Goal: Task Accomplishment & Management: Manage account settings

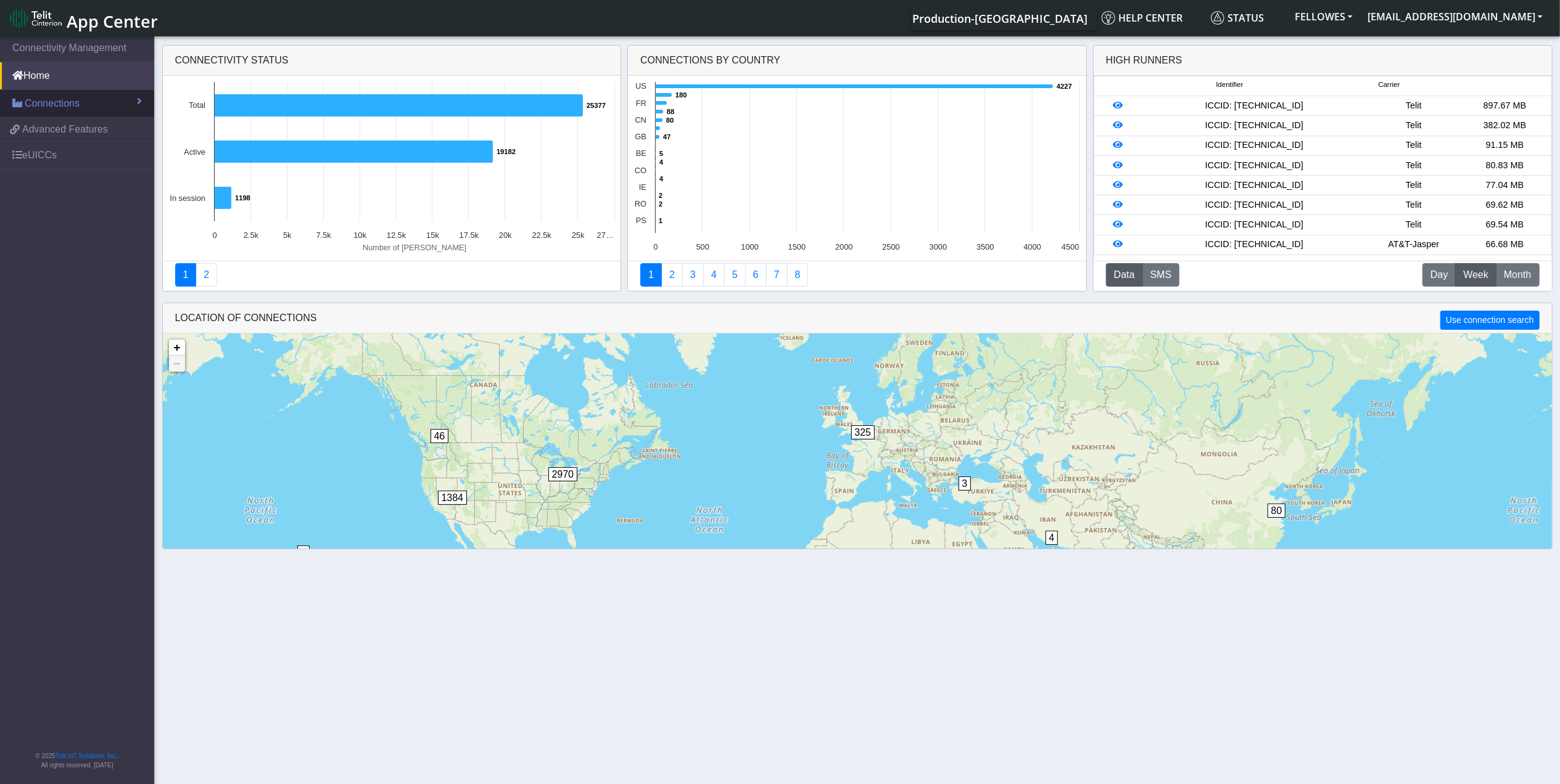
click at [98, 109] on link "Connections" at bounding box center [77, 104] width 154 height 27
click at [90, 138] on link "List" at bounding box center [77, 130] width 154 height 26
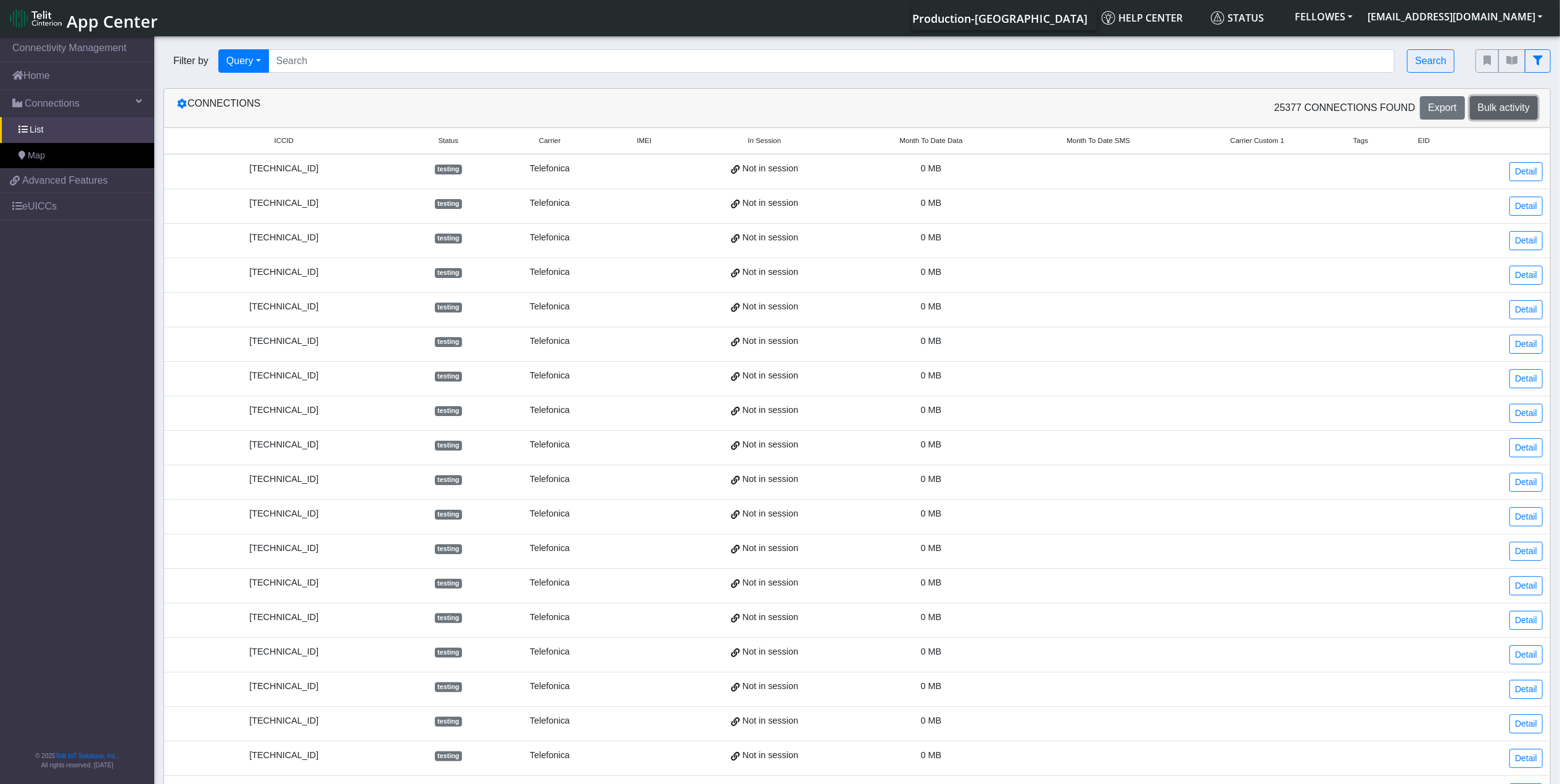
click at [1503, 109] on span "Bulk activity" at bounding box center [1503, 107] width 52 height 10
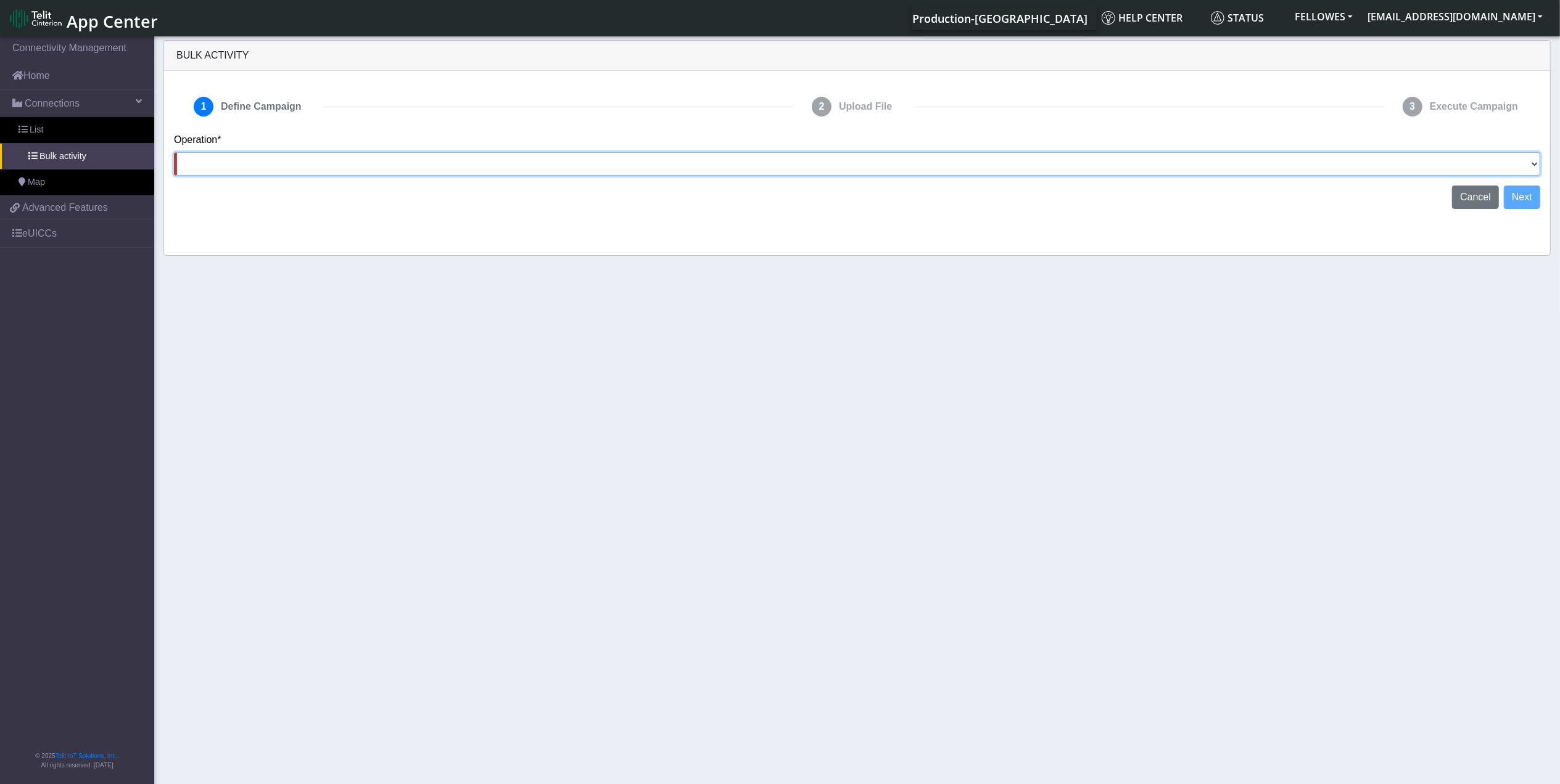
click at [1530, 166] on select "Activate [PERSON_NAME] Deactivate [PERSON_NAME] Add Tags Remove Tags Advanced" at bounding box center [857, 164] width 1366 height 23
select select "Deactivate [PERSON_NAME]"
click at [174, 153] on select "Activate [PERSON_NAME] Deactivate [PERSON_NAME] Add Tags Remove Tags Advanced" at bounding box center [857, 164] width 1366 height 23
click at [1524, 203] on button "Next" at bounding box center [1522, 197] width 37 height 23
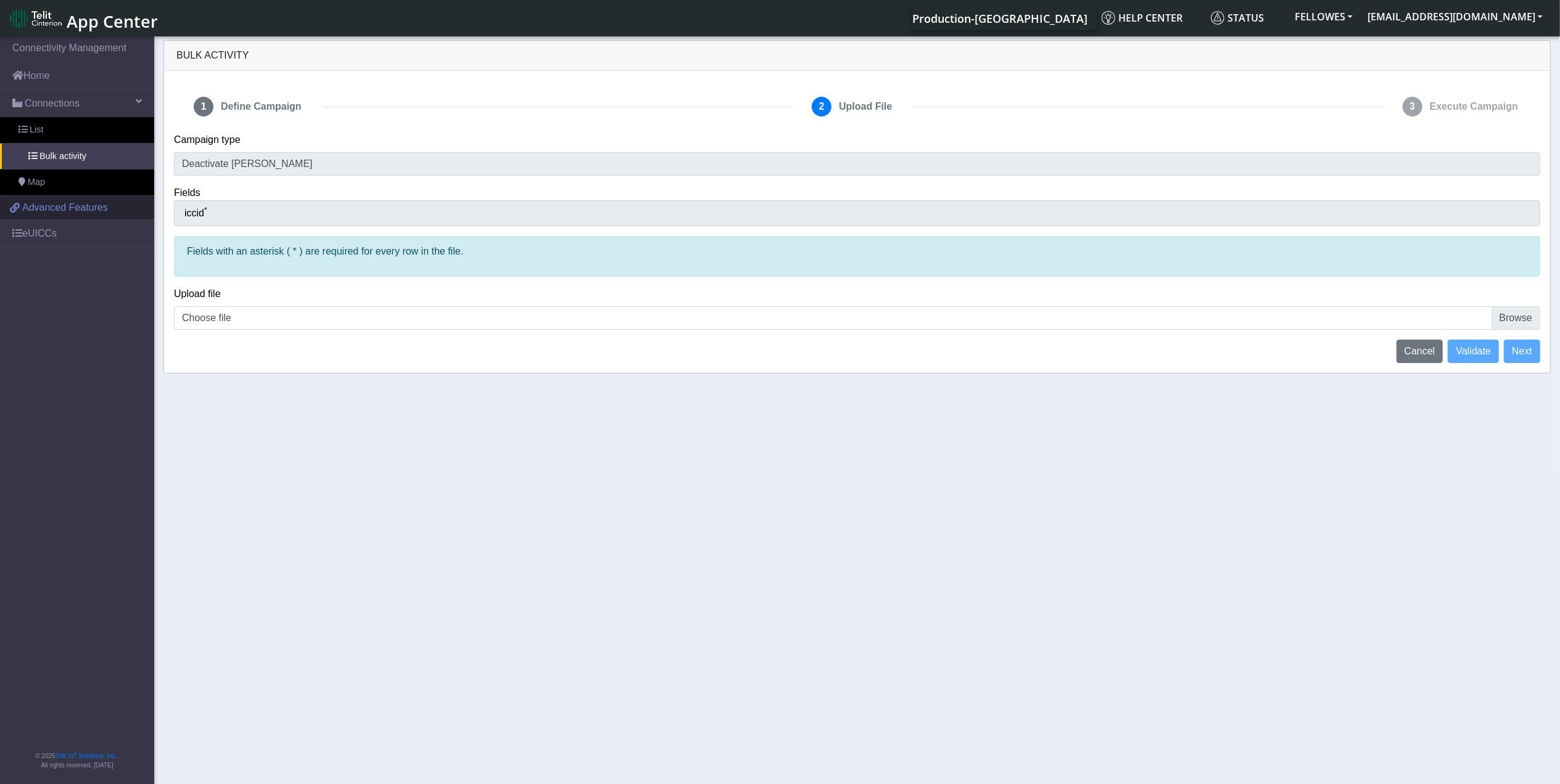
click at [64, 204] on span "Advanced Features" at bounding box center [65, 208] width 86 height 15
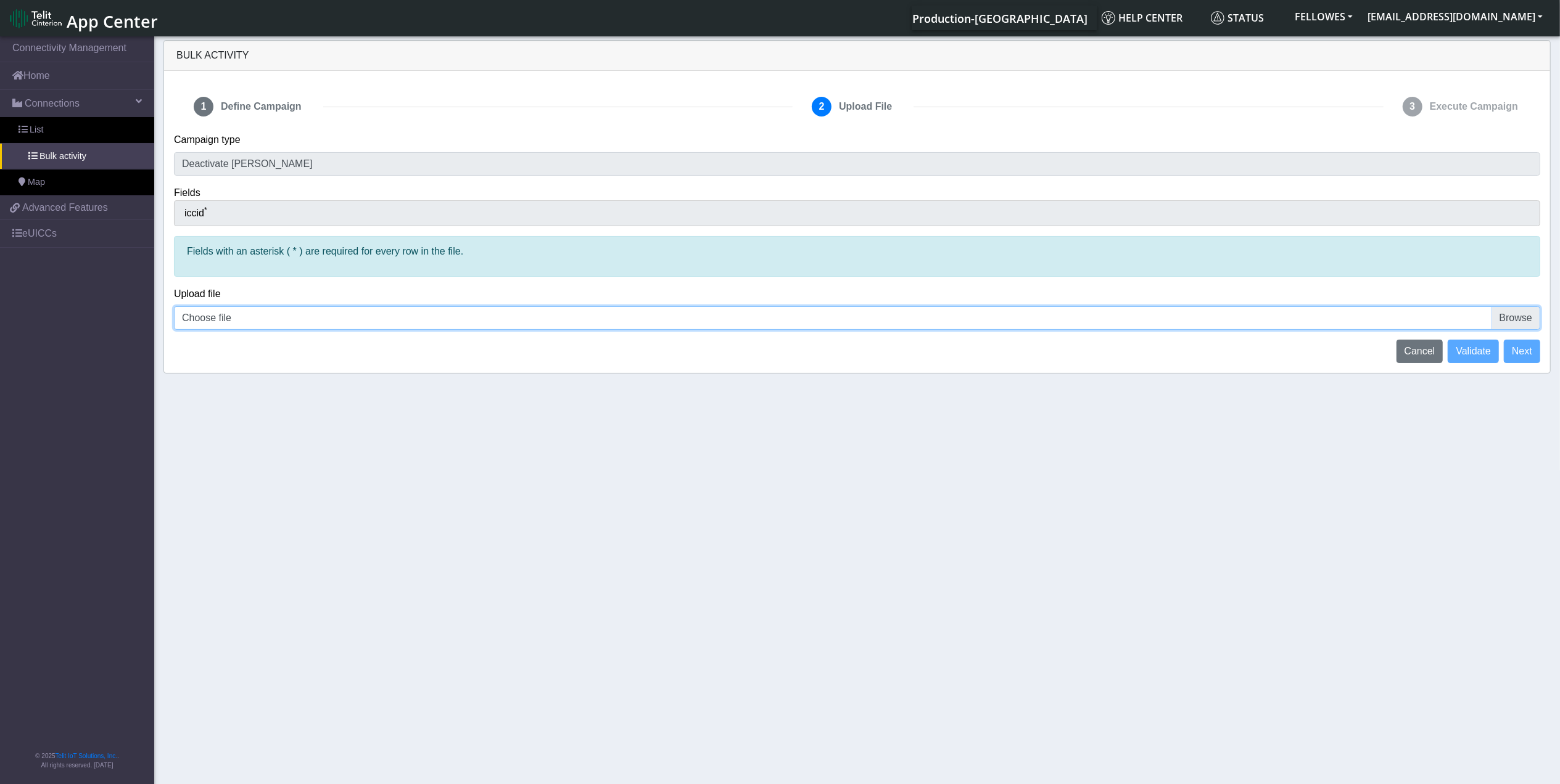
click at [1520, 312] on input "Choose file" at bounding box center [857, 317] width 1366 height 23
click at [1510, 316] on input "Choose file" at bounding box center [857, 317] width 1366 height 23
type input "C:\fakepath\Jasper1.csv"
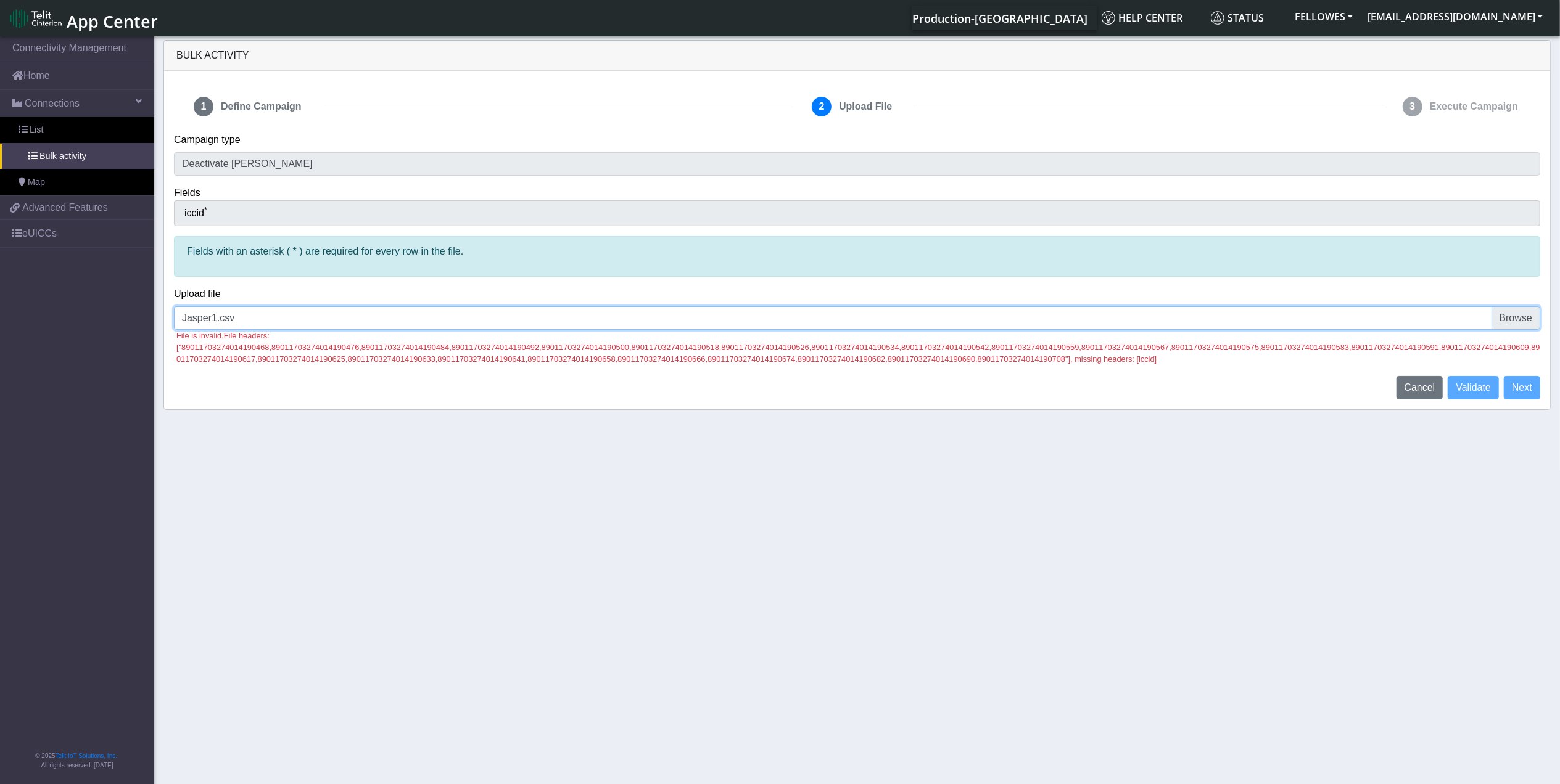
click at [1375, 320] on input "Jasper1.csv" at bounding box center [857, 317] width 1366 height 23
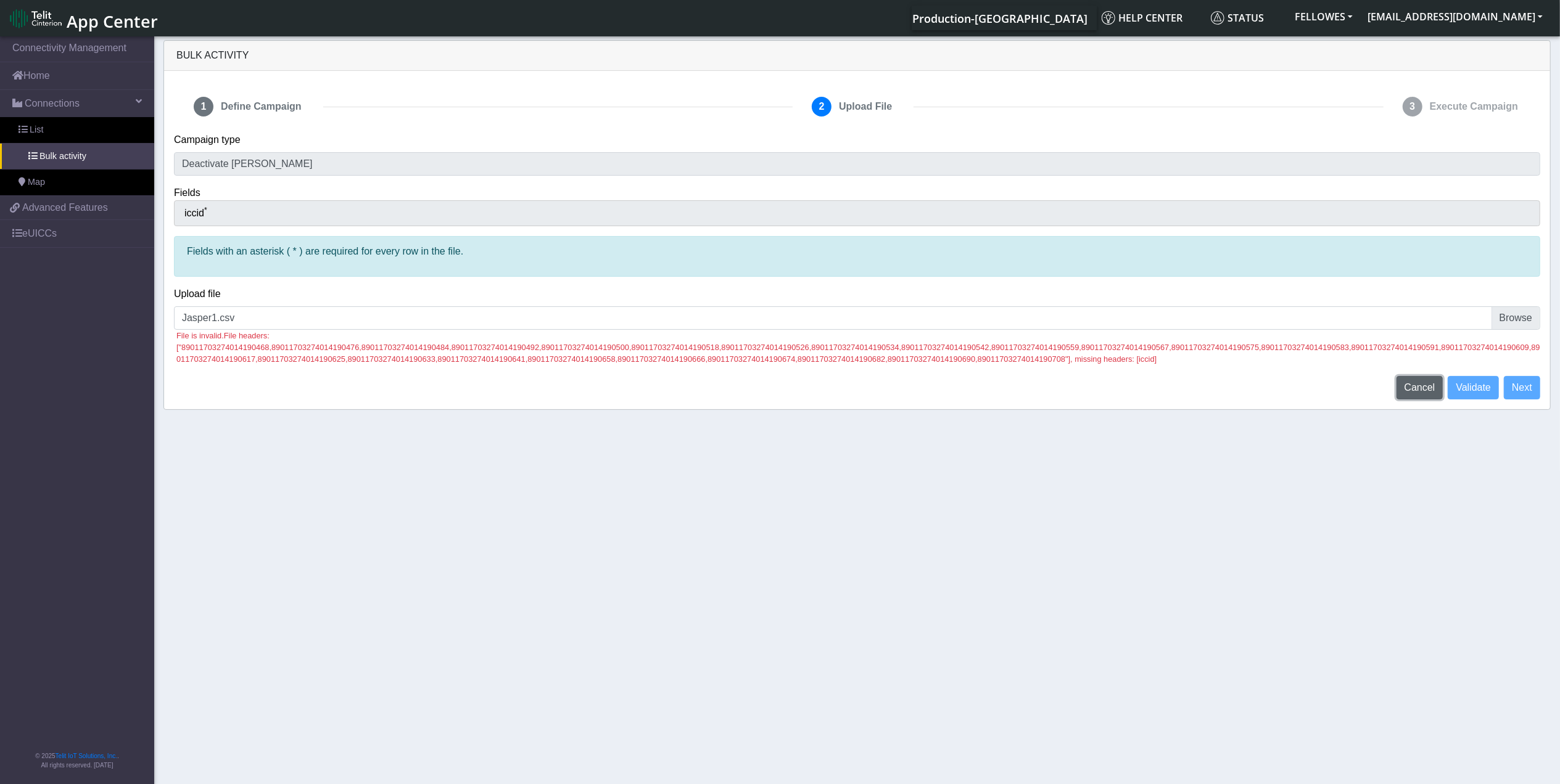
click at [1405, 387] on span "Cancel" at bounding box center [1420, 387] width 31 height 10
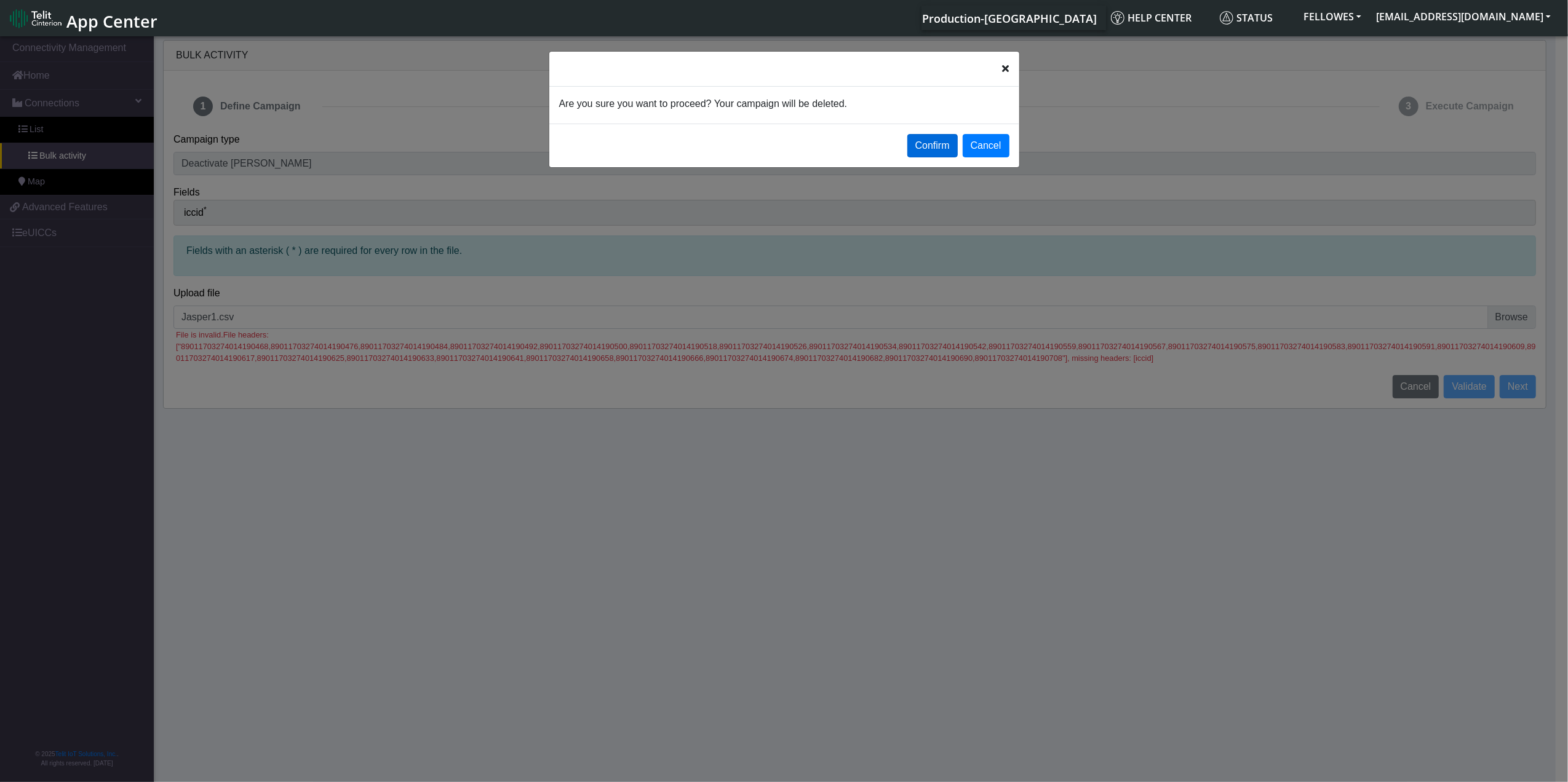
click at [943, 148] on button "Confirm" at bounding box center [932, 145] width 50 height 23
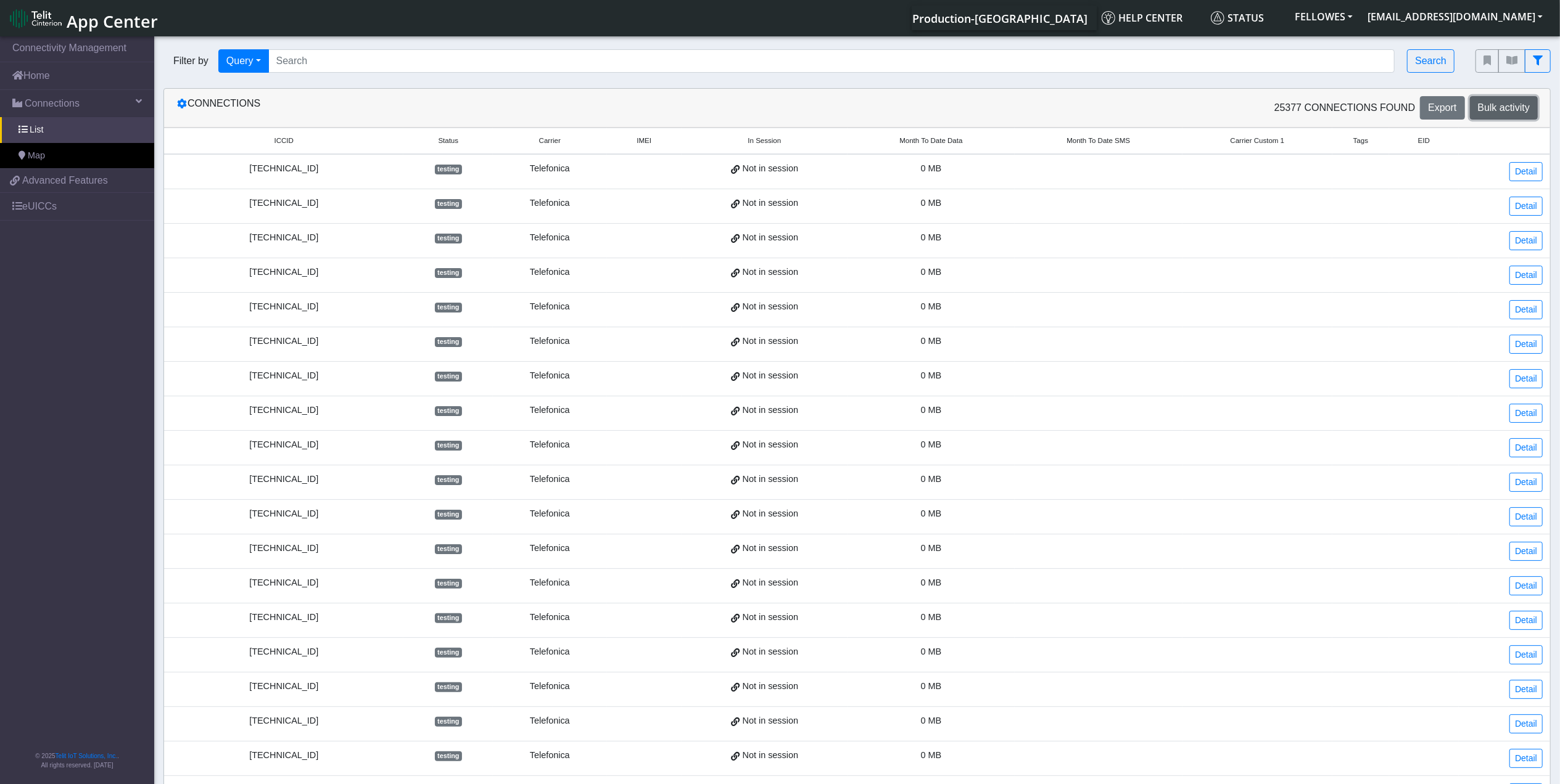
click at [1530, 107] on button "Bulk activity" at bounding box center [1503, 107] width 68 height 23
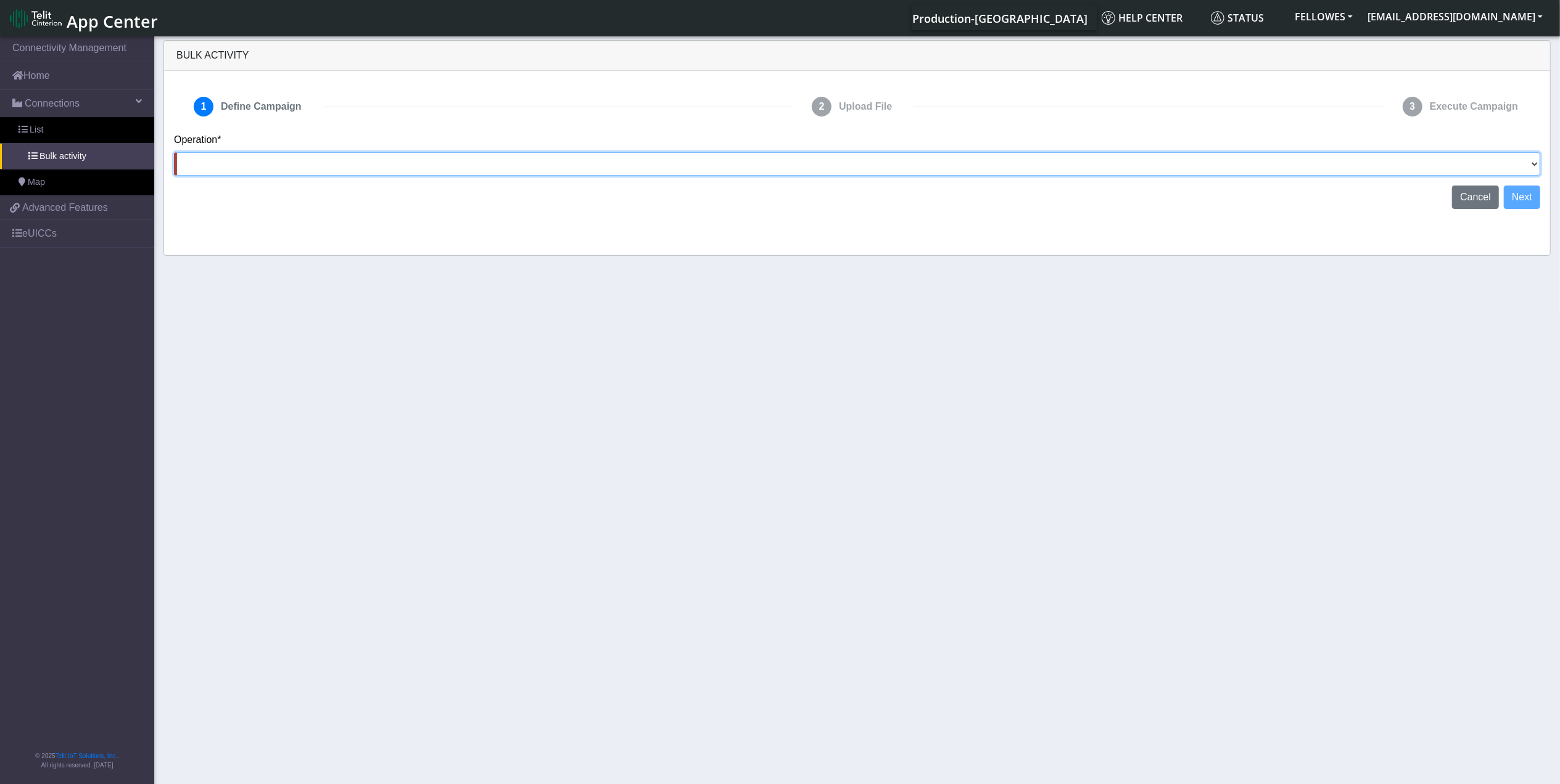
click at [257, 170] on select "Activate [PERSON_NAME] Deactivate [PERSON_NAME] Add Tags Remove Tags Advanced" at bounding box center [857, 164] width 1366 height 23
select select "Deactivate [PERSON_NAME]"
click at [174, 153] on select "Activate [PERSON_NAME] Deactivate [PERSON_NAME] Add Tags Remove Tags Advanced" at bounding box center [857, 164] width 1366 height 23
click at [1521, 195] on button "Next" at bounding box center [1522, 197] width 37 height 23
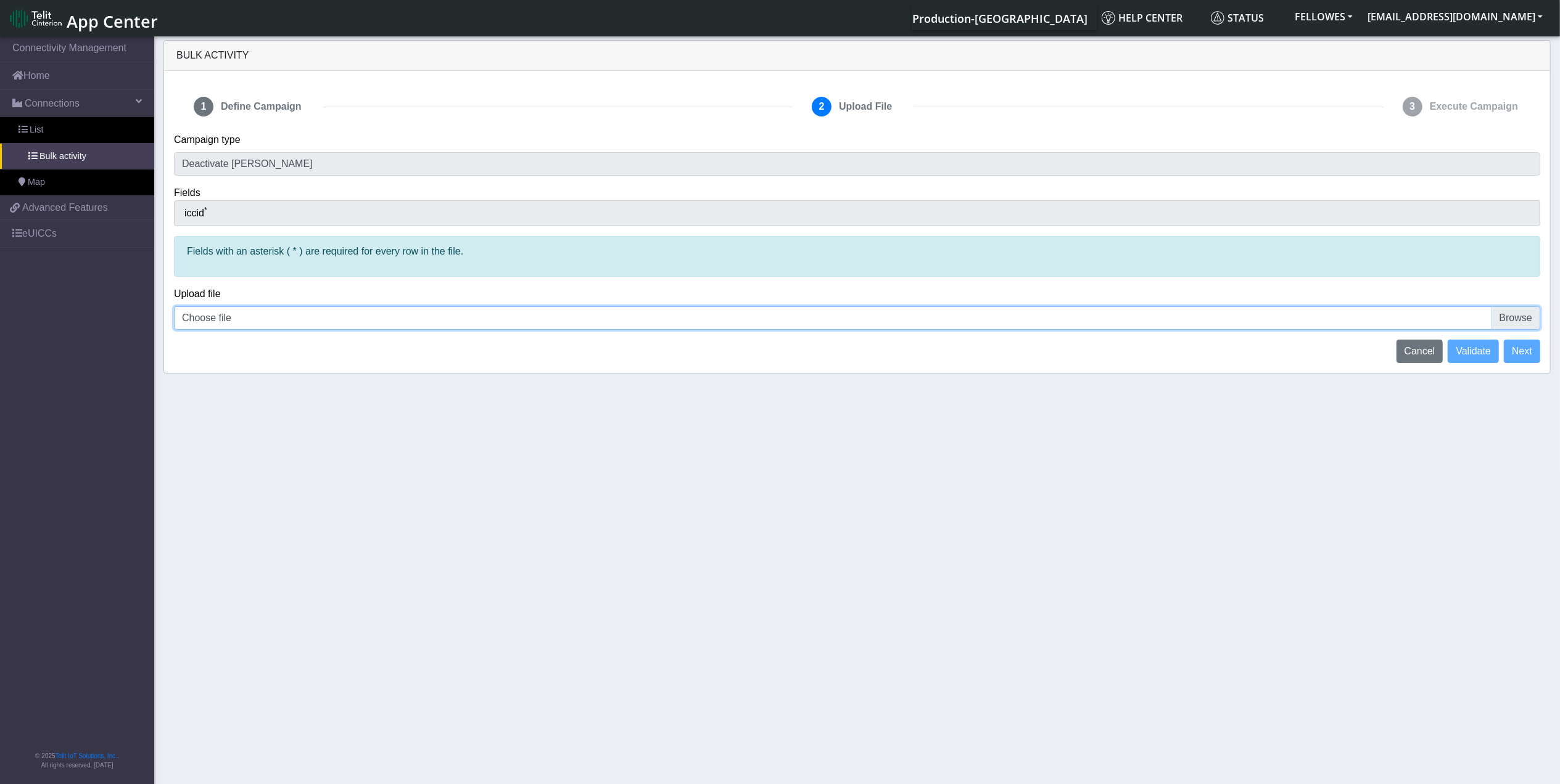
click at [1501, 317] on input "Choose file" at bounding box center [857, 317] width 1366 height 23
type input "C:\fakepath\Jasper1.csv"
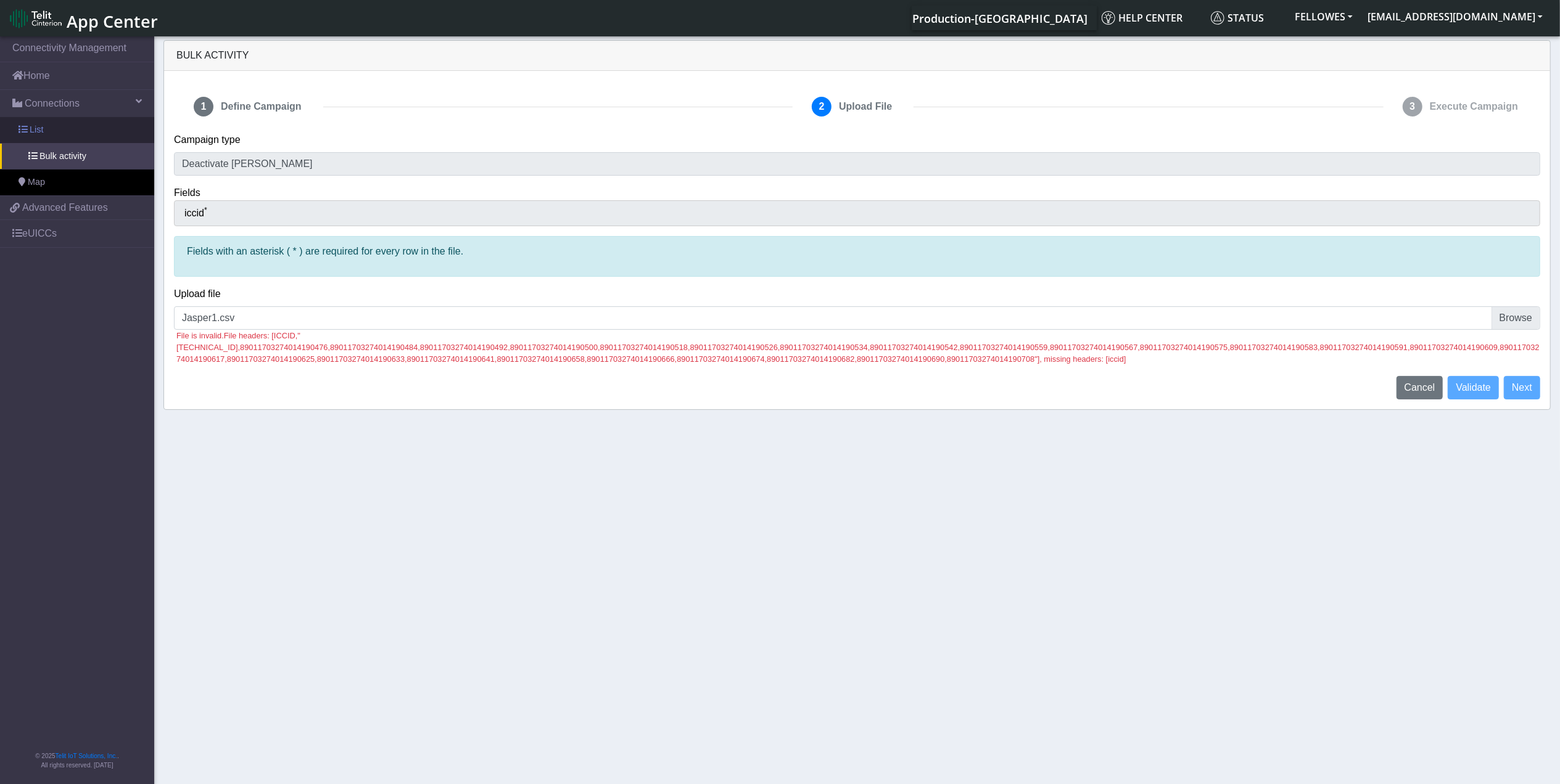
click at [70, 132] on link "List" at bounding box center [77, 130] width 154 height 26
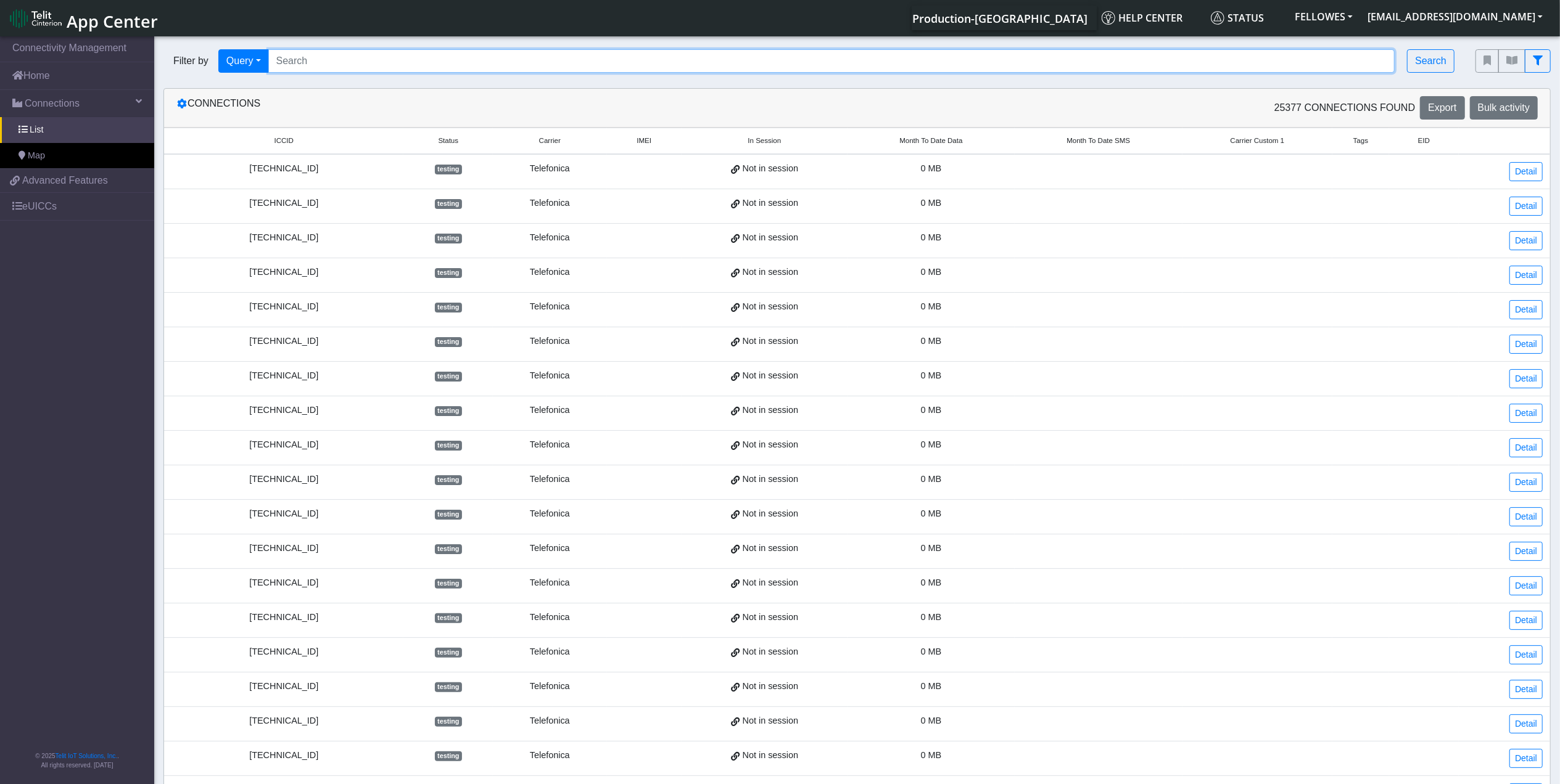
click at [1186, 62] on input "Search..." at bounding box center [832, 61] width 1127 height 23
type input "207376007224"
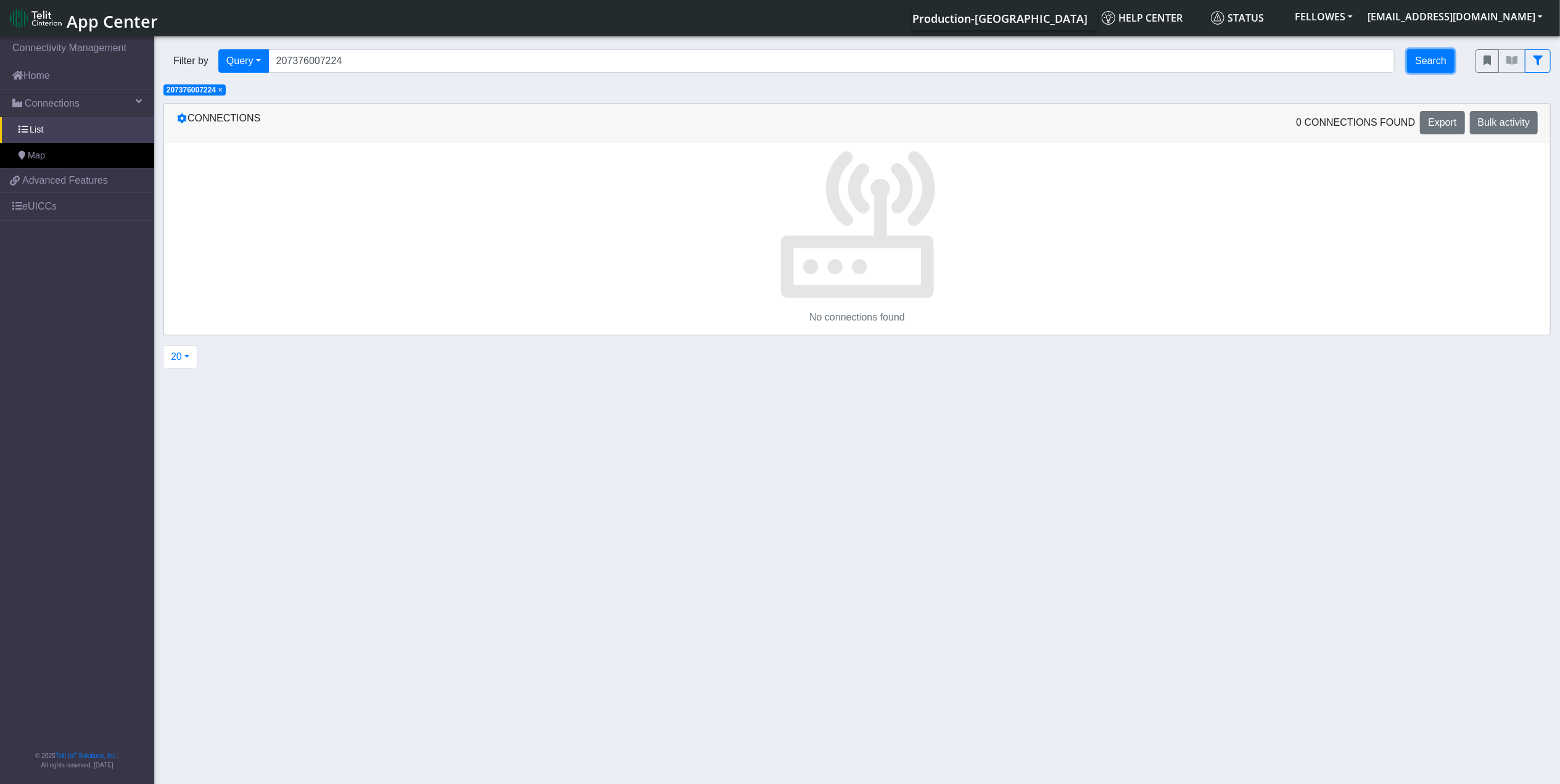
click at [1431, 50] on button "Search" at bounding box center [1430, 61] width 47 height 23
click at [1432, 52] on button "Search" at bounding box center [1430, 61] width 47 height 23
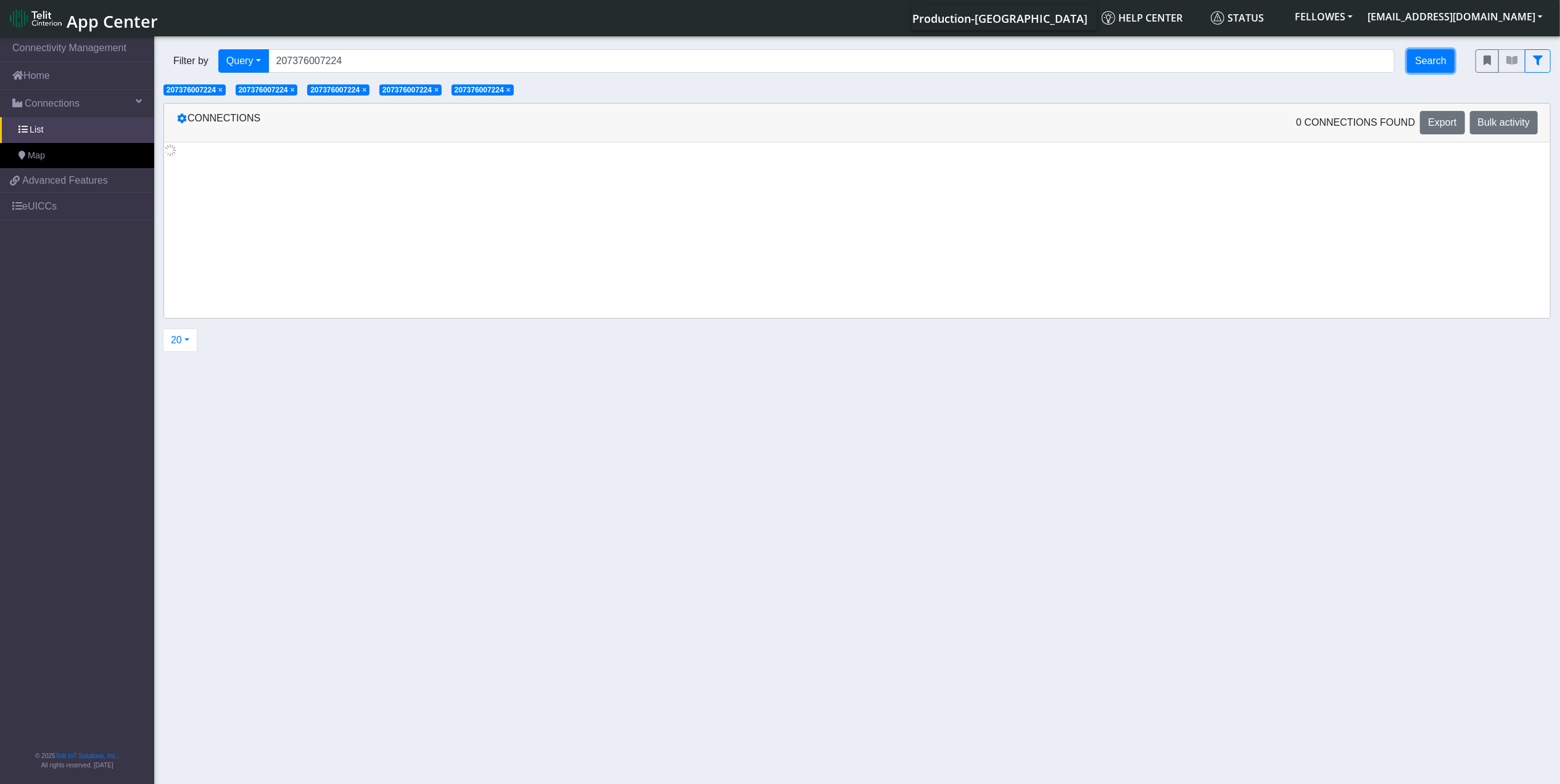
click at [1432, 52] on button "Search" at bounding box center [1430, 61] width 47 height 23
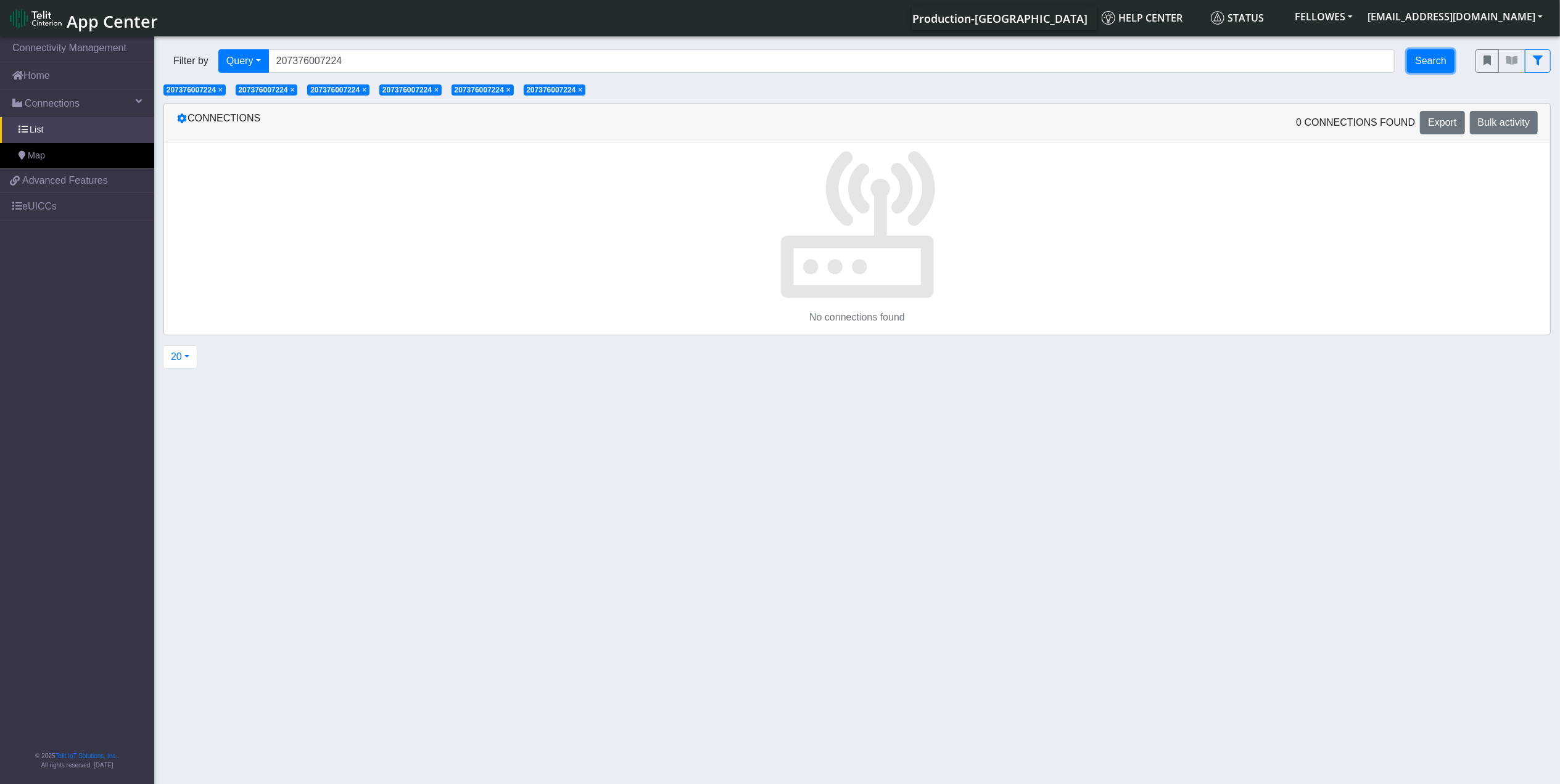
click at [1432, 52] on button "Search" at bounding box center [1430, 61] width 47 height 23
click at [59, 109] on span "Connections" at bounding box center [52, 103] width 55 height 15
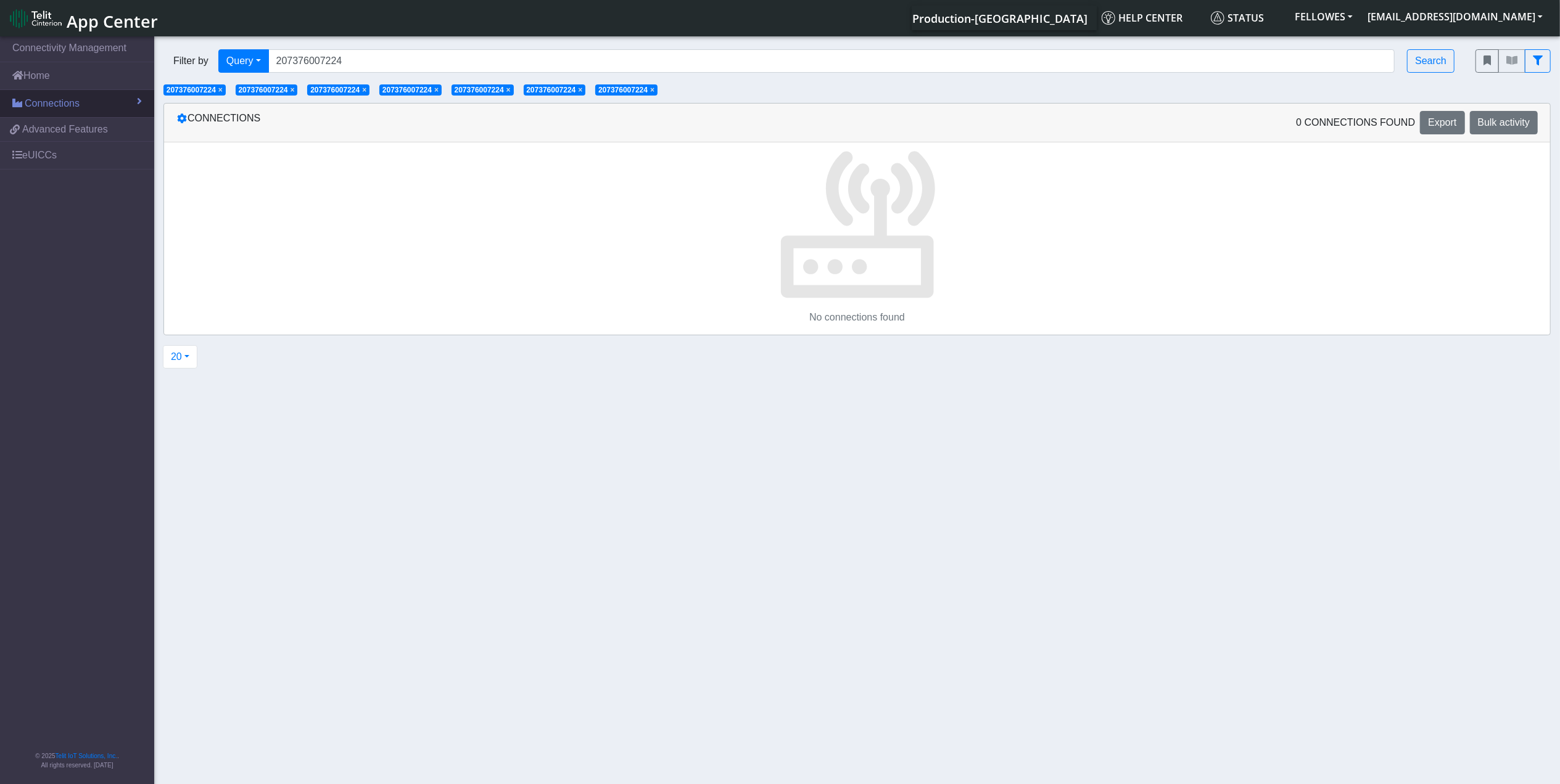
click at [69, 101] on span "Connections" at bounding box center [52, 103] width 55 height 15
click at [78, 125] on link "List" at bounding box center [77, 130] width 154 height 26
click at [90, 78] on link "Home" at bounding box center [77, 76] width 154 height 27
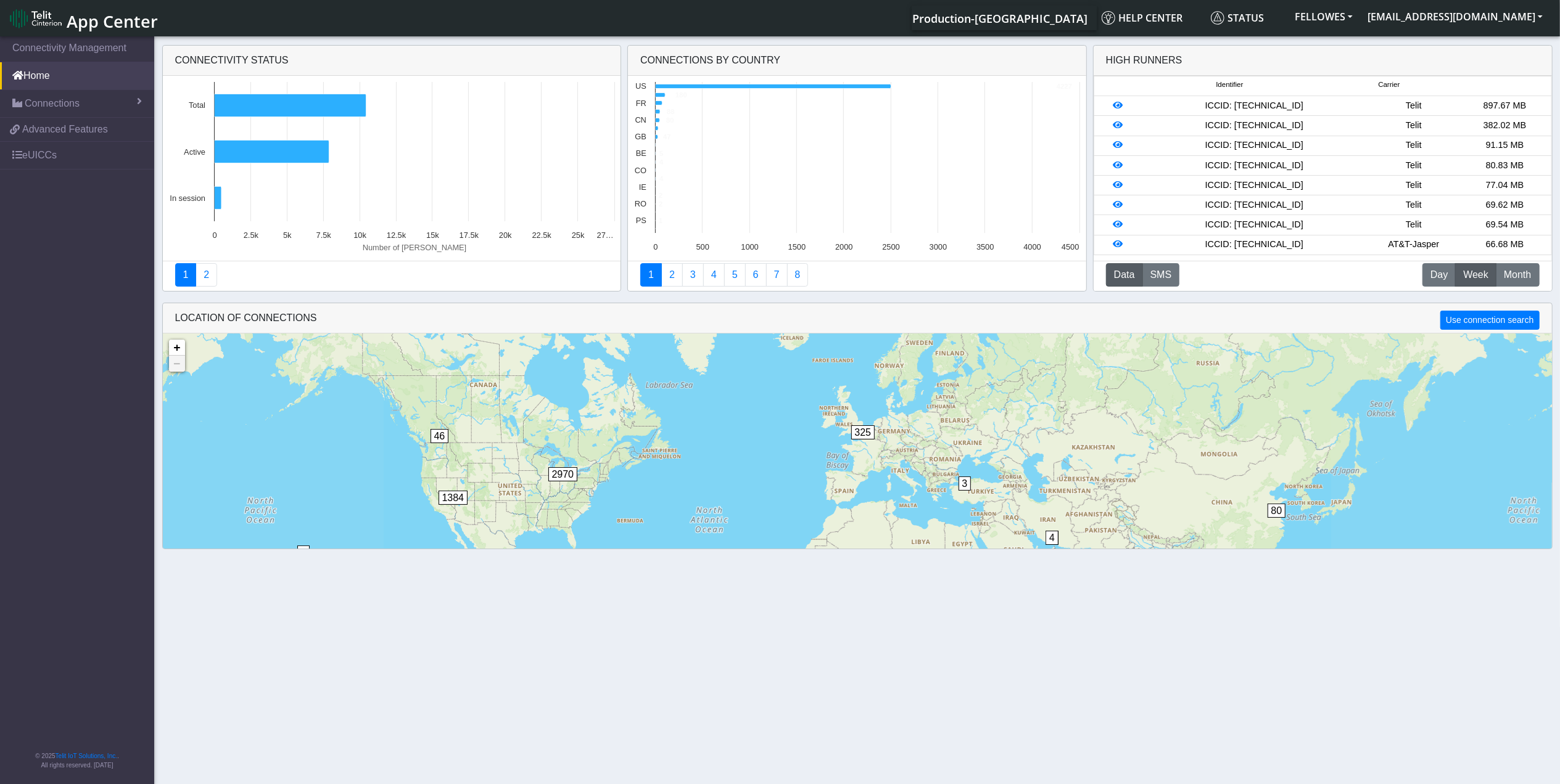
click at [137, 98] on span at bounding box center [139, 101] width 5 height 10
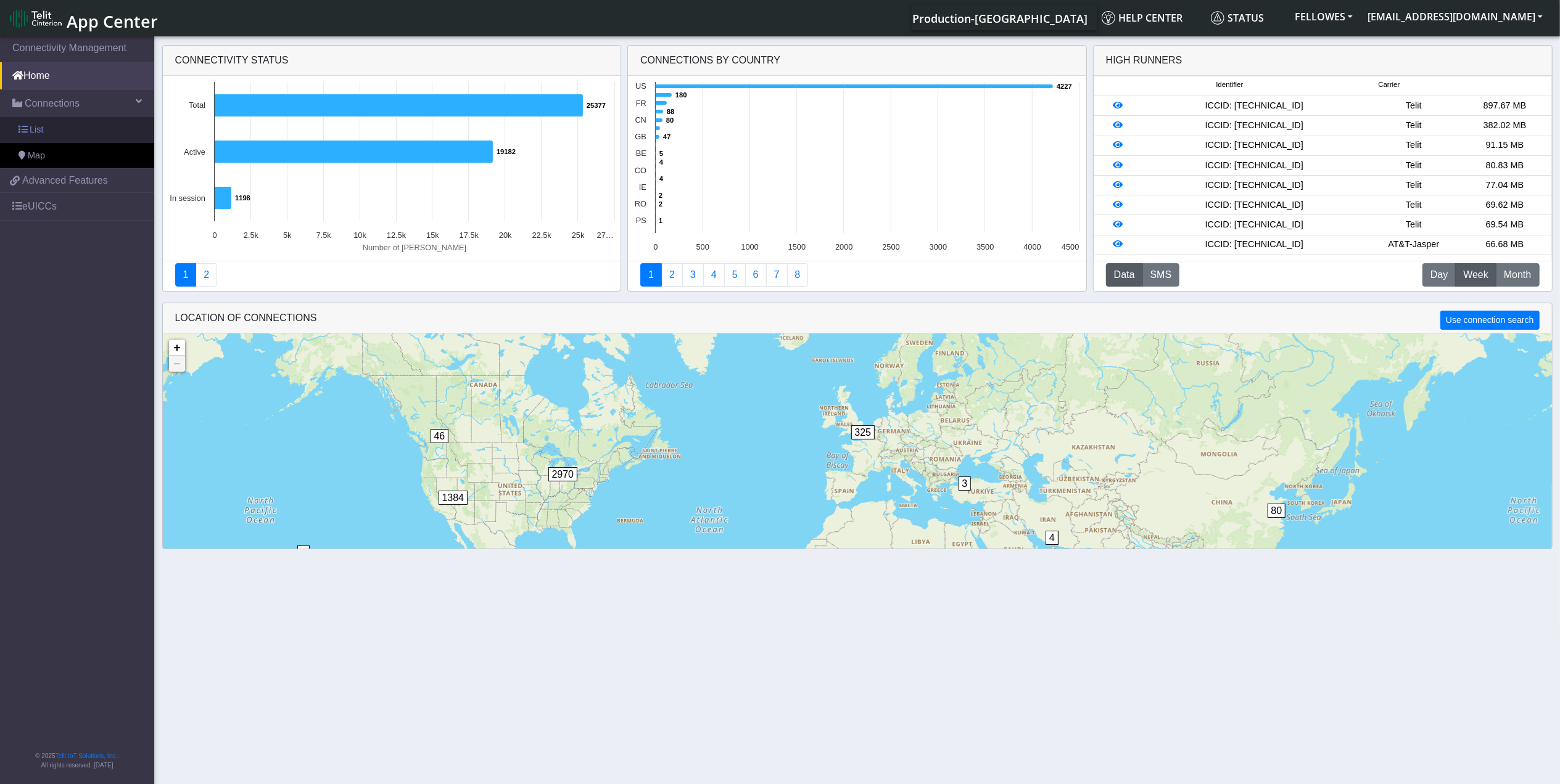
click at [106, 128] on link "List" at bounding box center [77, 130] width 154 height 26
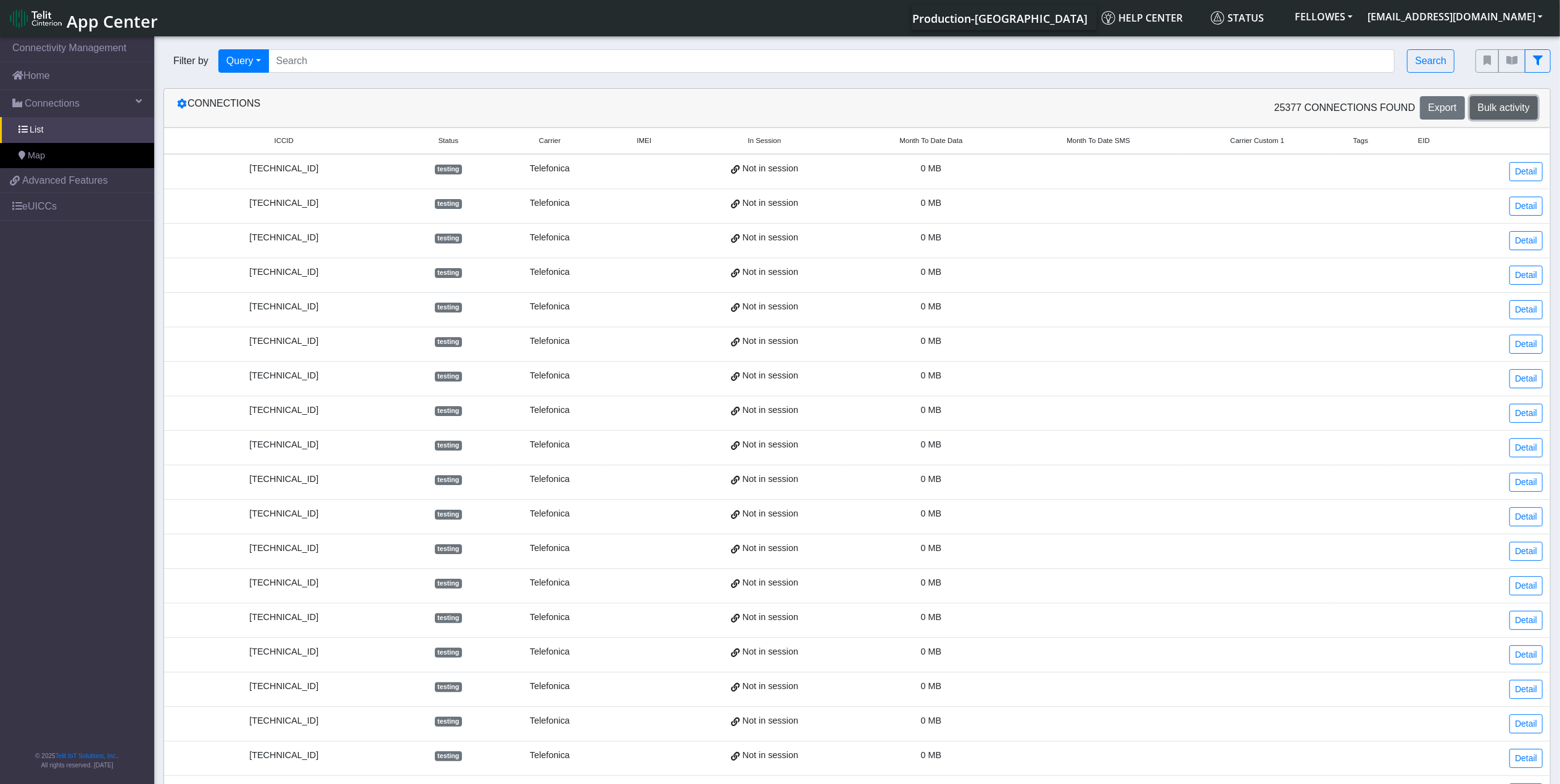
click at [1516, 105] on span "Bulk activity" at bounding box center [1503, 107] width 52 height 10
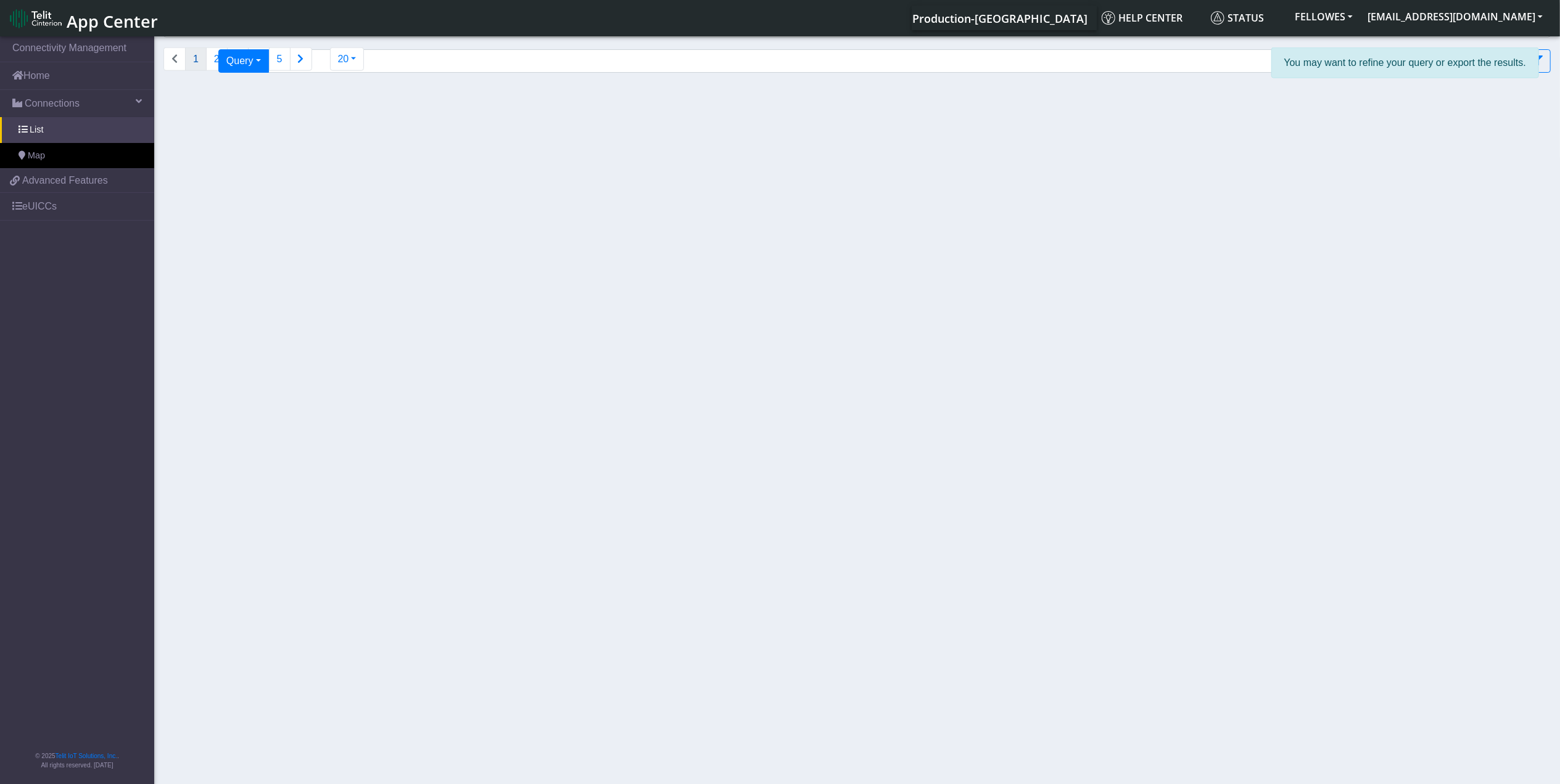
select select "Deactivate [PERSON_NAME]"
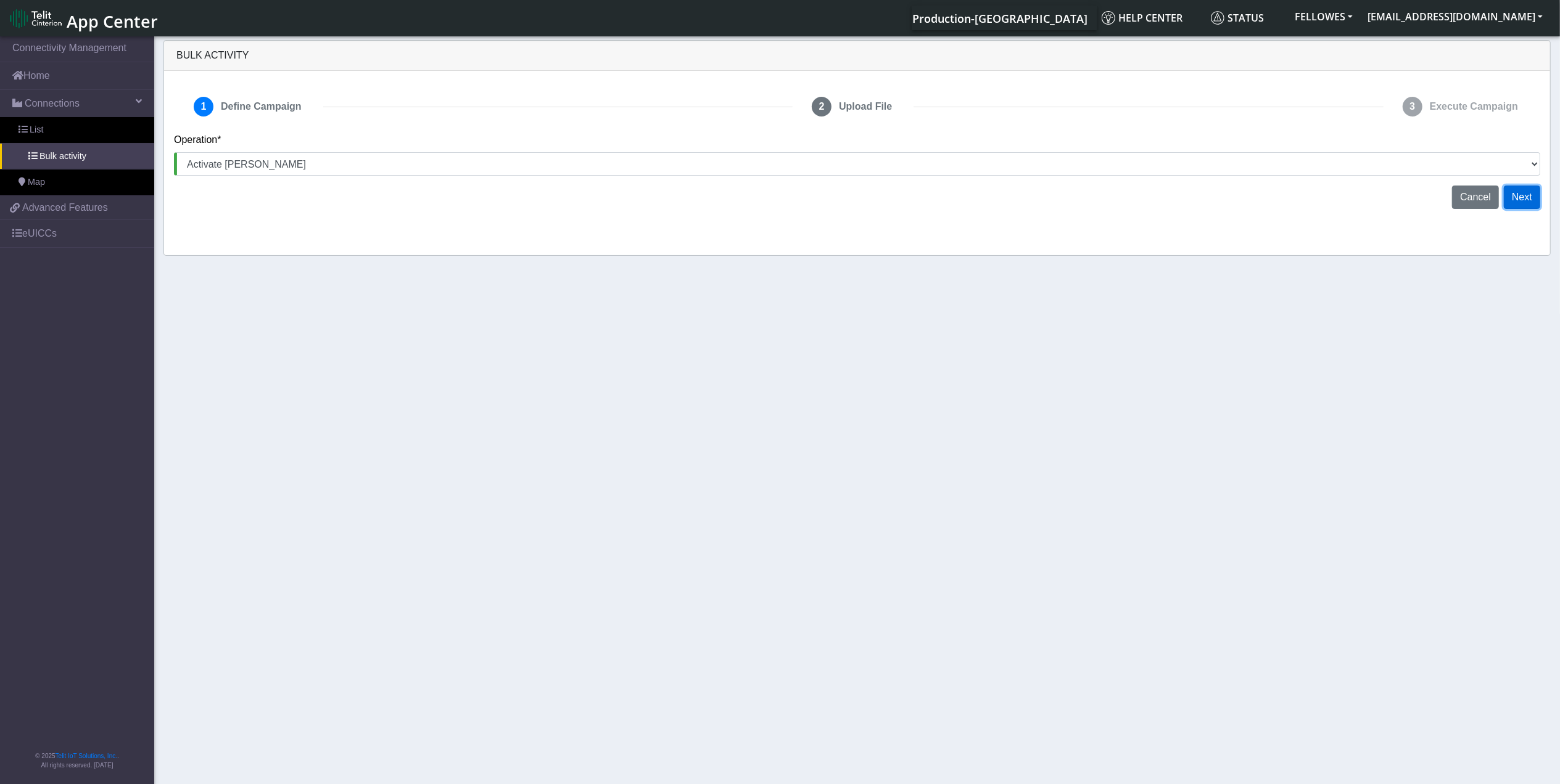
click at [1518, 198] on button "Next" at bounding box center [1522, 197] width 37 height 23
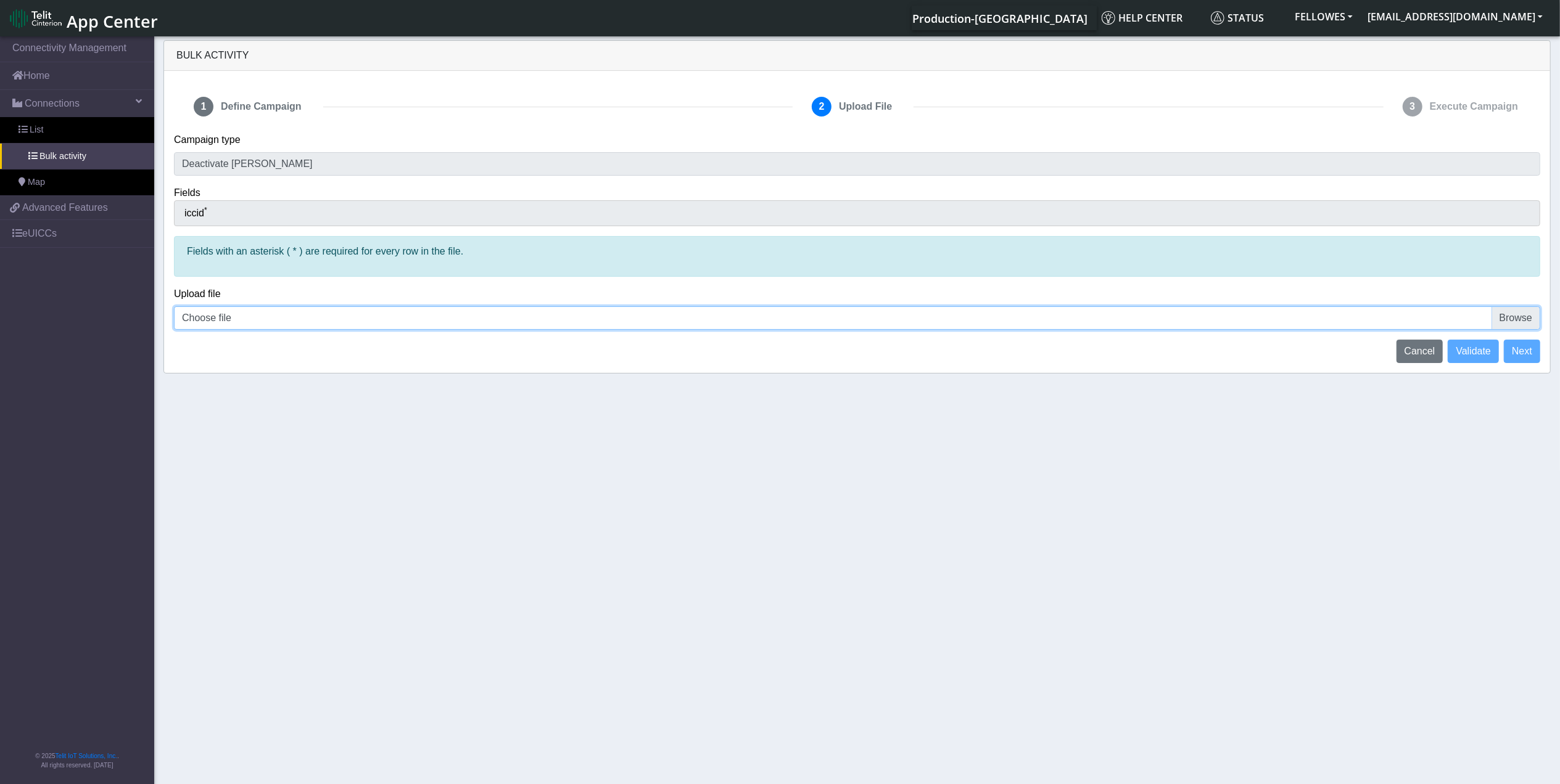
click at [231, 319] on input "Choose file" at bounding box center [857, 317] width 1366 height 23
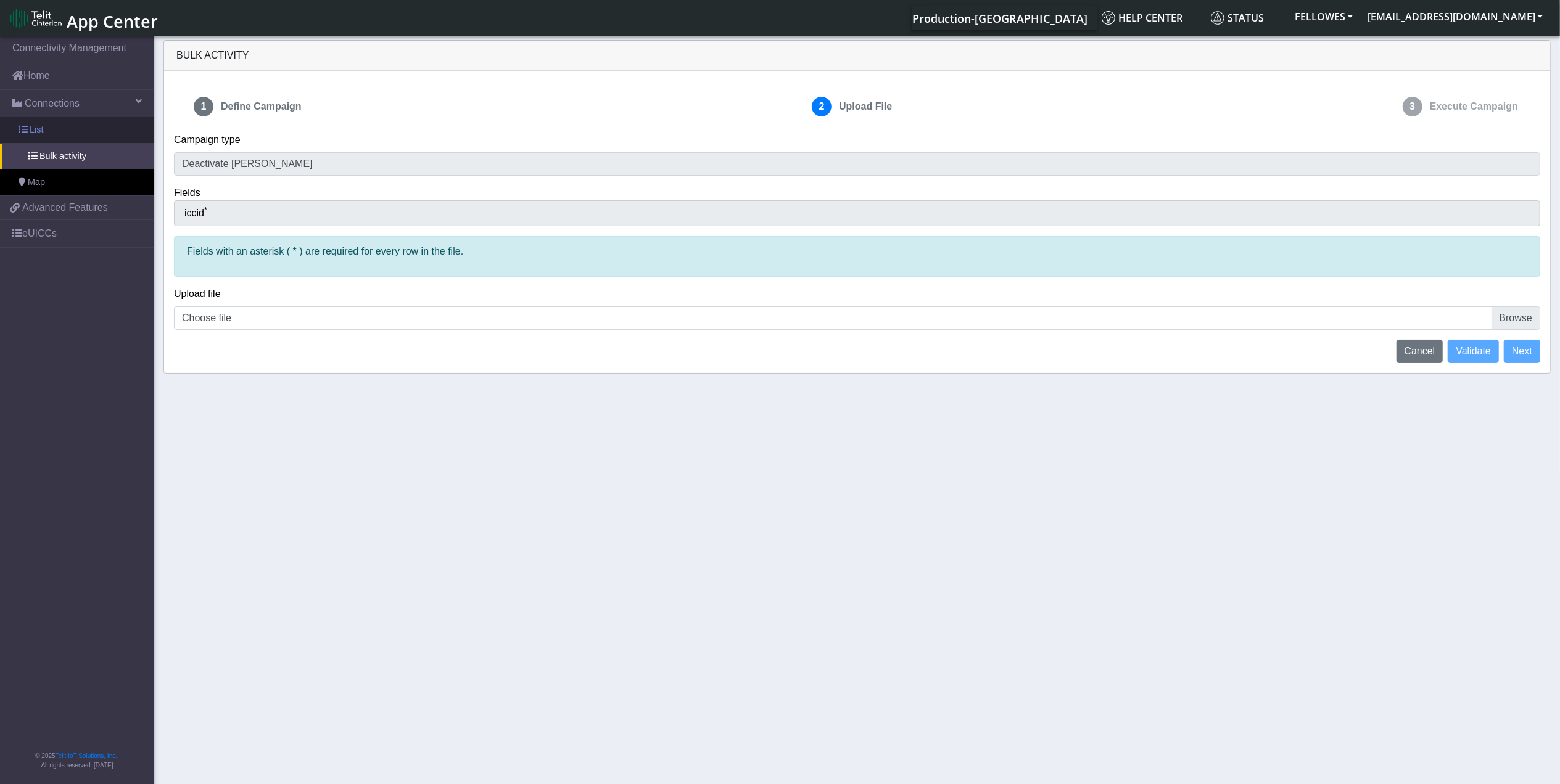
click at [104, 129] on link "List" at bounding box center [77, 130] width 154 height 26
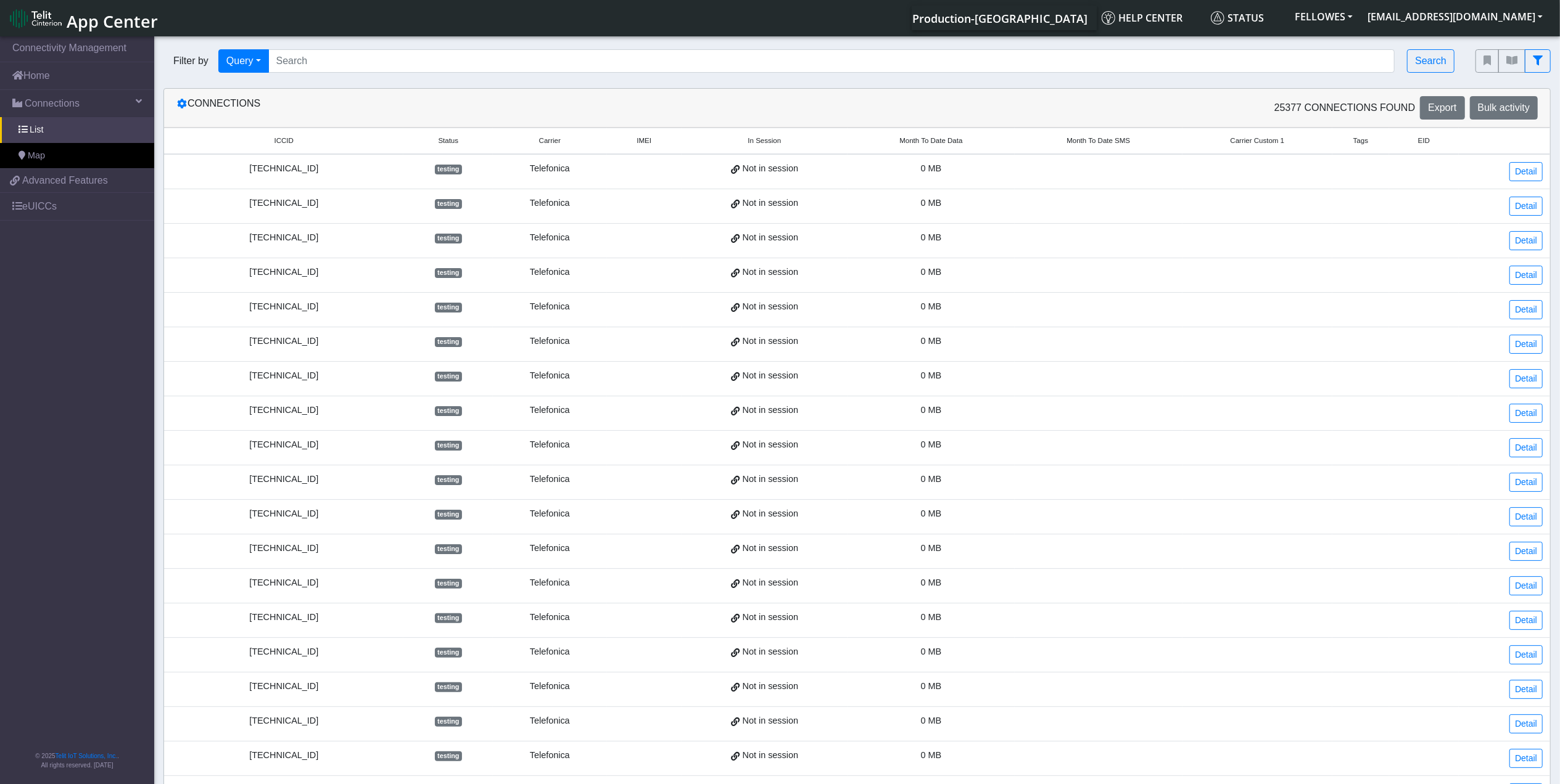
click at [470, 48] on div "Filter by Query Query In Session Not connected Tags Country Operator Search" at bounding box center [810, 61] width 1312 height 42
click at [502, 59] on input "Search..." at bounding box center [832, 61] width 1127 height 23
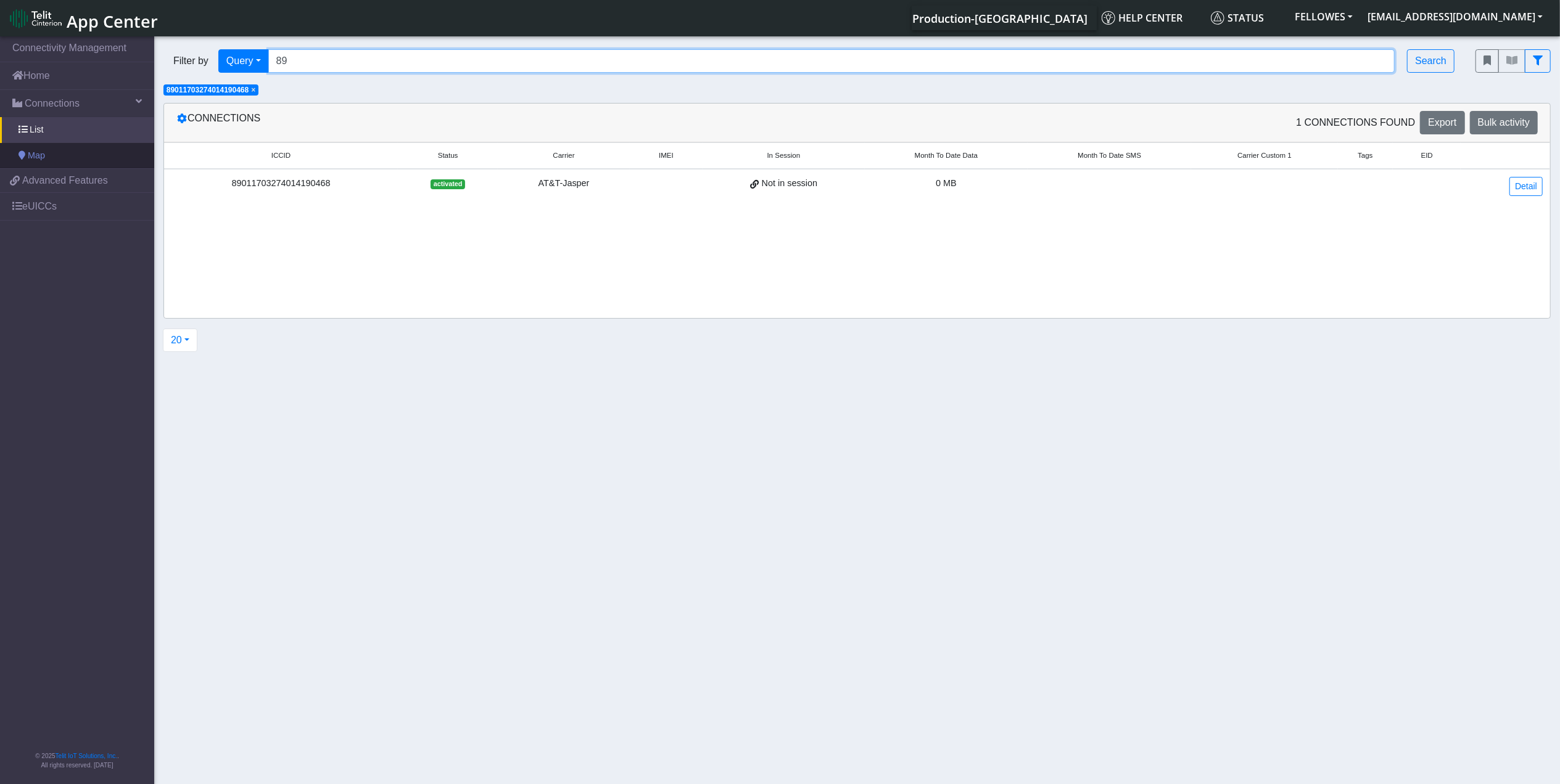
type input "8"
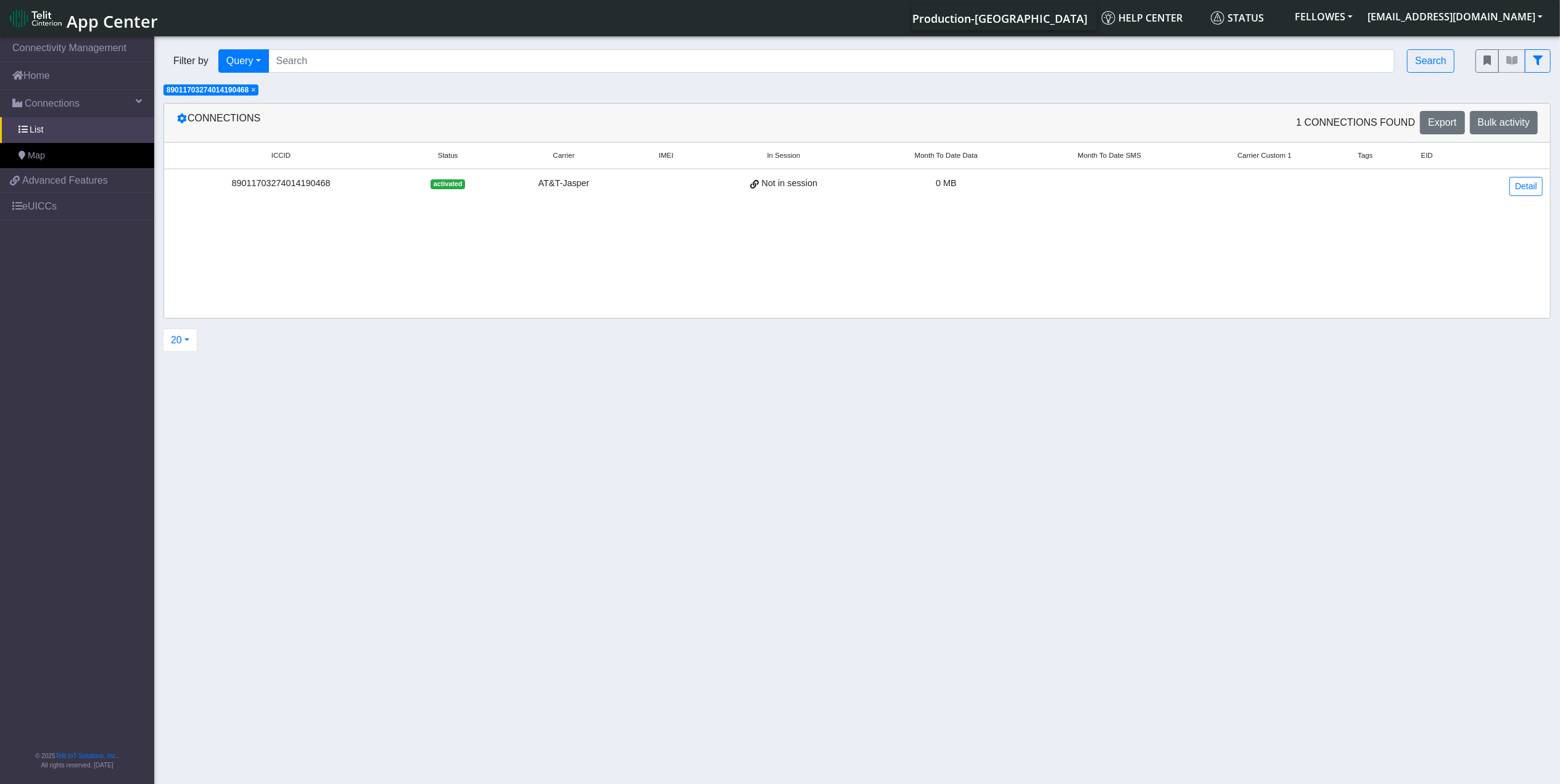
click at [255, 90] on span "×" at bounding box center [253, 90] width 4 height 9
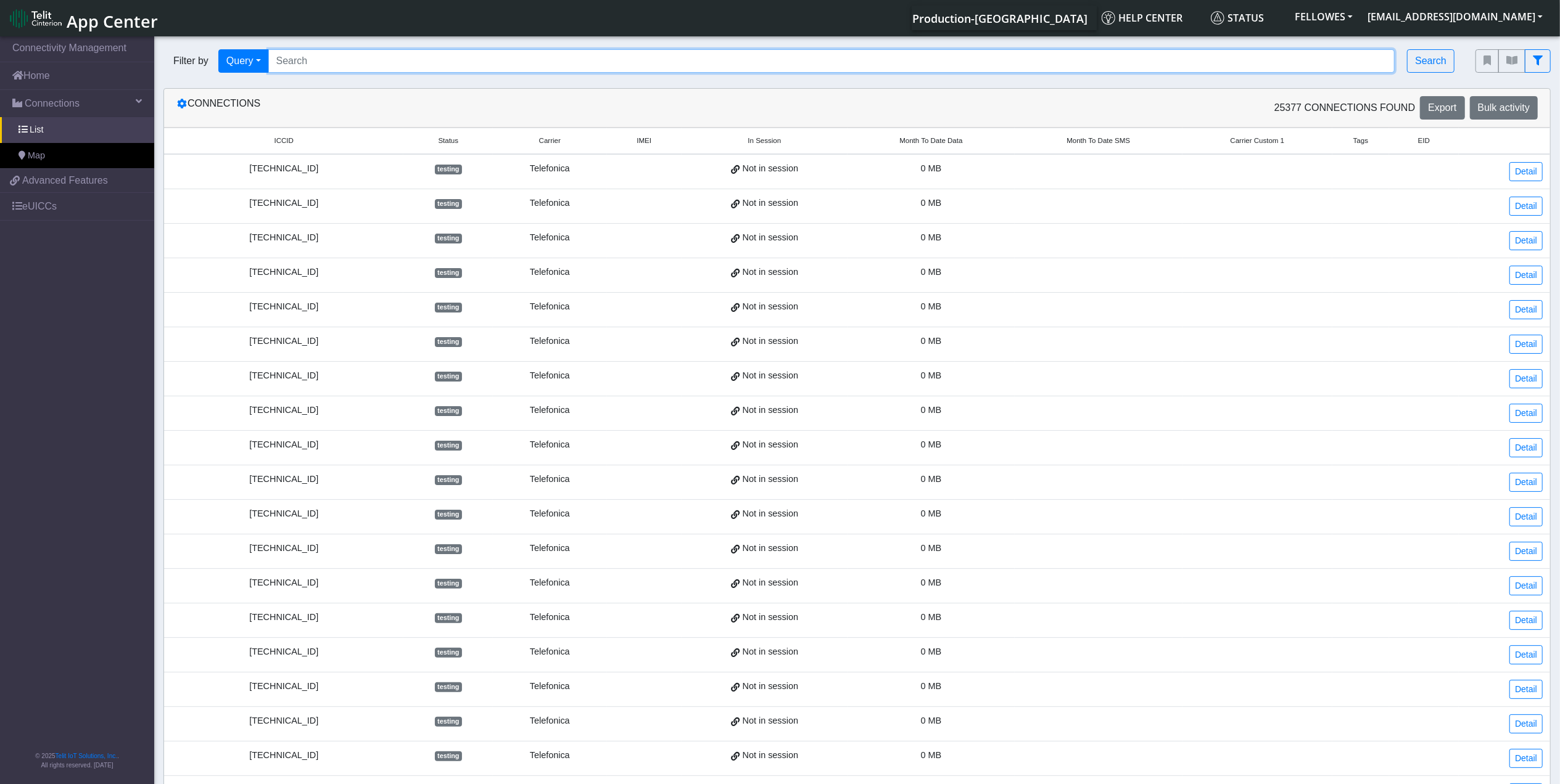
click at [301, 70] on input "Search..." at bounding box center [832, 61] width 1127 height 23
type input "89011703274014190468"
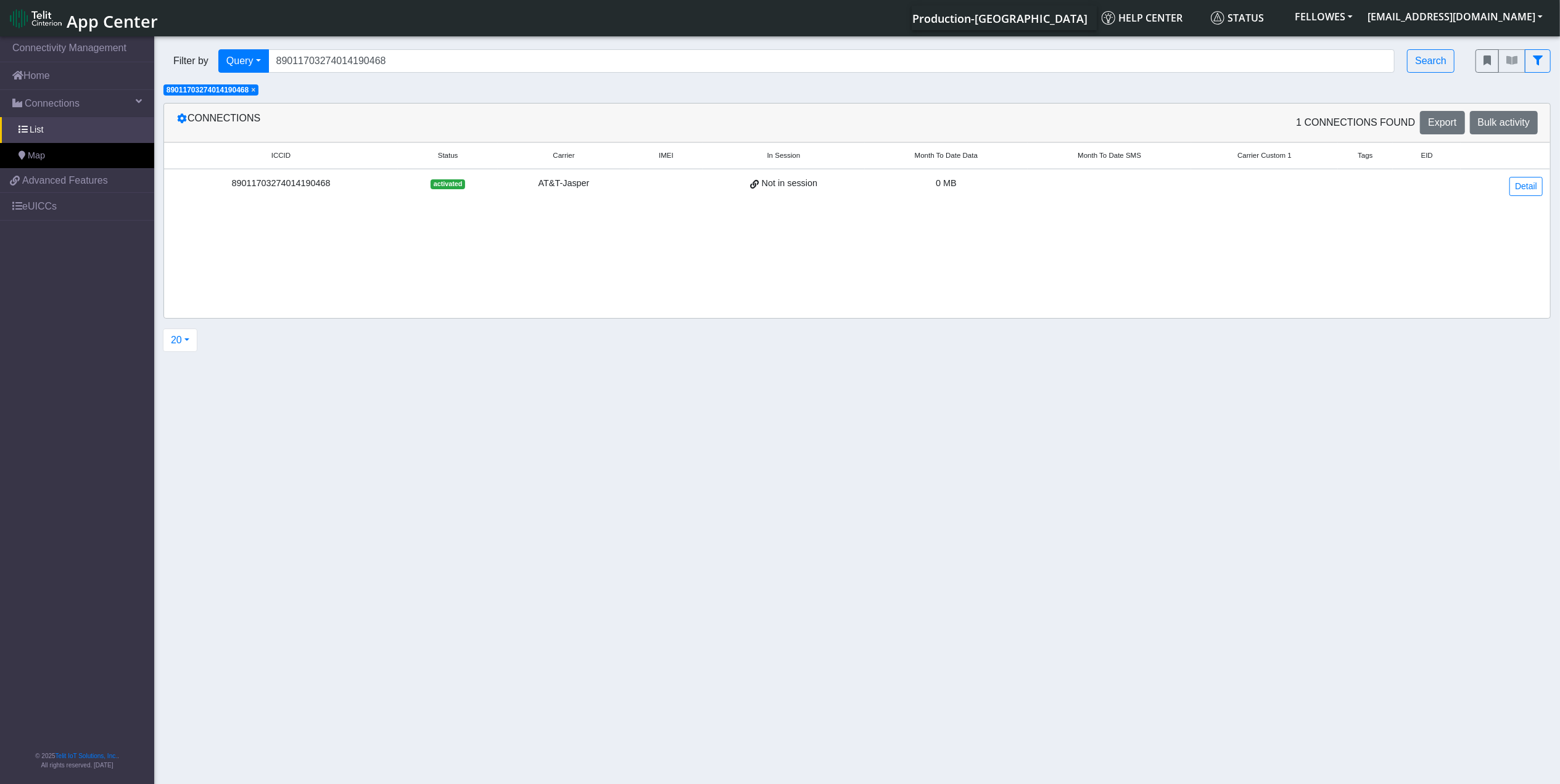
click at [667, 233] on div "ICCID Status Carrier IMEI In Session Month To Date Data Month To Date SMS Carri…" at bounding box center [856, 230] width 1386 height 176
drag, startPoint x: 257, startPoint y: 94, endPoint x: 268, endPoint y: 84, distance: 14.9
click at [255, 94] on span "×" at bounding box center [253, 90] width 4 height 9
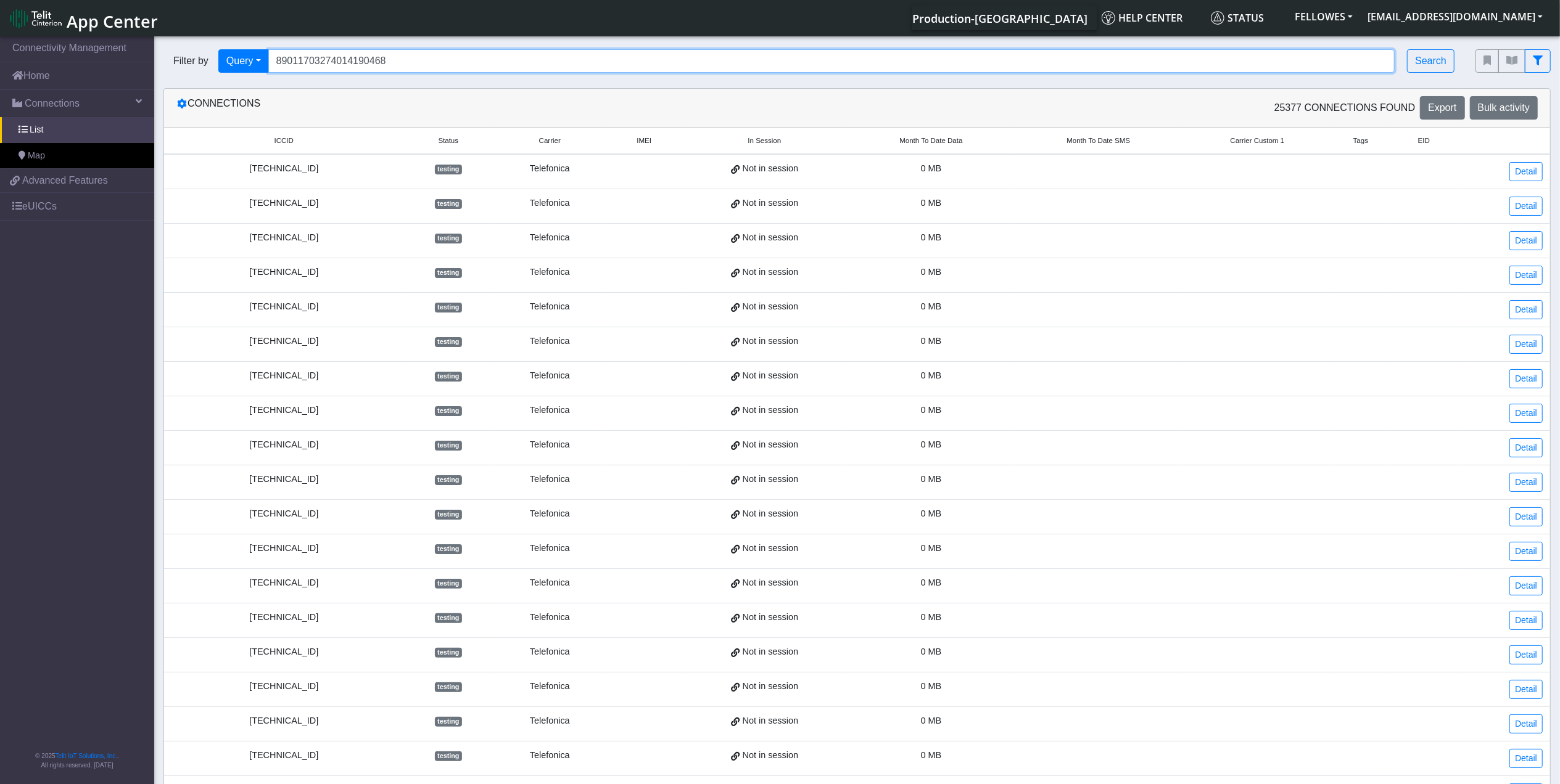
click at [387, 62] on input "89011703274014190468" at bounding box center [832, 61] width 1127 height 23
type input "89011703274014190468,89011703274014190476,89011703274014190484,8901170327401419…"
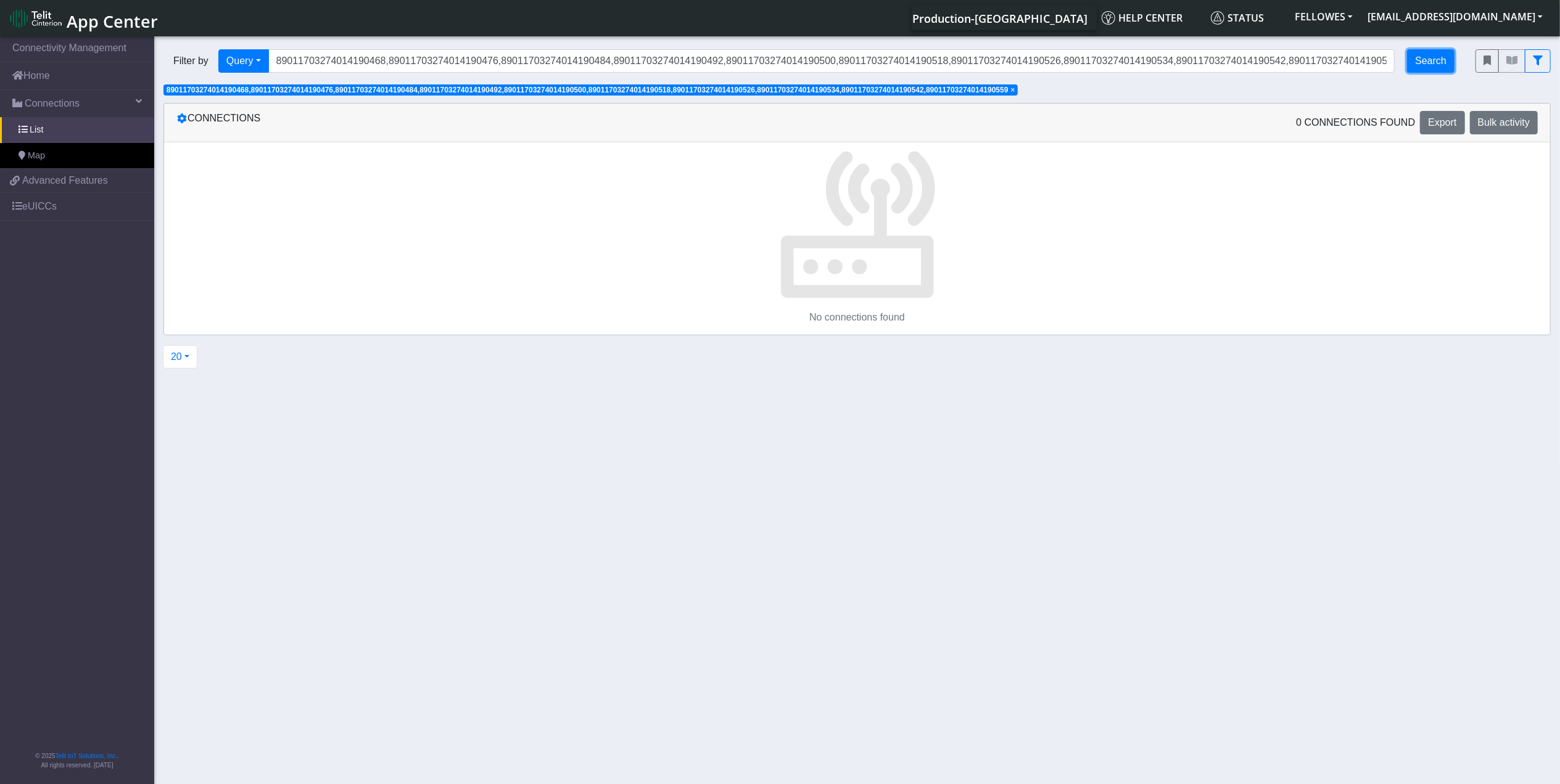
click at [1430, 66] on button "Search" at bounding box center [1430, 61] width 47 height 23
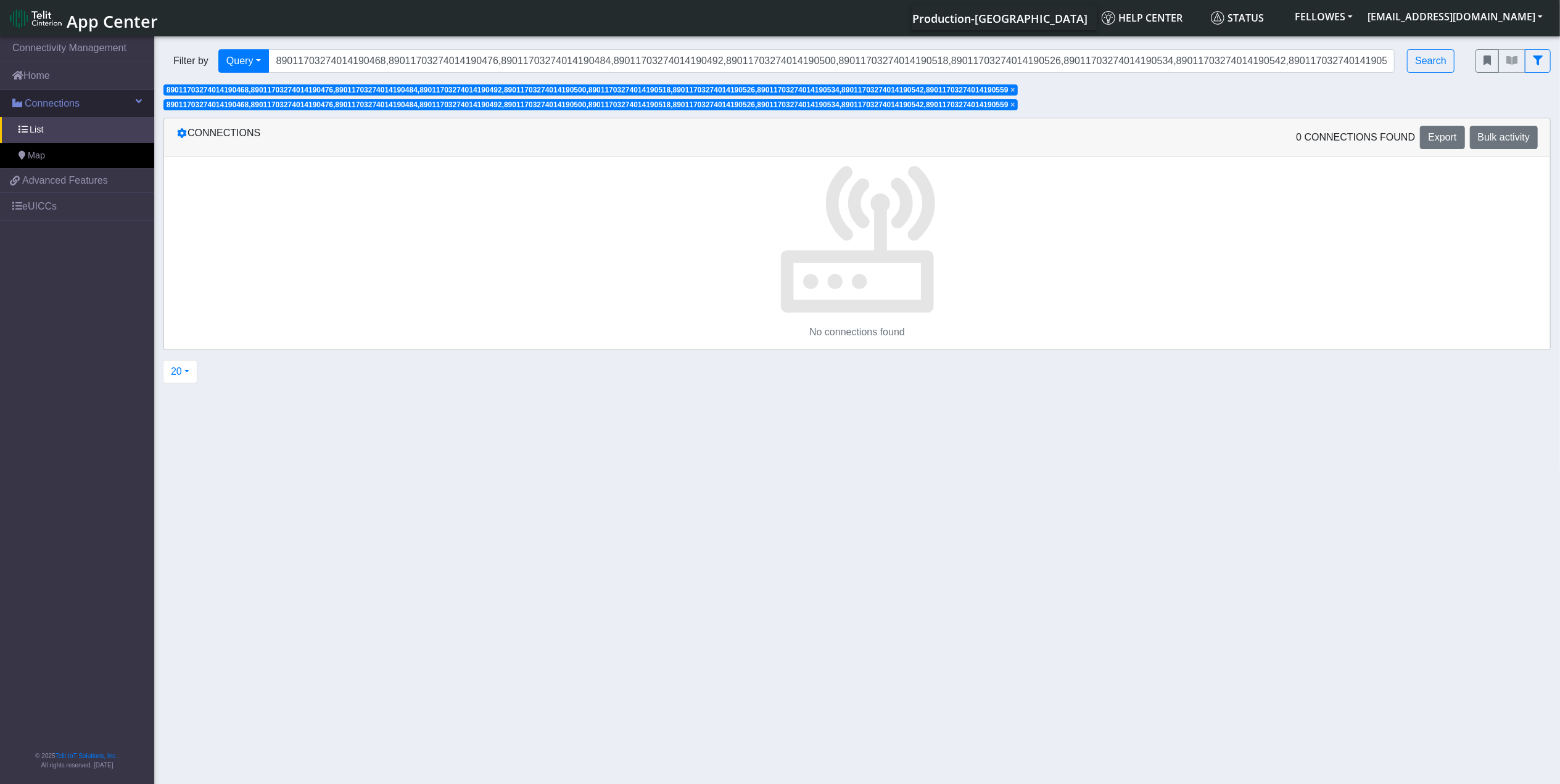
click at [66, 94] on link "Connections" at bounding box center [77, 104] width 154 height 27
click at [86, 117] on link "Connections" at bounding box center [77, 104] width 154 height 27
click at [88, 128] on link "List" at bounding box center [77, 130] width 154 height 26
click at [88, 158] on link "Map" at bounding box center [77, 156] width 154 height 26
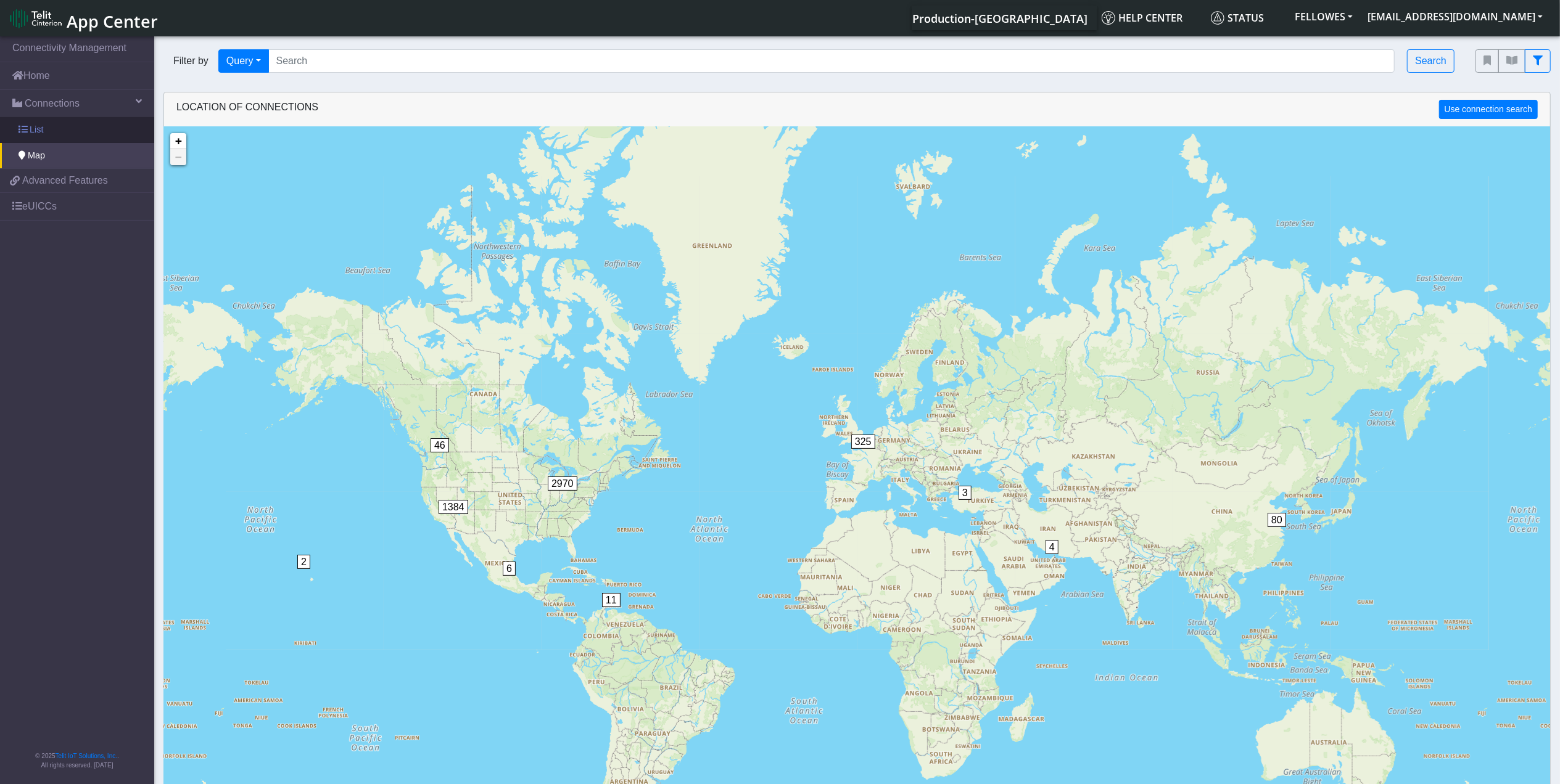
click at [84, 129] on link "List" at bounding box center [77, 130] width 154 height 26
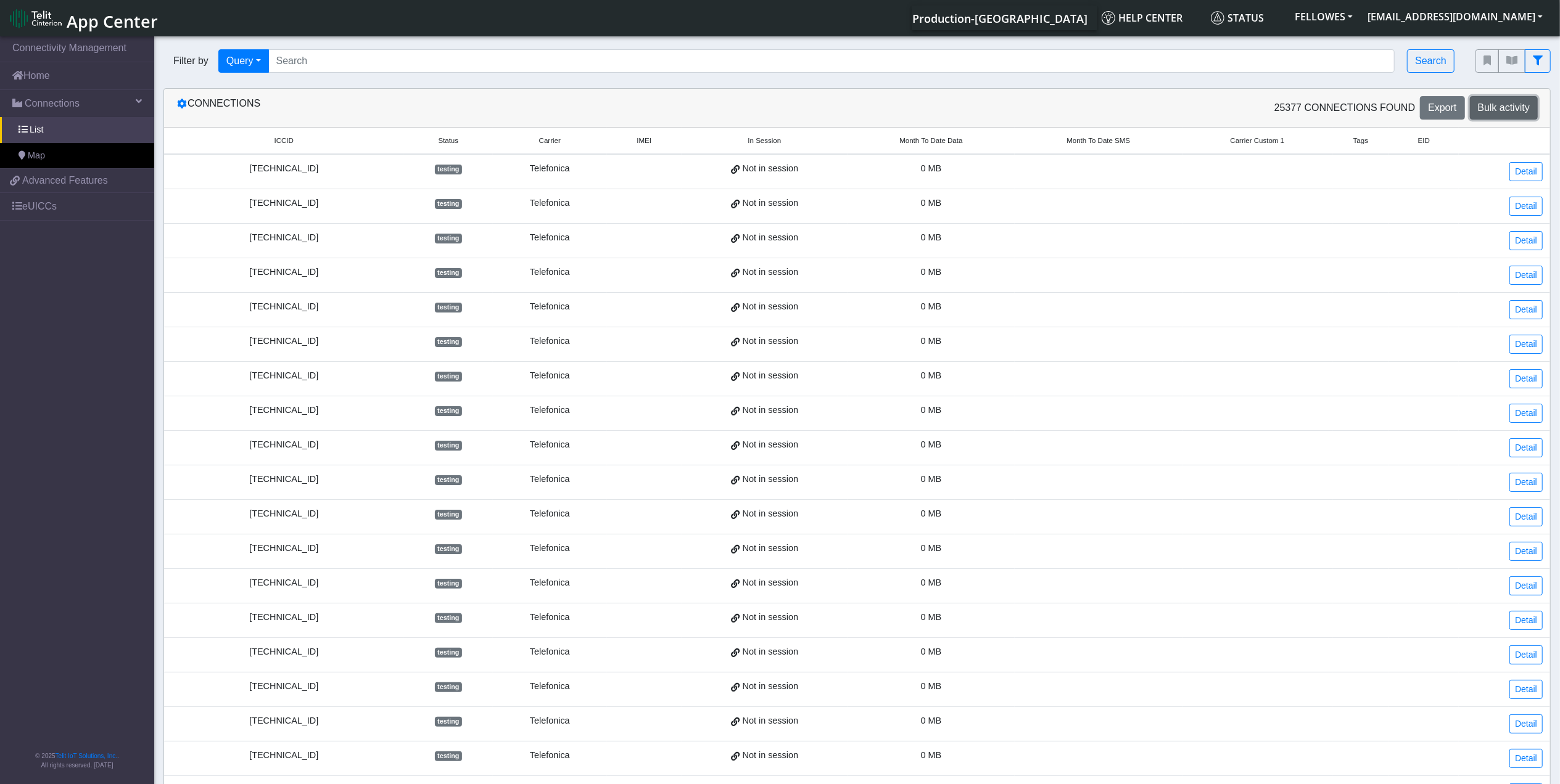
click at [1510, 102] on span "Bulk activity" at bounding box center [1503, 107] width 52 height 10
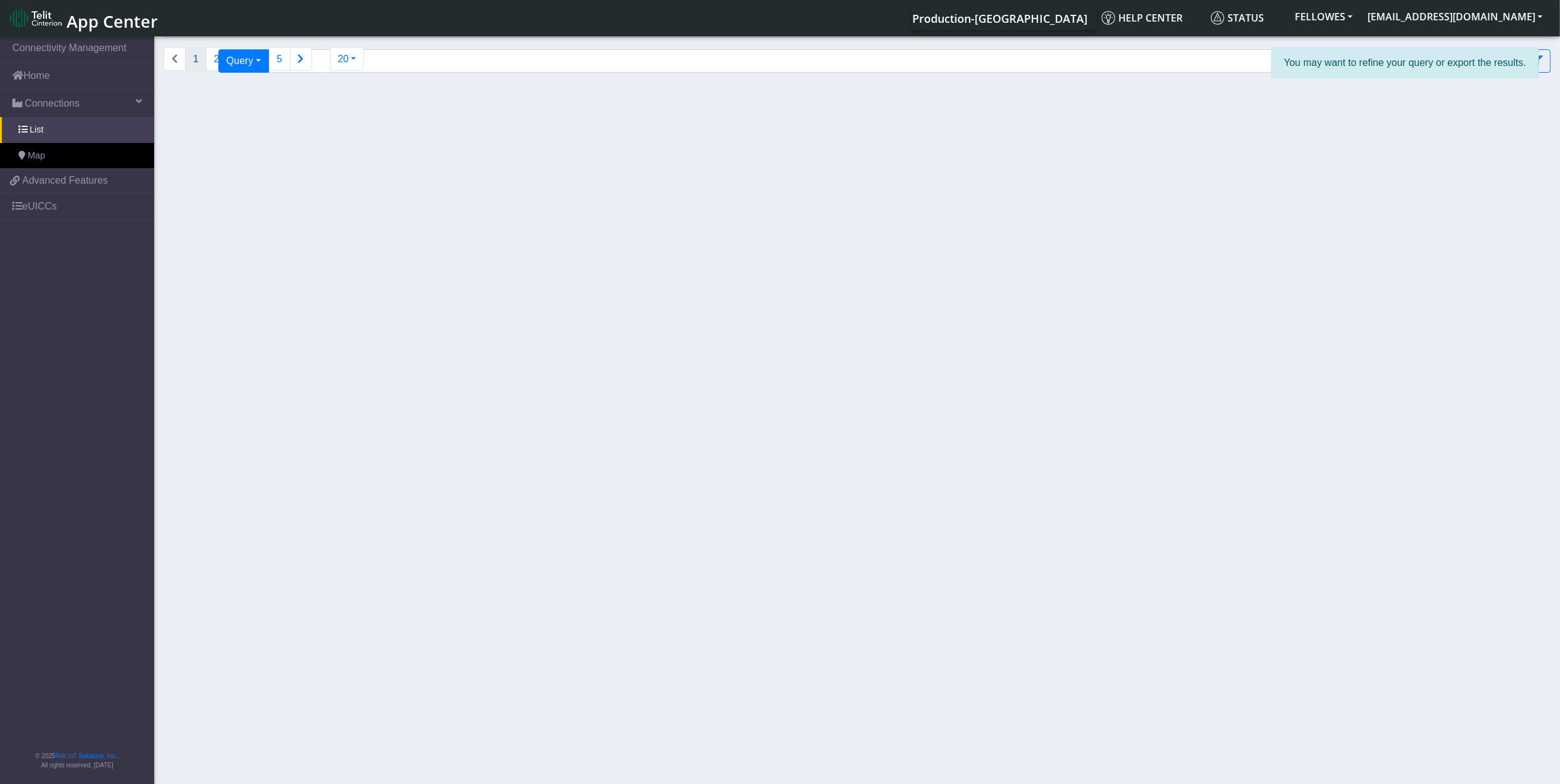
select select "Deactivate [PERSON_NAME]"
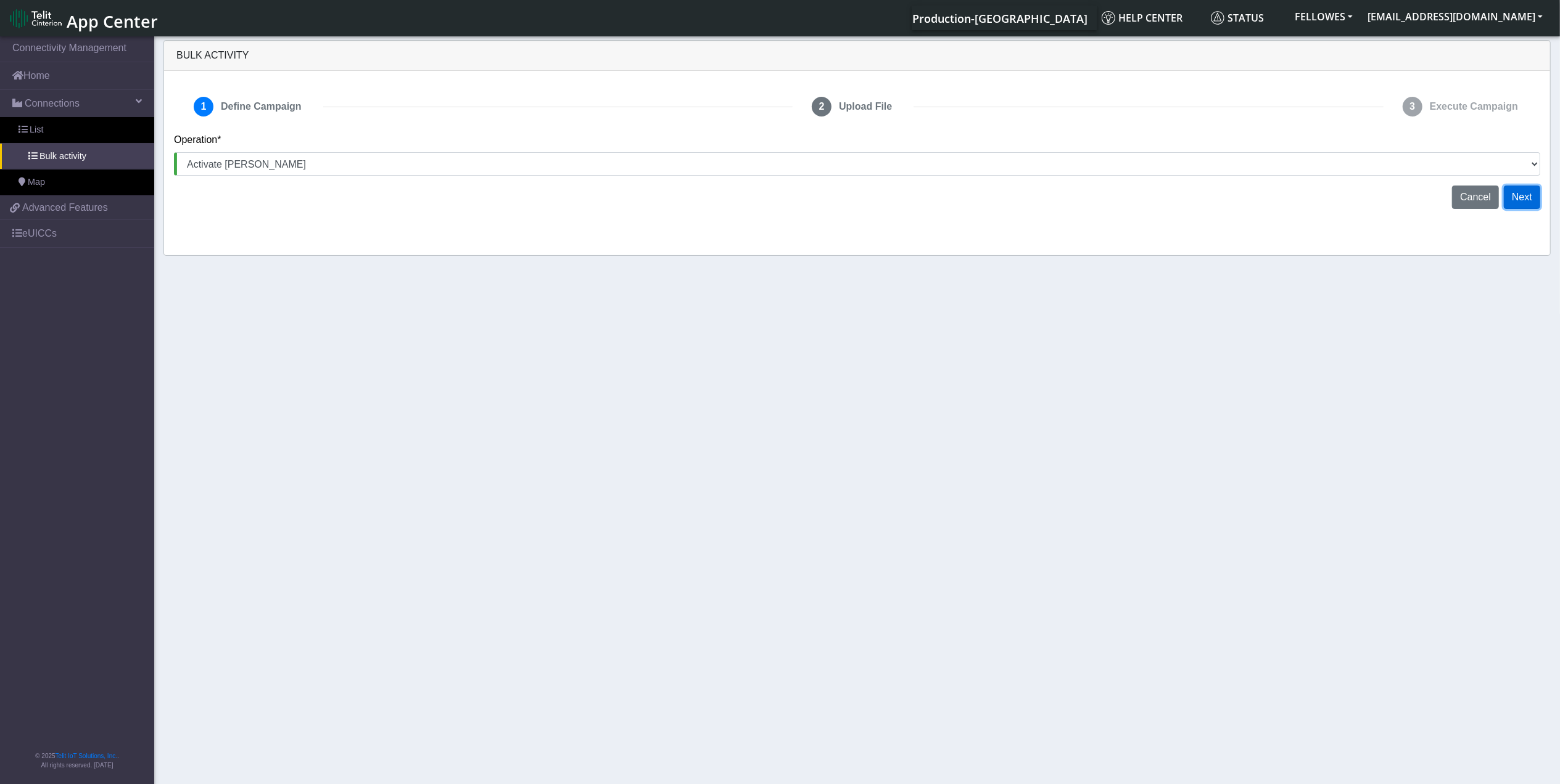
click at [1518, 200] on button "Next" at bounding box center [1522, 197] width 37 height 23
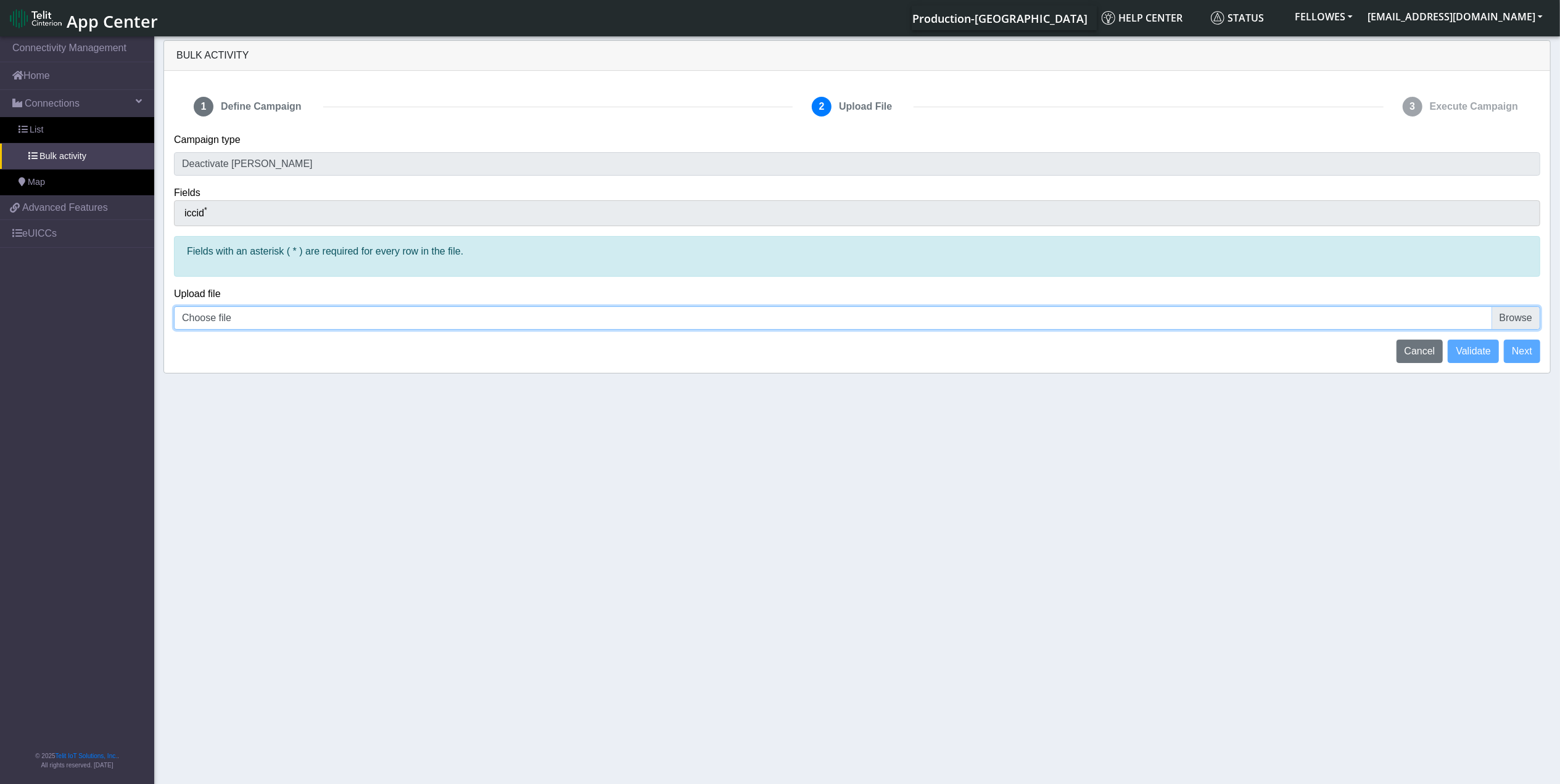
click at [289, 321] on input "Choose file" at bounding box center [857, 317] width 1366 height 23
type input "C:\fakepath\Jasper1.xlsx.csv"
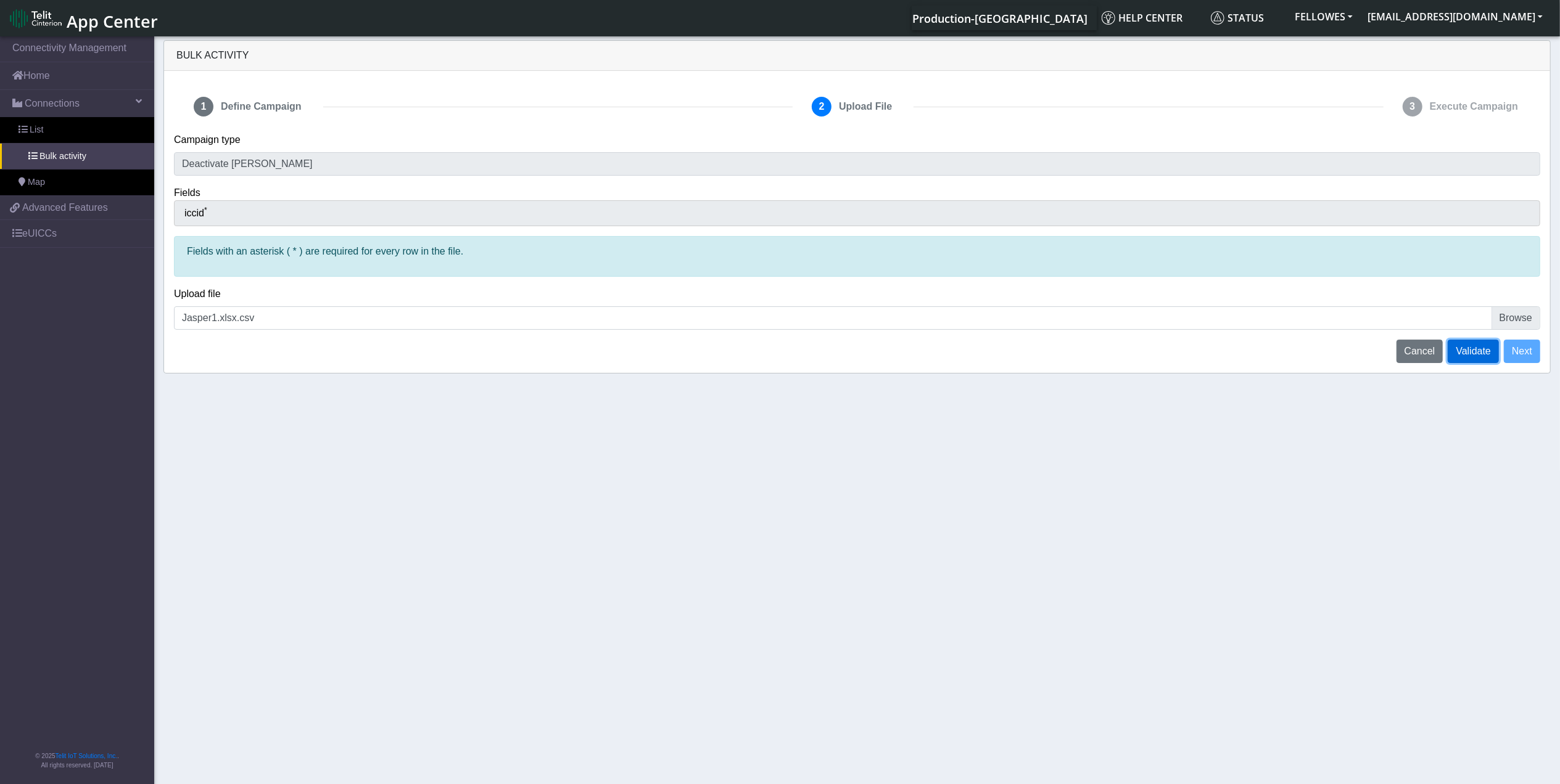
click at [1479, 346] on span "Validate" at bounding box center [1474, 351] width 35 height 10
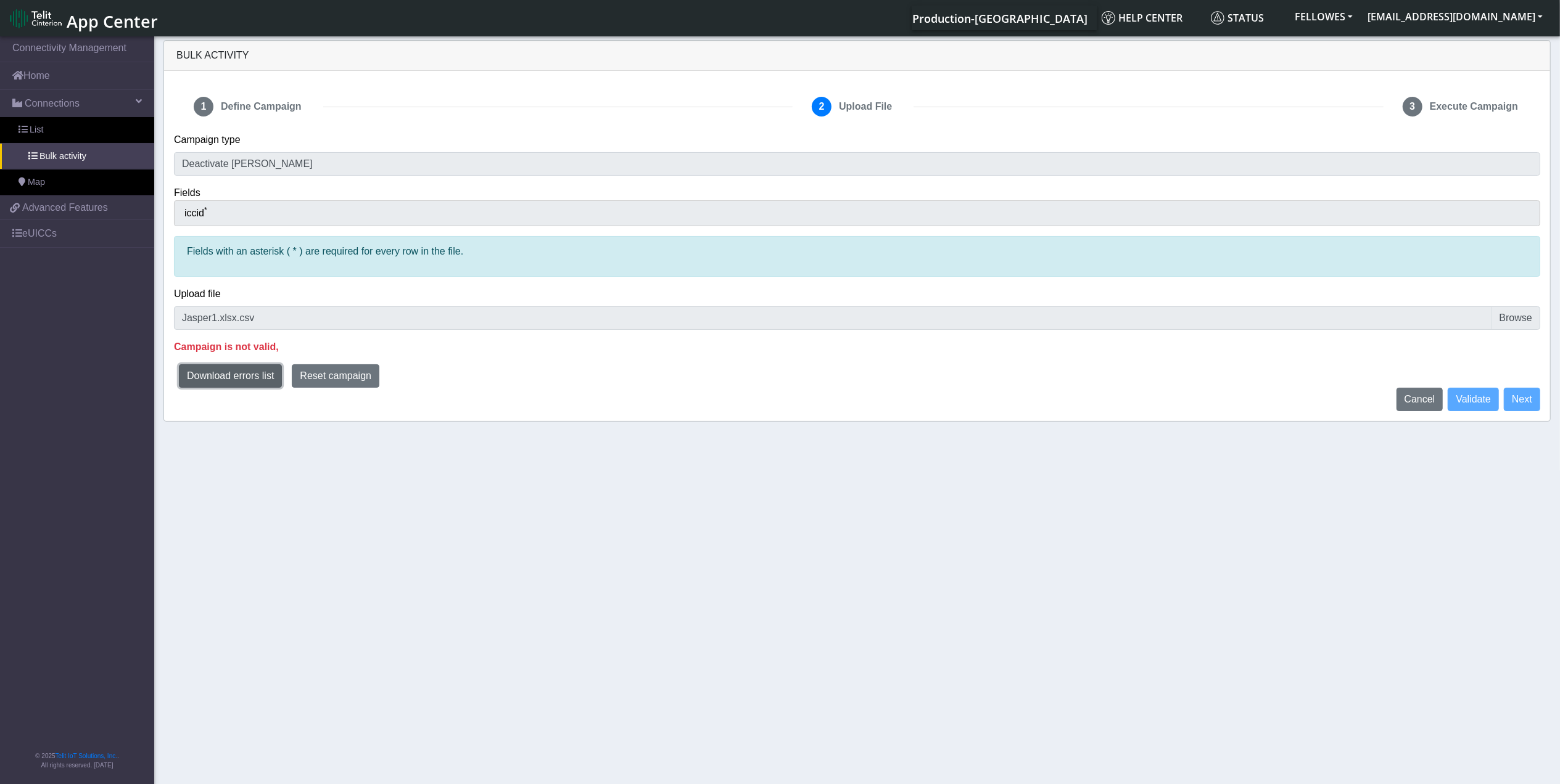
click at [228, 366] on button "Download errors list" at bounding box center [230, 376] width 103 height 23
click at [354, 378] on span "Reset campaign" at bounding box center [335, 376] width 71 height 10
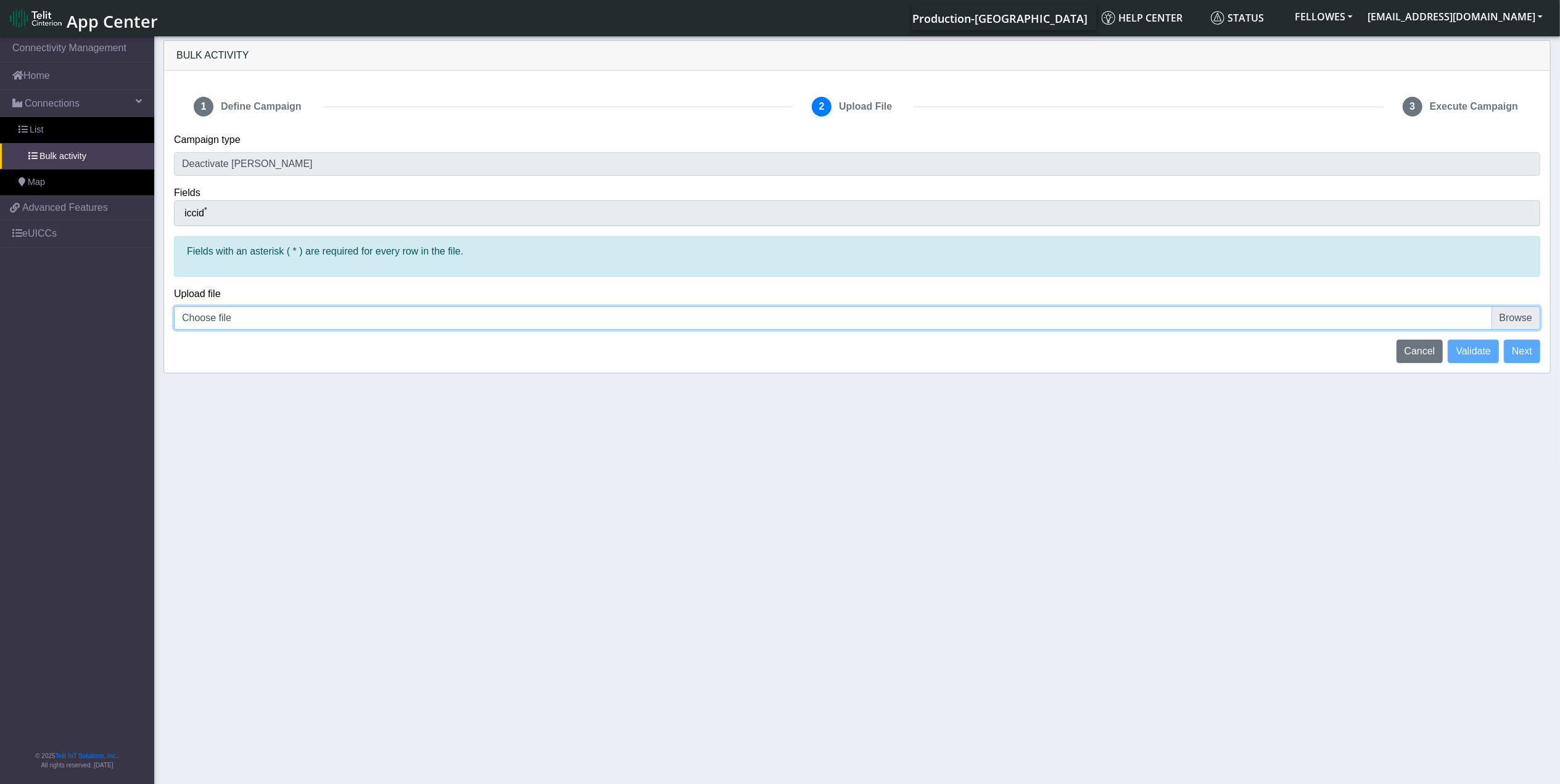
click at [1502, 318] on input "Choose file" at bounding box center [857, 317] width 1366 height 23
type input "C:\fakepath\Jasper1.xlsx.csv"
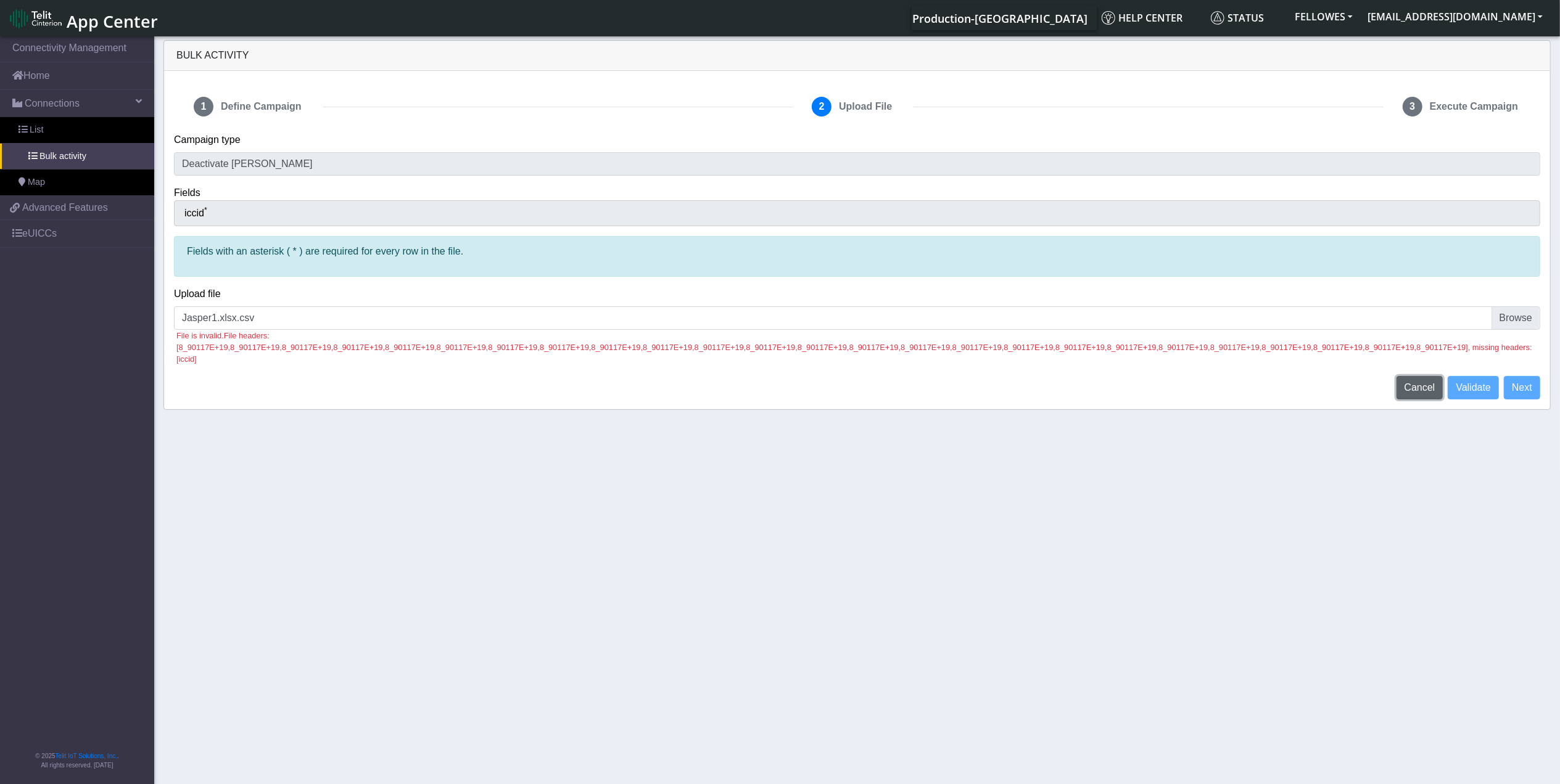
click at [1406, 382] on span "Cancel" at bounding box center [1420, 387] width 31 height 10
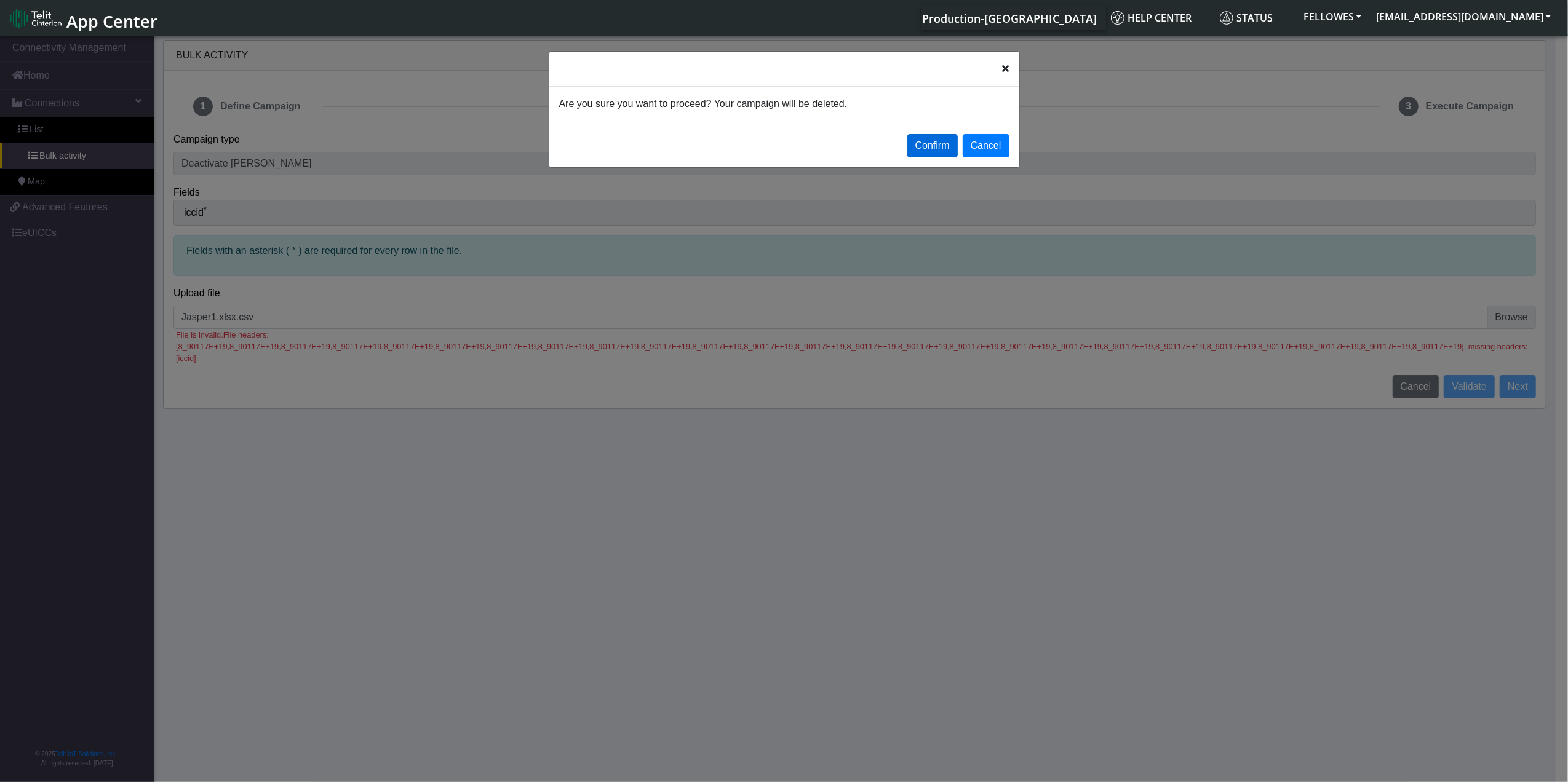
click at [933, 151] on button "Confirm" at bounding box center [932, 145] width 50 height 23
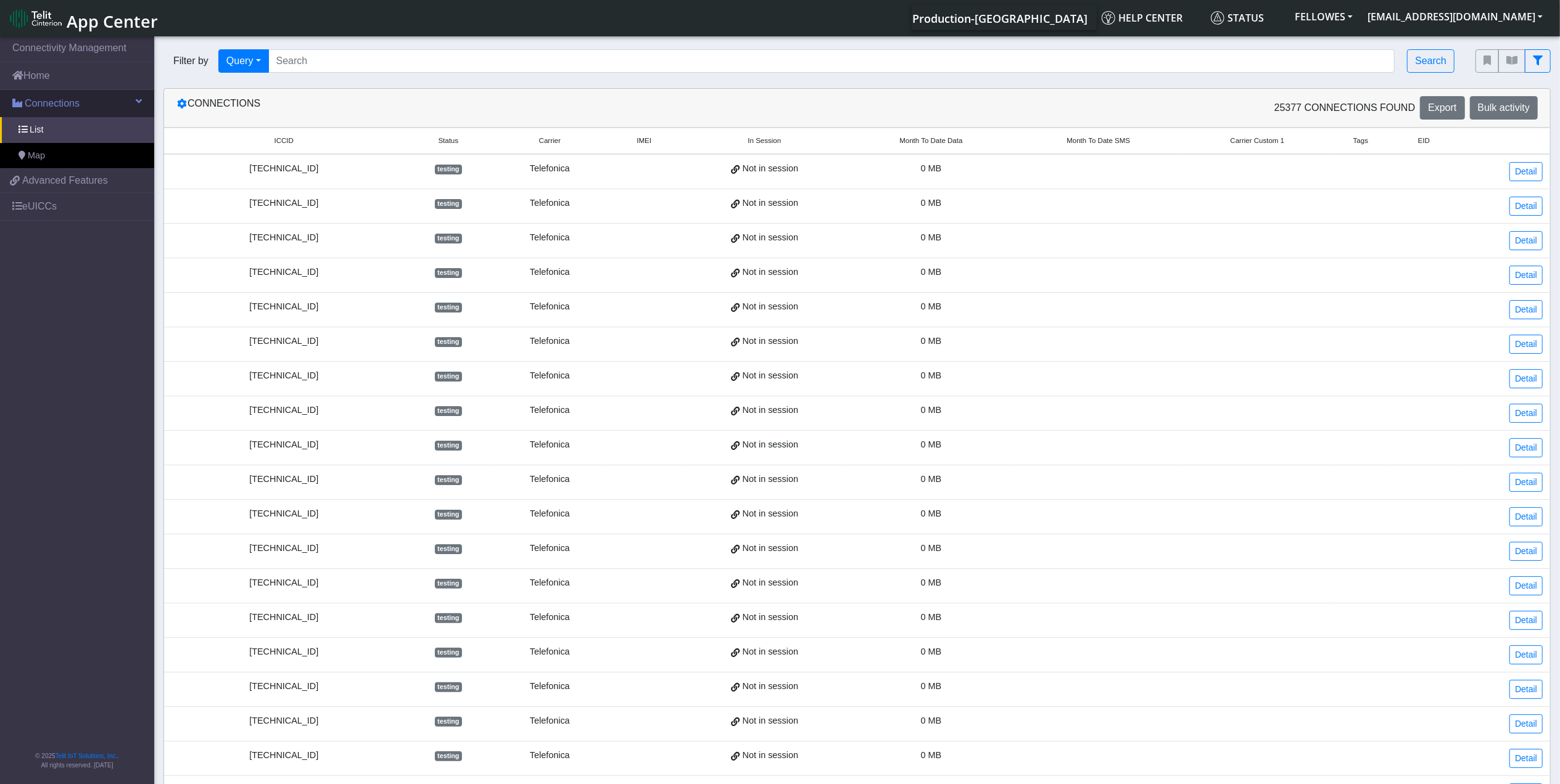
click at [102, 101] on link "Connections" at bounding box center [77, 104] width 154 height 27
click at [102, 109] on link "Connections" at bounding box center [77, 104] width 154 height 27
click at [116, 144] on link "Map" at bounding box center [77, 156] width 154 height 26
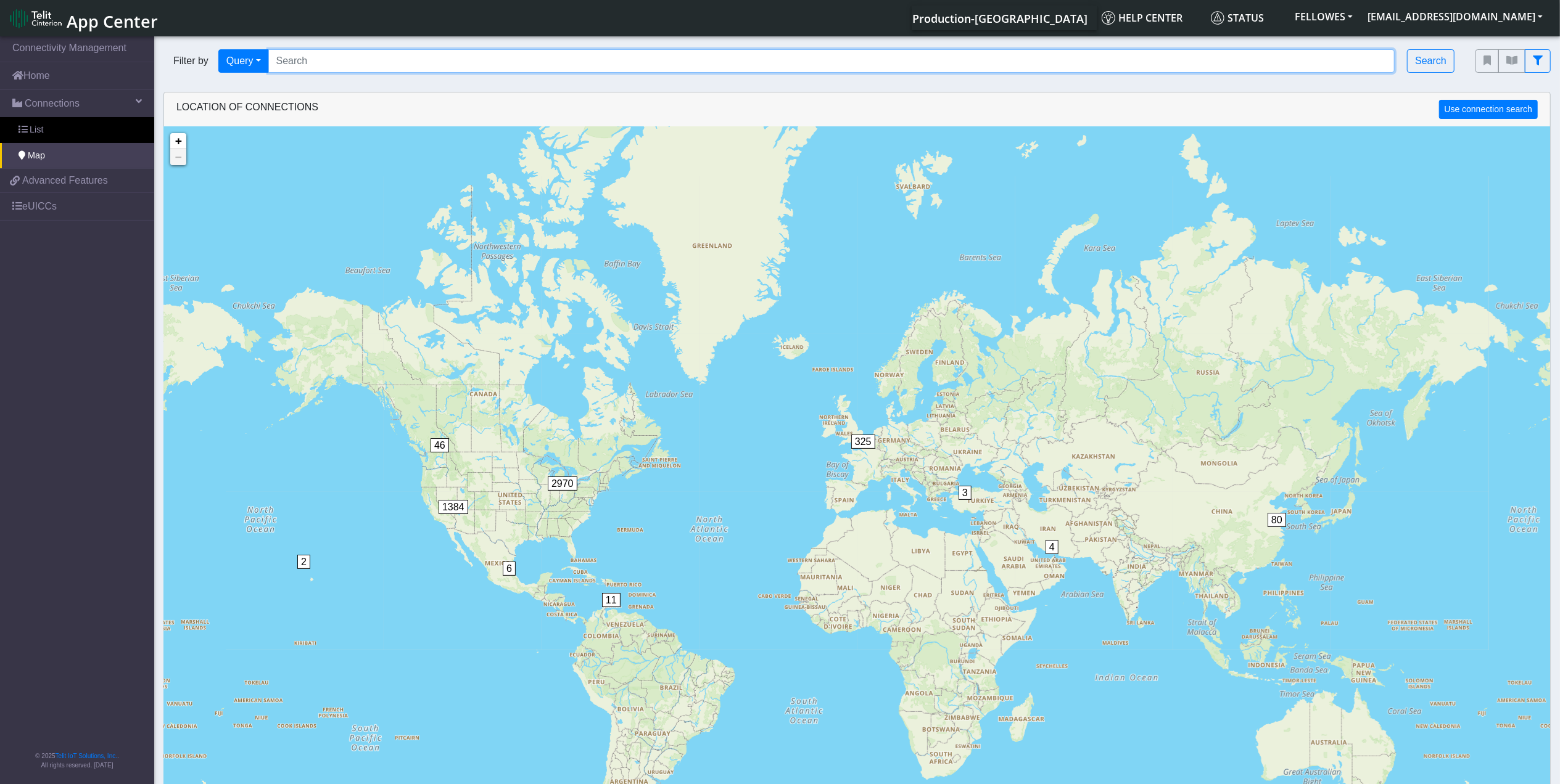
click at [344, 67] on input "Search..." at bounding box center [832, 61] width 1127 height 23
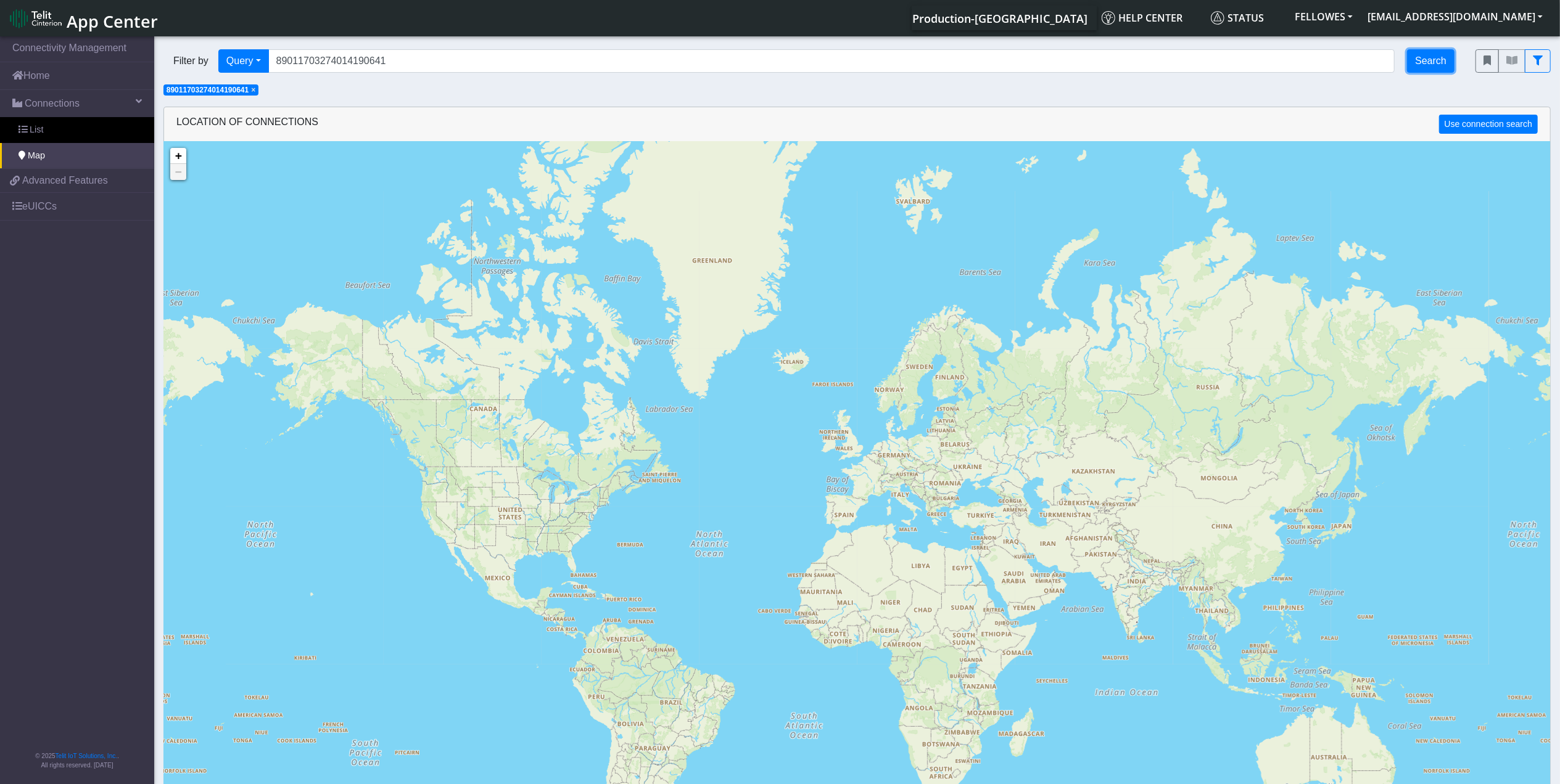
click at [1430, 60] on button "Search" at bounding box center [1430, 61] width 47 height 23
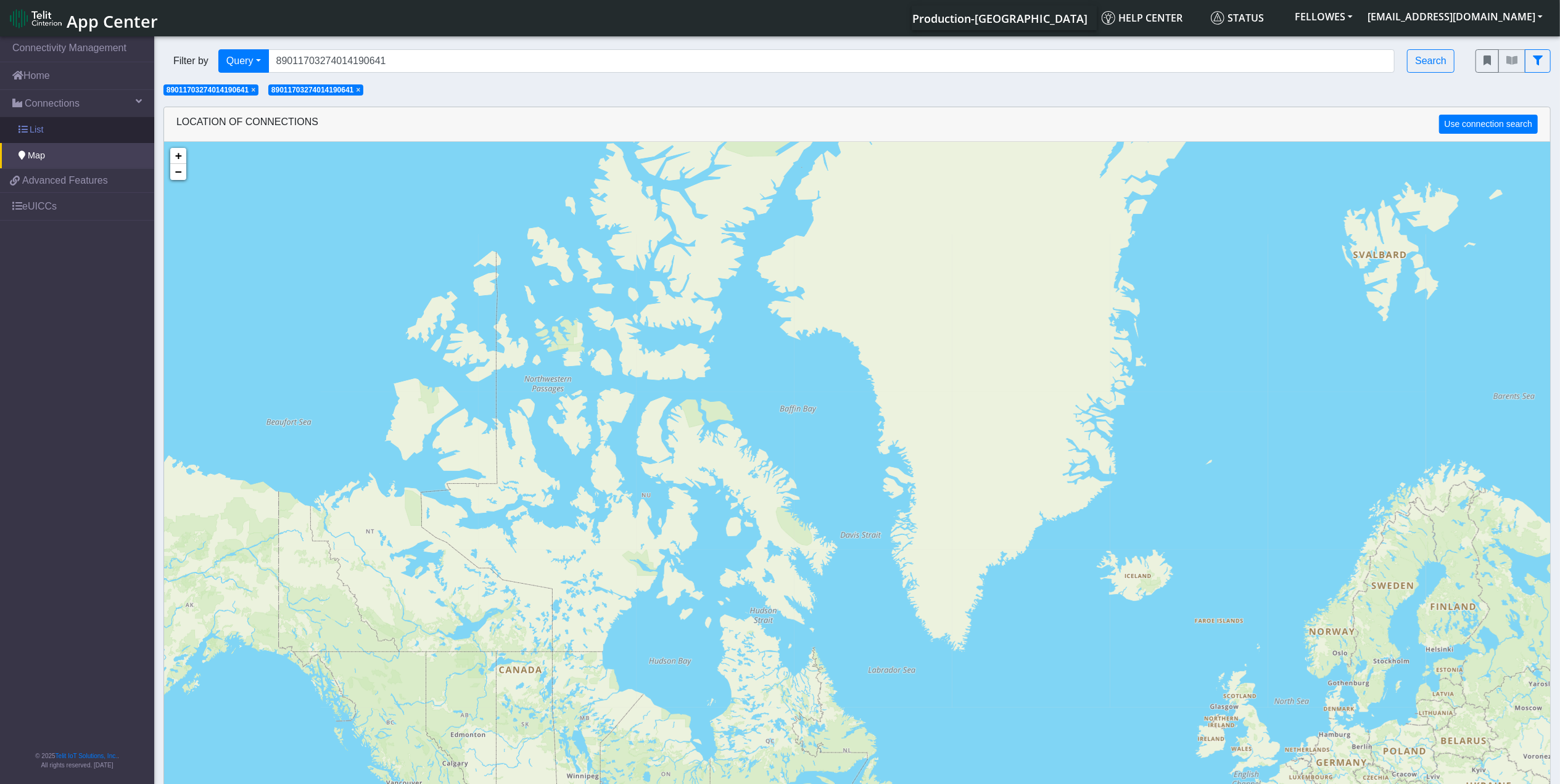
click at [61, 141] on link "List" at bounding box center [77, 130] width 154 height 26
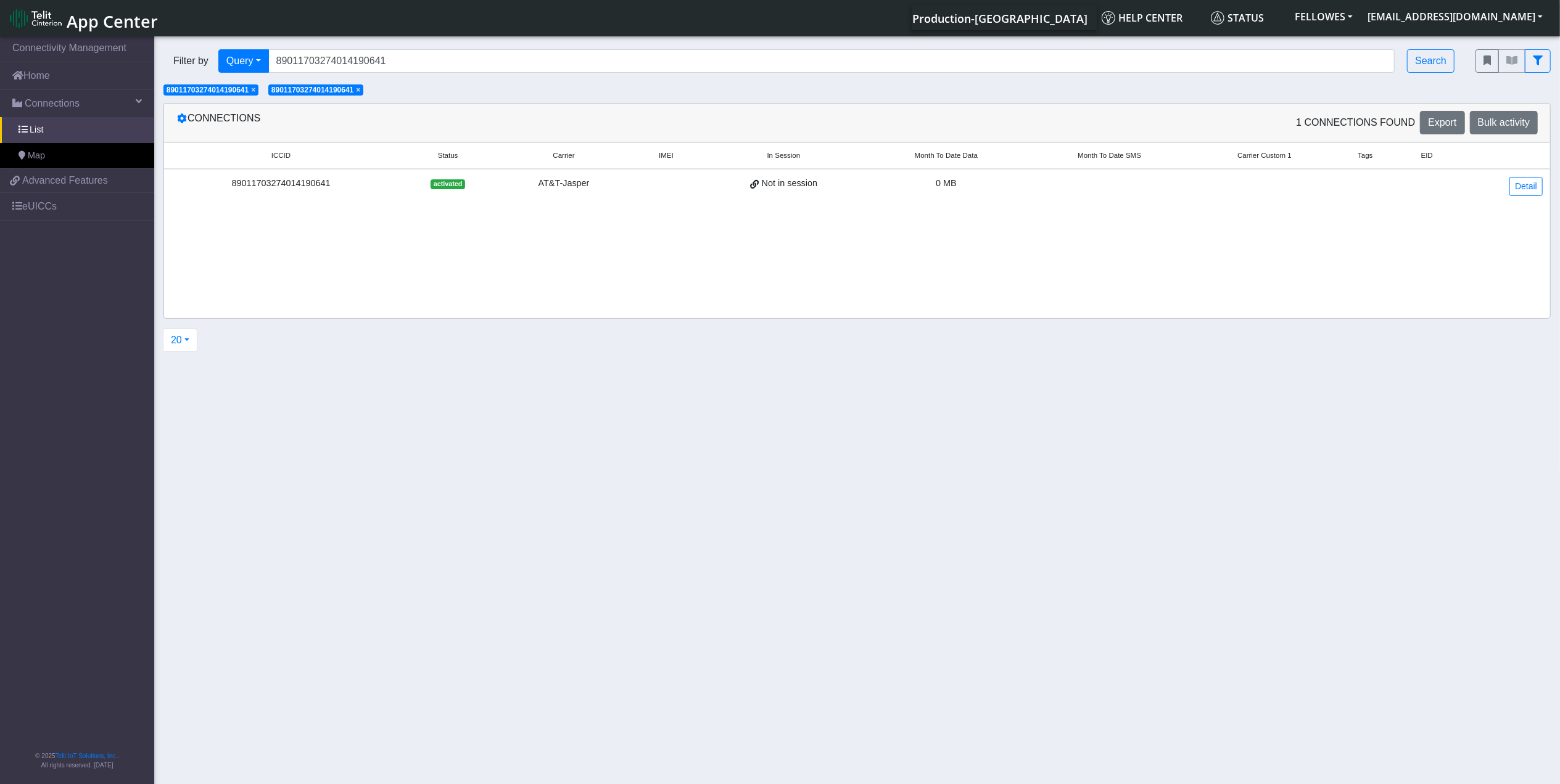
click at [361, 92] on span "×" at bounding box center [357, 90] width 4 height 9
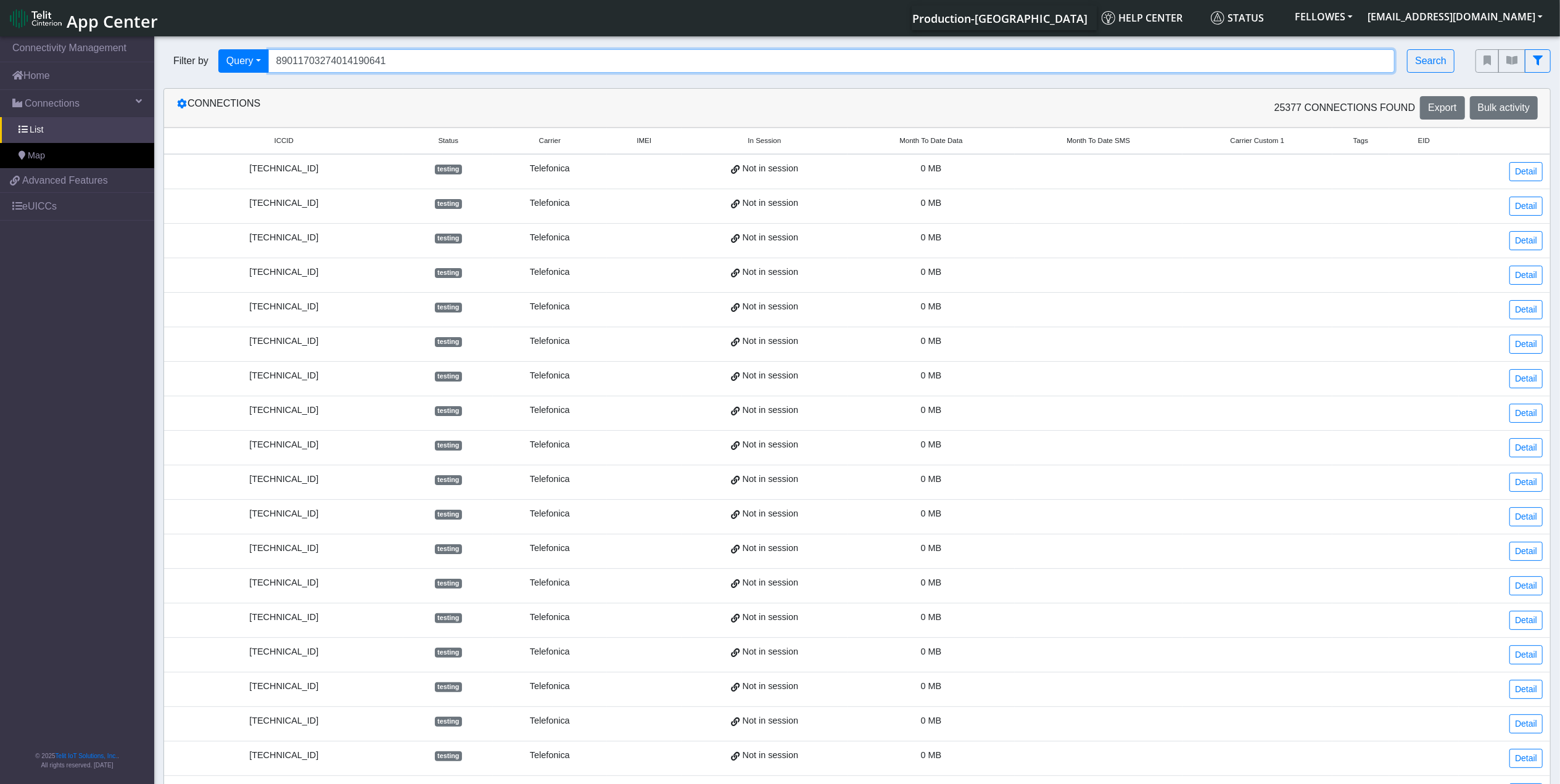
click at [432, 55] on input "89011703274014190641" at bounding box center [832, 61] width 1127 height 23
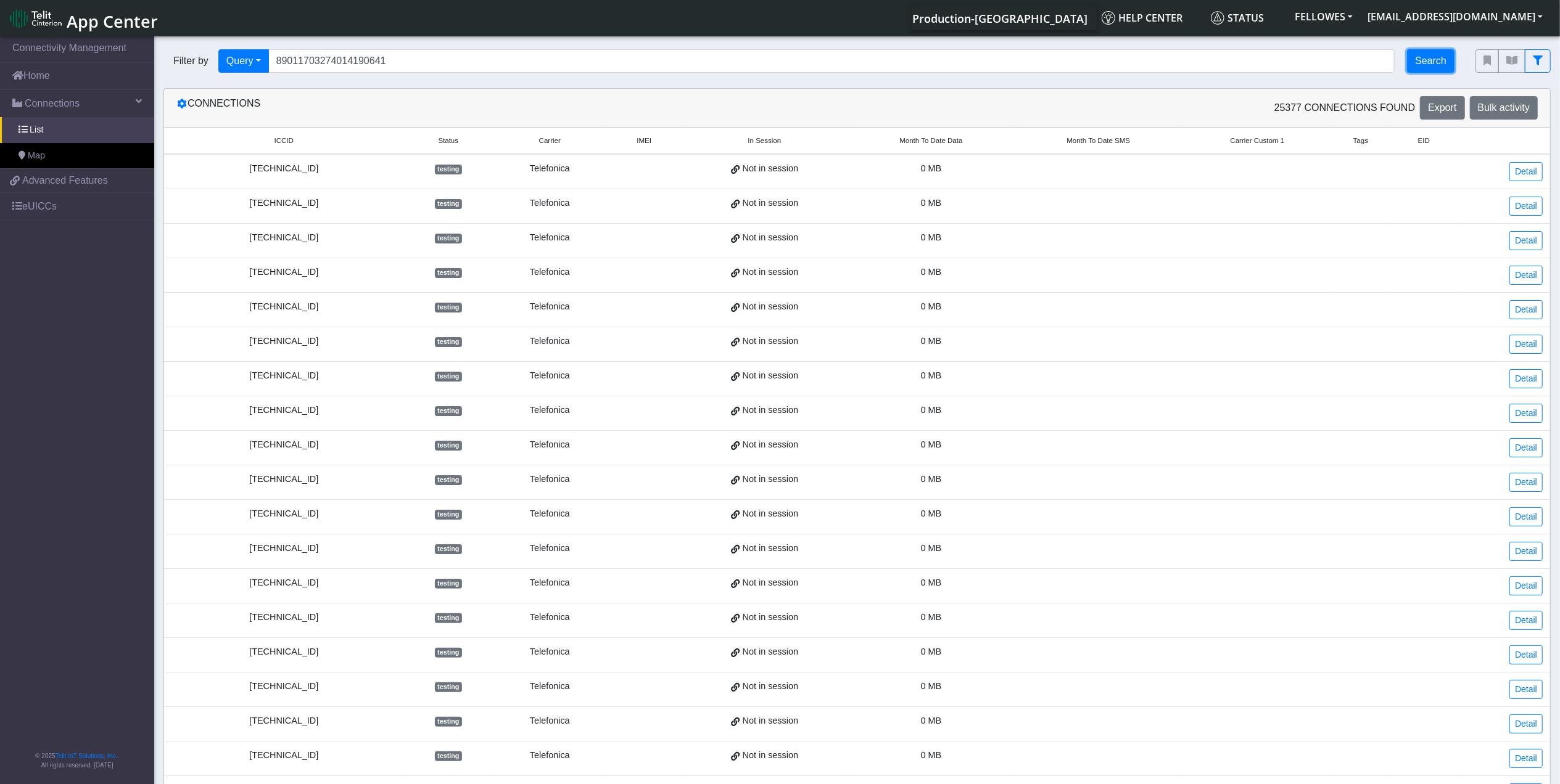
click at [1410, 55] on button "Search" at bounding box center [1430, 61] width 47 height 23
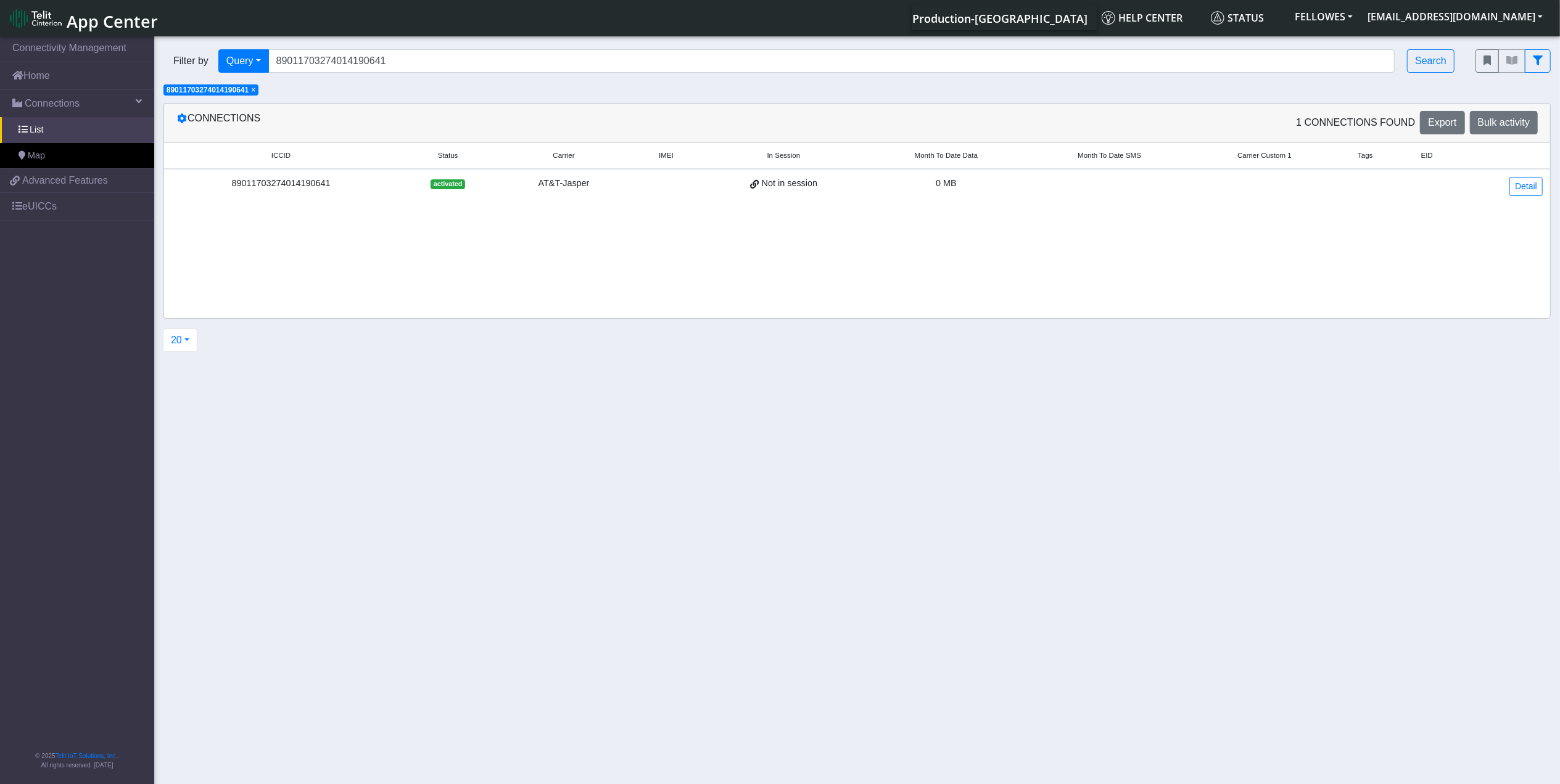
click at [637, 47] on div "Filter by Query Query In Session Not connected Tags Country Operator 8901170327…" at bounding box center [810, 61] width 1312 height 42
click at [638, 58] on input "89011703274014190641" at bounding box center [832, 61] width 1127 height 23
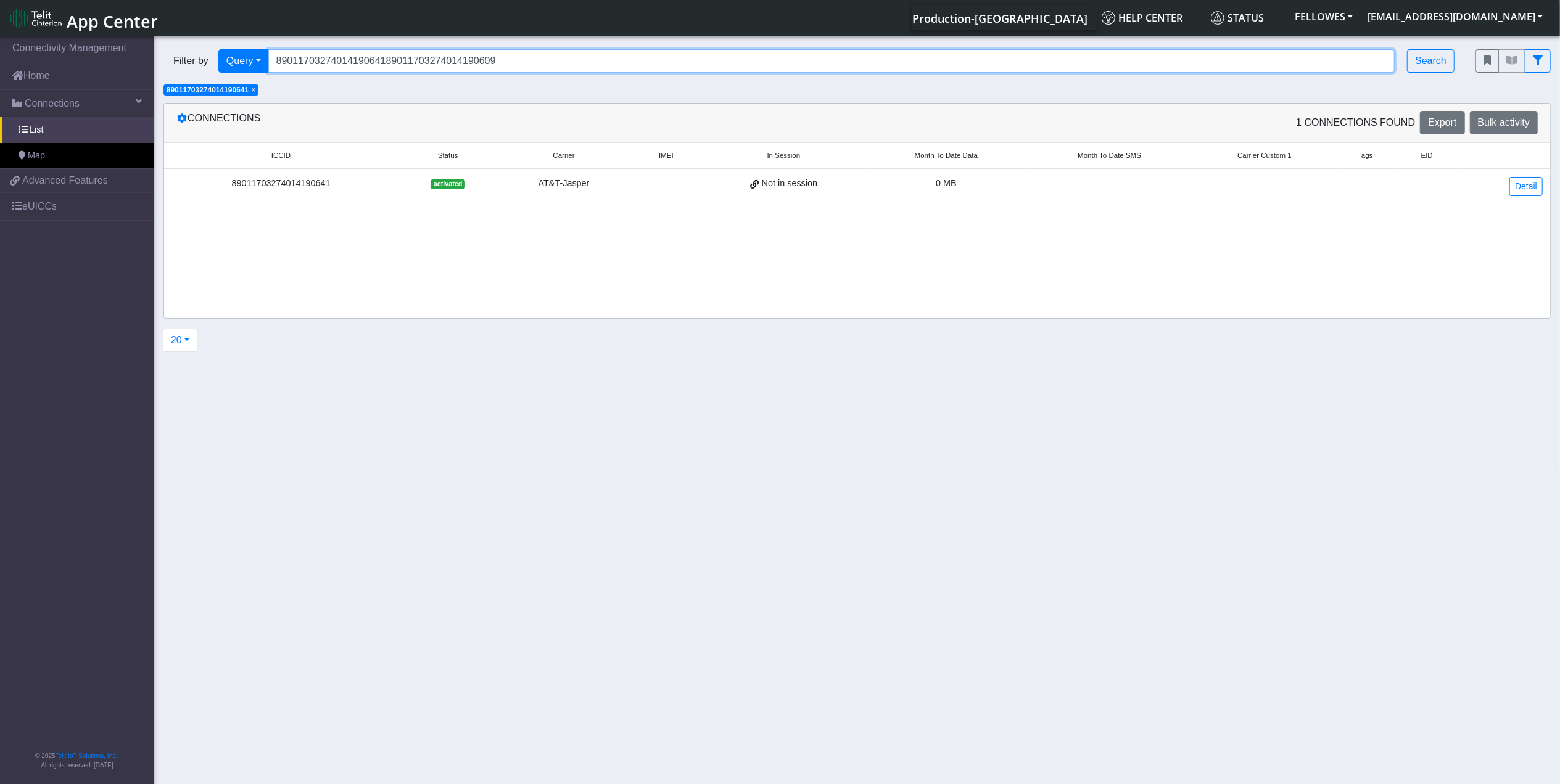
type input "8901170327401419064189011703274014190609"
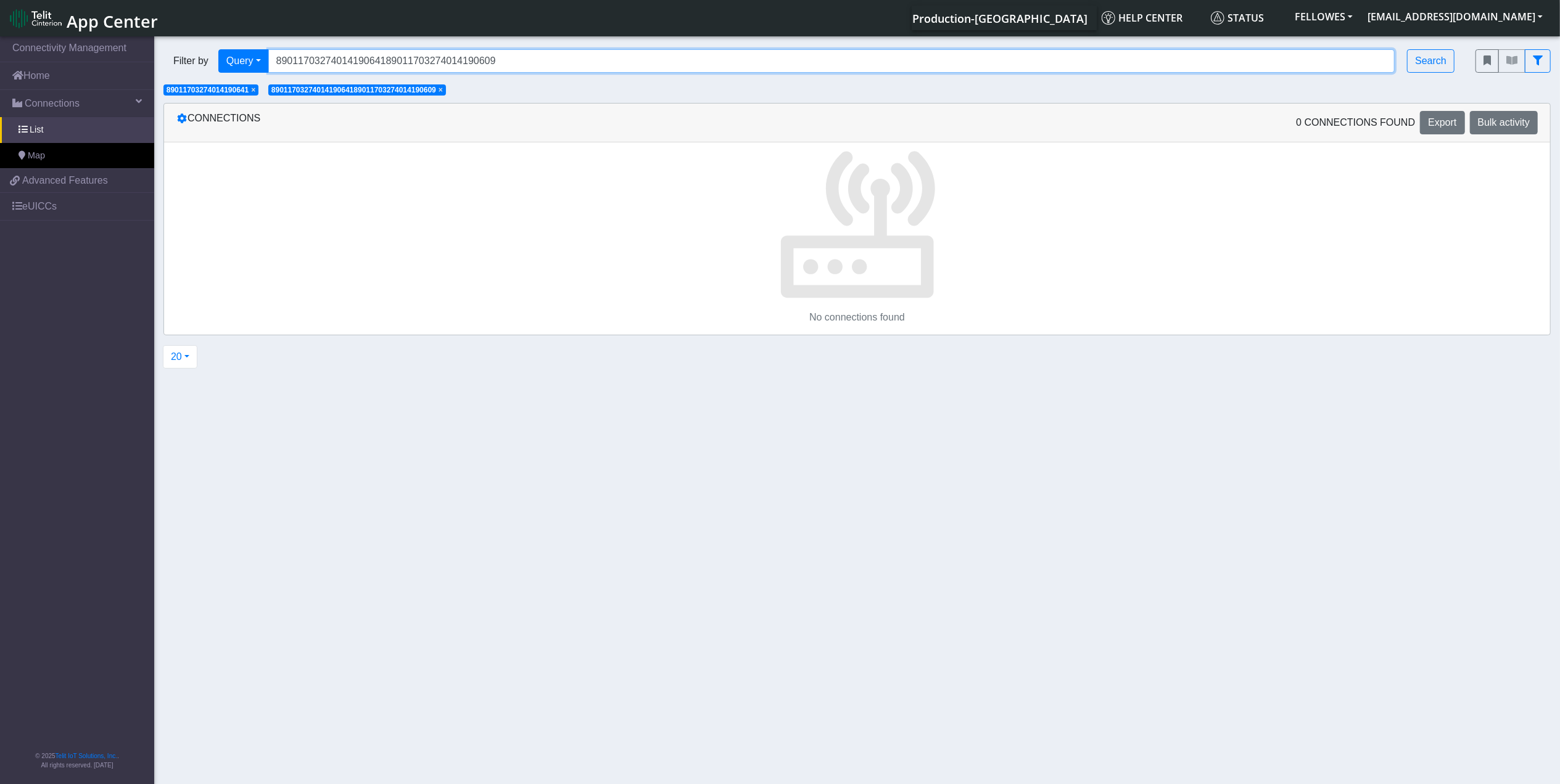
click at [636, 60] on input "8901170327401419064189011703274014190609" at bounding box center [832, 61] width 1127 height 23
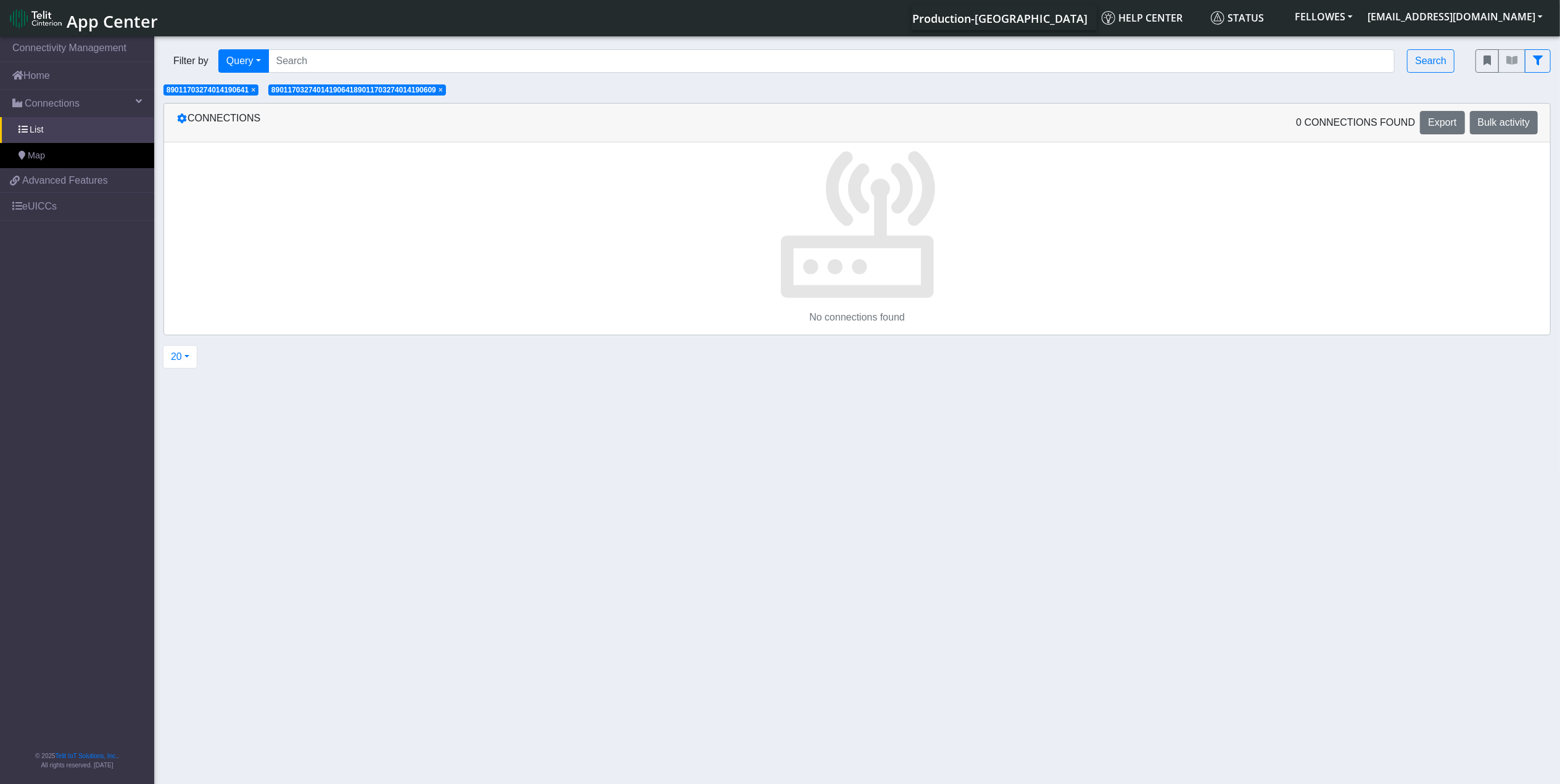
click at [443, 91] on span "×" at bounding box center [441, 90] width 4 height 9
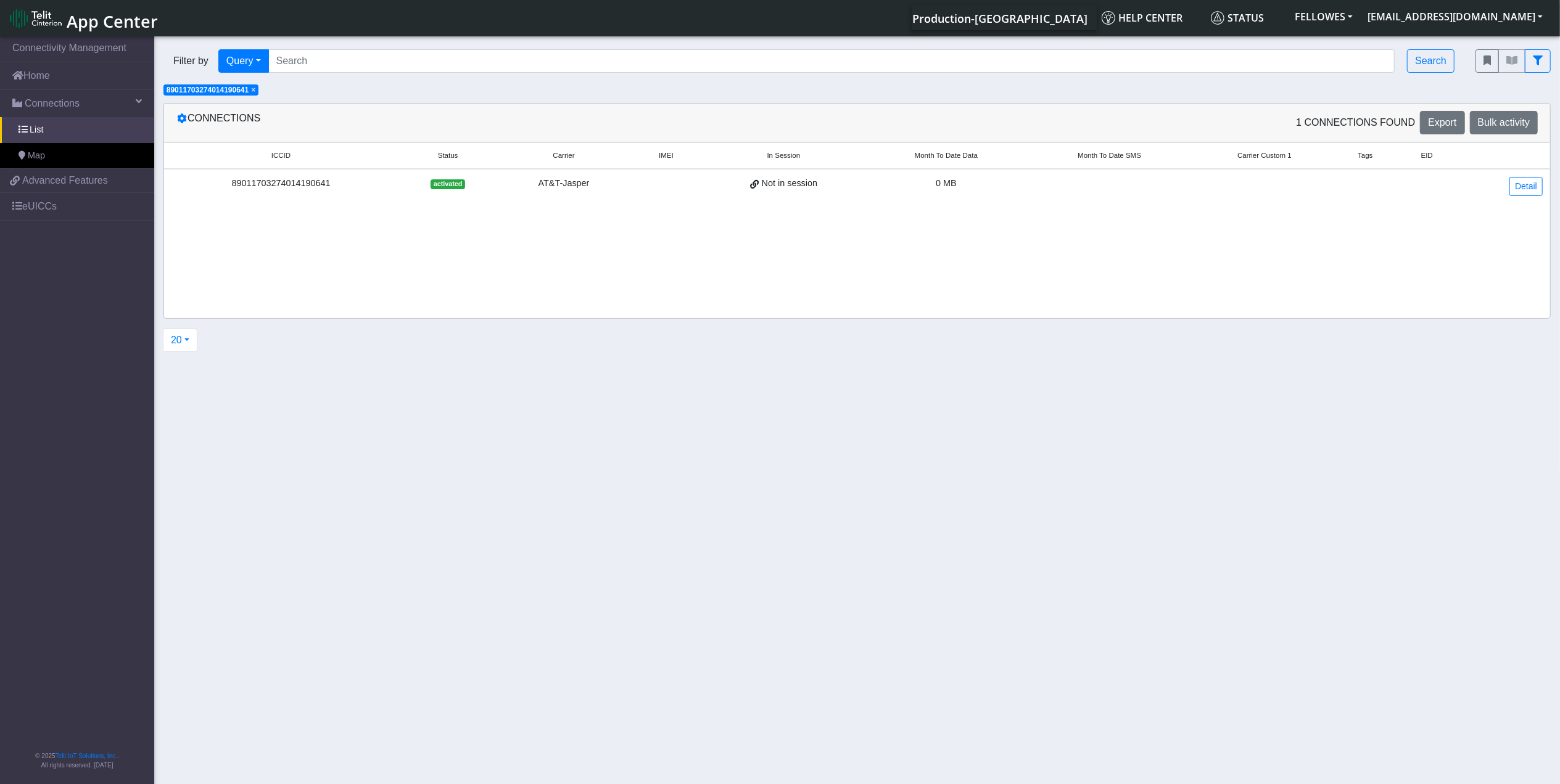
click at [254, 93] on span "×" at bounding box center [253, 90] width 4 height 9
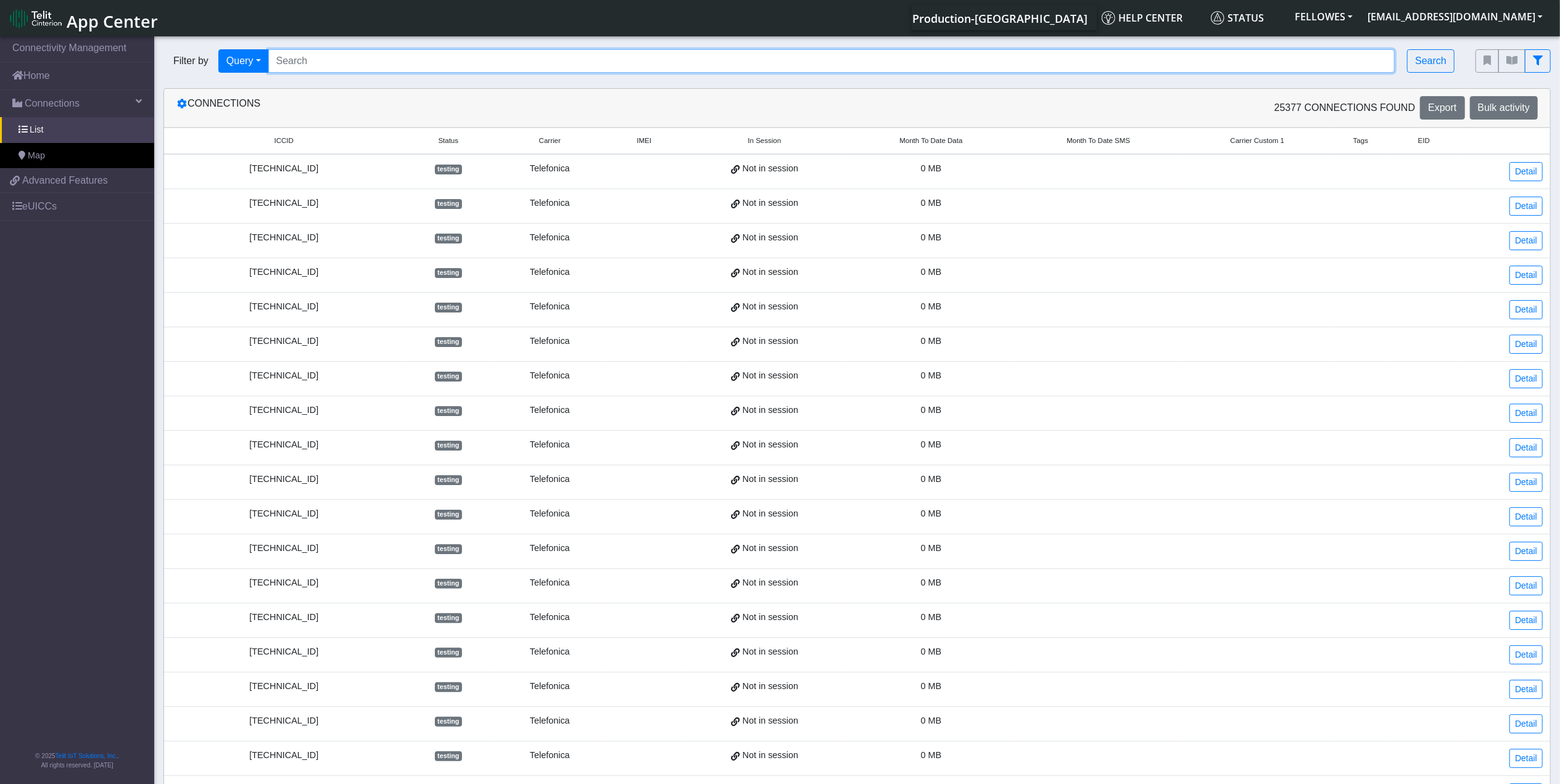
click at [336, 62] on input "Search..." at bounding box center [832, 61] width 1127 height 23
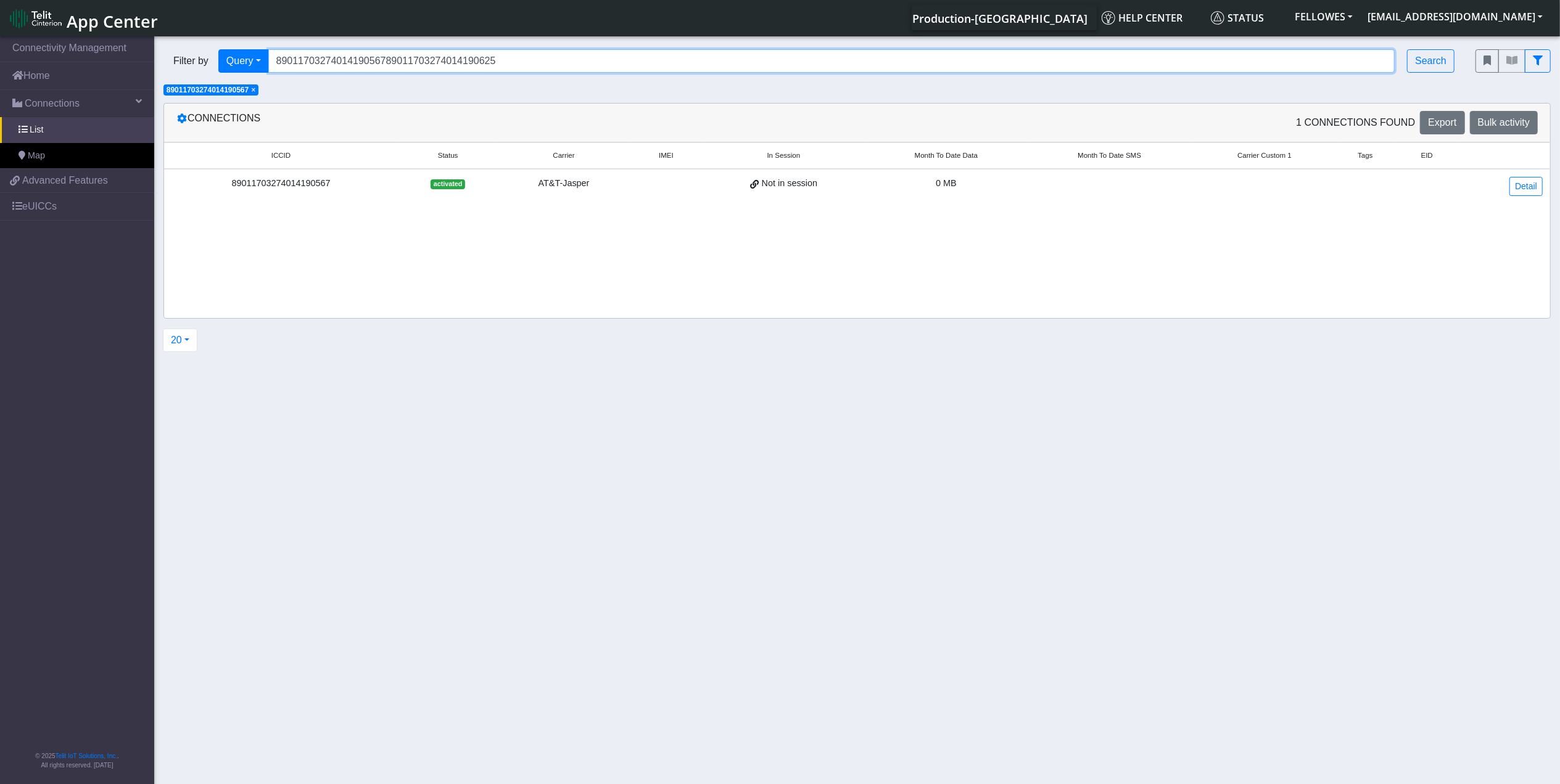
type input "8901170327401419056789011703274014190625"
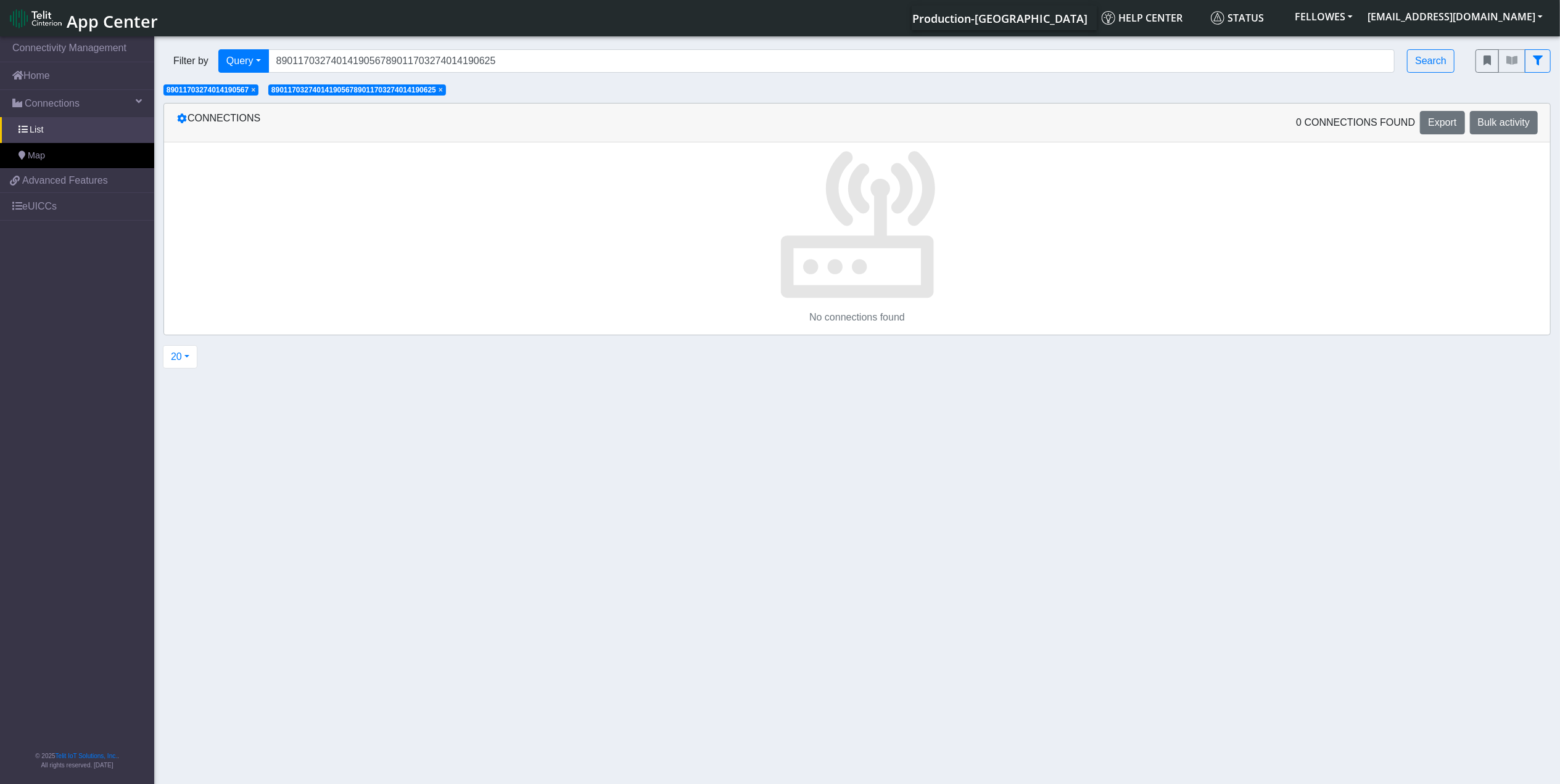
click at [443, 90] on span "×" at bounding box center [441, 90] width 4 height 9
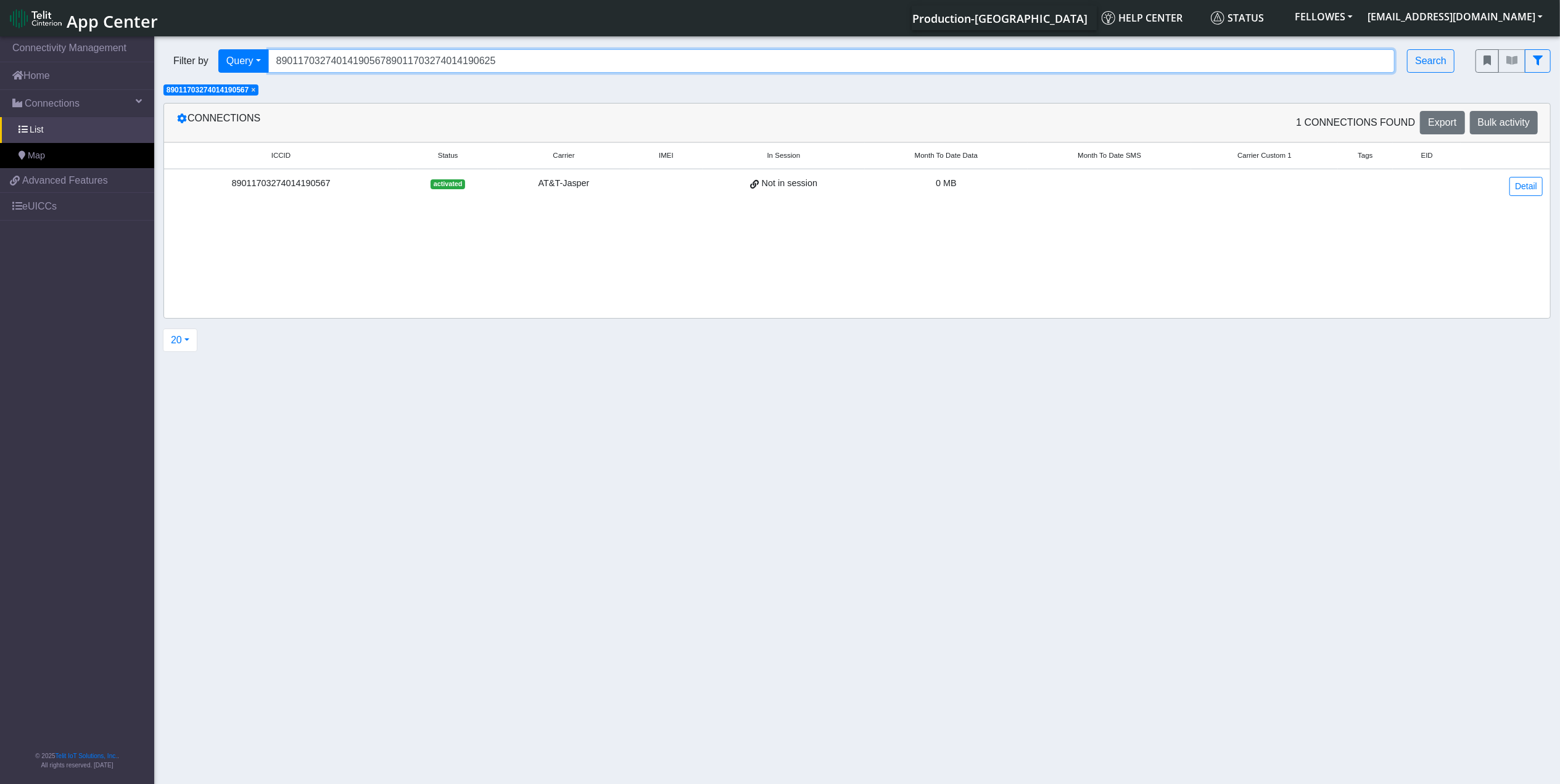
drag, startPoint x: 521, startPoint y: 58, endPoint x: 159, endPoint y: 60, distance: 362.0
click at [159, 60] on div "Filter by Query Query In Session Not connected Tags Country Operator 8901170327…" at bounding box center [810, 61] width 1312 height 42
type input "89011703274014190468"
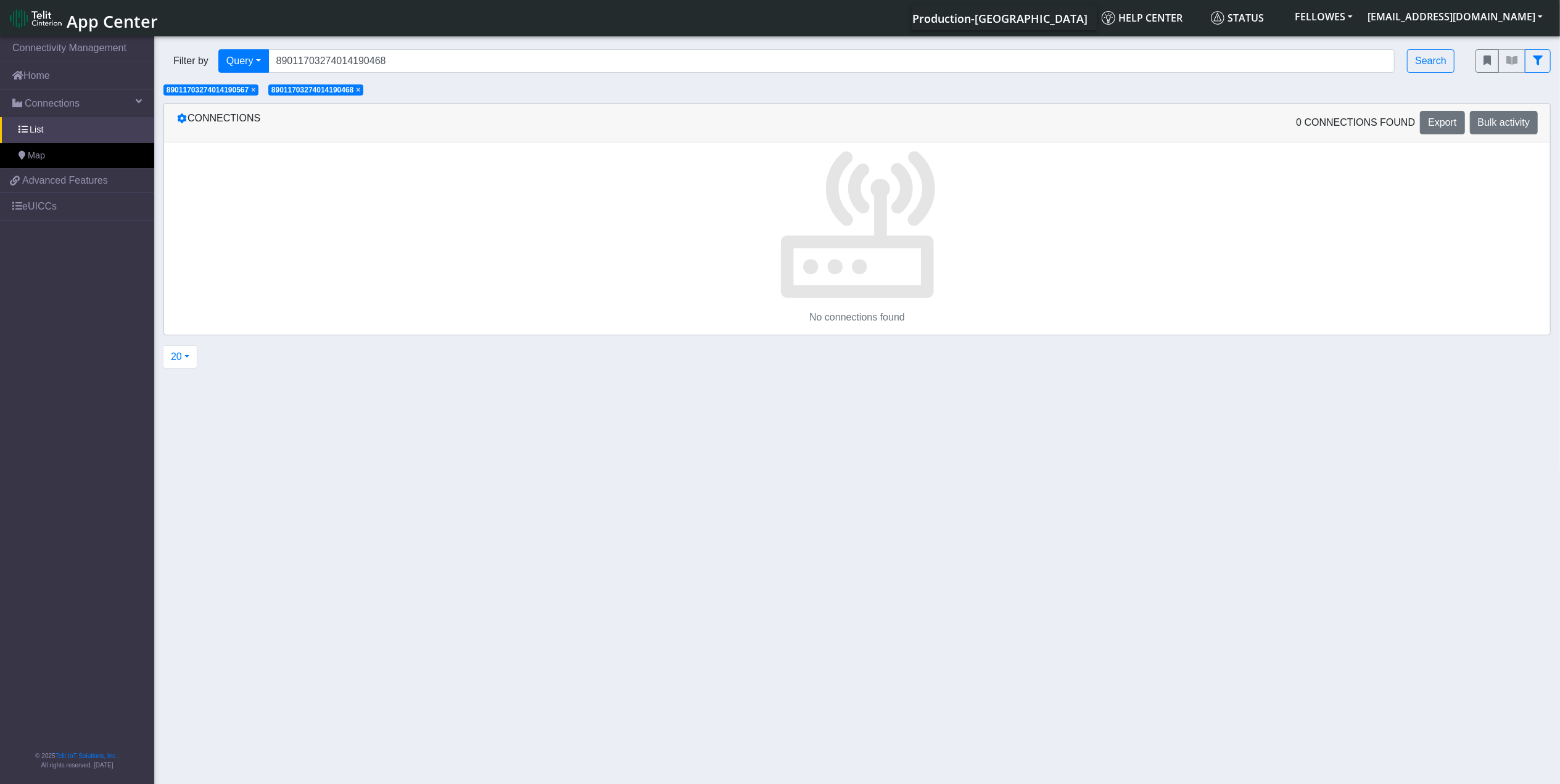
click at [254, 92] on span "×" at bounding box center [253, 90] width 4 height 9
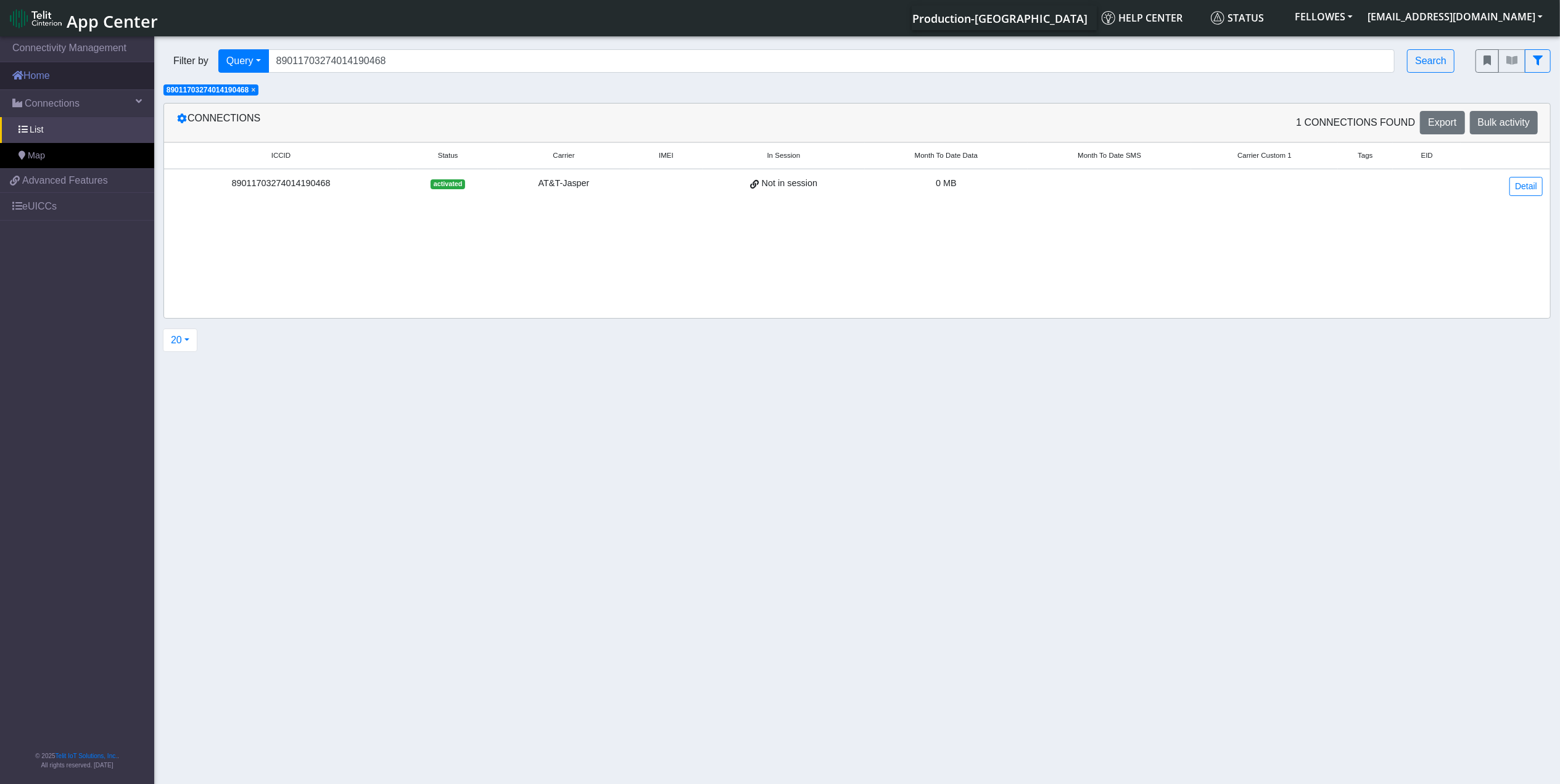
click at [118, 77] on link "Home" at bounding box center [77, 76] width 154 height 27
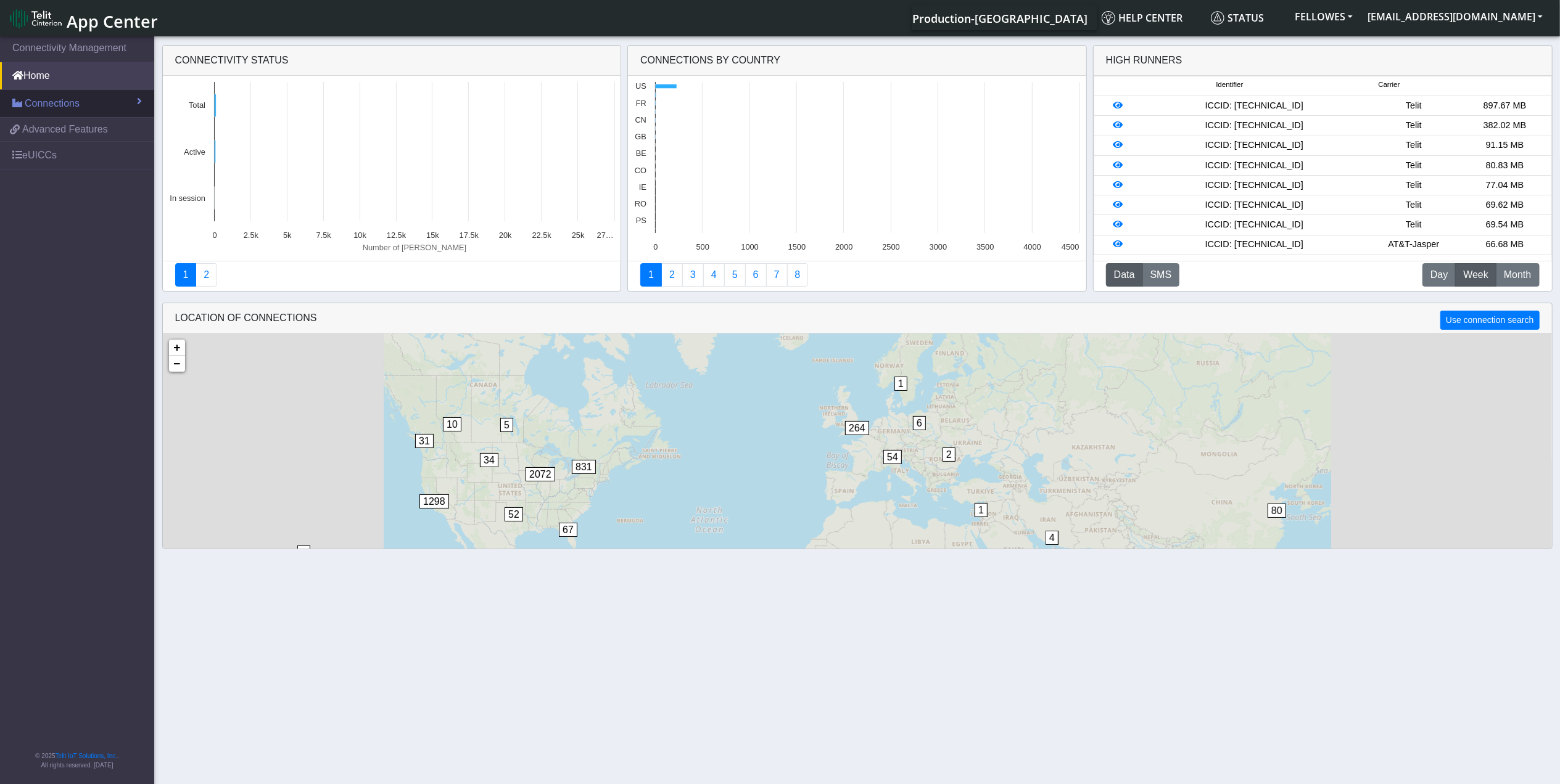
click at [122, 93] on section "Connectivity Management Home Connections List Map fd8e6072ca54feb2e2b614099b03b…" at bounding box center [780, 411] width 1560 height 754
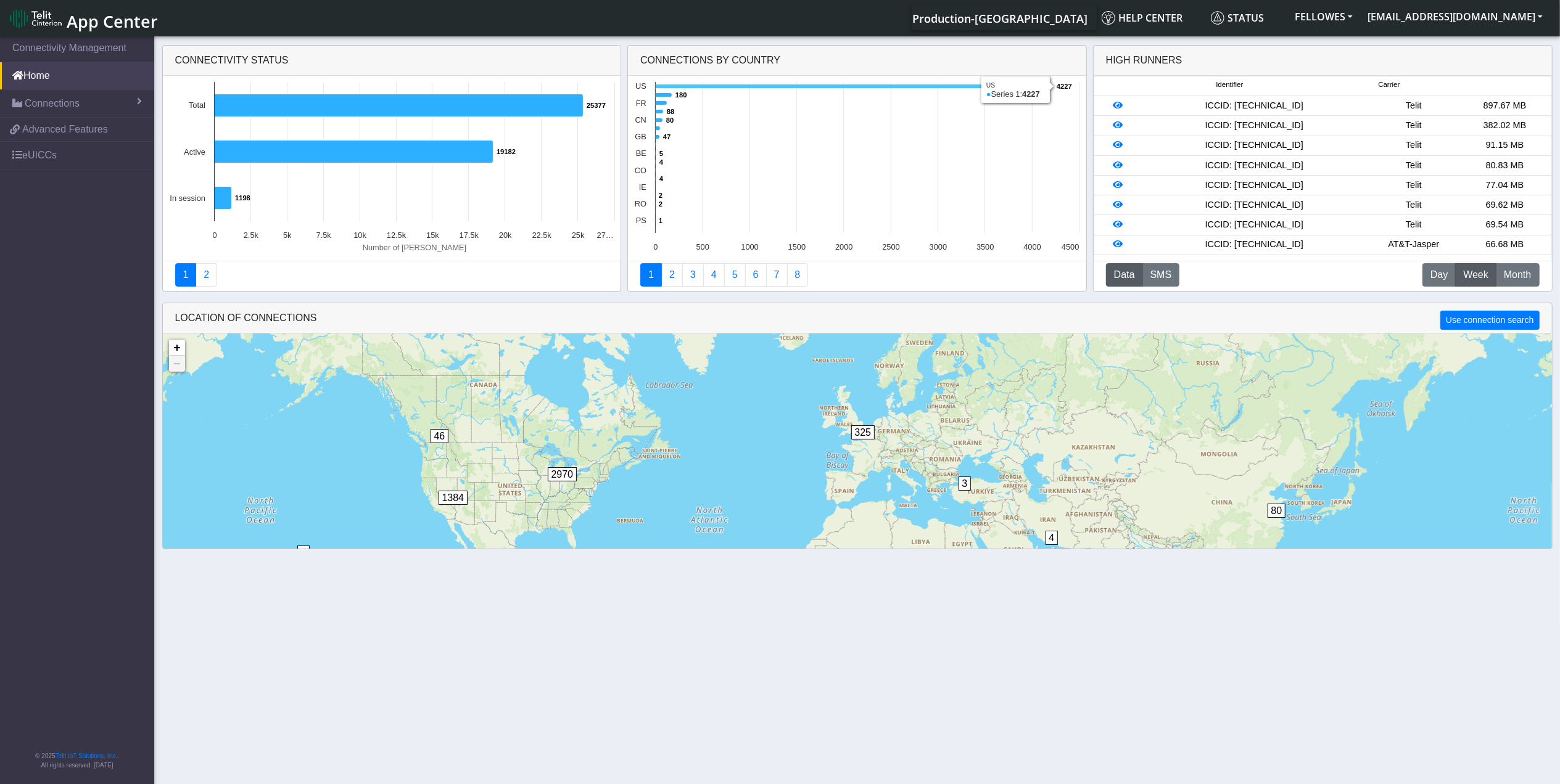
click at [684, 86] on icon at bounding box center [855, 86] width 398 height 4
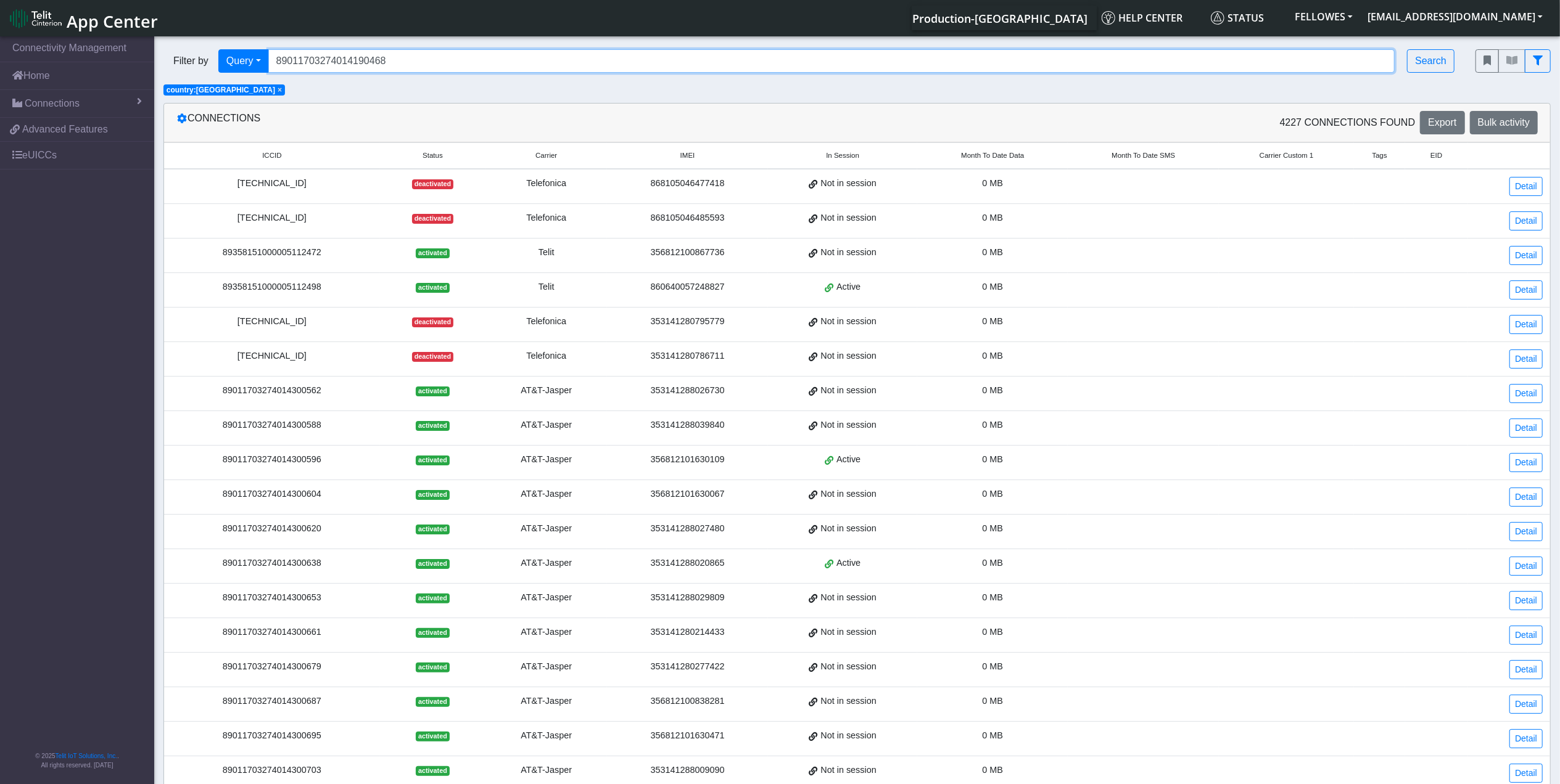
click at [421, 58] on input "89011703274014190468" at bounding box center [832, 61] width 1127 height 23
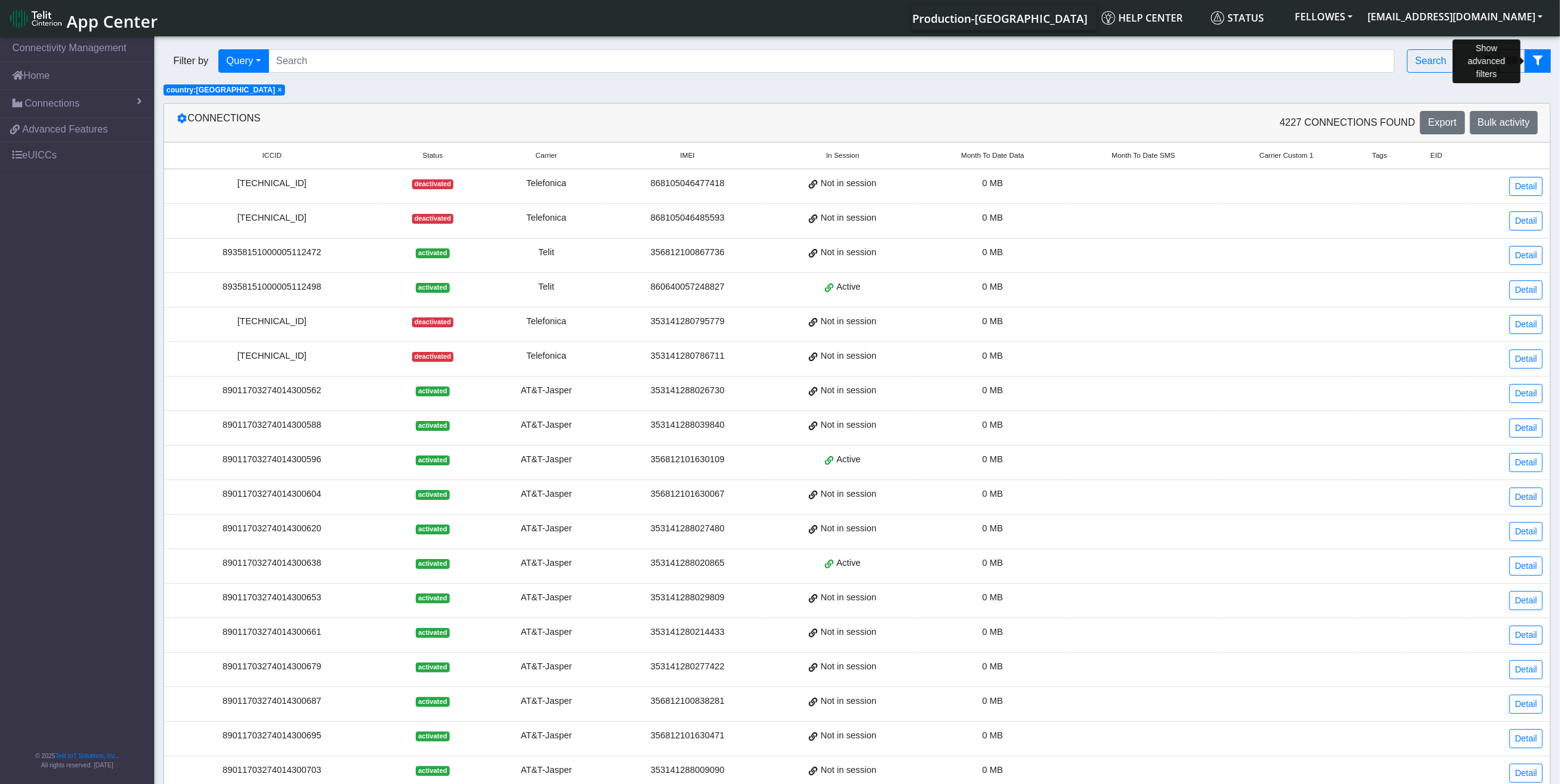
click at [1546, 66] on button "fitlers menu" at bounding box center [1538, 61] width 26 height 23
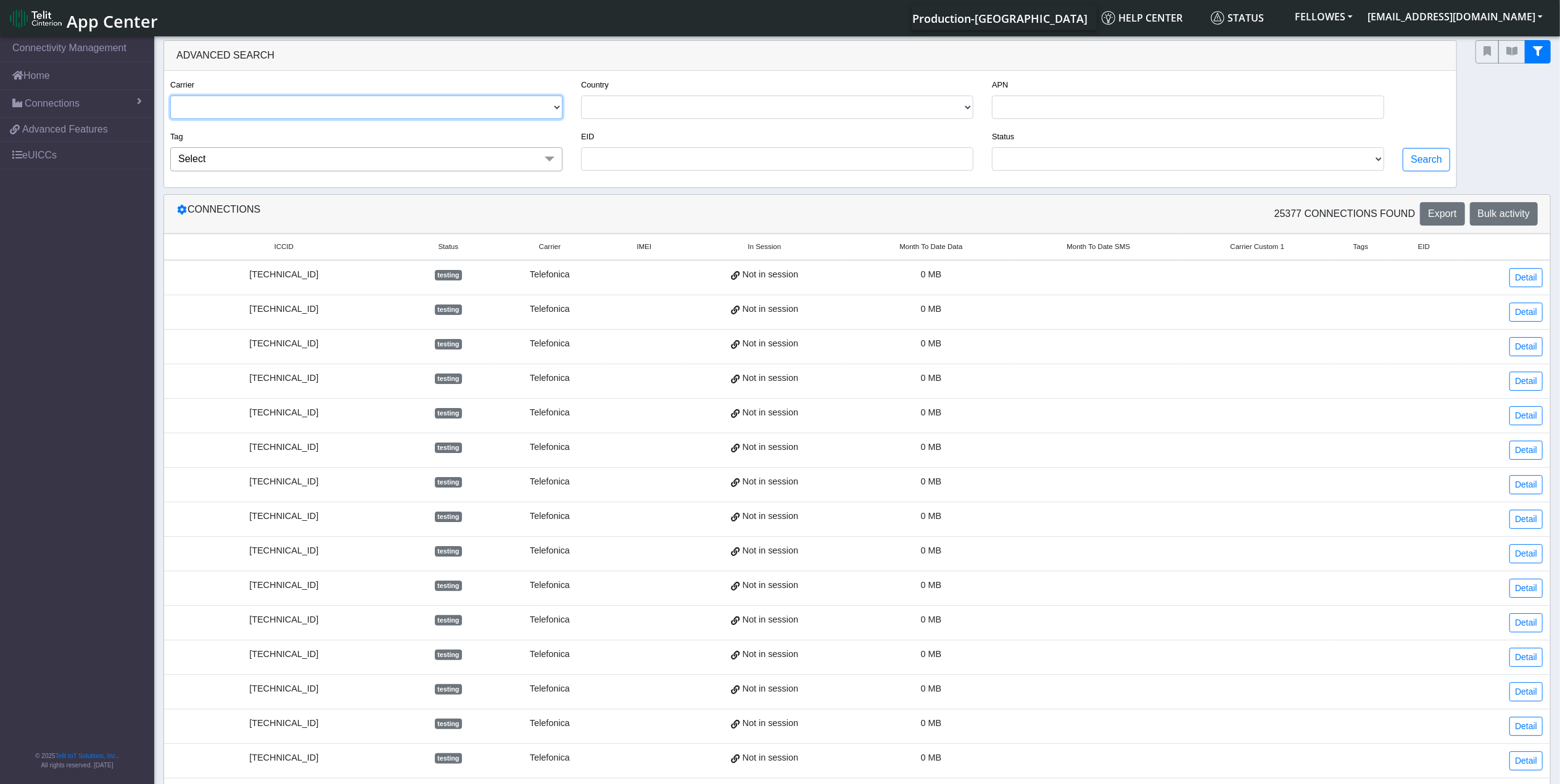
click at [325, 106] on select "TELIT AT&T-JASPER TELEFONICA" at bounding box center [366, 107] width 393 height 23
select select "at&t-jasper"
click at [170, 96] on select "TELIT AT&T-JASPER TELEFONICA" at bounding box center [366, 107] width 393 height 23
click at [1030, 161] on select "ACTIVATED DEACTIVATED TESTING RETIRED READY" at bounding box center [1188, 158] width 393 height 23
select select "activated"
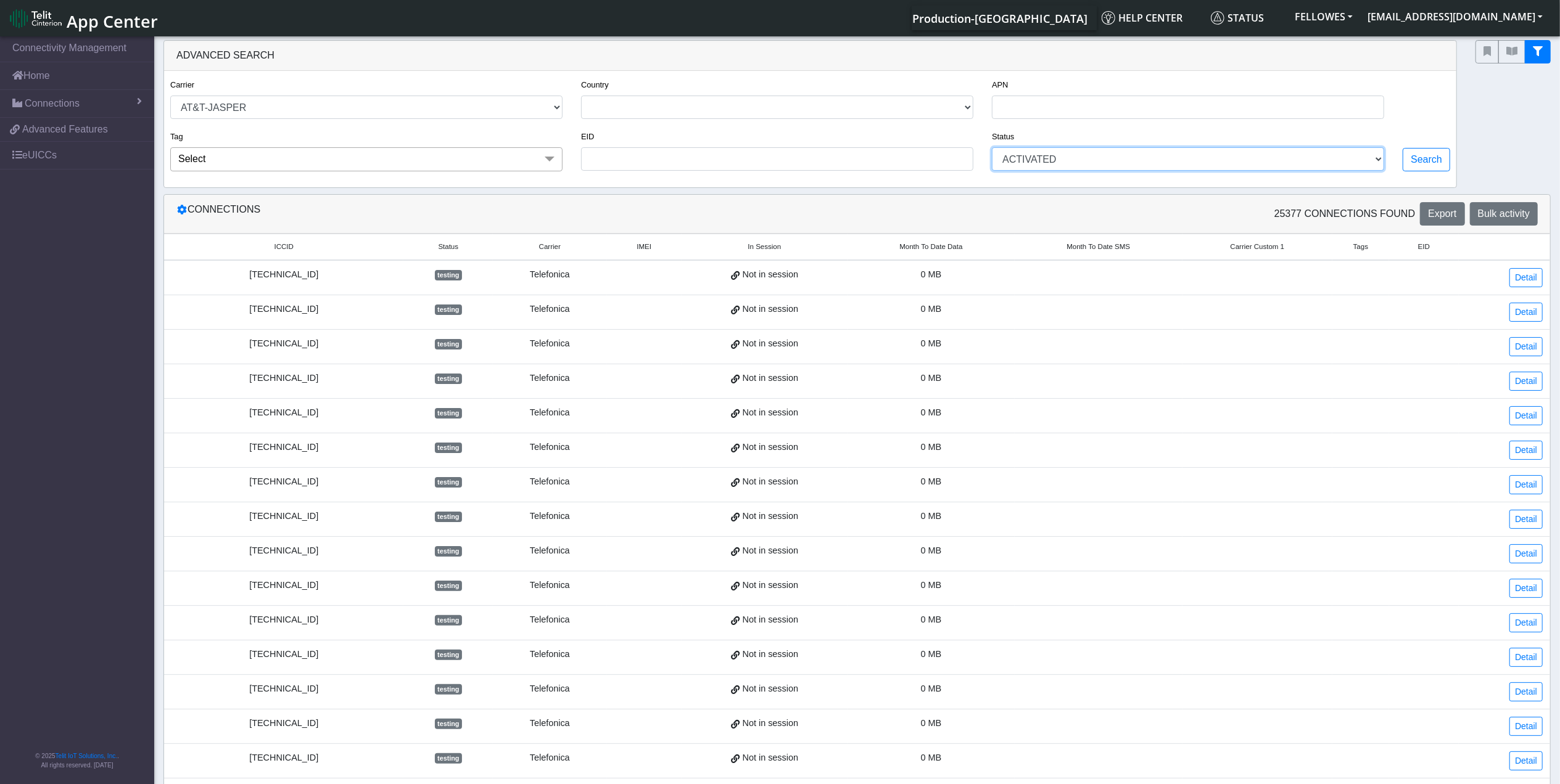
click at [992, 149] on select "ACTIVATED DEACTIVATED TESTING RETIRED READY" at bounding box center [1188, 158] width 393 height 23
click at [1419, 154] on button "Search" at bounding box center [1426, 159] width 47 height 23
select select "at&t-jasper"
select select "activated"
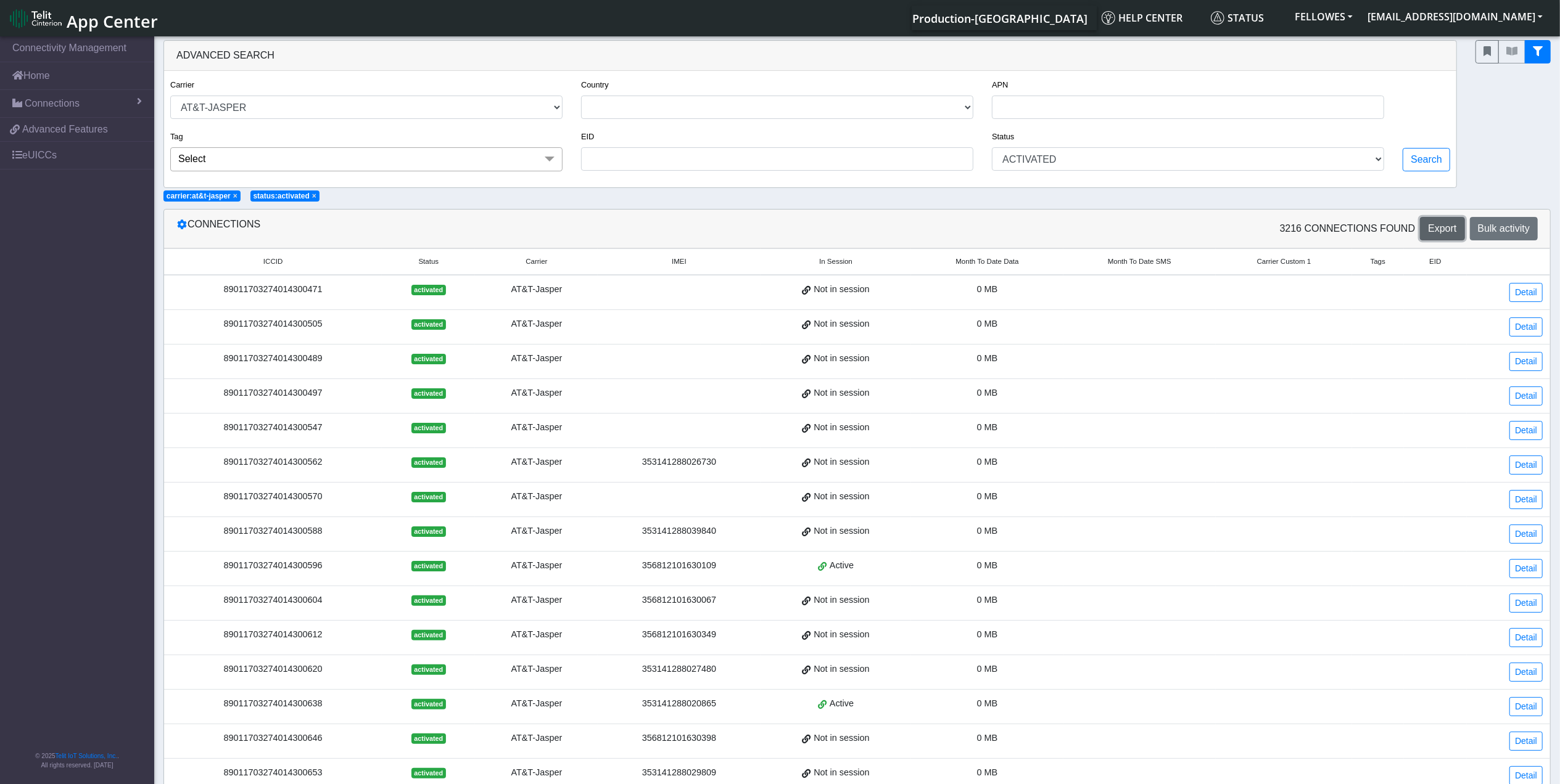
click at [1438, 231] on span "Export" at bounding box center [1442, 228] width 28 height 10
click at [1532, 145] on div at bounding box center [1513, 113] width 94 height 148
click at [918, 68] on div "Advanced Search" at bounding box center [810, 56] width 1292 height 30
click at [52, 77] on link "Home" at bounding box center [77, 76] width 154 height 27
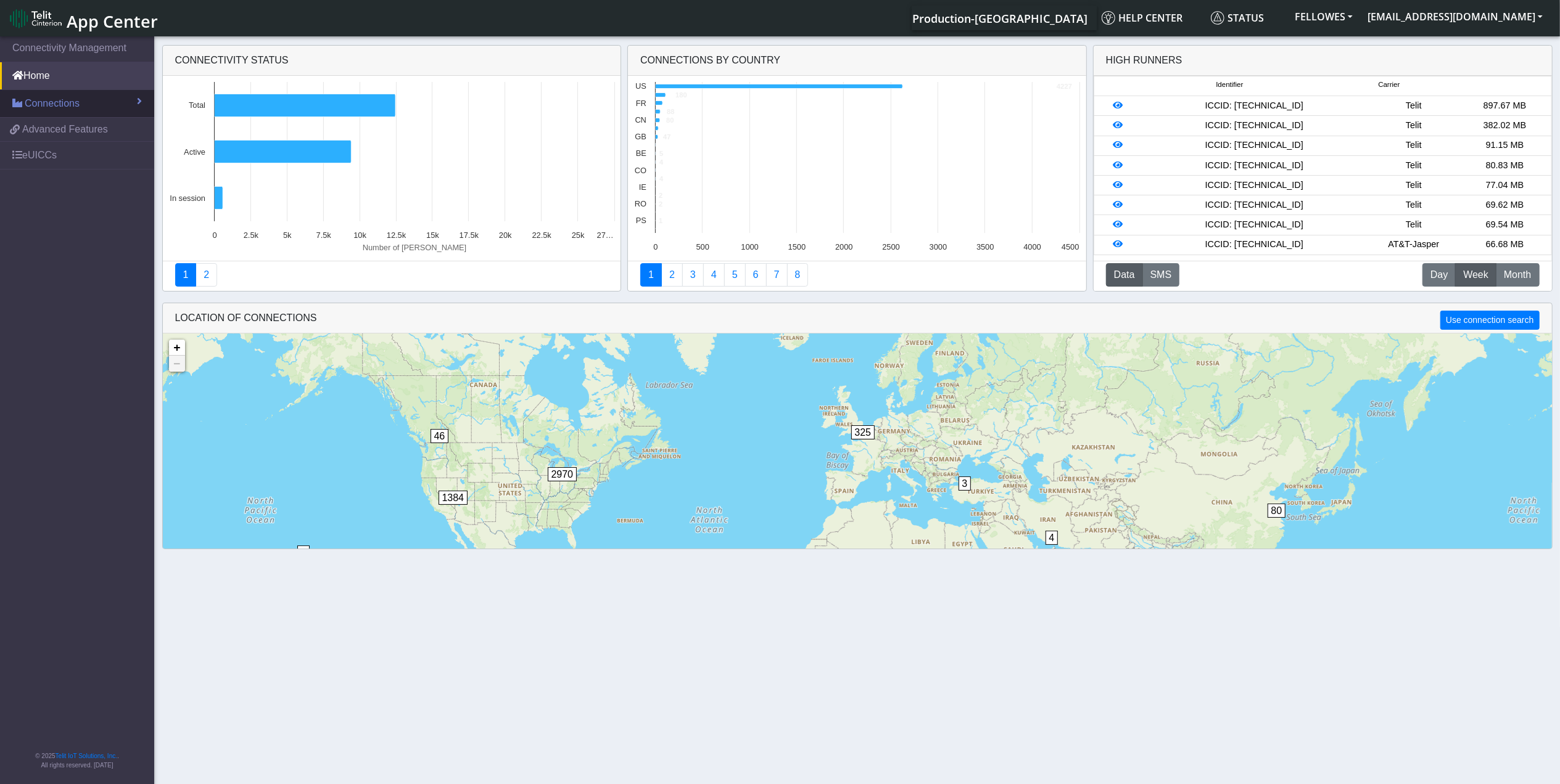
click at [82, 104] on link "Connections" at bounding box center [77, 104] width 154 height 27
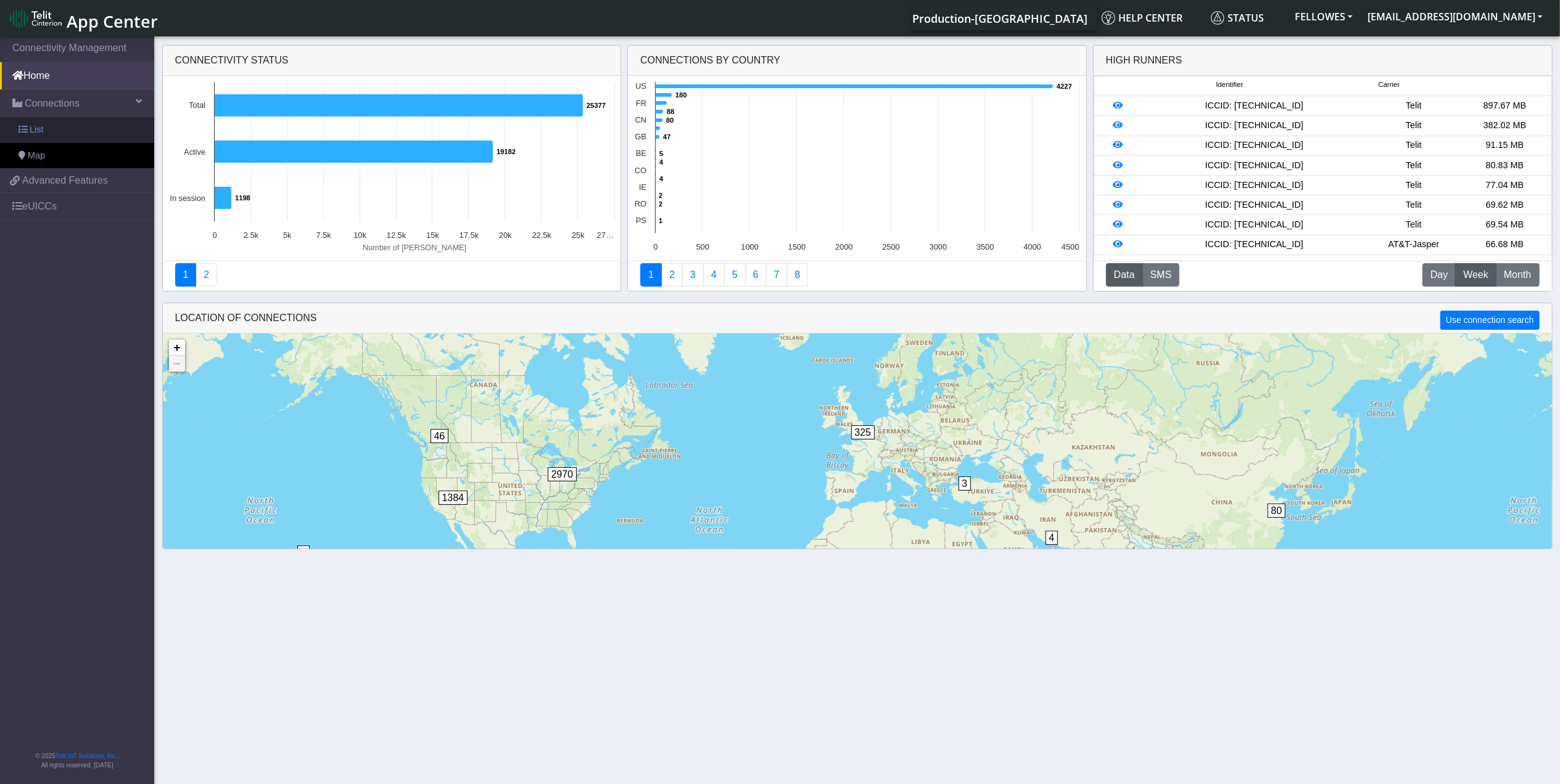
click at [106, 131] on link "List" at bounding box center [77, 130] width 154 height 26
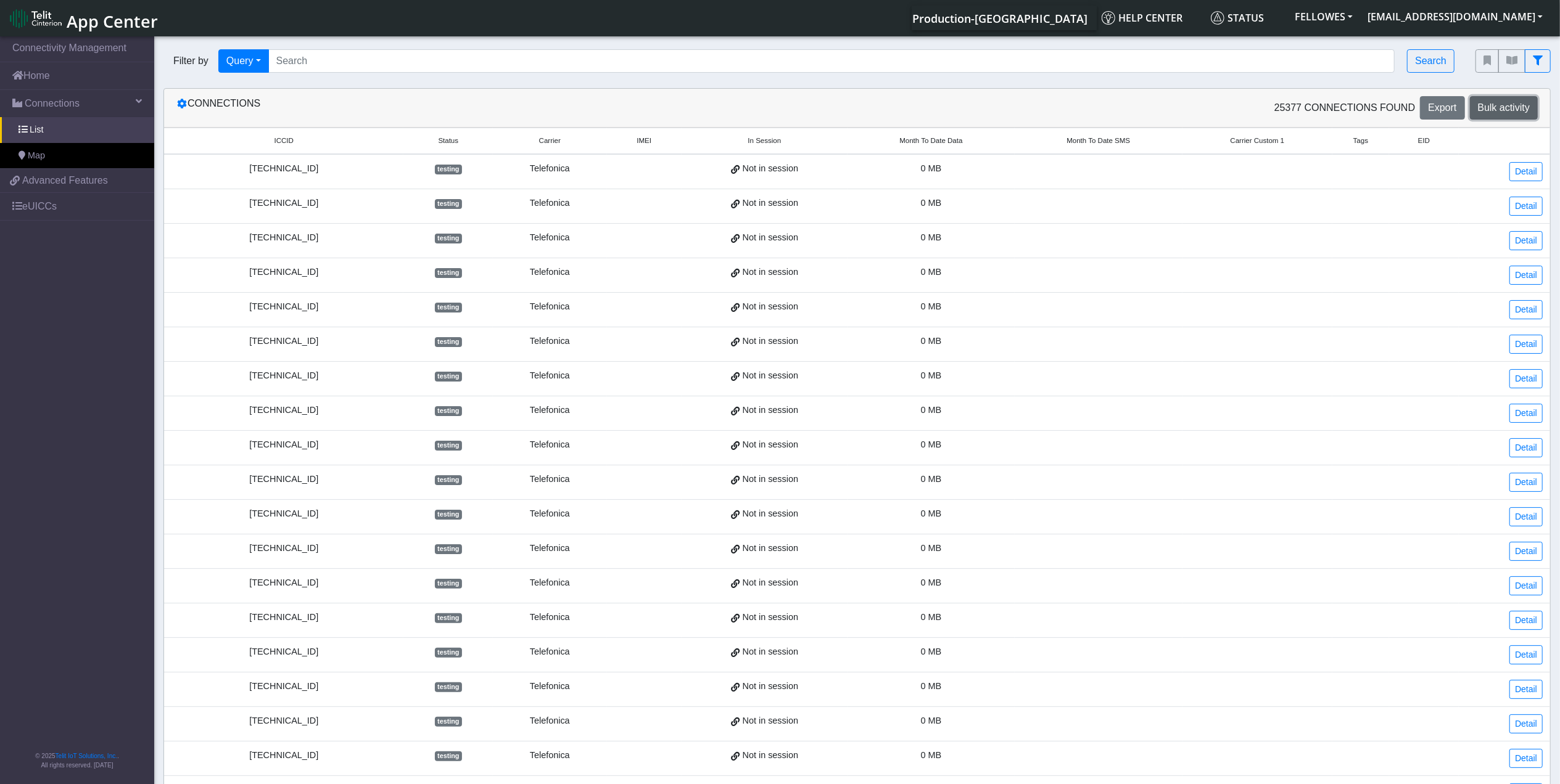
click at [1521, 106] on span "Bulk activity" at bounding box center [1503, 107] width 52 height 10
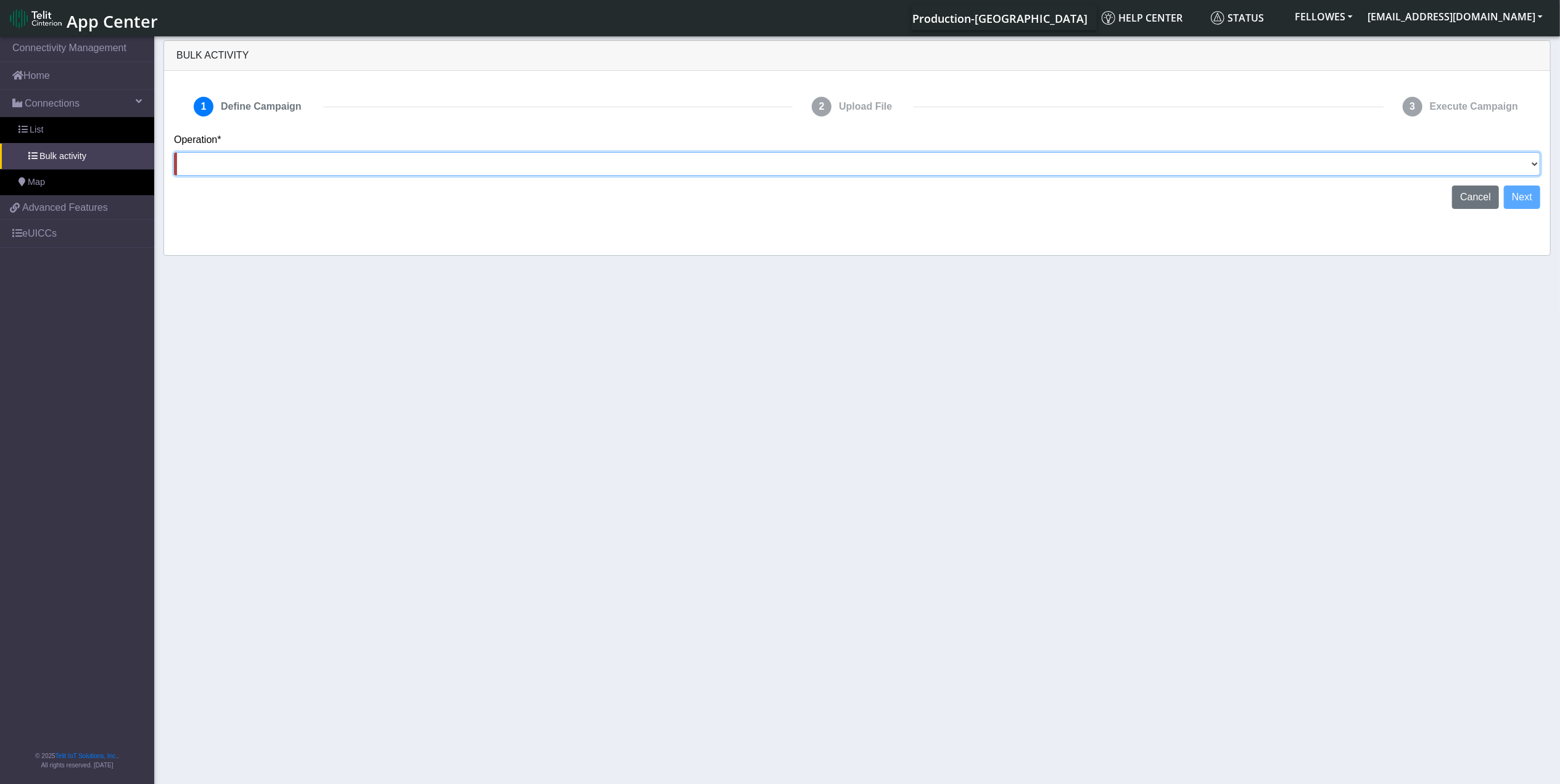
click at [1398, 166] on select "Activate [PERSON_NAME] Deactivate [PERSON_NAME] Add Tags Remove Tags Advanced" at bounding box center [857, 164] width 1366 height 23
select select "Deactivate [PERSON_NAME]"
click at [174, 153] on select "Activate [PERSON_NAME] Deactivate [PERSON_NAME] Add Tags Remove Tags Advanced" at bounding box center [857, 164] width 1366 height 23
click at [1523, 198] on button "Next" at bounding box center [1522, 197] width 37 height 23
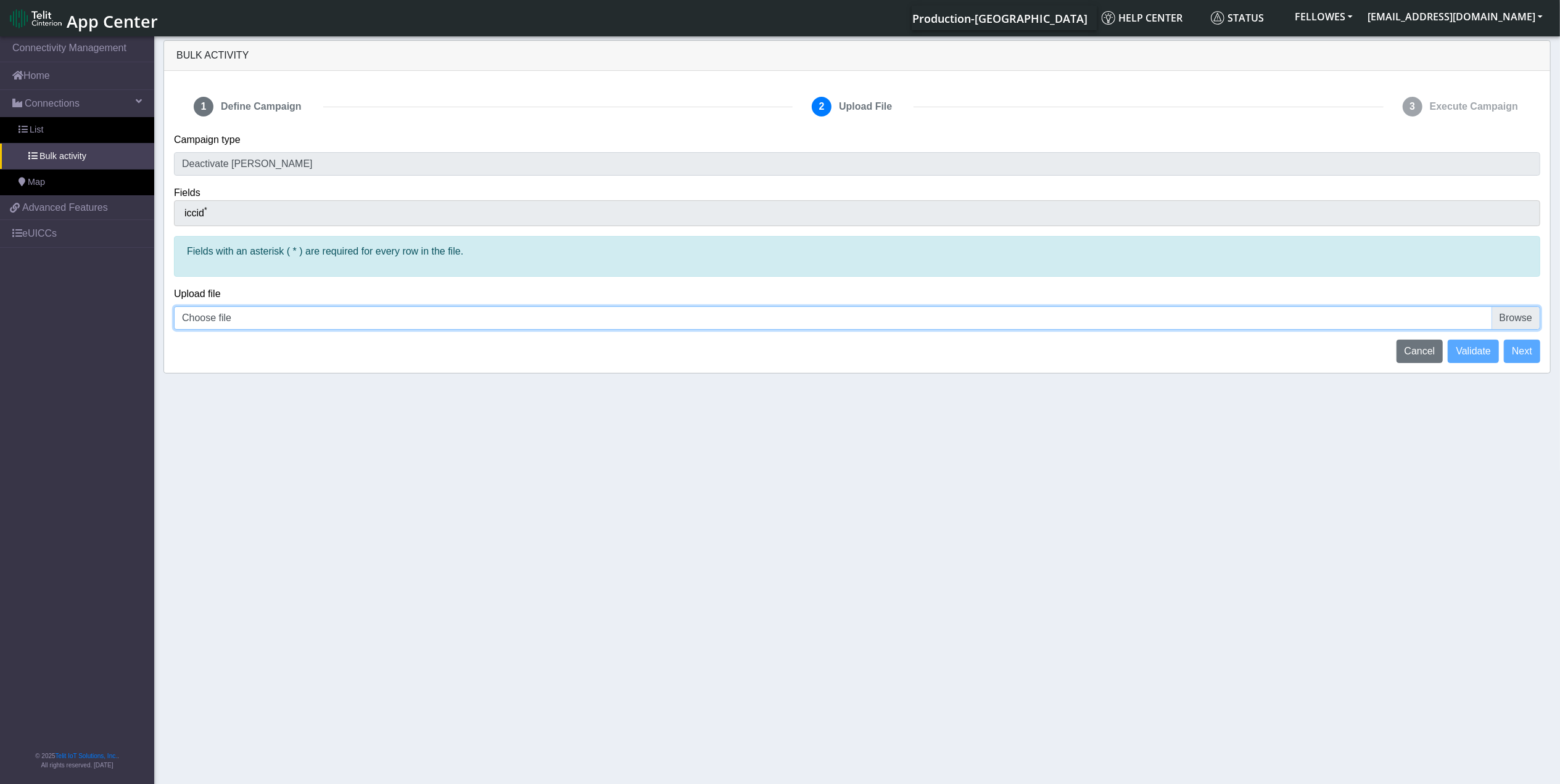
click at [377, 317] on input "Choose file" at bounding box center [857, 317] width 1366 height 23
type input "C:\fakepath\Jasperbatch-1.csv"
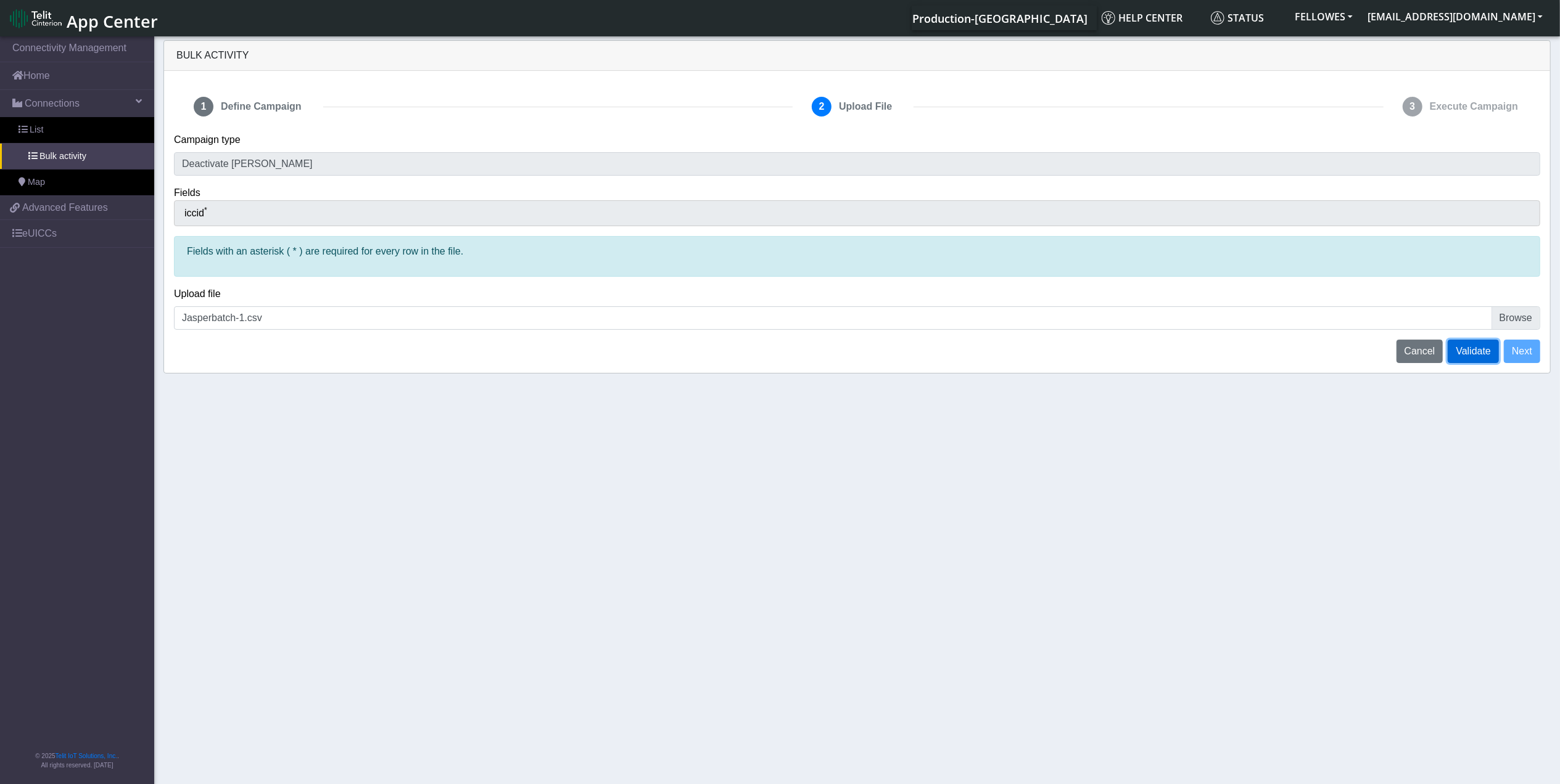
click at [1473, 351] on span "Validate" at bounding box center [1474, 351] width 35 height 10
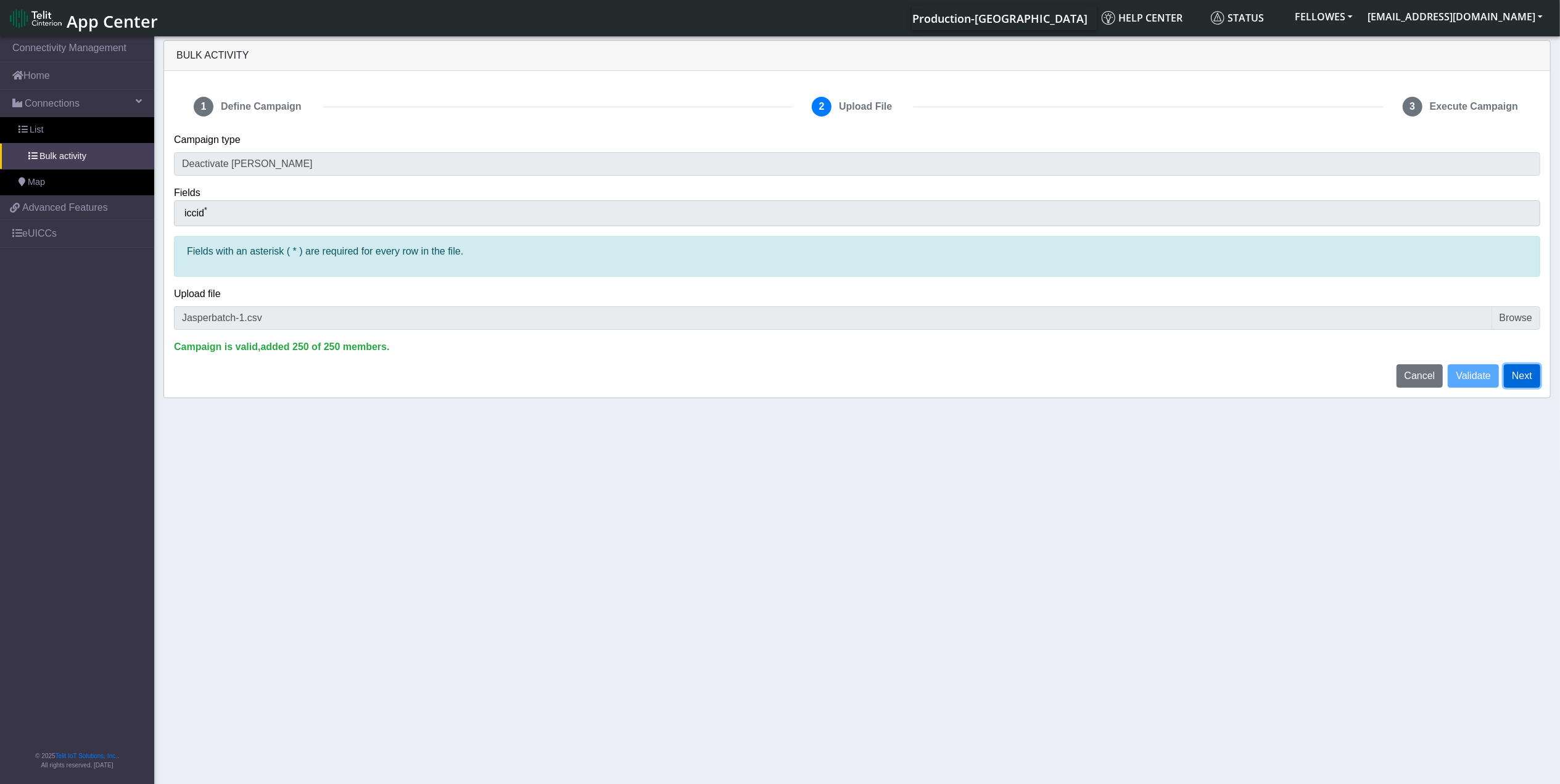
click at [1523, 376] on button "Next" at bounding box center [1522, 376] width 37 height 23
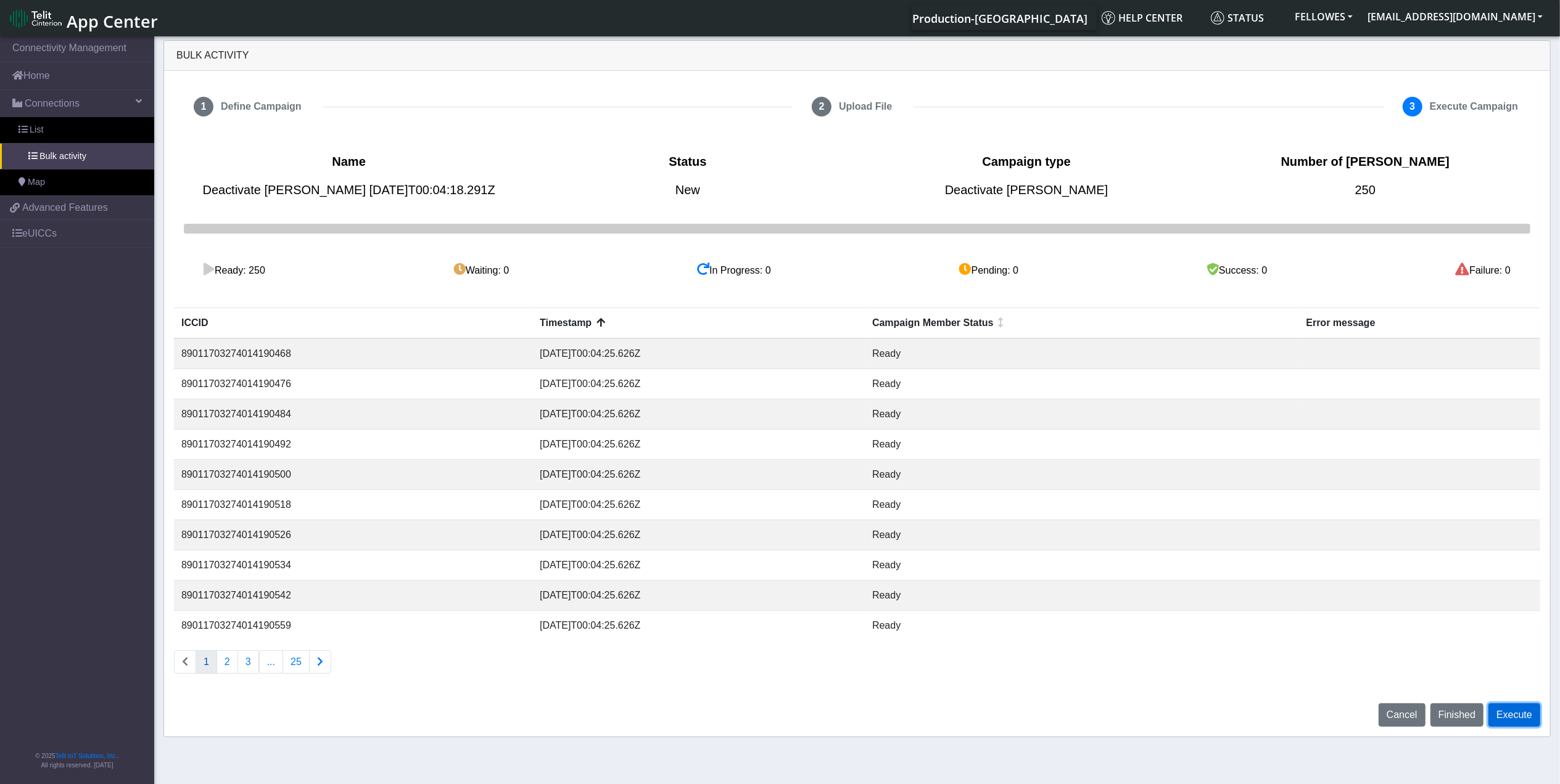
click at [1520, 718] on button "Execute" at bounding box center [1514, 714] width 52 height 23
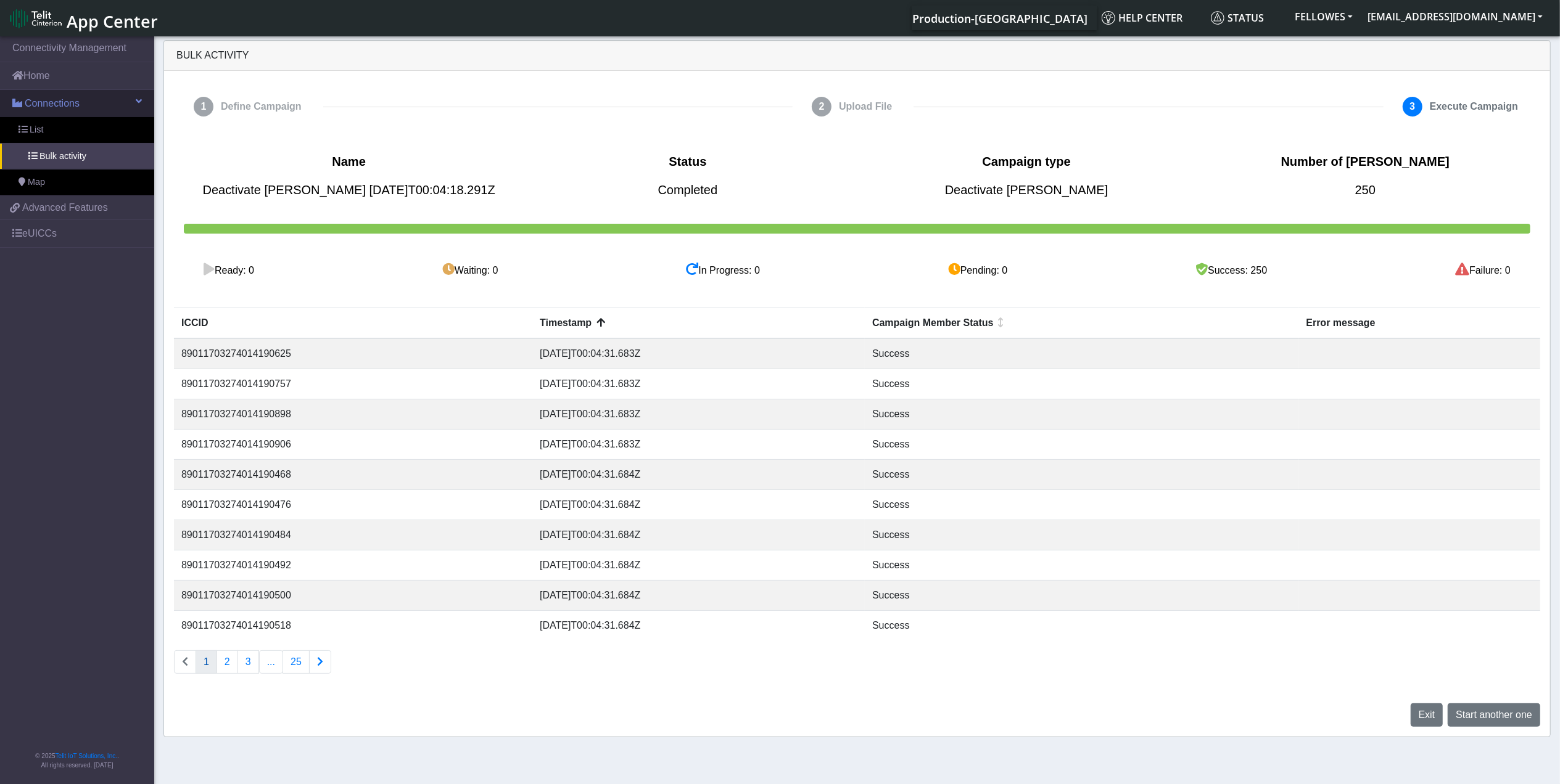
drag, startPoint x: 42, startPoint y: 107, endPoint x: 47, endPoint y: 112, distance: 7.1
click at [42, 107] on span "Connections" at bounding box center [52, 103] width 55 height 15
click at [74, 112] on link "Connections" at bounding box center [77, 104] width 154 height 27
click at [74, 131] on link "List" at bounding box center [77, 130] width 154 height 26
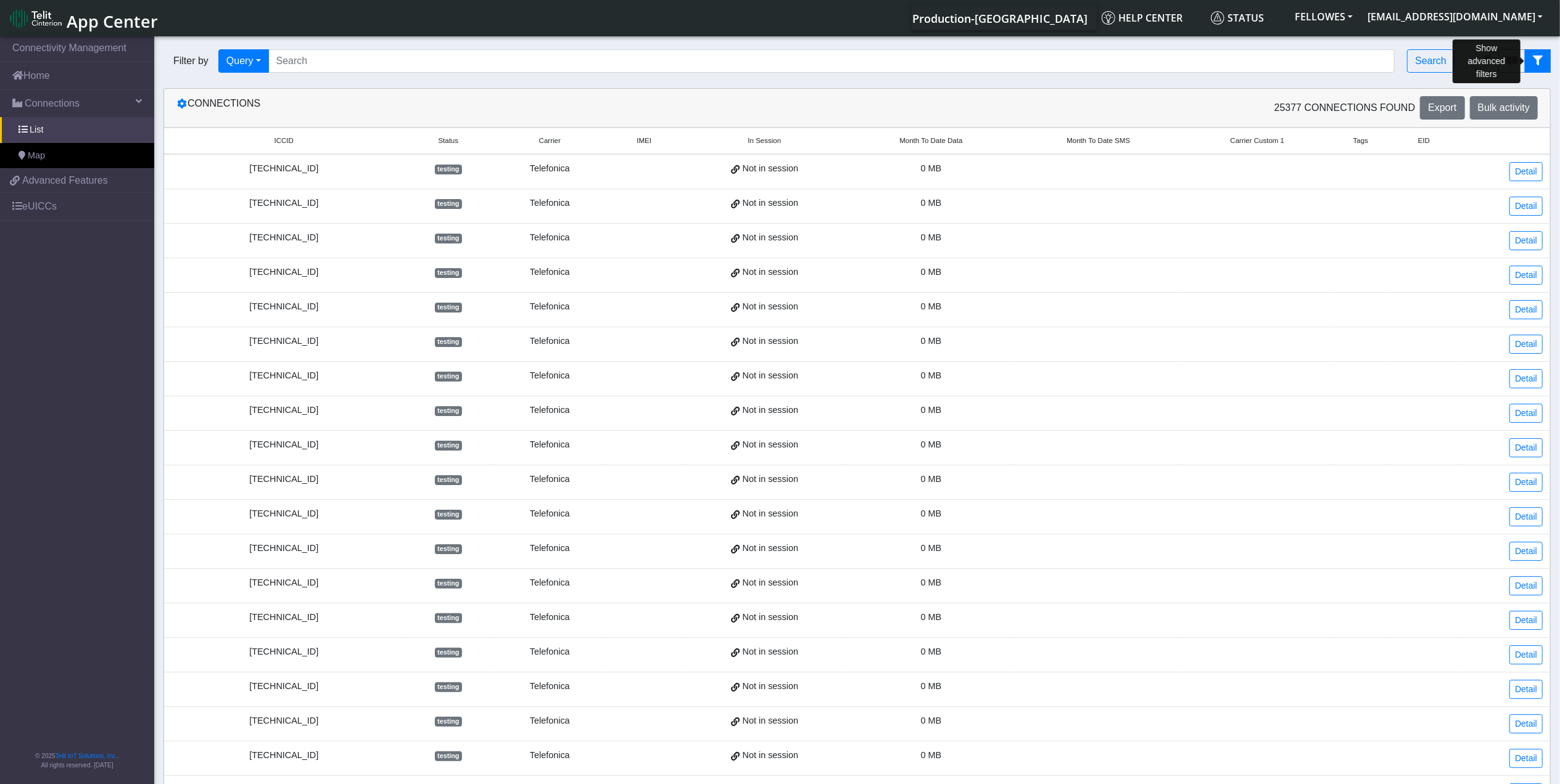
click at [1540, 65] on icon "fitlers menu" at bounding box center [1538, 60] width 10 height 10
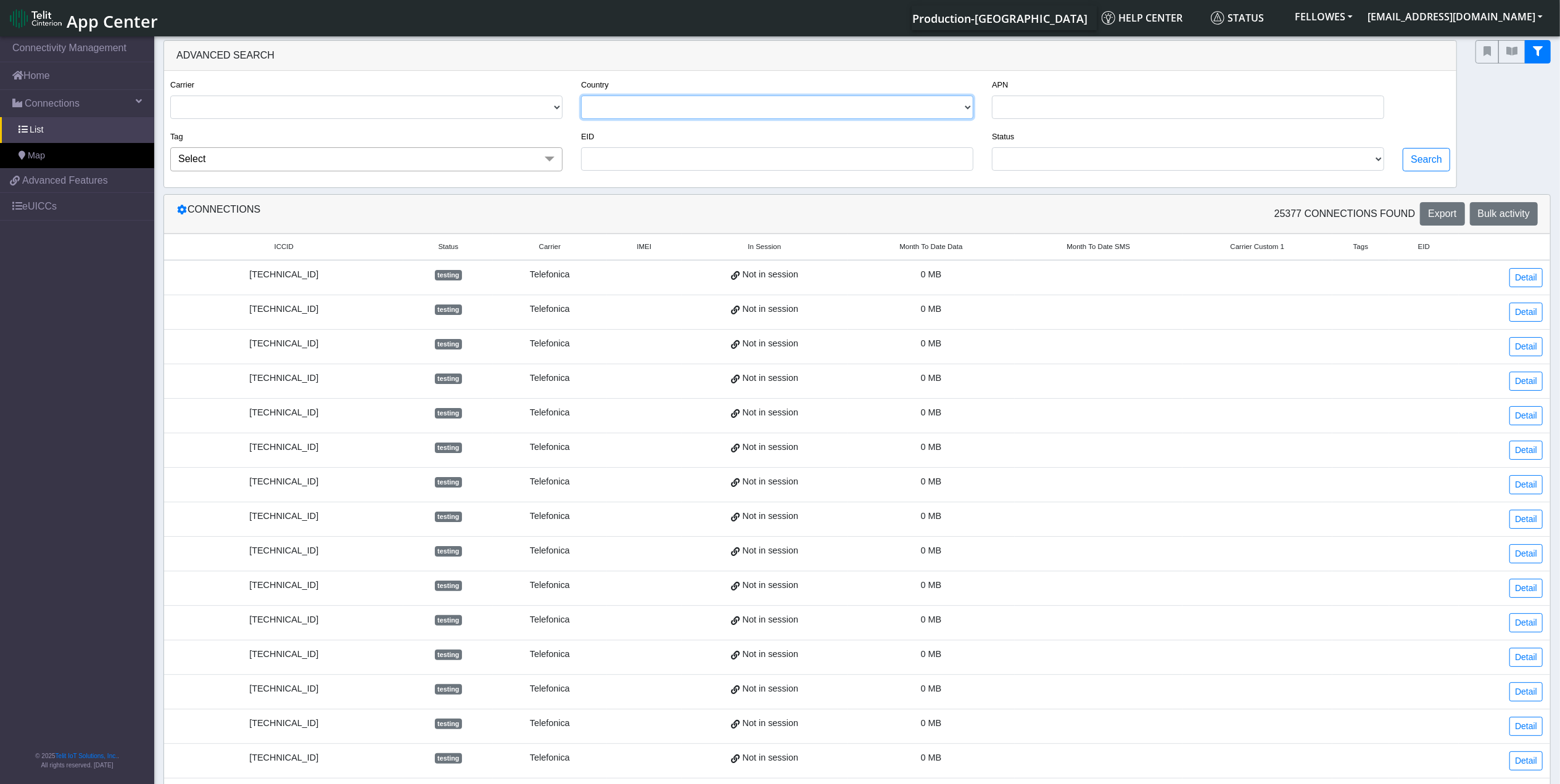
click at [625, 106] on select "USA CANADA FRANCE NETHERLANDS CHINA ITALY UNITED KINGDOM MEXICO BELGIUM UNITED …" at bounding box center [777, 107] width 393 height 23
click at [522, 109] on select "TELIT AT&T-JASPER TELEFONICA" at bounding box center [366, 107] width 393 height 23
select select "at&t-jasper"
click at [170, 96] on select "TELIT AT&T-JASPER TELEFONICA" at bounding box center [366, 107] width 393 height 23
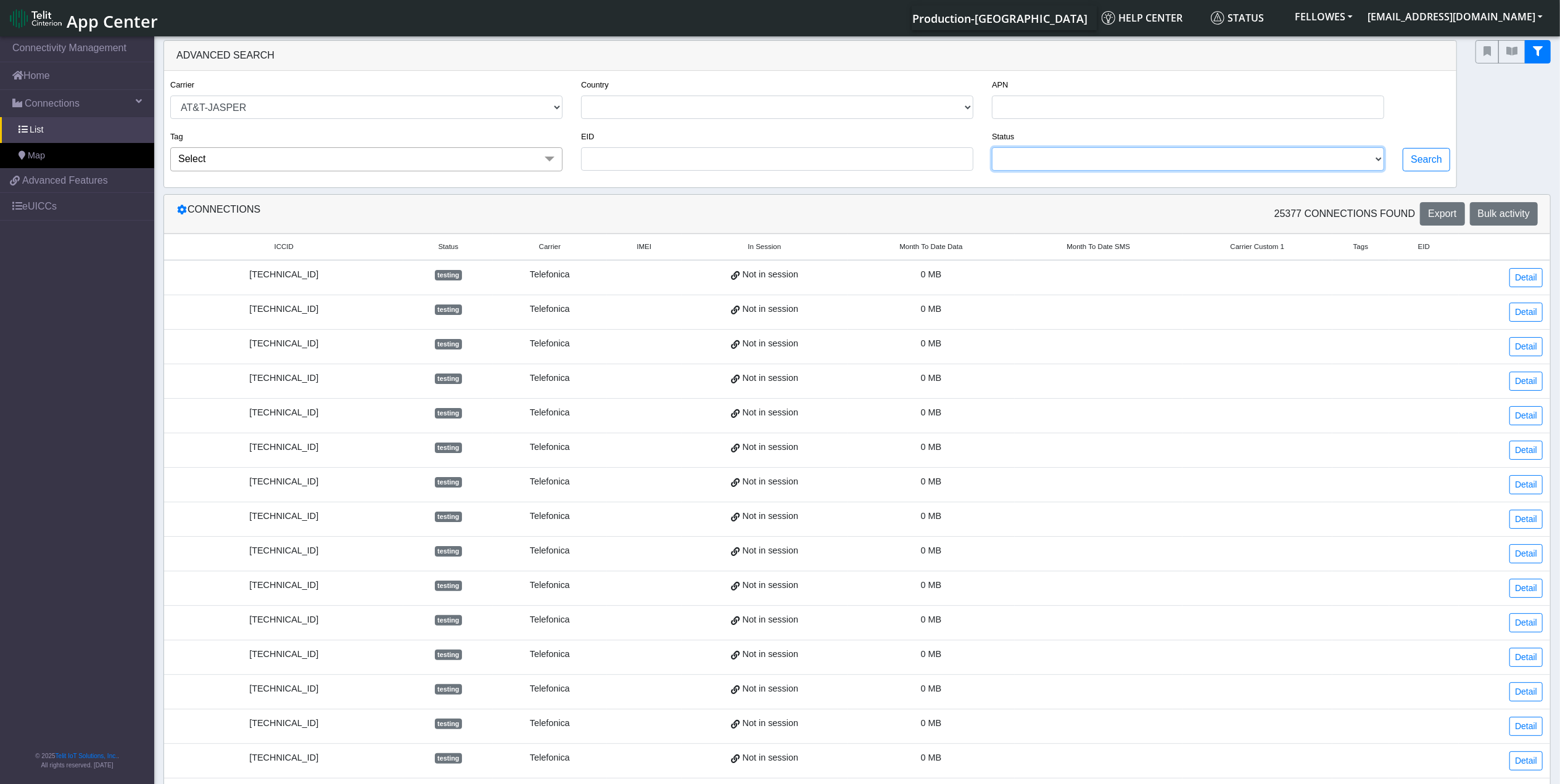
click at [1111, 161] on select "ACTIVATED DEACTIVATED TESTING RETIRED READY" at bounding box center [1188, 158] width 393 height 23
select select "activated"
click at [992, 149] on select "ACTIVATED DEACTIVATED TESTING RETIRED READY" at bounding box center [1188, 158] width 393 height 23
click at [1419, 158] on button "Search" at bounding box center [1426, 159] width 47 height 23
select select "at&t-jasper"
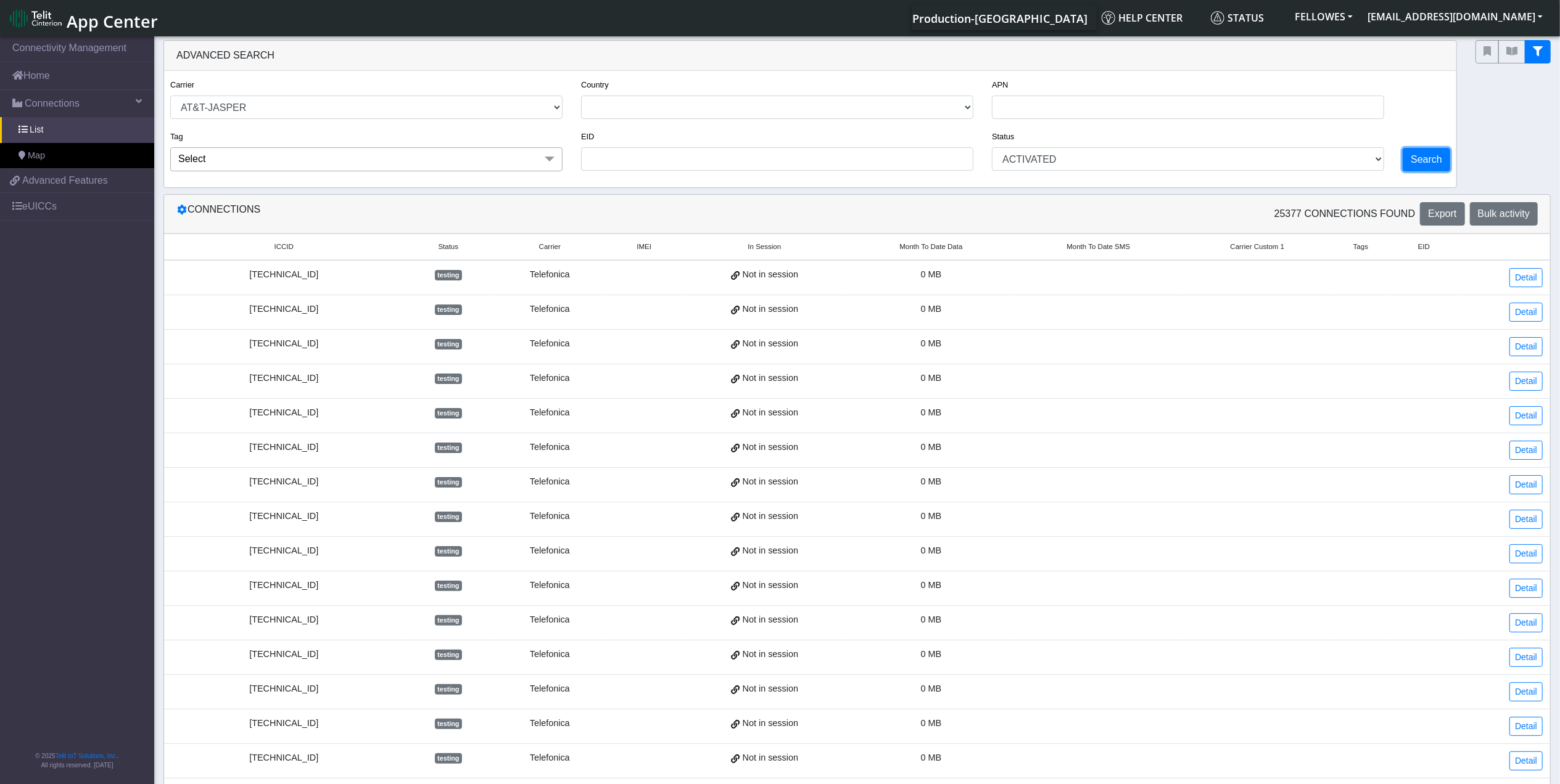
select select "activated"
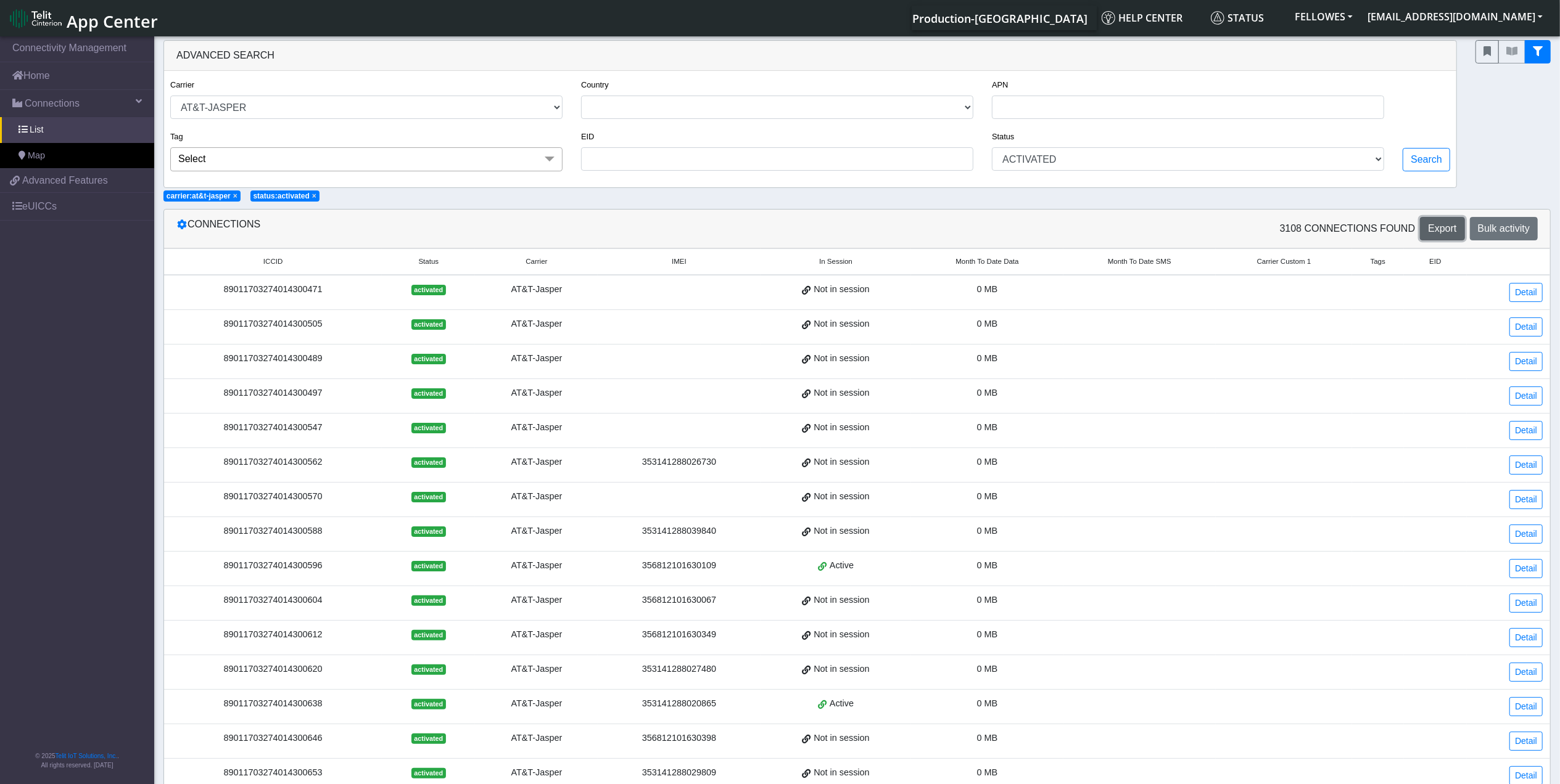
click at [1446, 233] on span "Export" at bounding box center [1442, 228] width 28 height 10
click at [1535, 93] on div at bounding box center [1513, 113] width 94 height 148
click at [69, 82] on link "Home" at bounding box center [77, 76] width 154 height 27
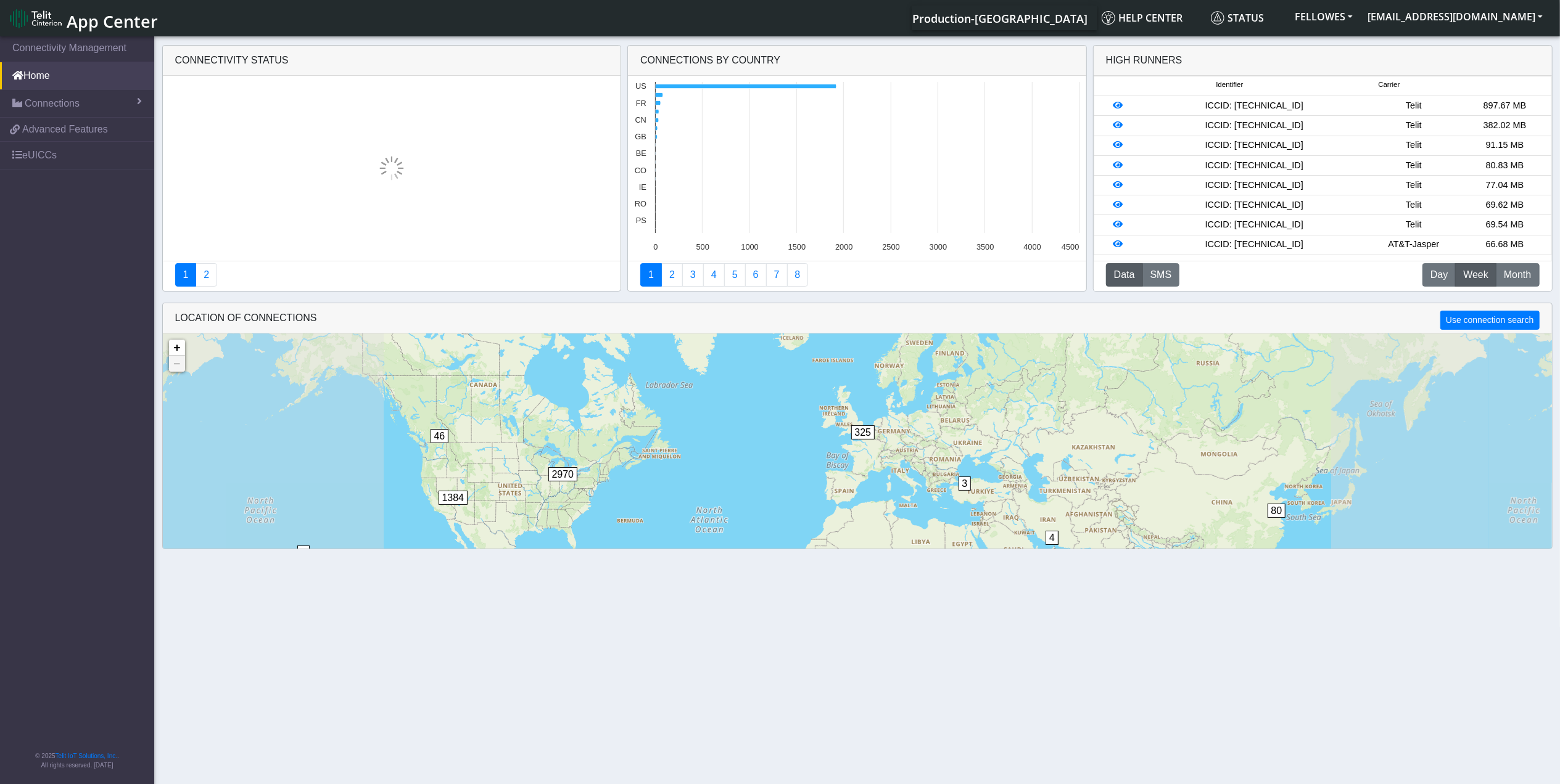
click at [90, 100] on section "Connectivity Management Home Connections List Map fd8e6072ca54feb2e2b614099b03b…" at bounding box center [780, 411] width 1560 height 754
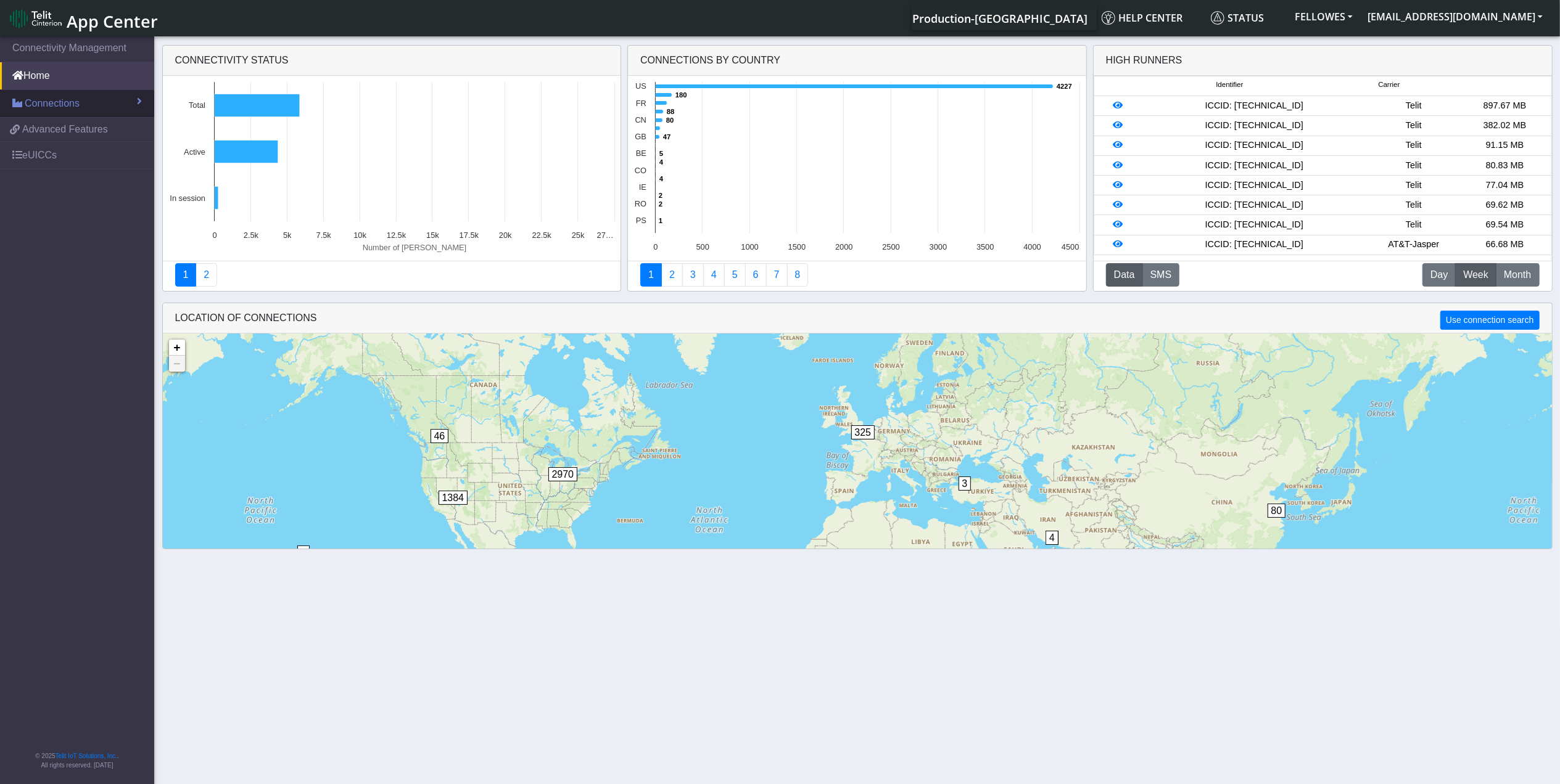
click at [136, 94] on link "Connections" at bounding box center [77, 104] width 154 height 27
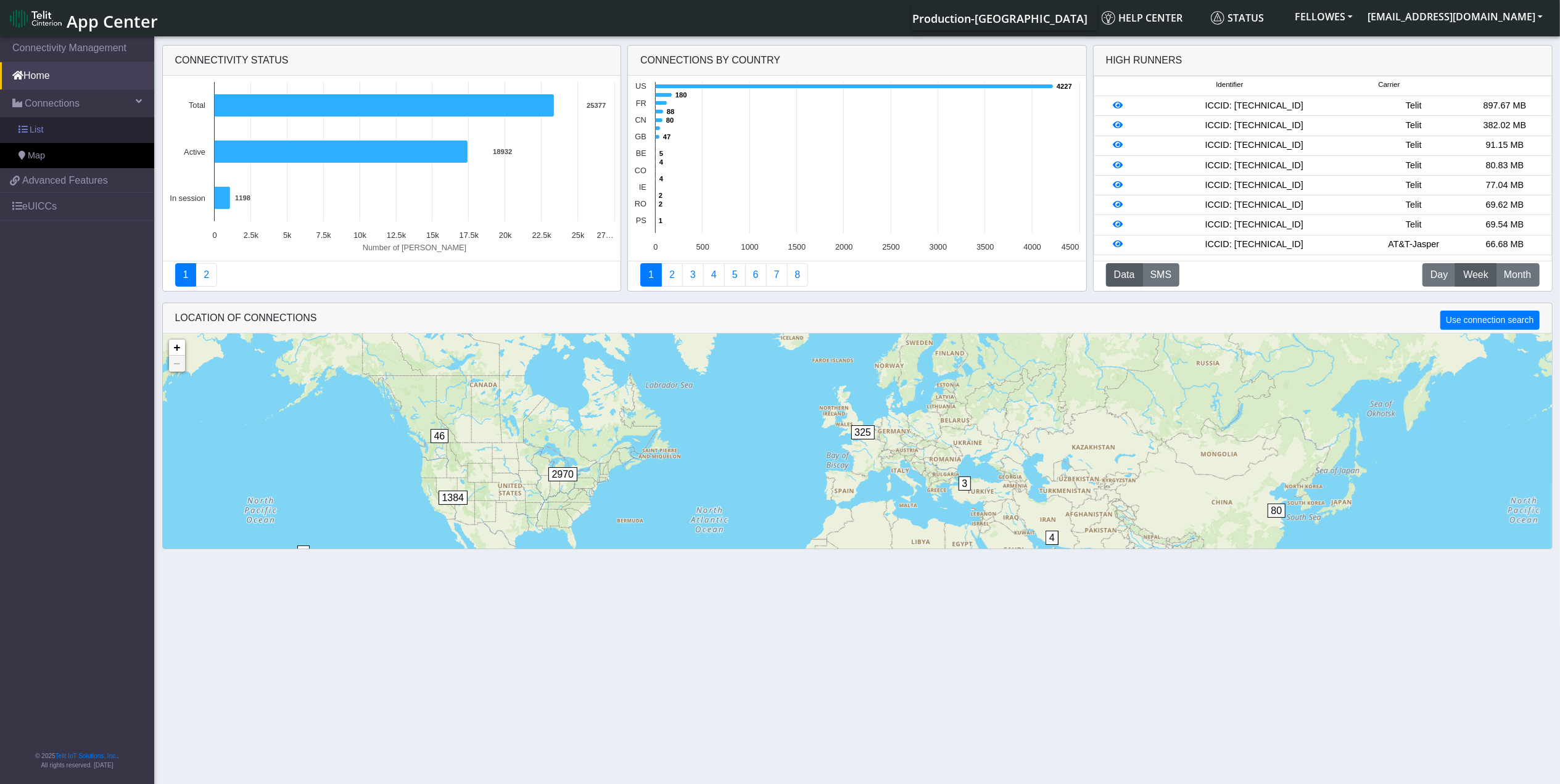
click at [85, 125] on link "List" at bounding box center [77, 130] width 154 height 26
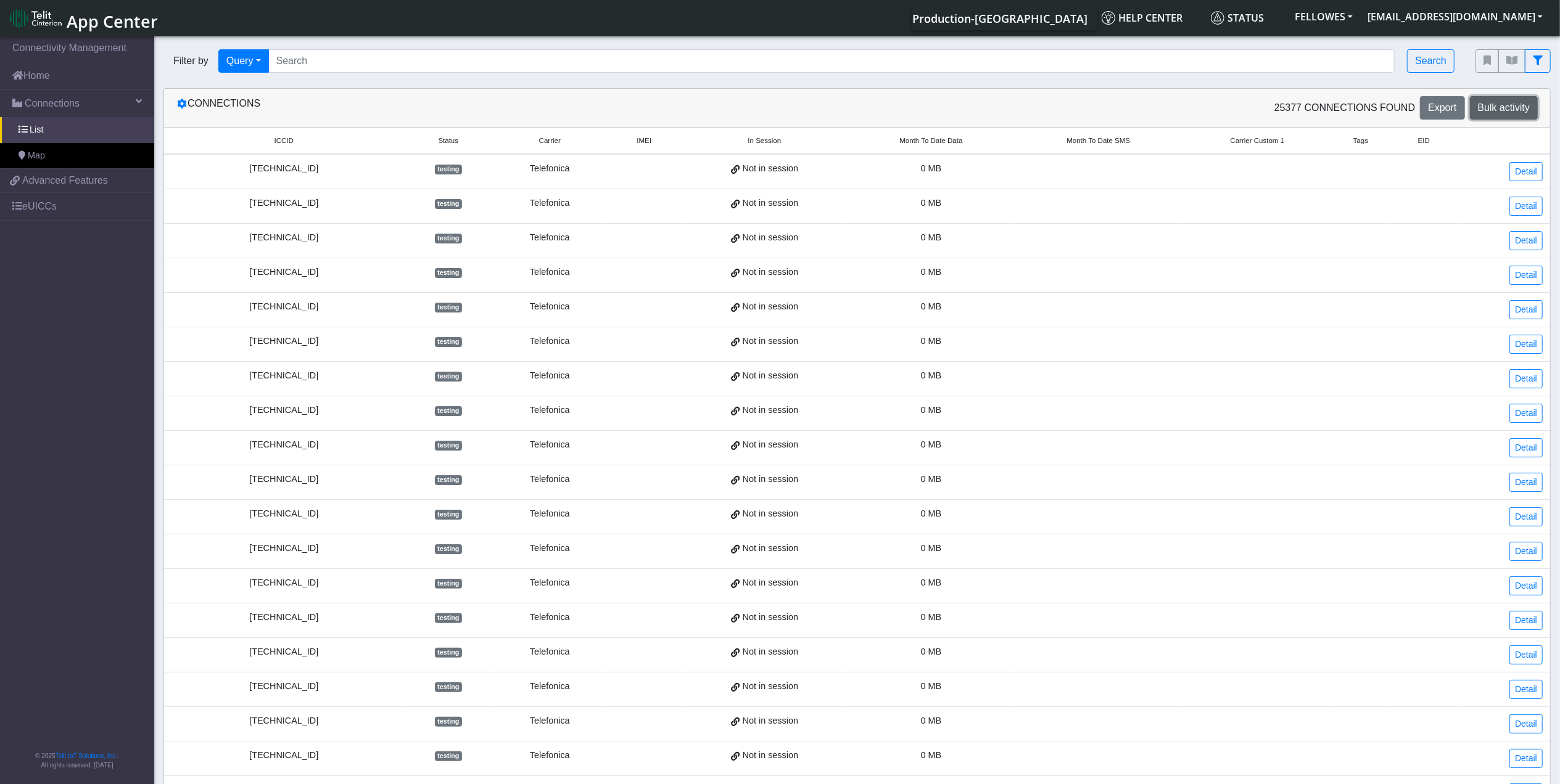
click at [1506, 111] on span "Bulk activity" at bounding box center [1503, 107] width 52 height 10
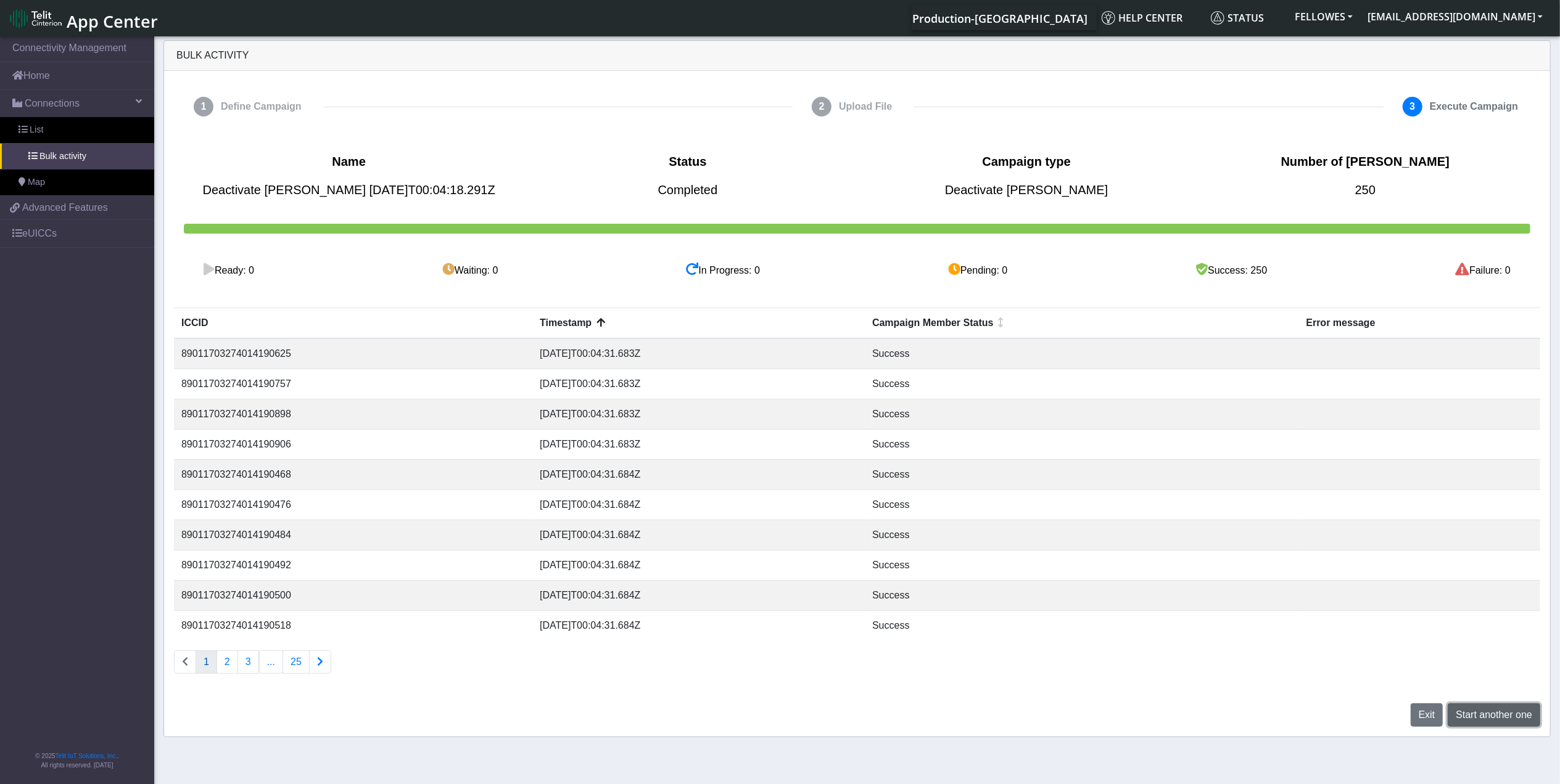
click at [1476, 718] on span "Start another one" at bounding box center [1494, 714] width 77 height 10
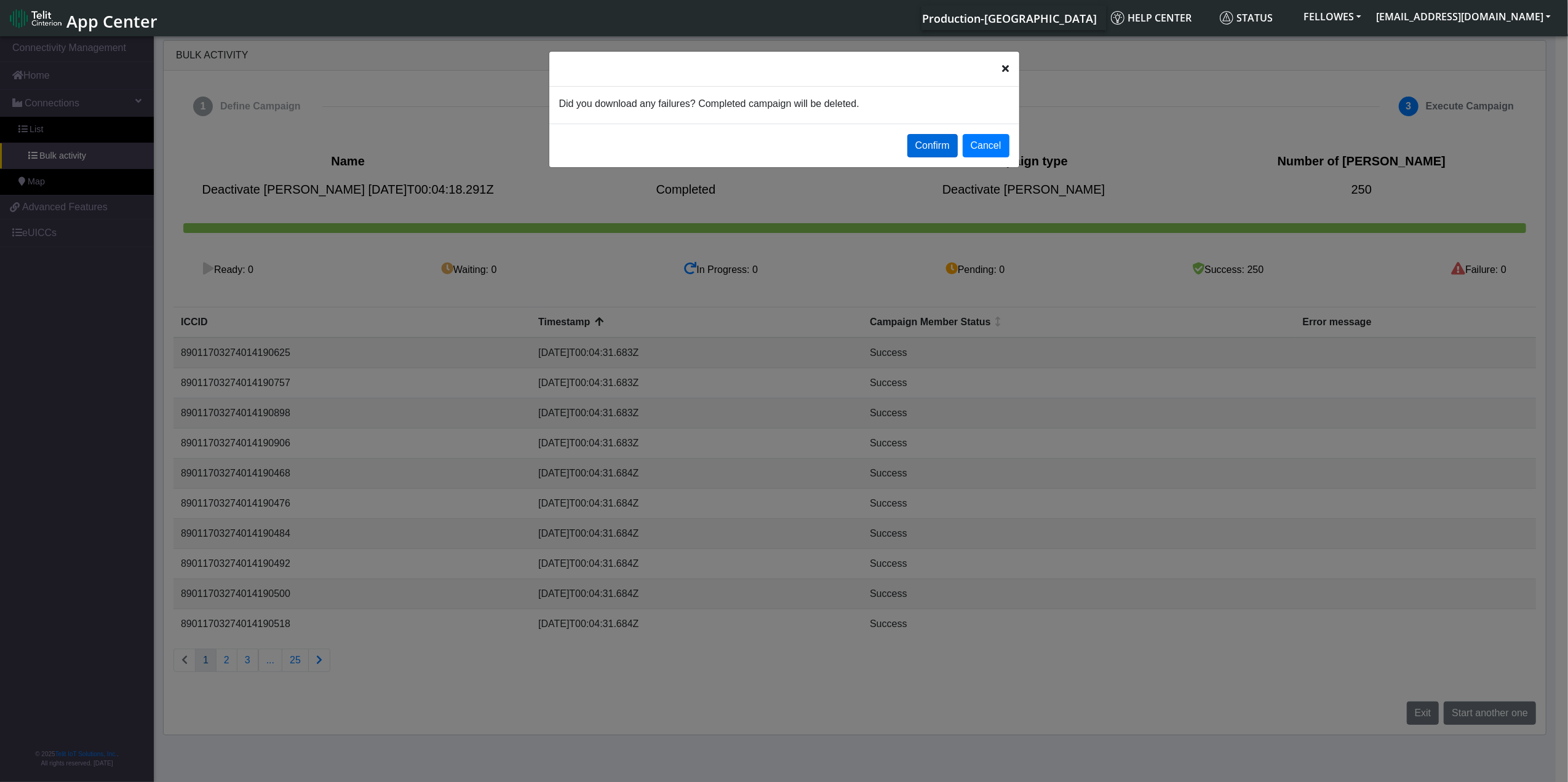
click at [939, 146] on button "Confirm" at bounding box center [932, 145] width 50 height 23
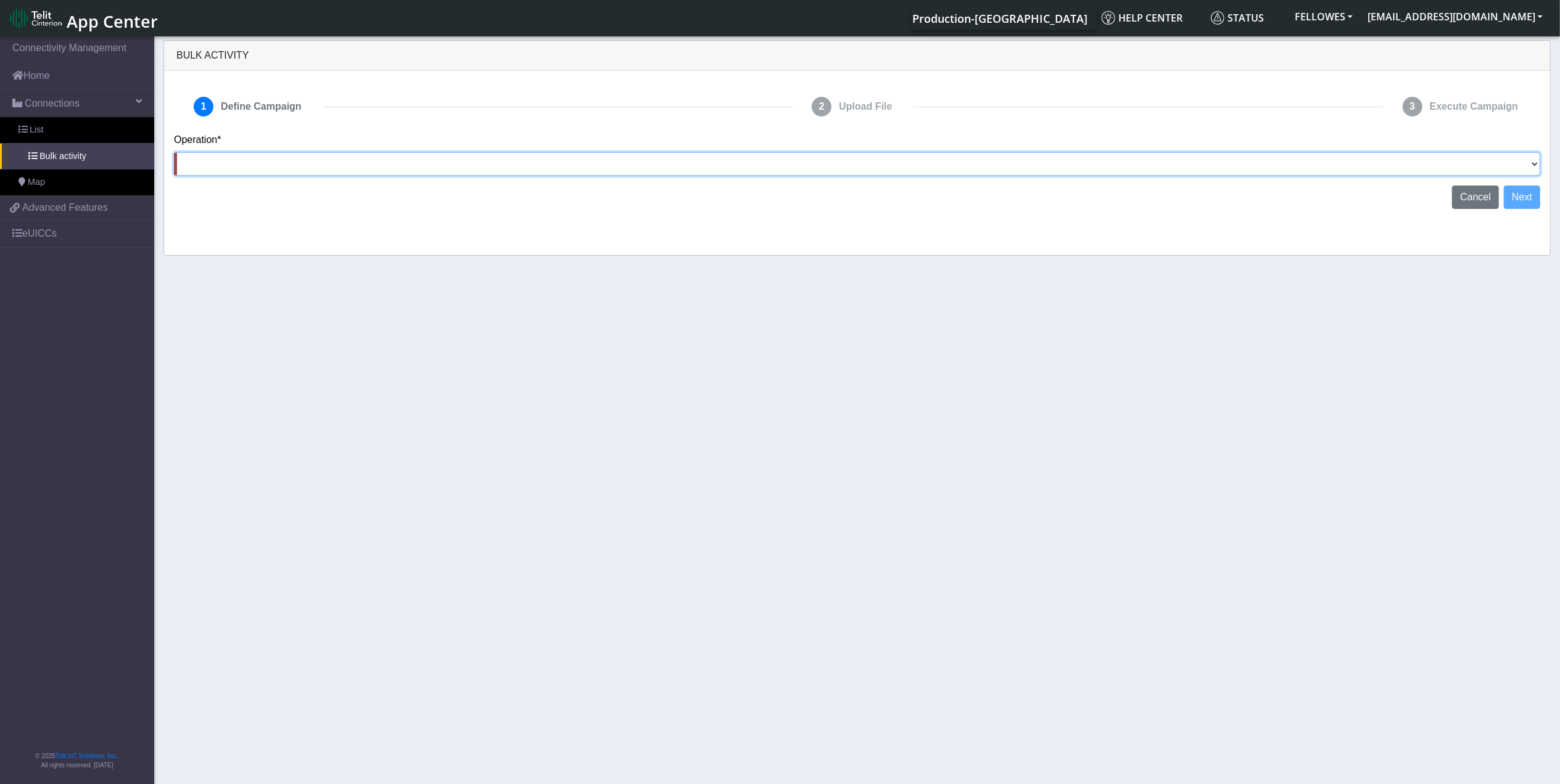
click at [1526, 164] on select "Activate [PERSON_NAME] Deactivate [PERSON_NAME] Add Tags Remove Tags Advanced" at bounding box center [857, 164] width 1366 height 23
select select "Deactivate [PERSON_NAME]"
click at [174, 153] on select "Activate [PERSON_NAME] Deactivate [PERSON_NAME] Add Tags Remove Tags Advanced" at bounding box center [857, 164] width 1366 height 23
click at [1521, 196] on button "Next" at bounding box center [1522, 197] width 37 height 23
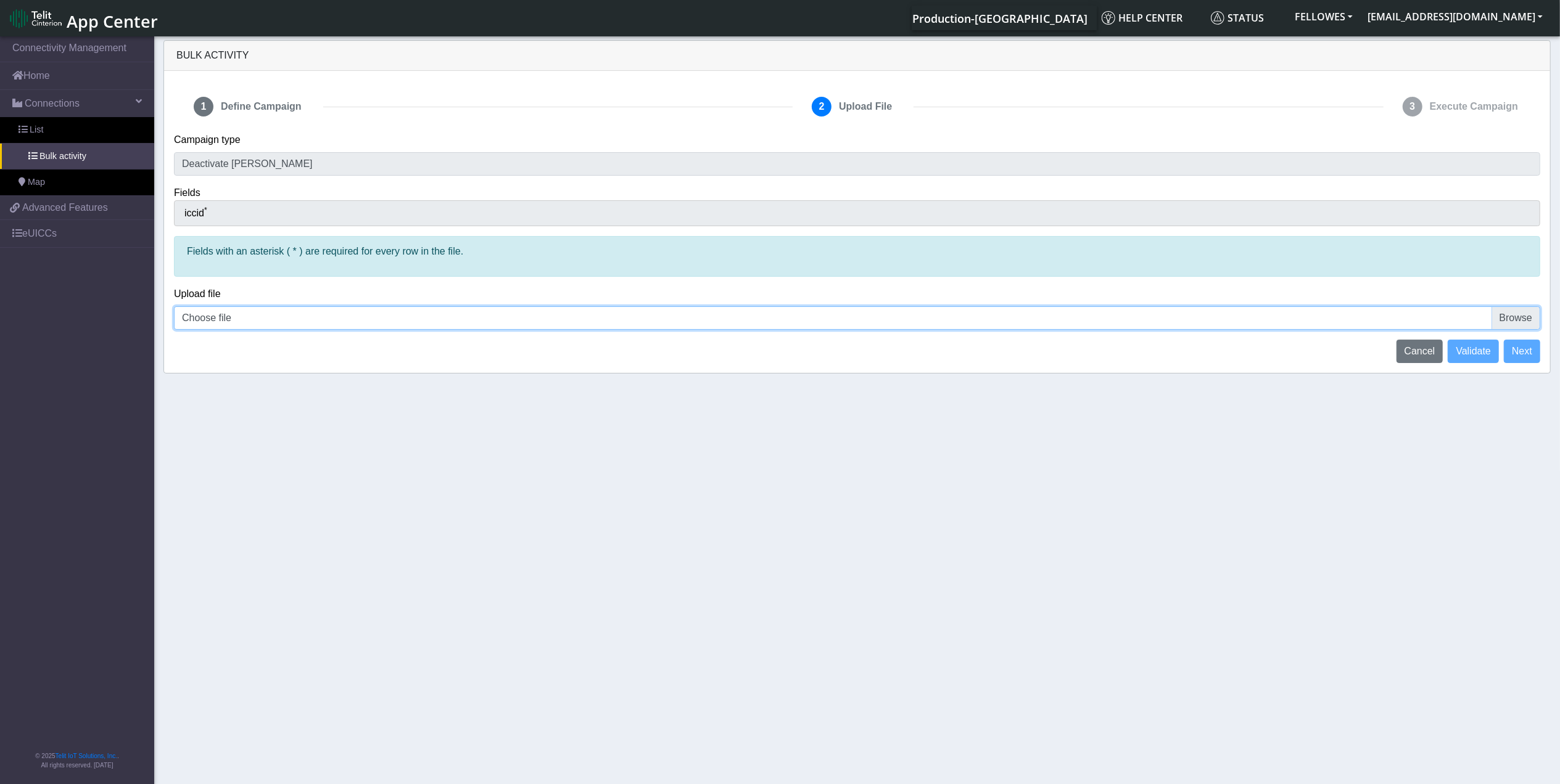
click at [390, 324] on input "Choose file" at bounding box center [857, 317] width 1366 height 23
type input "C:\fakepath\[PERSON_NAME]-2.csv"
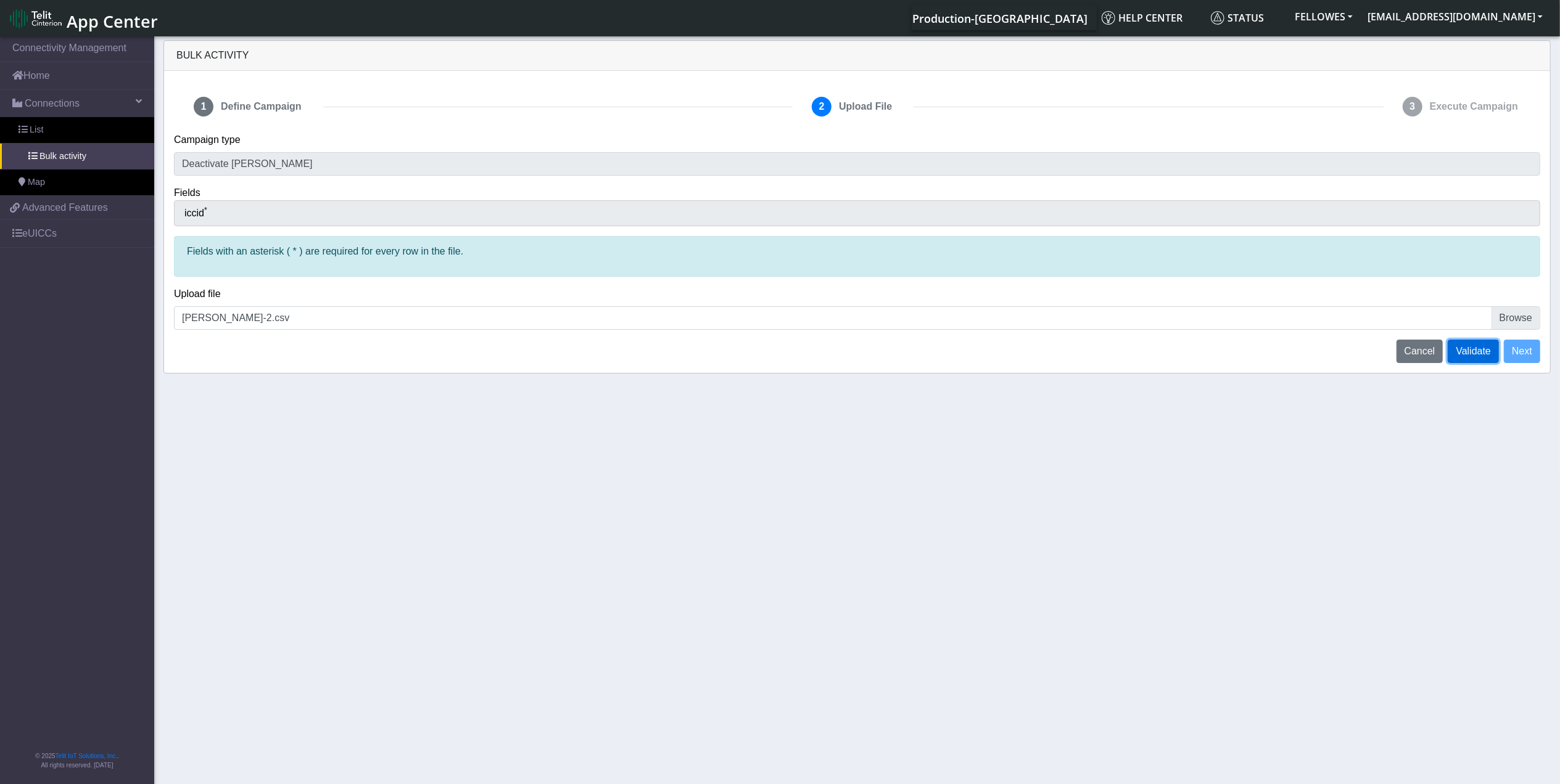
click at [1478, 348] on span "Validate" at bounding box center [1474, 351] width 35 height 10
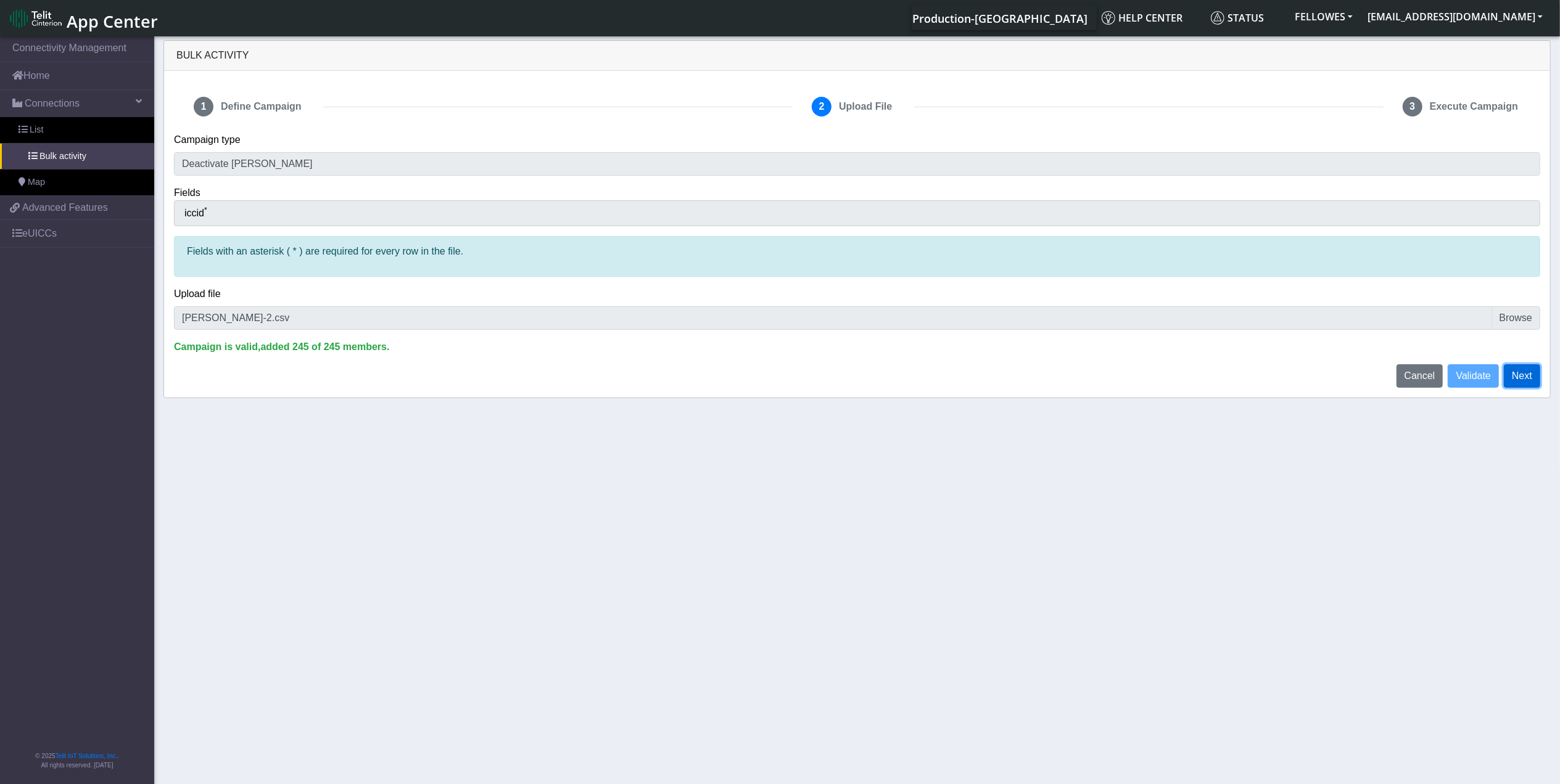
click at [1530, 380] on button "Next" at bounding box center [1522, 376] width 37 height 23
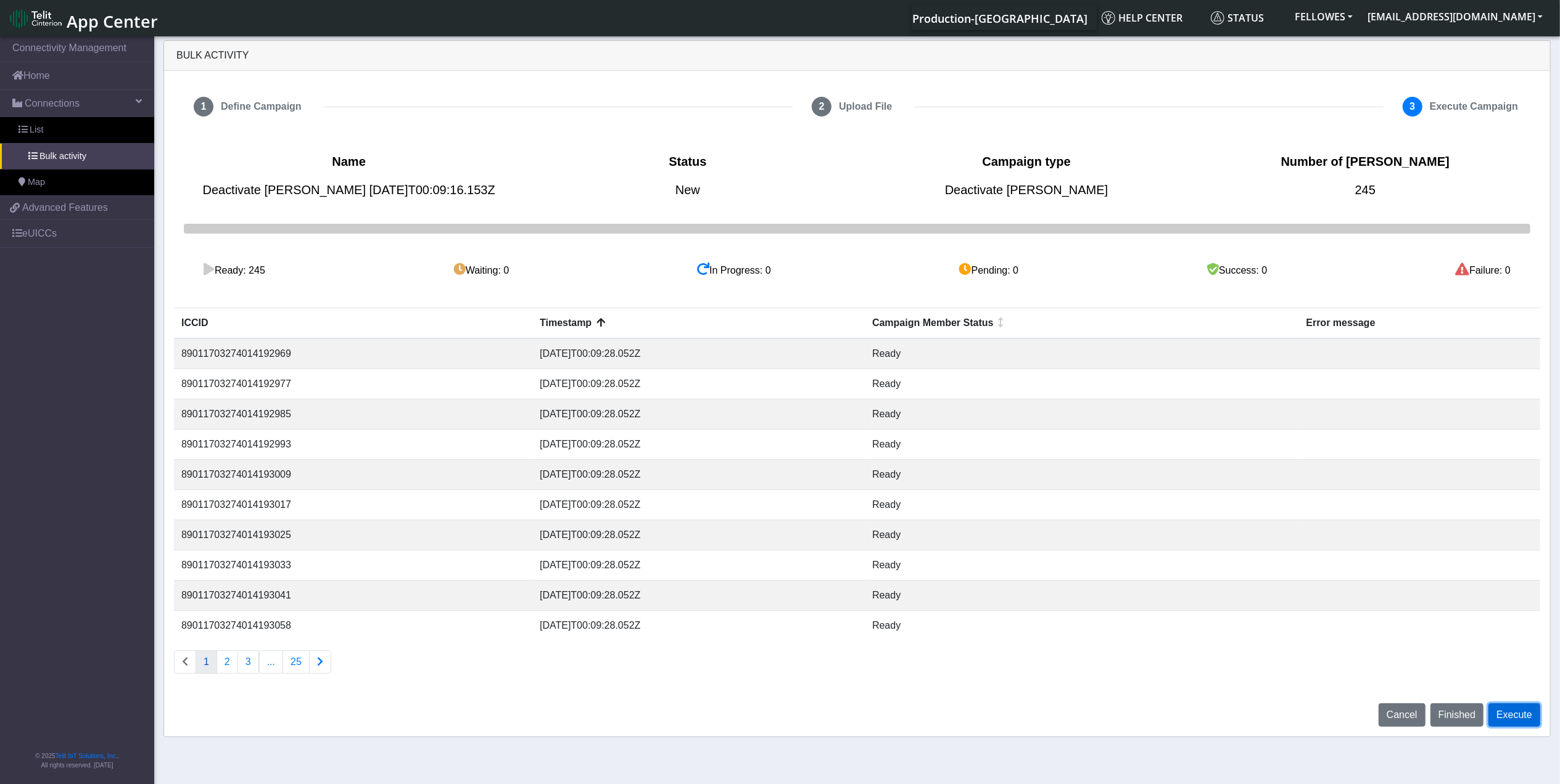
click at [1508, 723] on button "Execute" at bounding box center [1514, 714] width 52 height 23
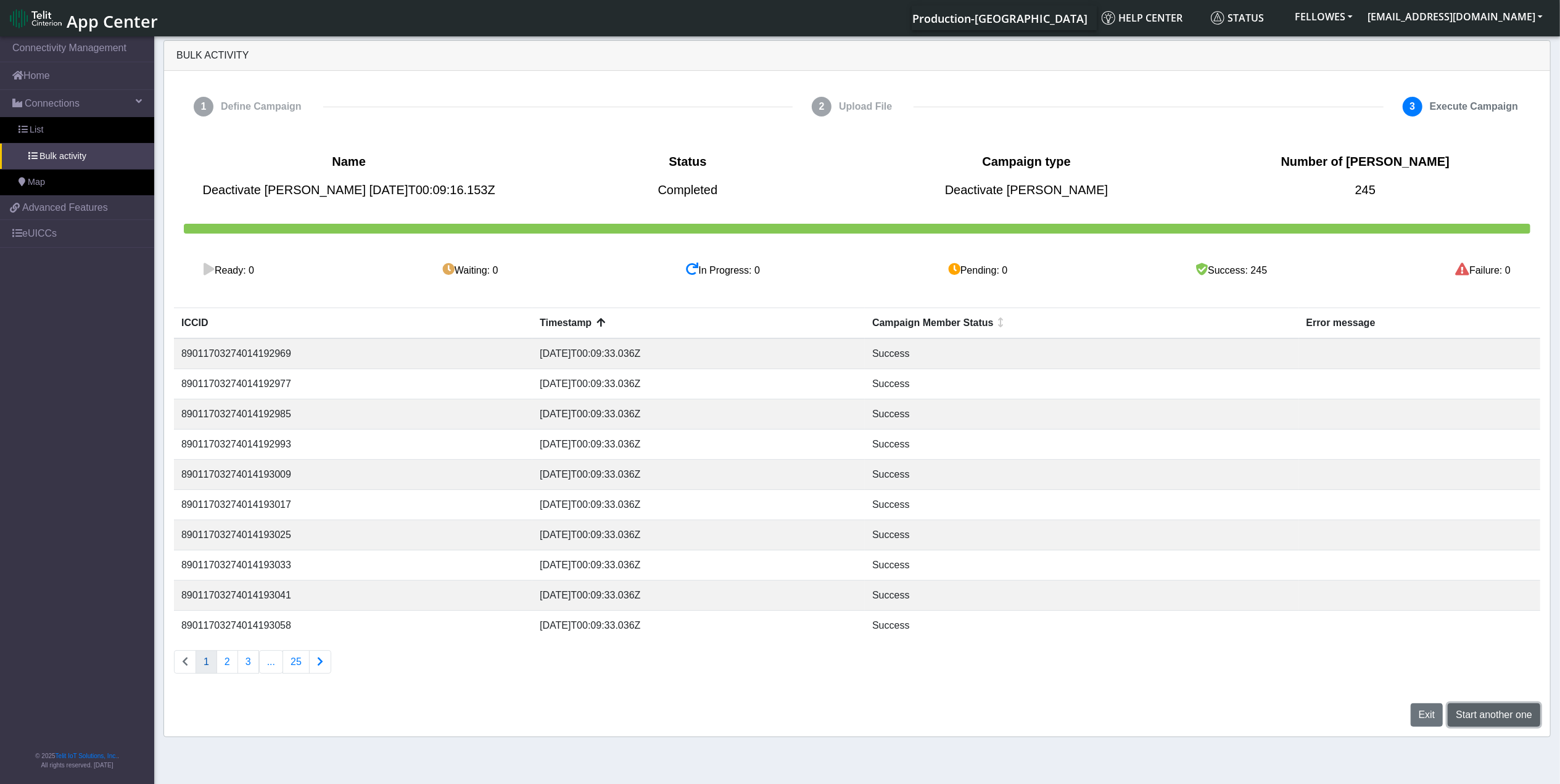
click at [1494, 714] on span "Start another one" at bounding box center [1494, 714] width 77 height 10
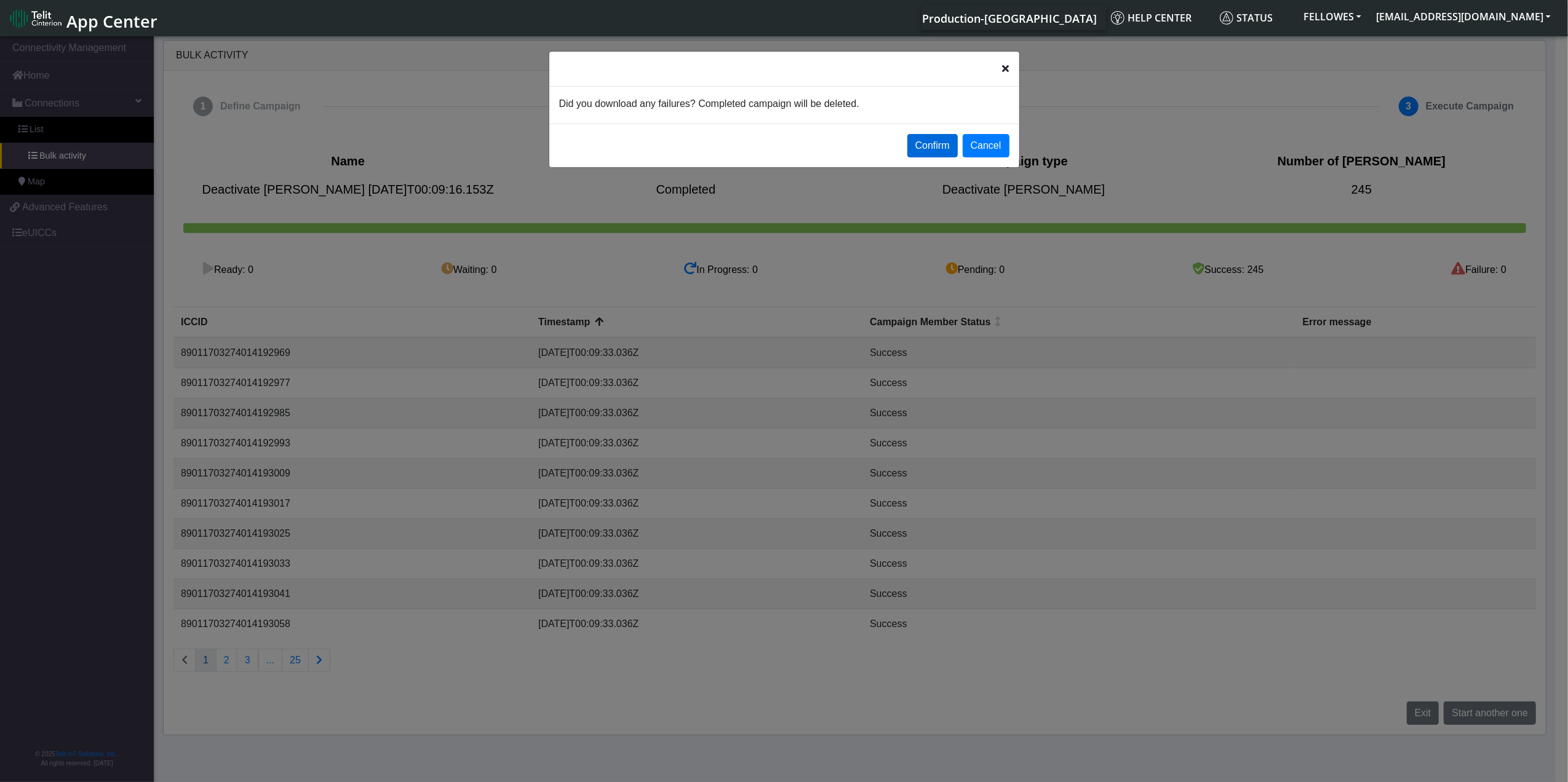
click at [928, 136] on button "Confirm" at bounding box center [932, 145] width 50 height 23
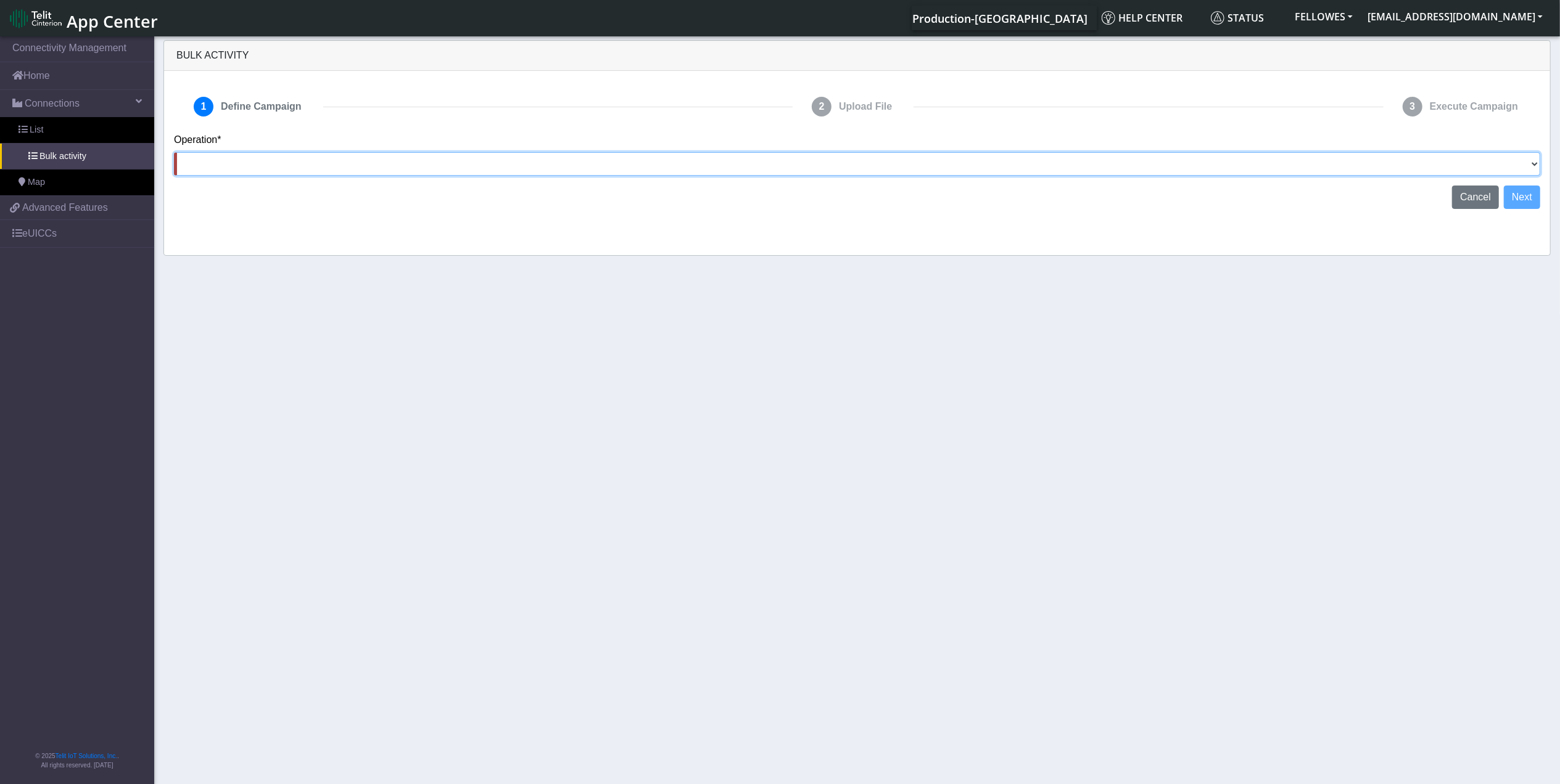
click at [1383, 159] on select "Activate [PERSON_NAME] Deactivate [PERSON_NAME] Add Tags Remove Tags Advanced" at bounding box center [857, 164] width 1366 height 23
select select "Deactivate [PERSON_NAME]"
click at [174, 153] on select "Activate [PERSON_NAME] Deactivate [PERSON_NAME] Add Tags Remove Tags Advanced" at bounding box center [857, 164] width 1366 height 23
click at [1523, 196] on button "Next" at bounding box center [1522, 197] width 37 height 23
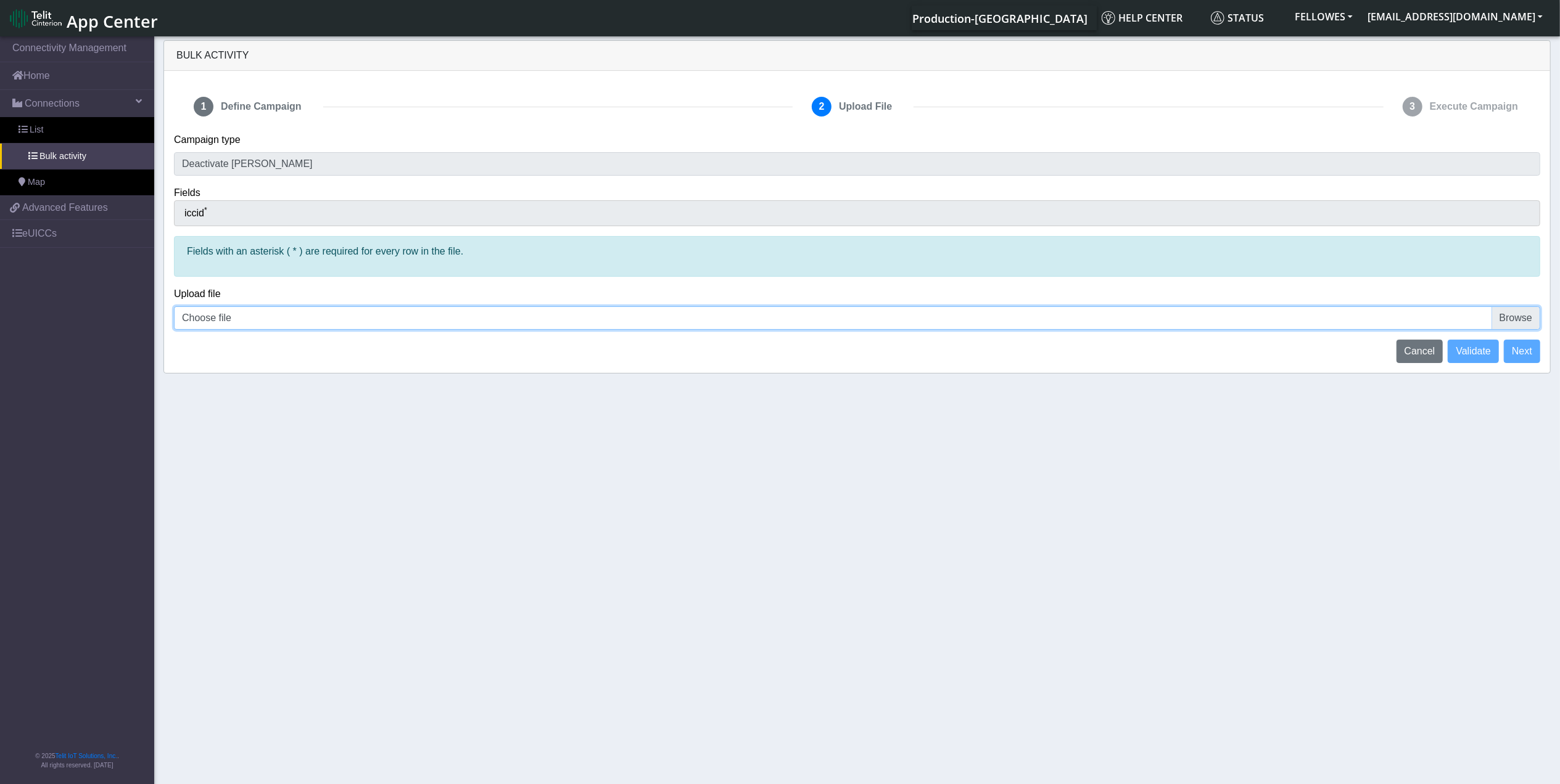
click at [311, 326] on input "Choose file" at bounding box center [857, 317] width 1366 height 23
type input "C:\fakepath\Jasper batch-3.csv"
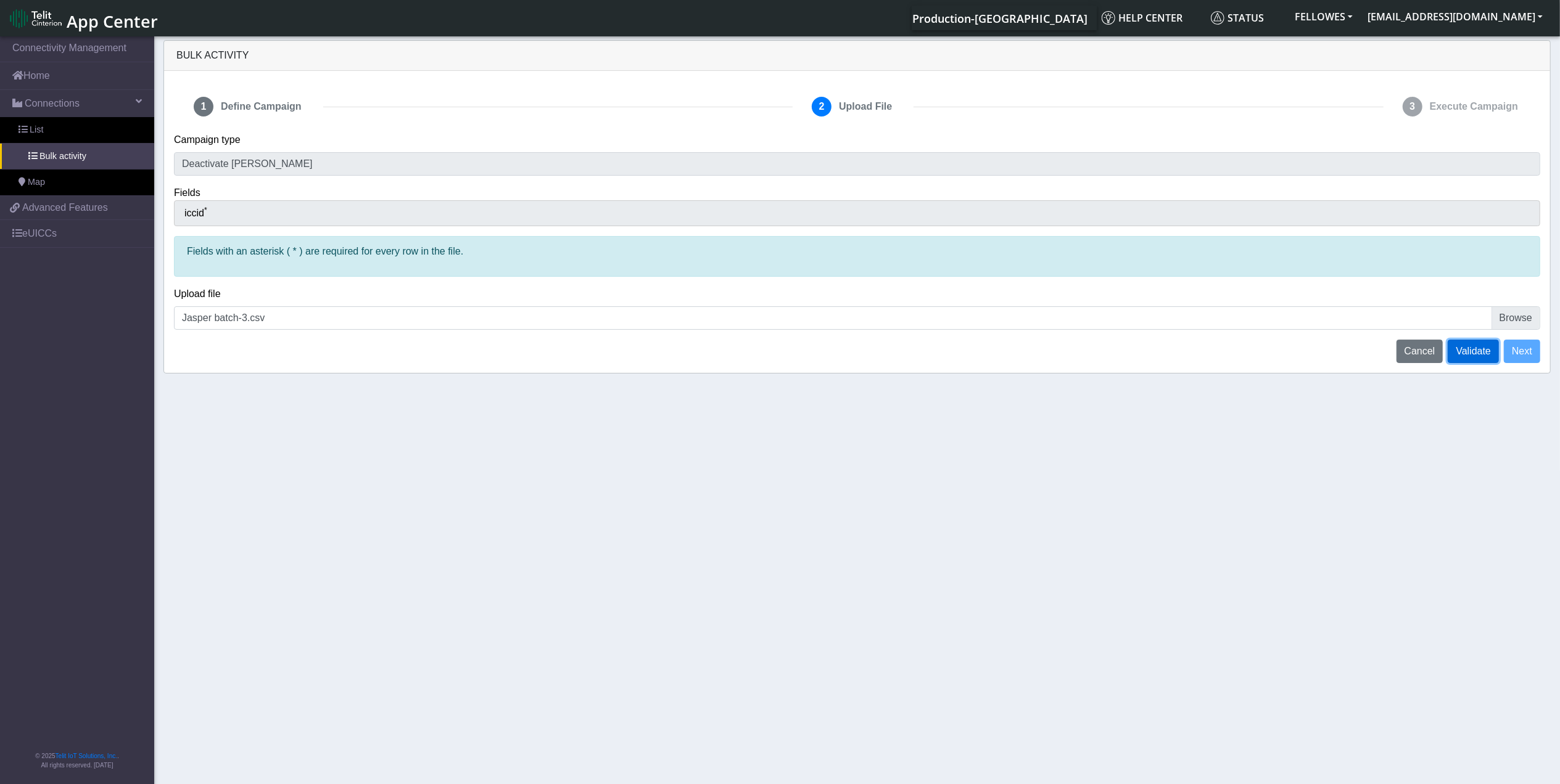
click at [1470, 352] on span "Validate" at bounding box center [1474, 351] width 35 height 10
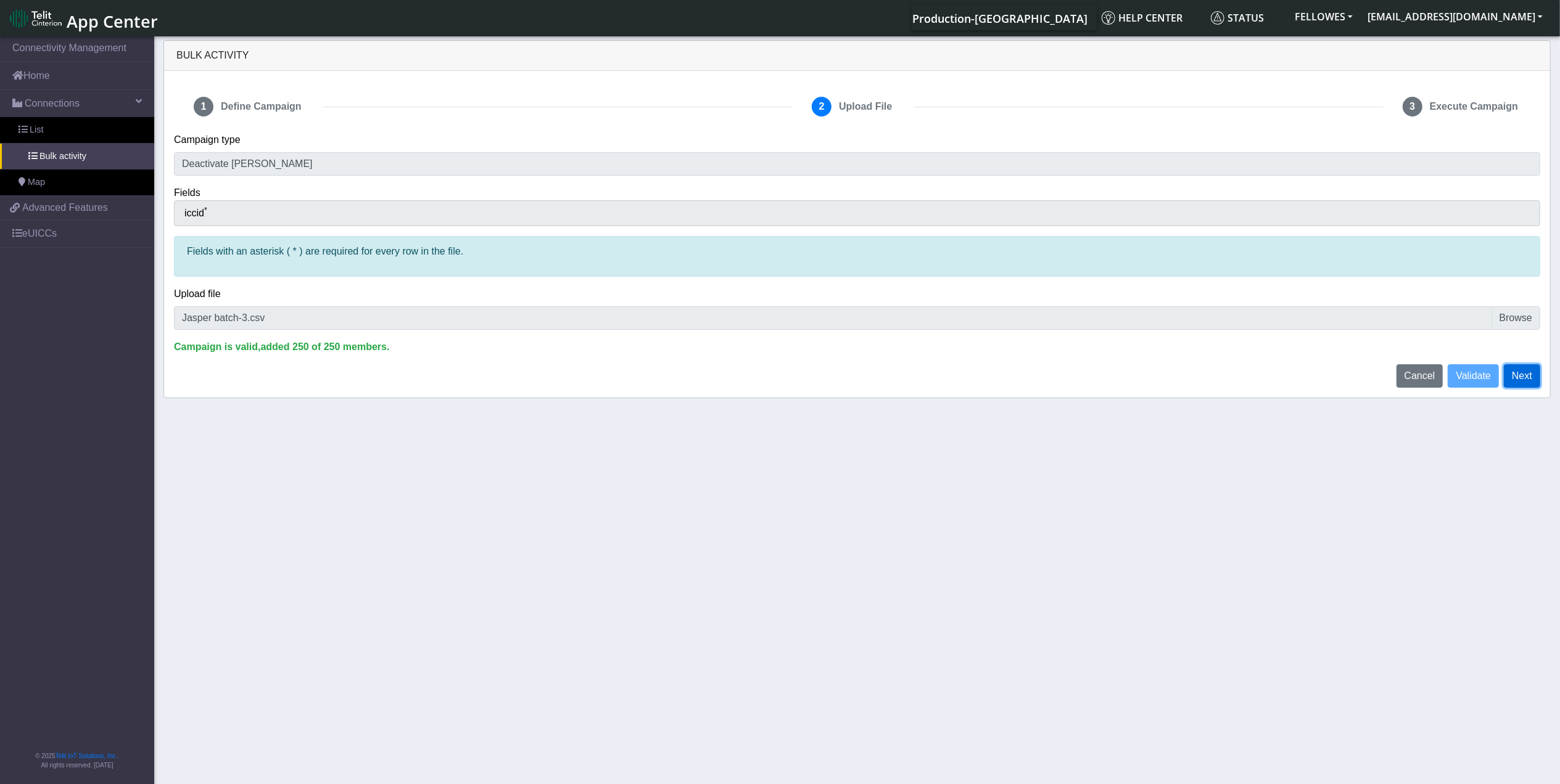
click at [1528, 377] on button "Next" at bounding box center [1522, 376] width 37 height 23
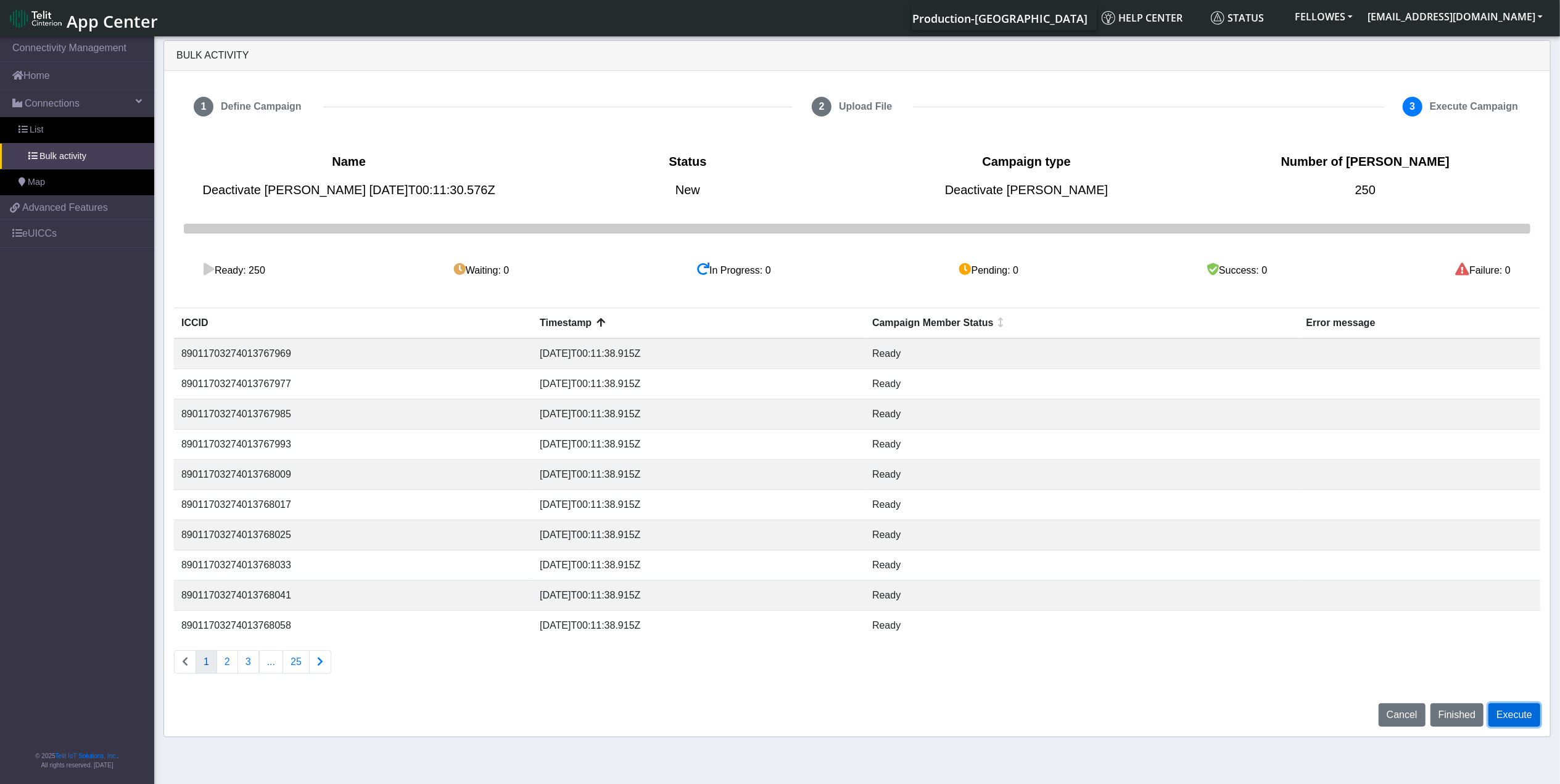
click at [1530, 714] on button "Execute" at bounding box center [1514, 714] width 52 height 23
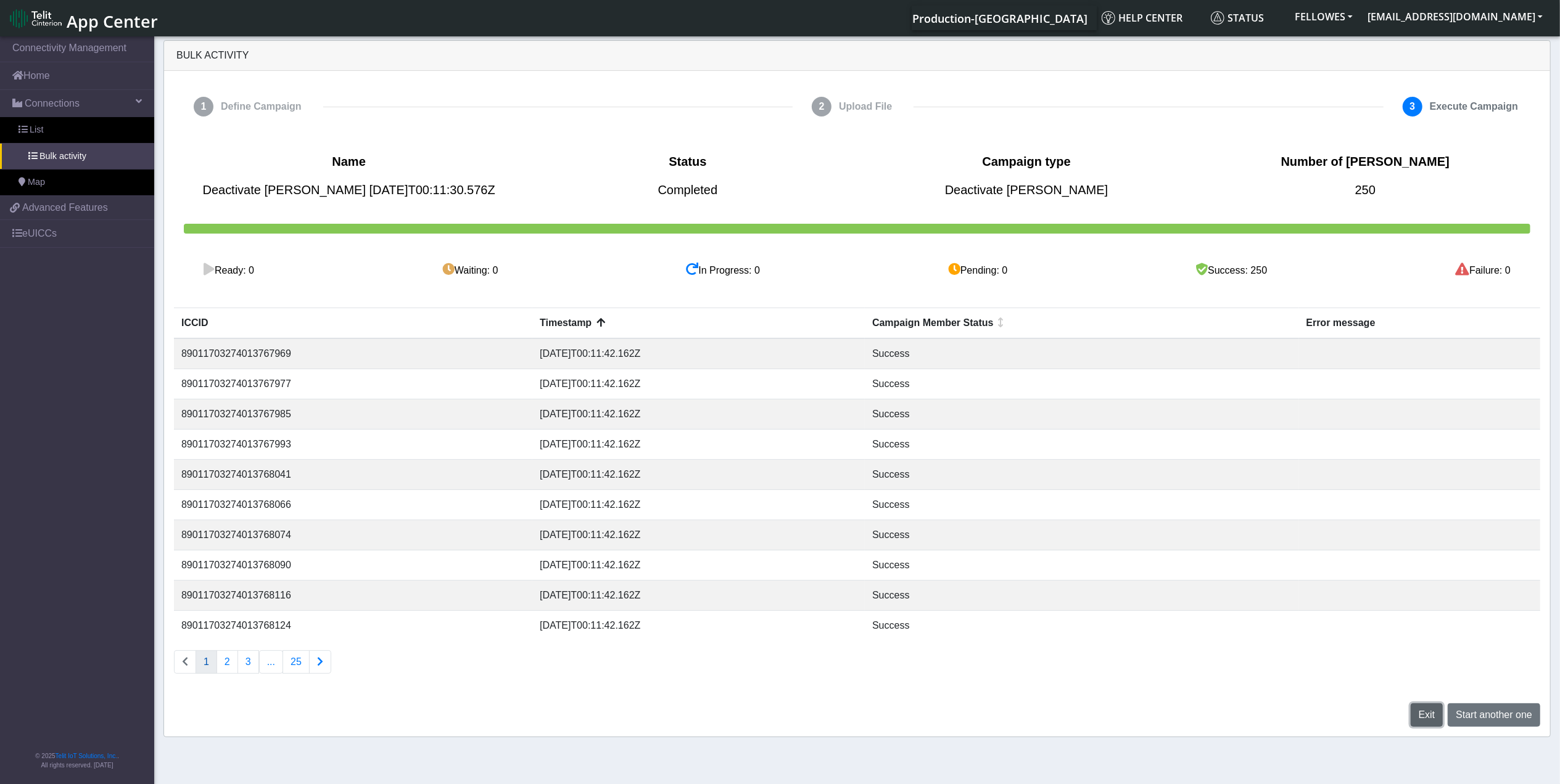
click at [1426, 711] on span "Exit" at bounding box center [1426, 714] width 17 height 10
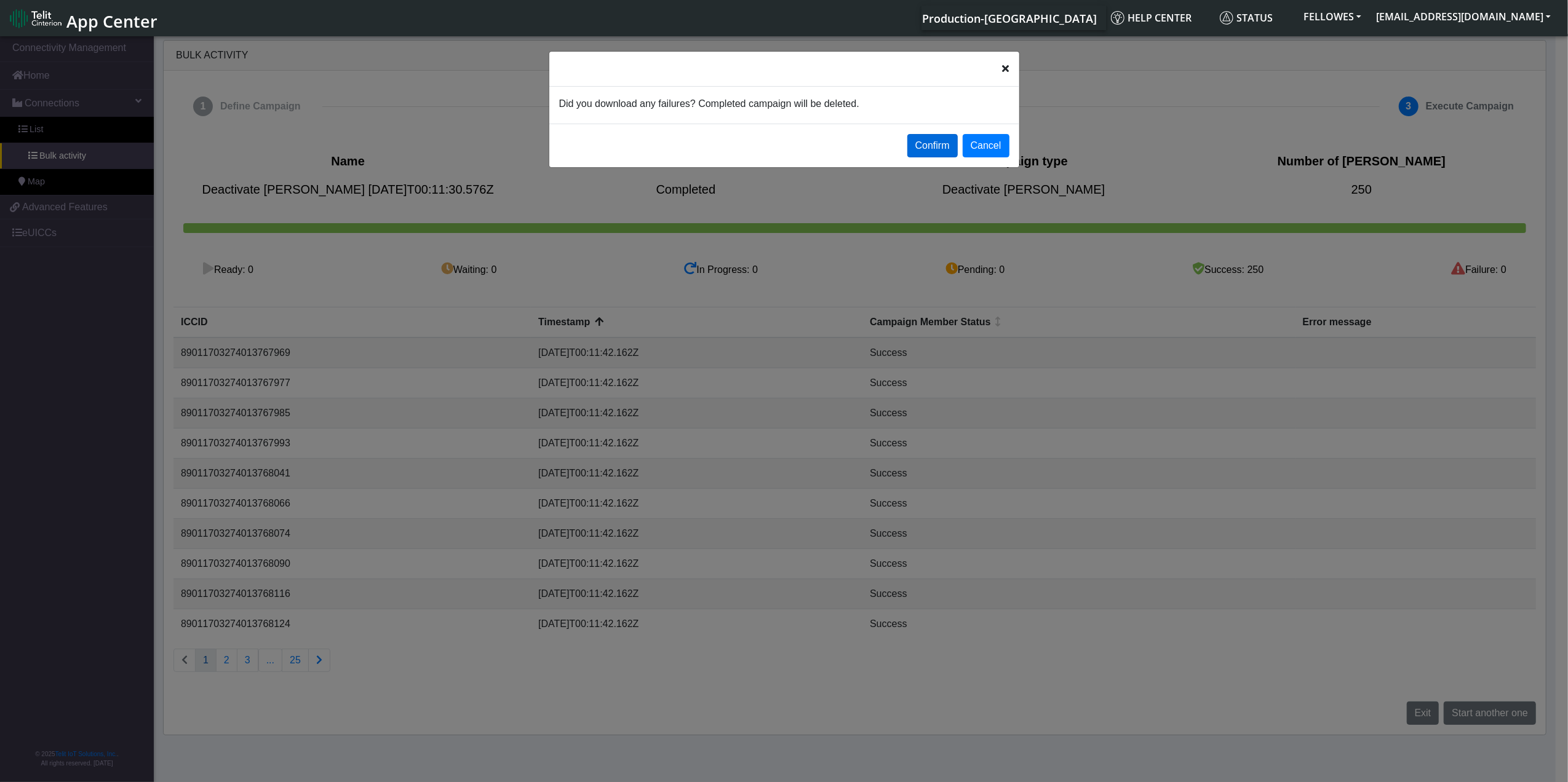
click at [939, 146] on button "Confirm" at bounding box center [932, 145] width 50 height 23
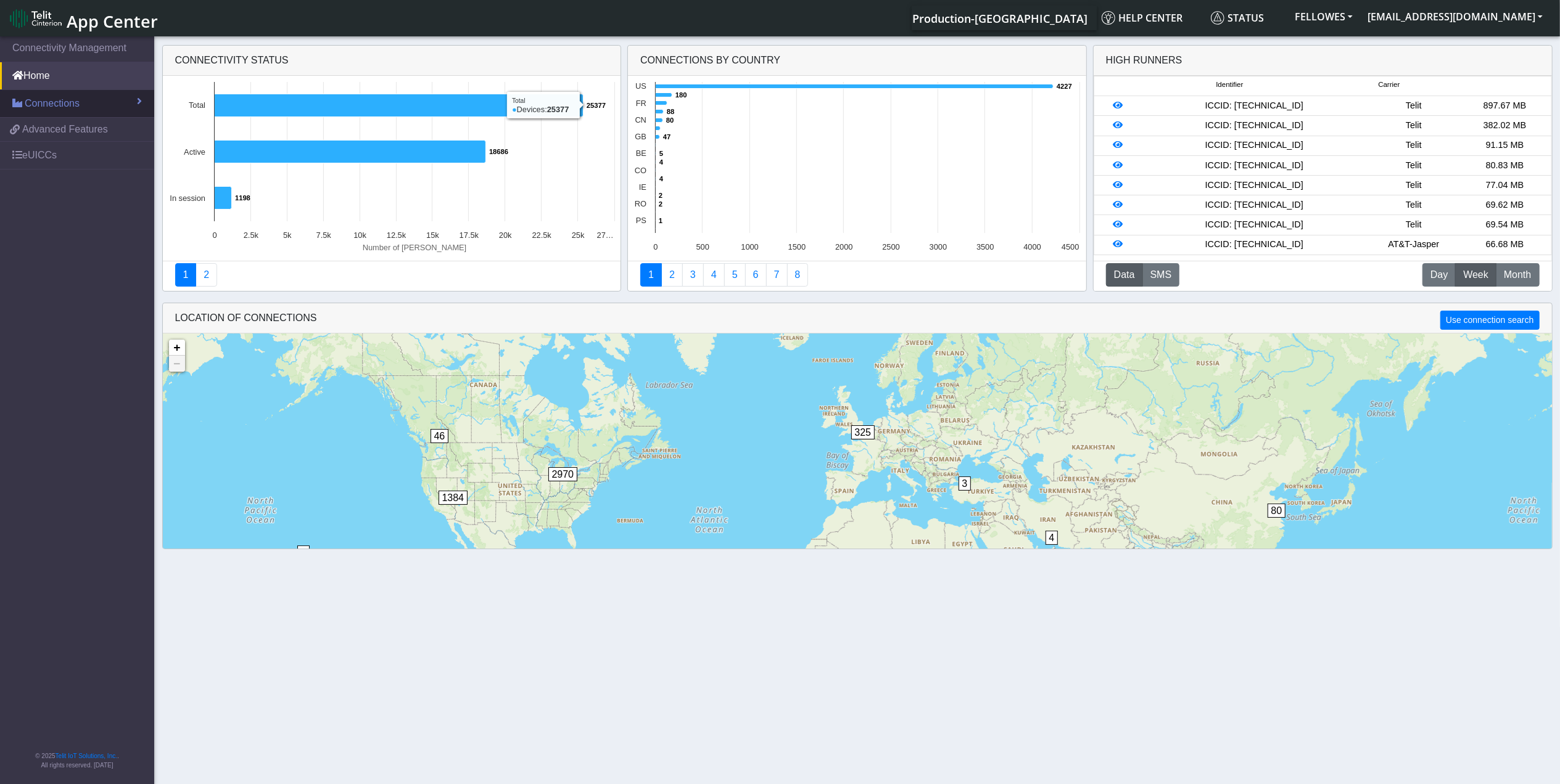
click at [69, 106] on span "Connections" at bounding box center [52, 103] width 55 height 15
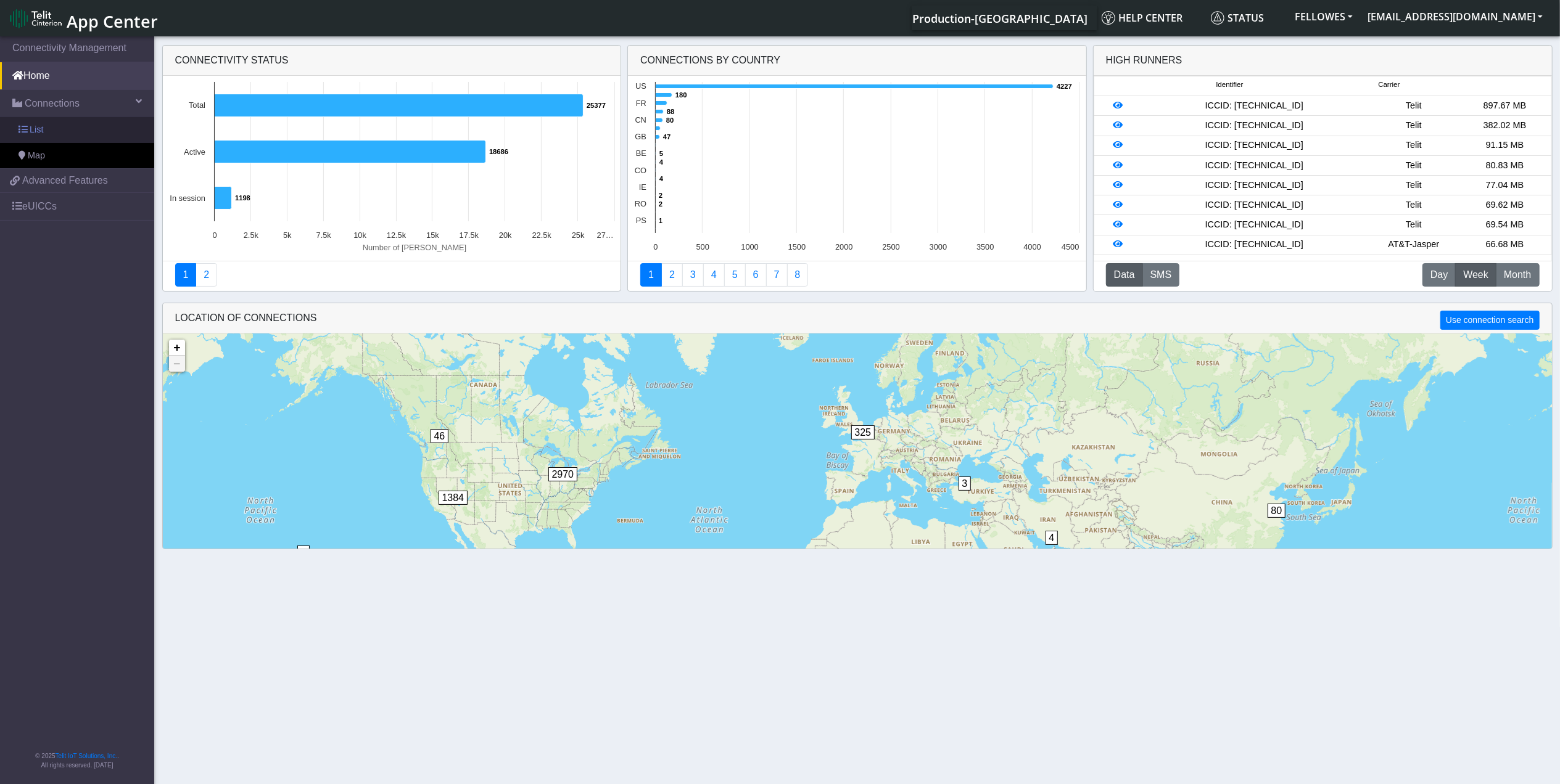
click at [98, 126] on link "List" at bounding box center [77, 130] width 154 height 26
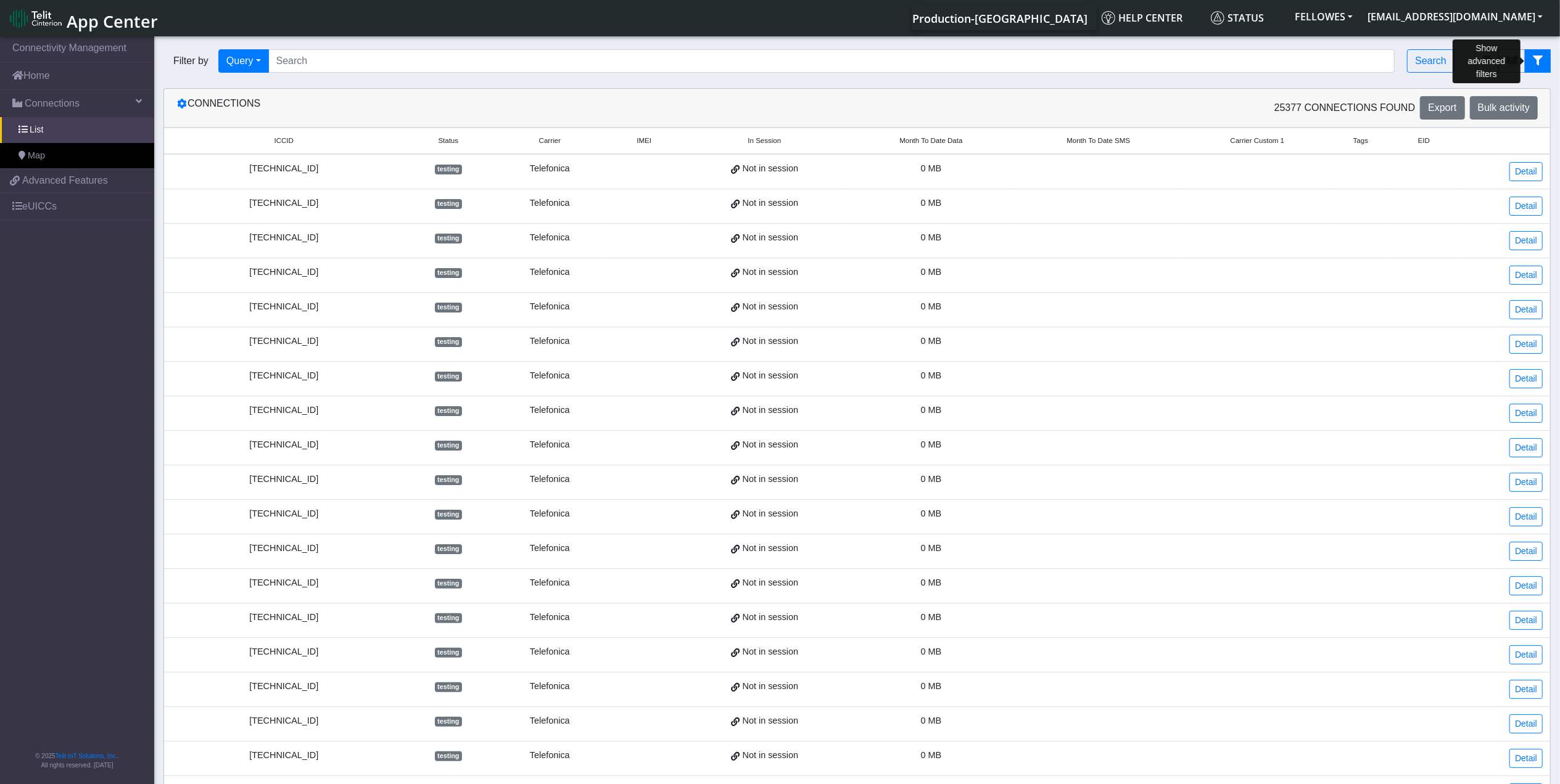
click at [1534, 61] on icon "fitlers menu" at bounding box center [1538, 60] width 10 height 10
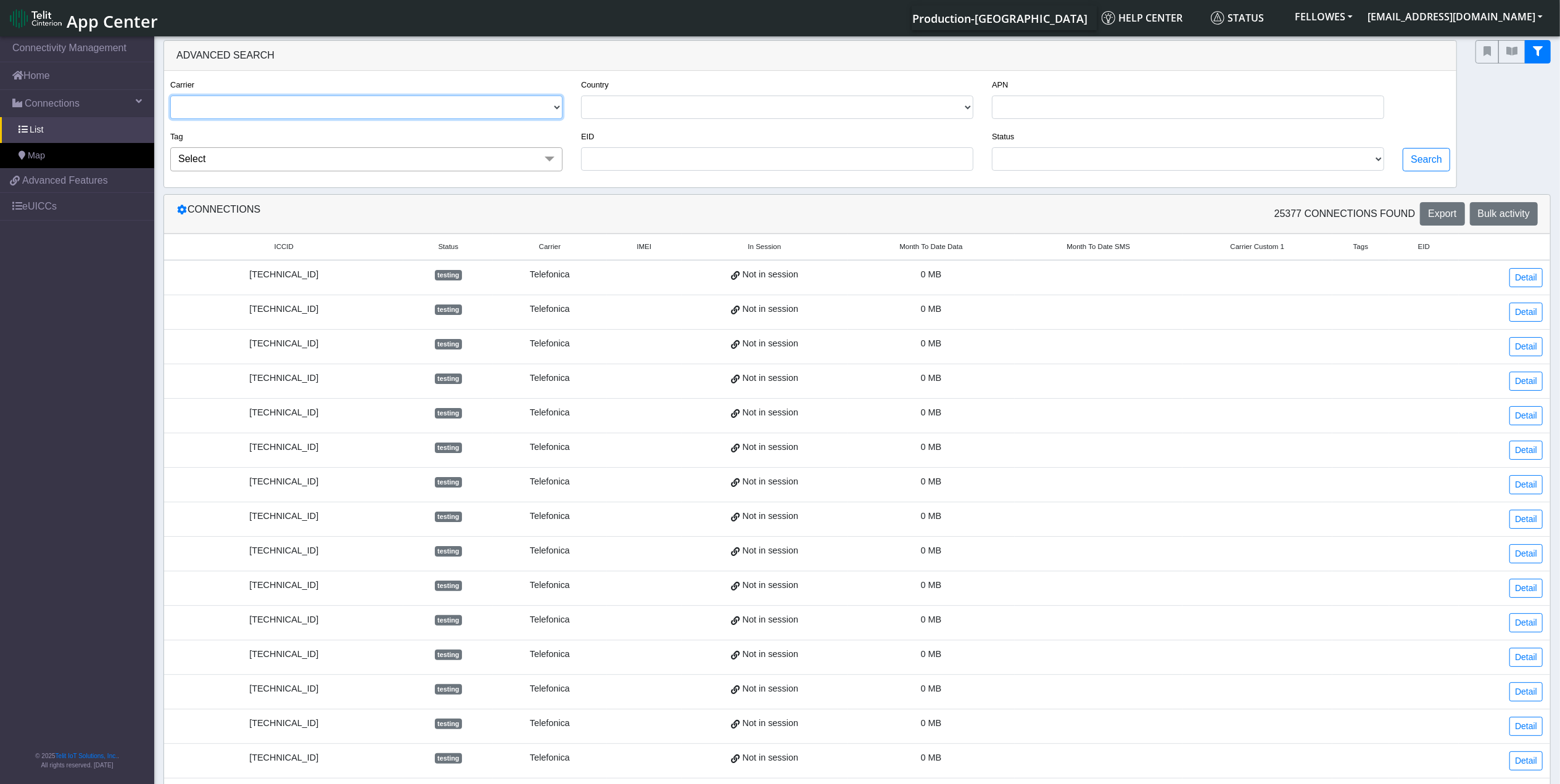
click at [376, 113] on select "TELIT AT&T-JASPER TELEFONICA" at bounding box center [366, 107] width 393 height 23
select select "at&t-jasper"
click at [170, 96] on select "TELIT AT&T-JASPER TELEFONICA" at bounding box center [366, 107] width 393 height 23
drag, startPoint x: 1140, startPoint y: 161, endPoint x: 1130, endPoint y: 169, distance: 12.8
click at [1140, 161] on select "ACTIVATED DEACTIVATED TESTING RETIRED READY" at bounding box center [1188, 158] width 393 height 23
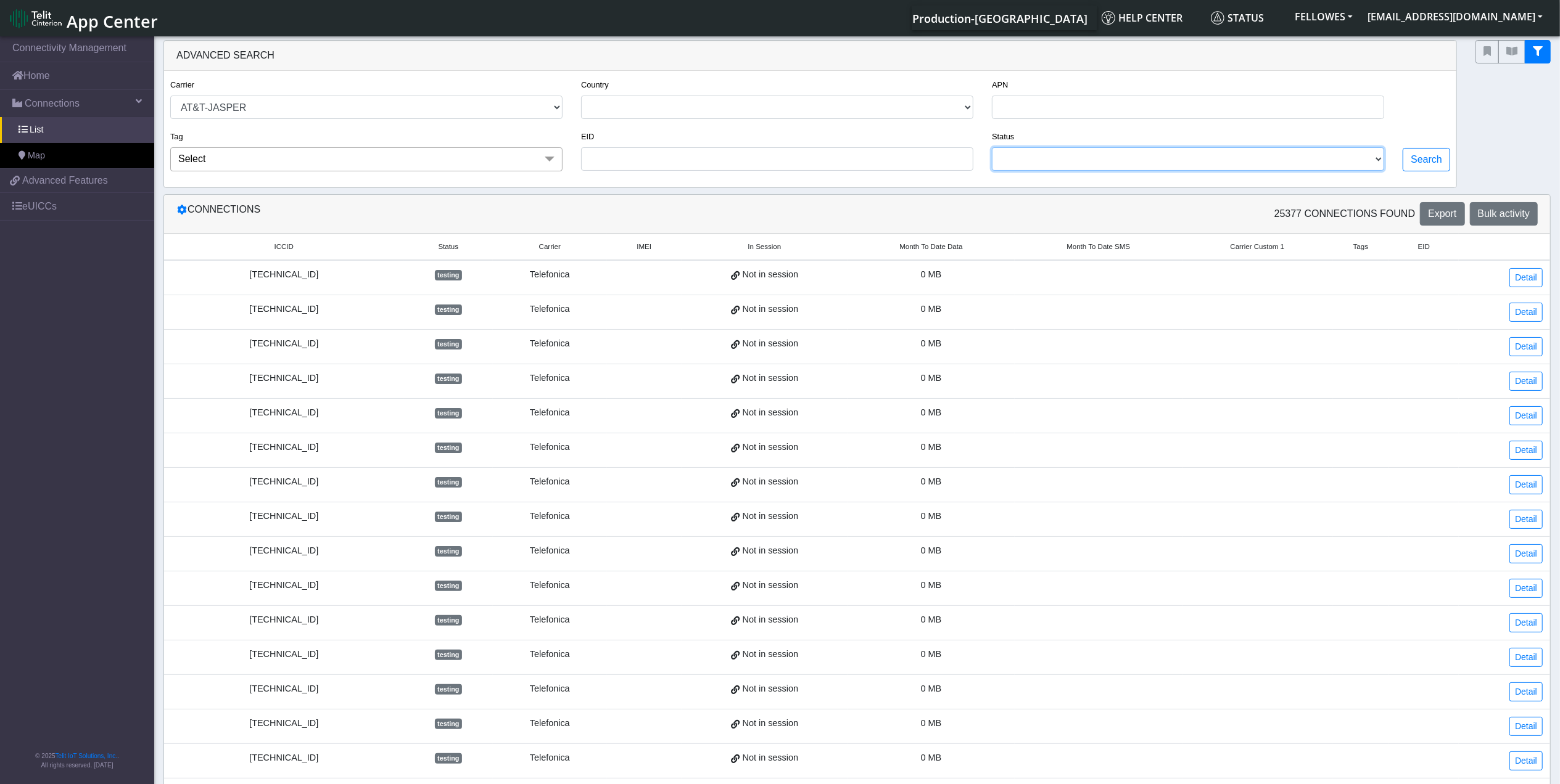
select select "activated"
click at [992, 149] on select "ACTIVATED DEACTIVATED TESTING RETIRED READY" at bounding box center [1188, 158] width 393 height 23
click at [1424, 161] on button "Search" at bounding box center [1426, 159] width 47 height 23
select select "at&t-jasper"
select select "activated"
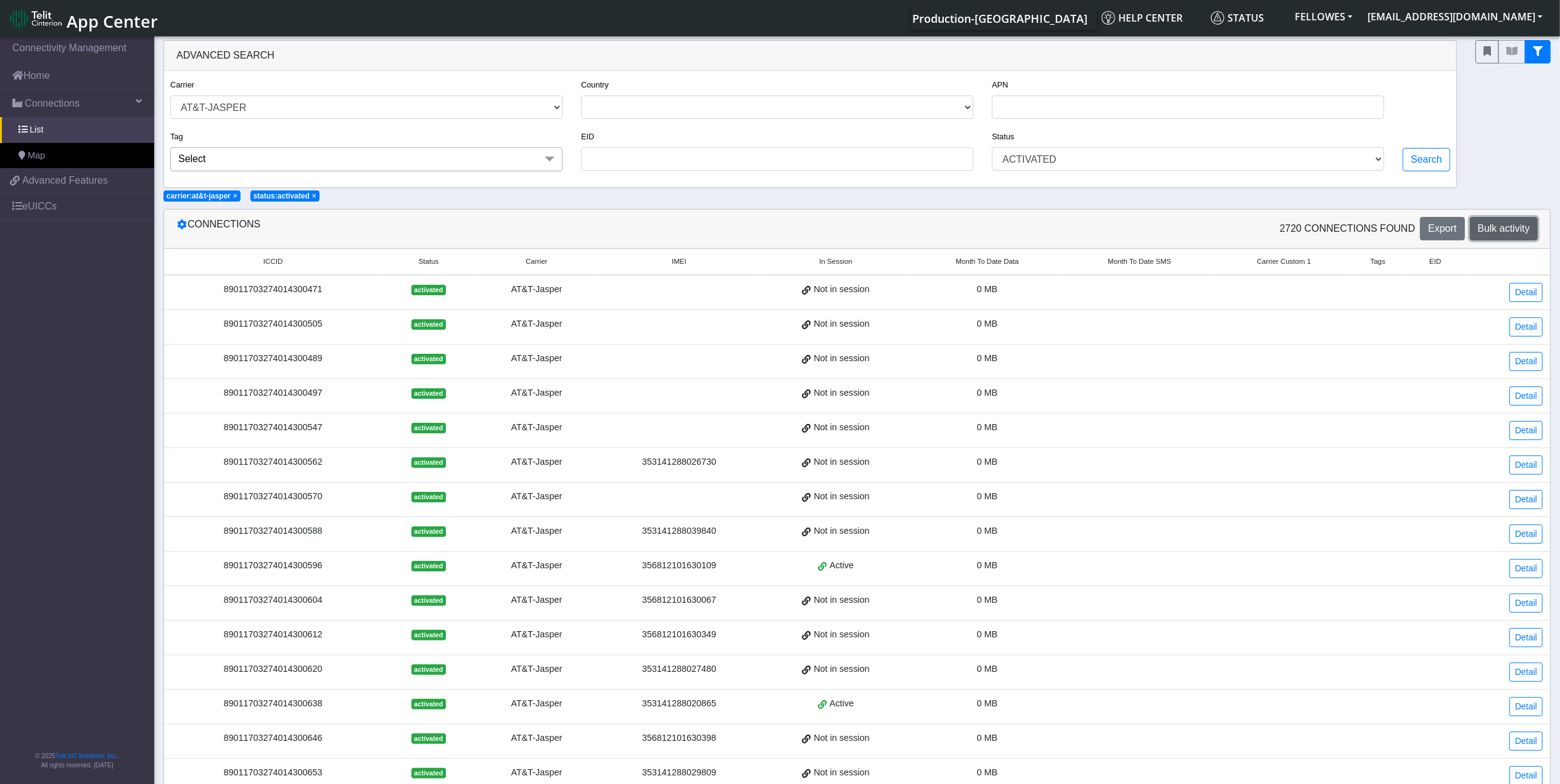
click at [1515, 232] on span "Bulk activity" at bounding box center [1503, 228] width 52 height 10
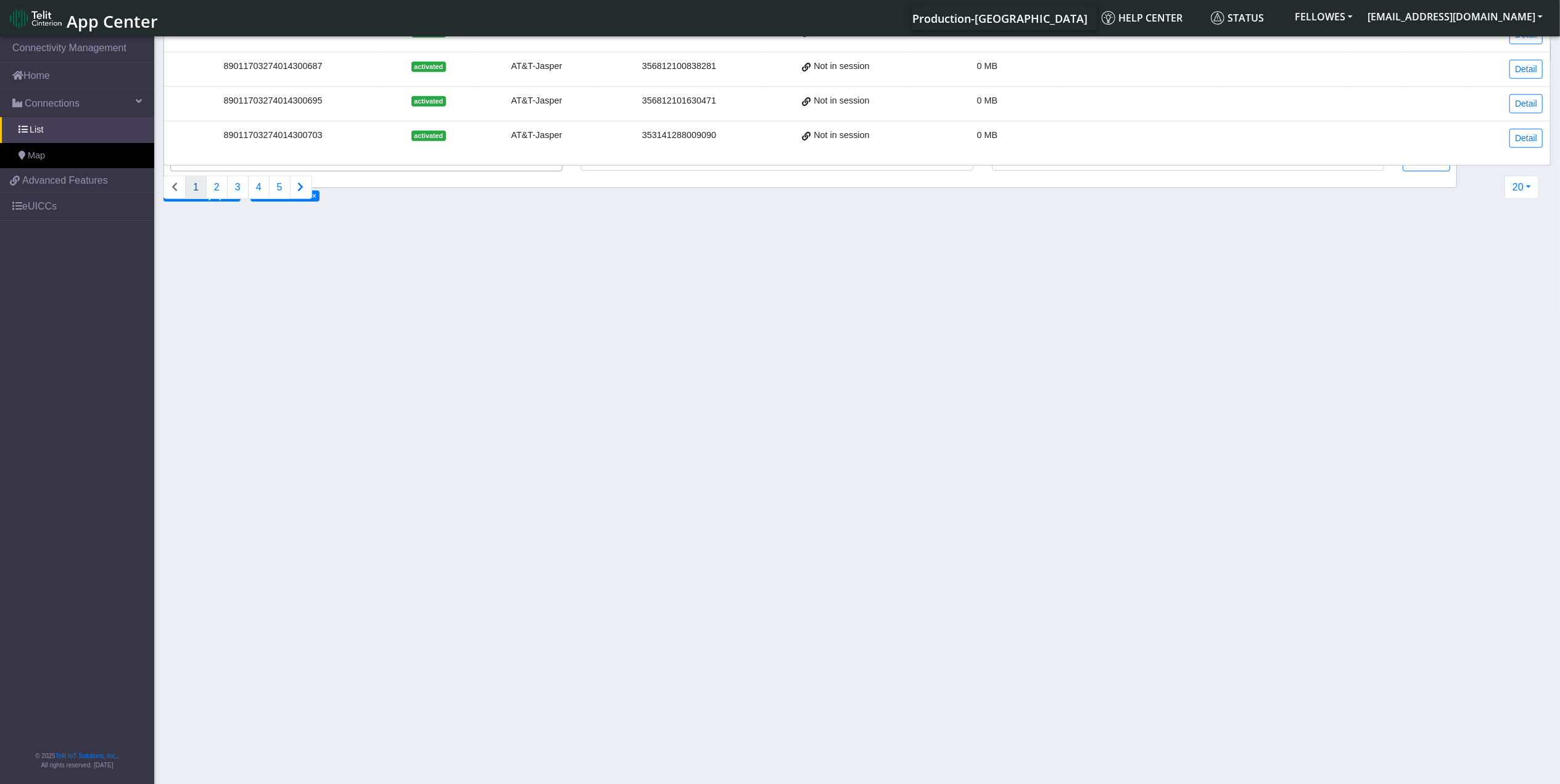
select select
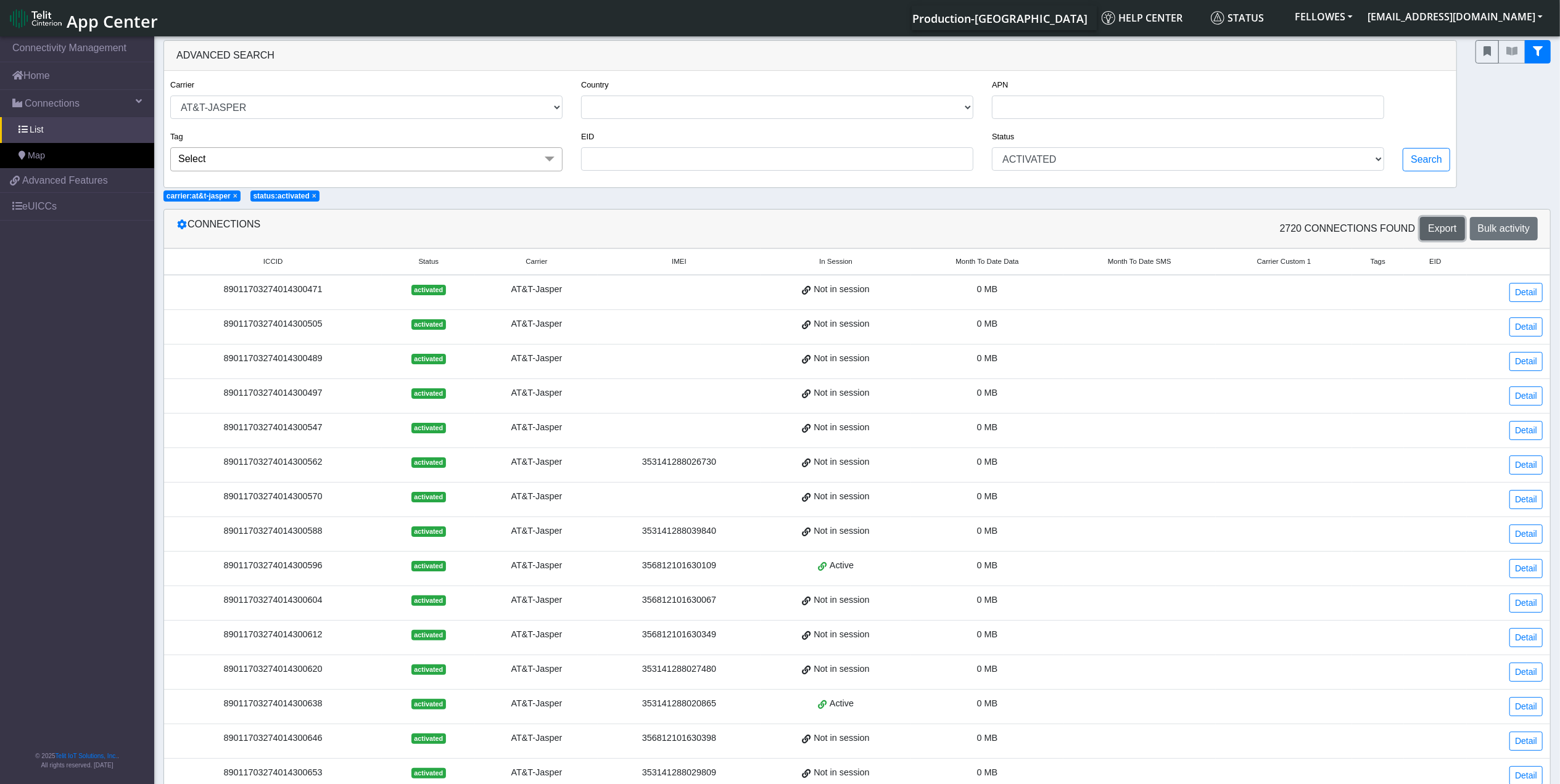
click at [1432, 231] on span "Export" at bounding box center [1442, 228] width 28 height 10
click at [70, 105] on span "Connections" at bounding box center [52, 103] width 55 height 15
click at [97, 104] on link "Connections" at bounding box center [77, 104] width 154 height 27
click at [90, 131] on link "List" at bounding box center [77, 130] width 154 height 26
click at [65, 84] on link "Home" at bounding box center [77, 76] width 154 height 27
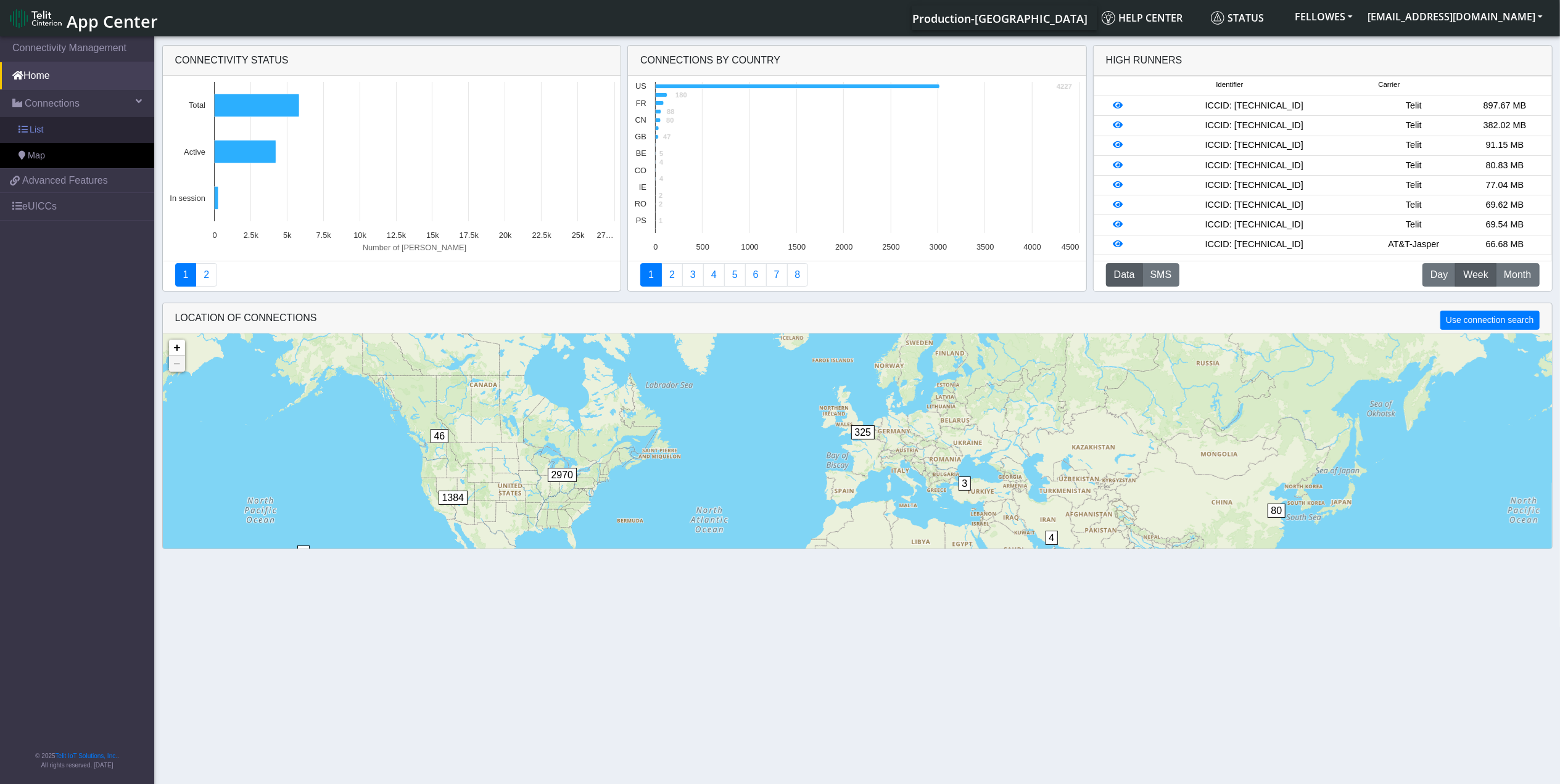
click at [90, 129] on link "List" at bounding box center [77, 130] width 154 height 26
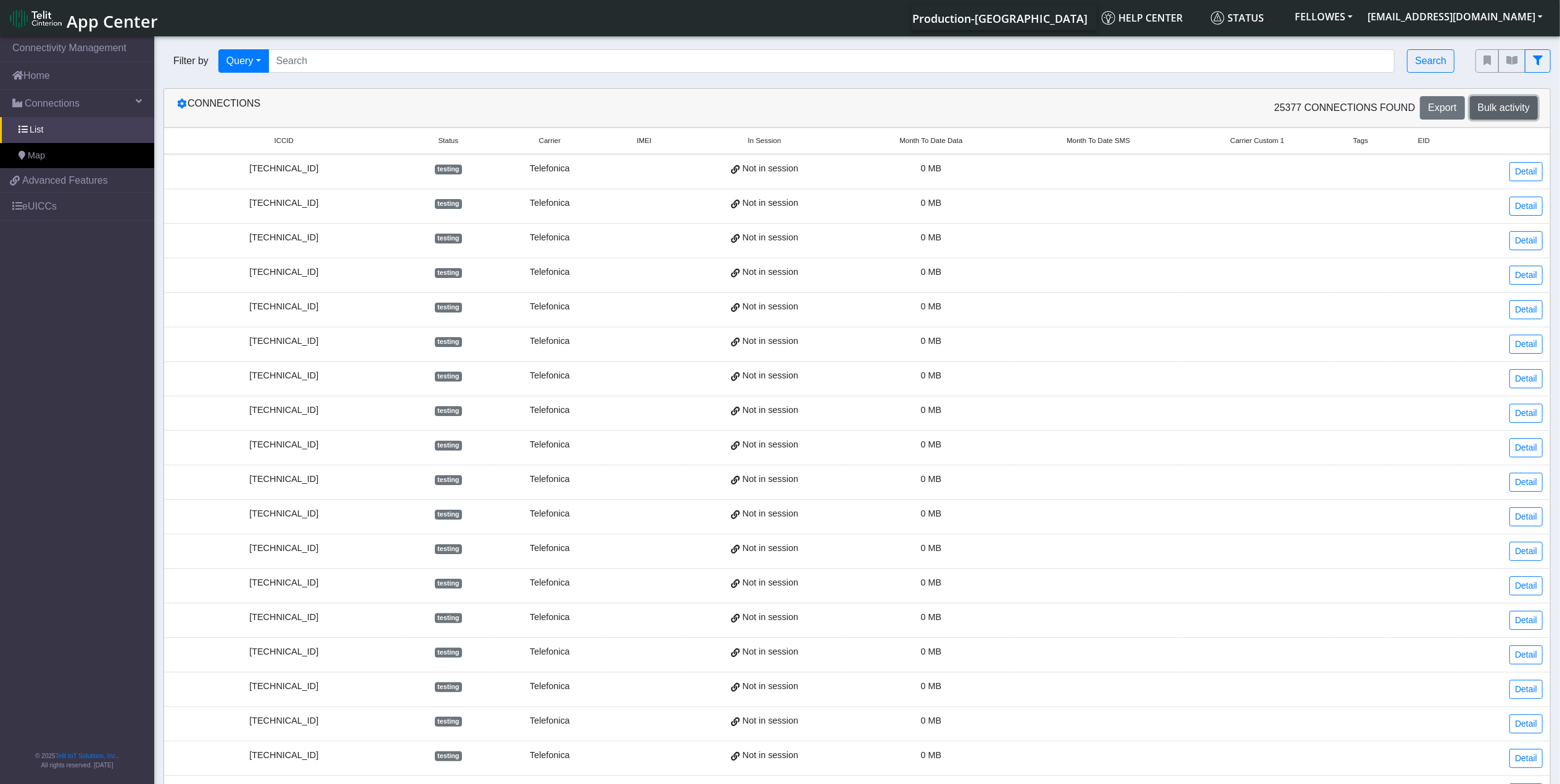
click at [1509, 113] on span "Bulk activity" at bounding box center [1503, 107] width 52 height 10
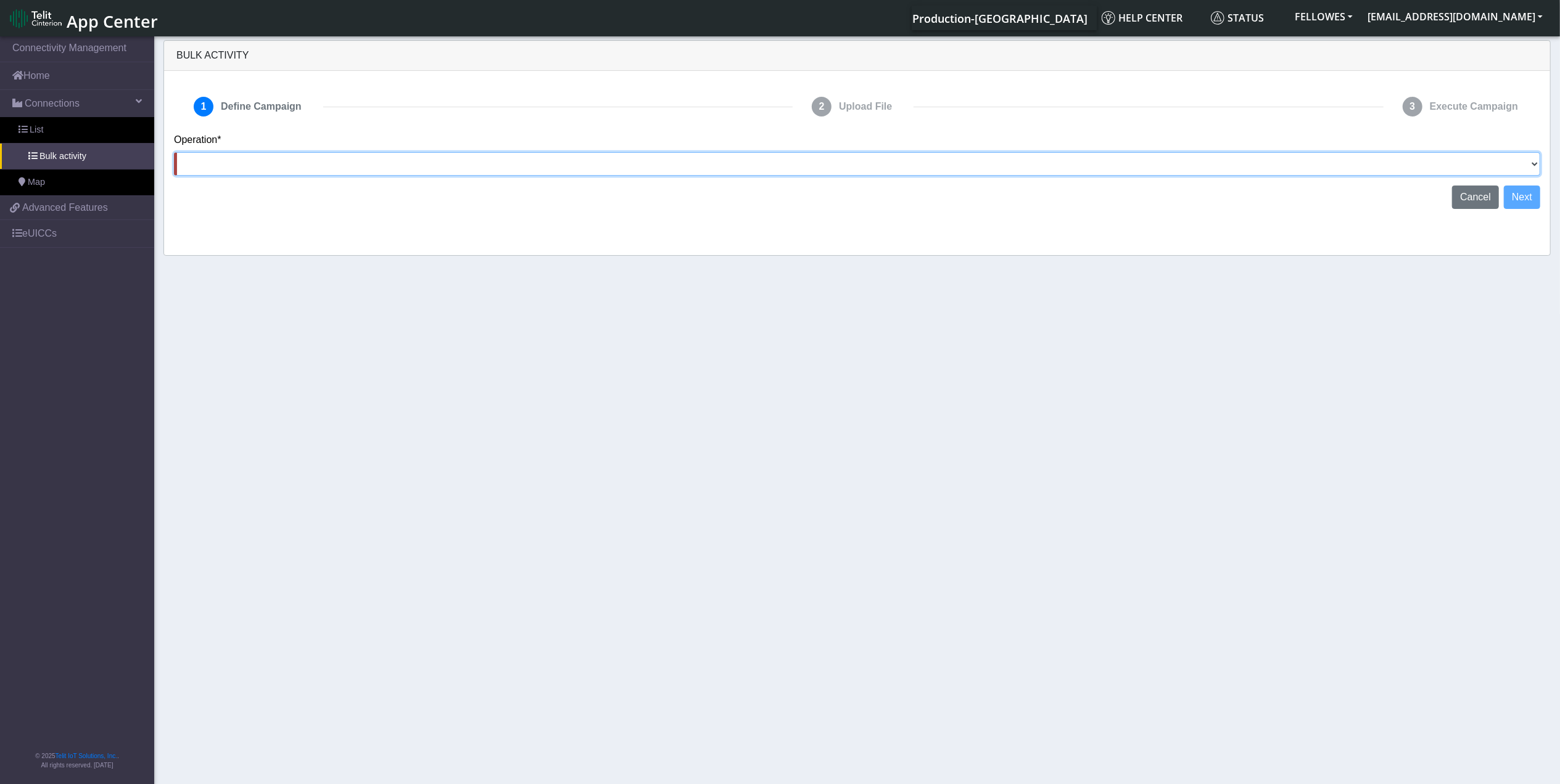
drag, startPoint x: 1220, startPoint y: 170, endPoint x: 1148, endPoint y: 174, distance: 72.1
click at [1220, 170] on select "Activate [PERSON_NAME] Deactivate [PERSON_NAME] Add Tags Remove Tags Advanced" at bounding box center [857, 164] width 1366 height 23
select select "Deactivate [PERSON_NAME]"
click at [174, 153] on select "Activate [PERSON_NAME] Deactivate [PERSON_NAME] Add Tags Remove Tags Advanced" at bounding box center [857, 164] width 1366 height 23
click at [1526, 201] on button "Next" at bounding box center [1522, 197] width 37 height 23
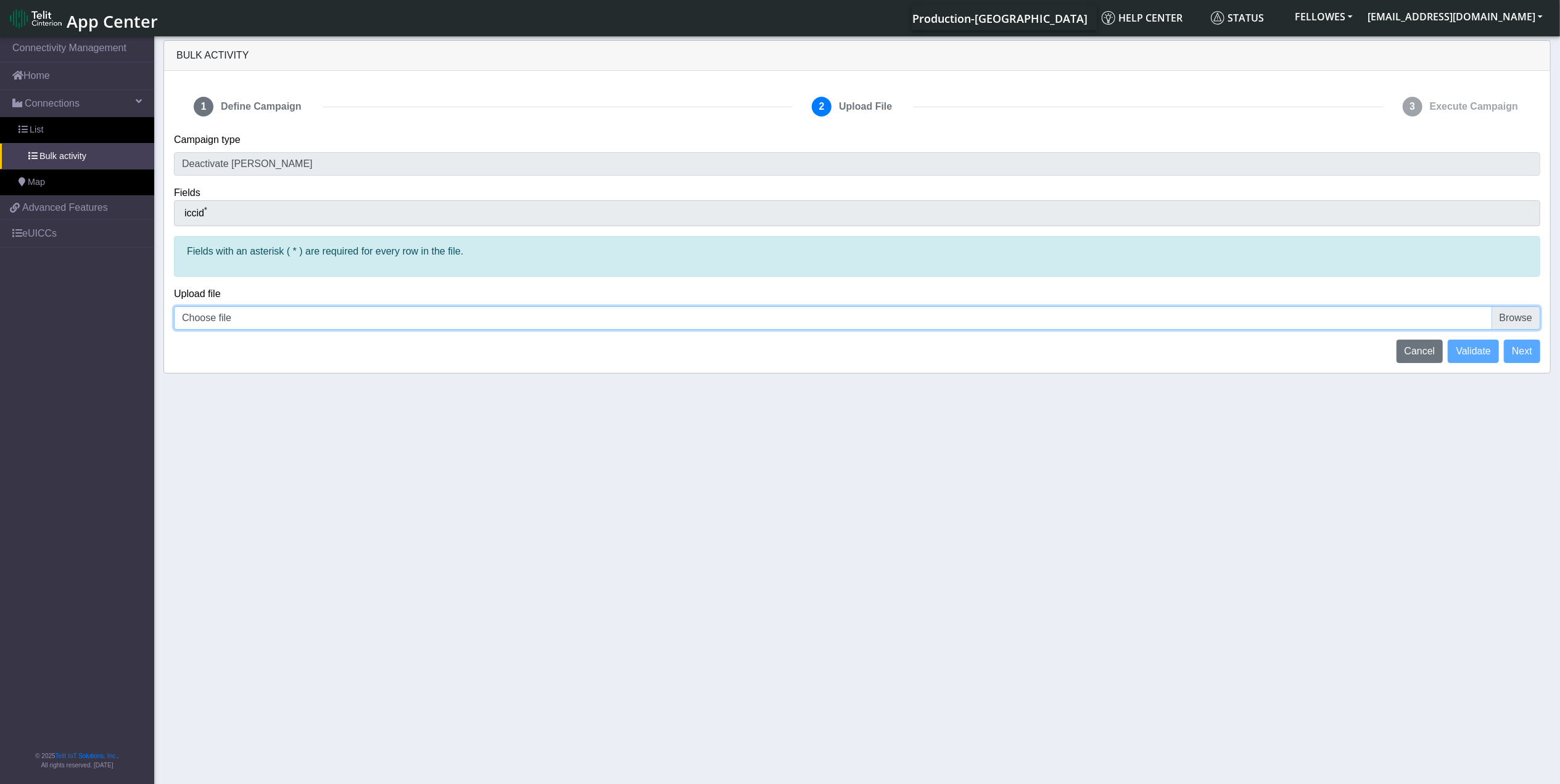
click at [197, 324] on input "Choose file" at bounding box center [857, 317] width 1366 height 23
type input "C:\fakepath\jasper batch-4.csv"
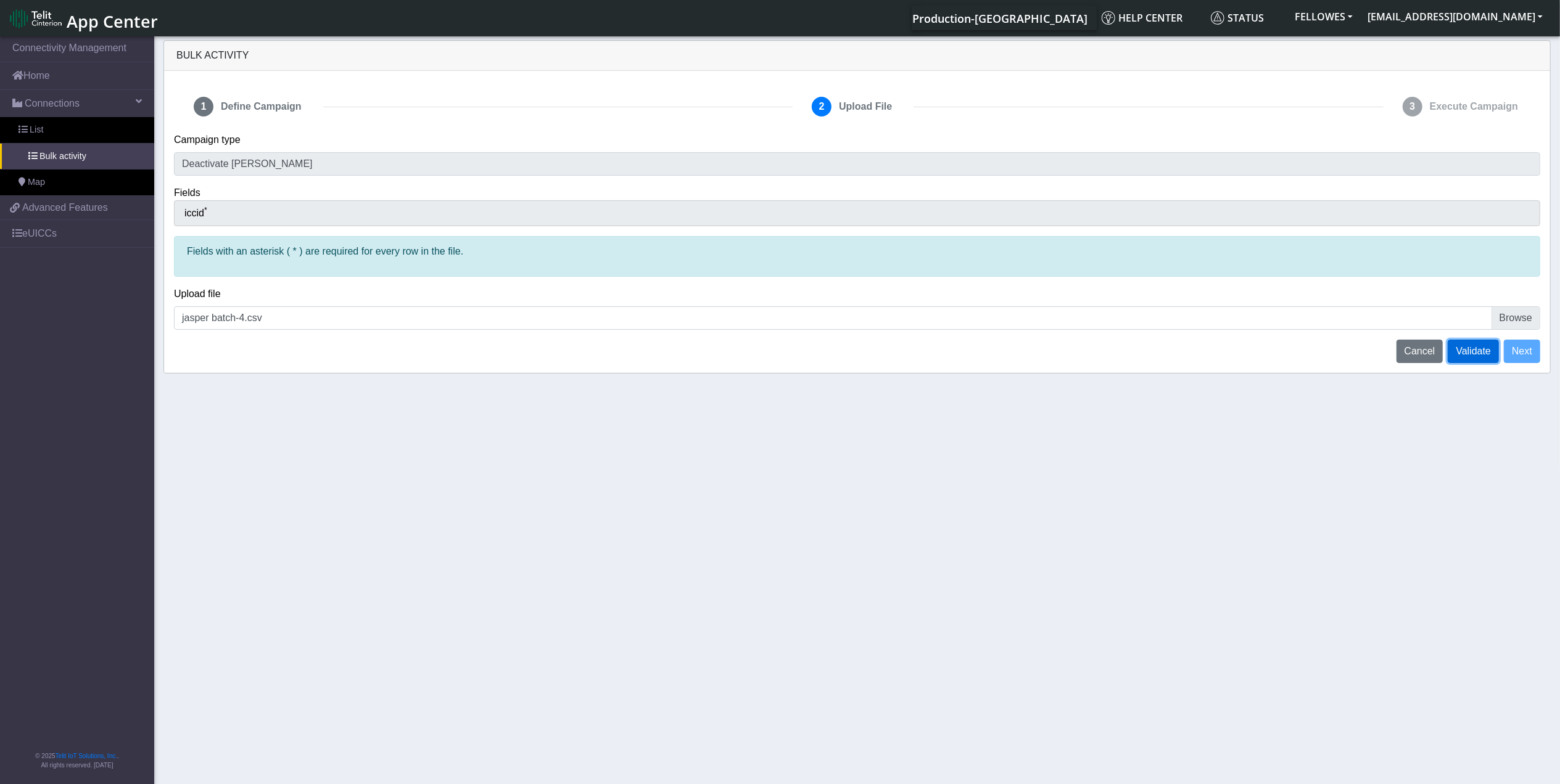
click at [1482, 350] on span "Validate" at bounding box center [1474, 351] width 35 height 10
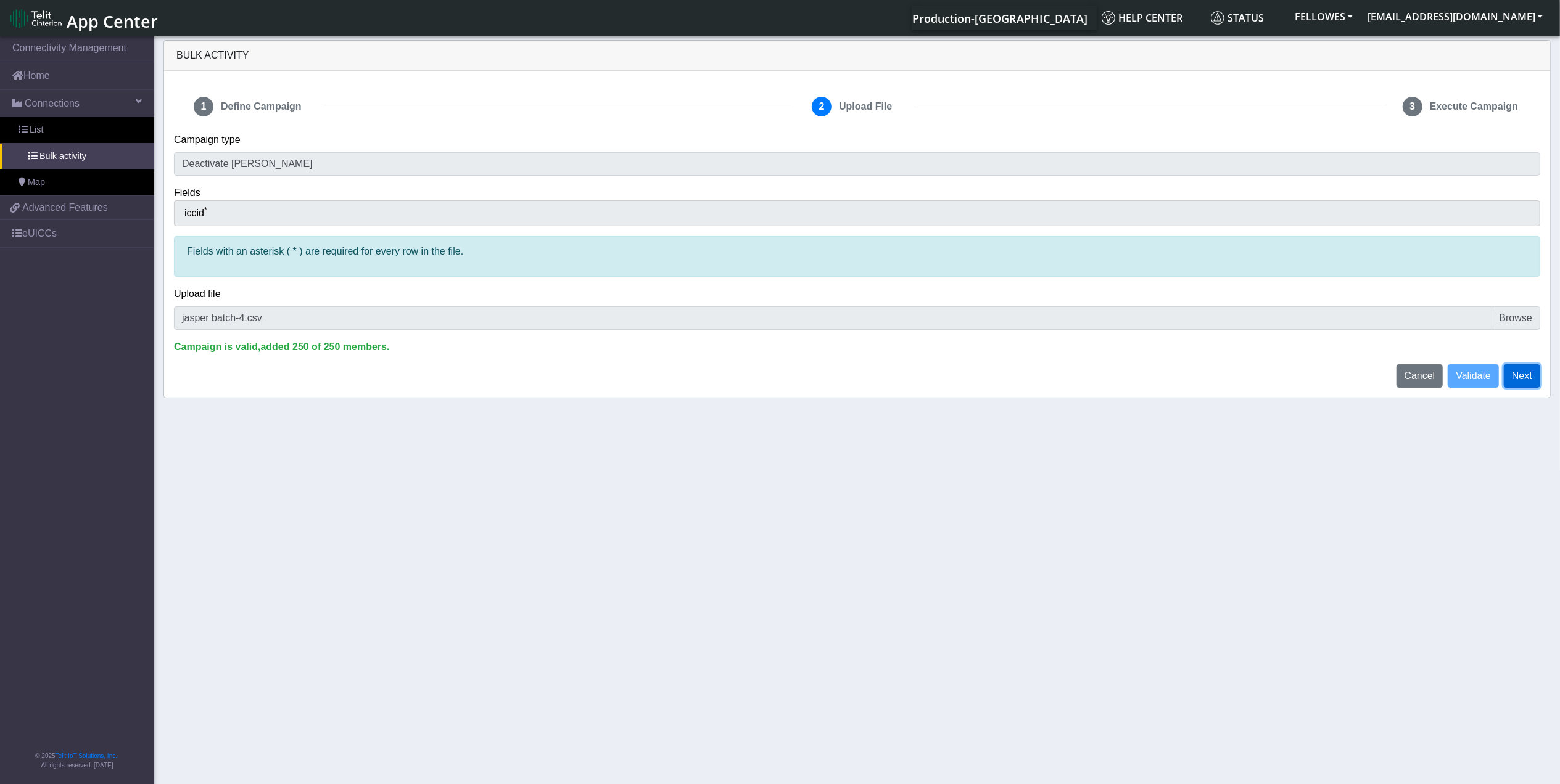
click at [1526, 373] on button "Next" at bounding box center [1522, 376] width 37 height 23
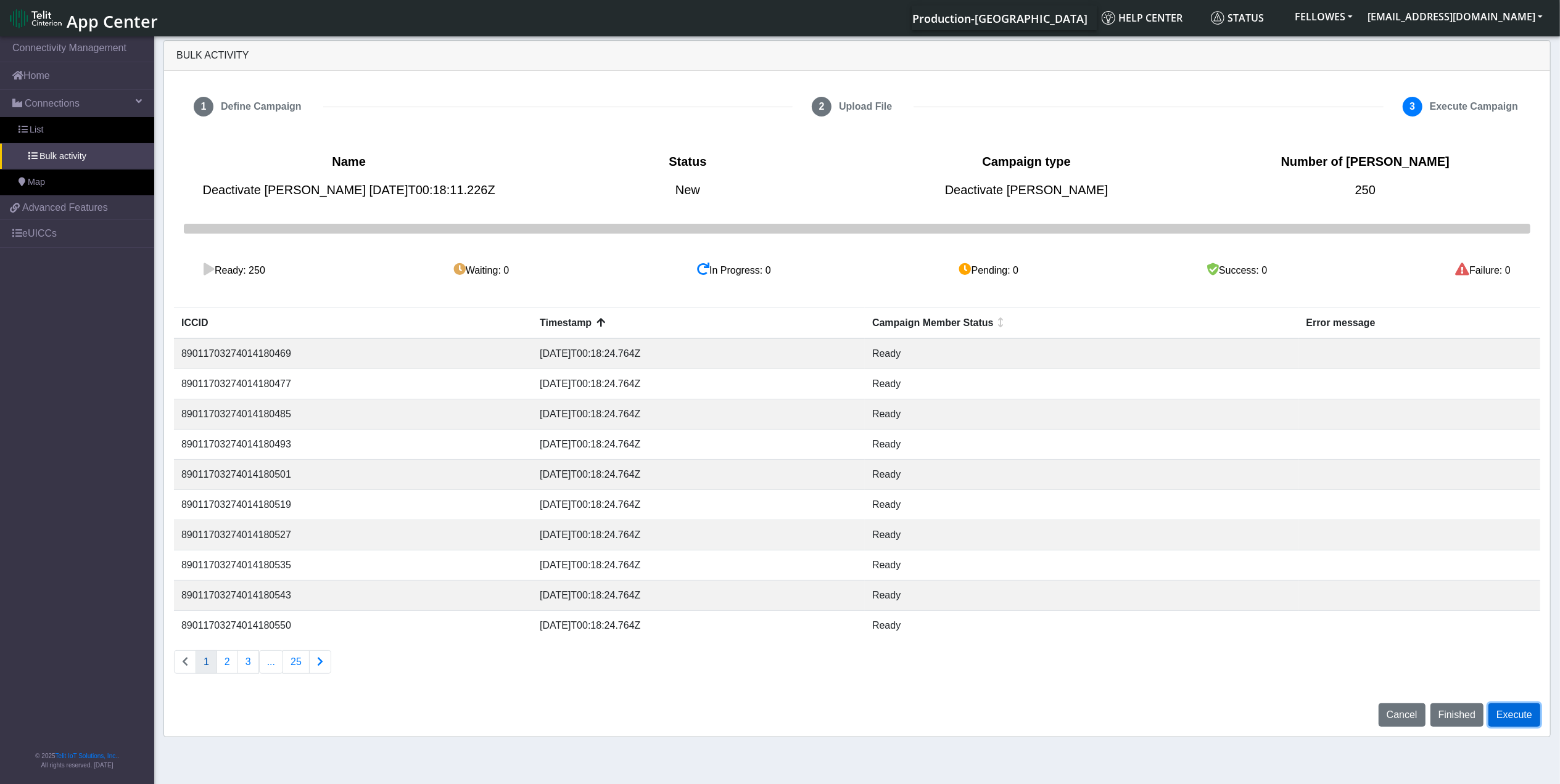
click at [1520, 719] on button "Execute" at bounding box center [1514, 714] width 52 height 23
